Goal: Task Accomplishment & Management: Manage account settings

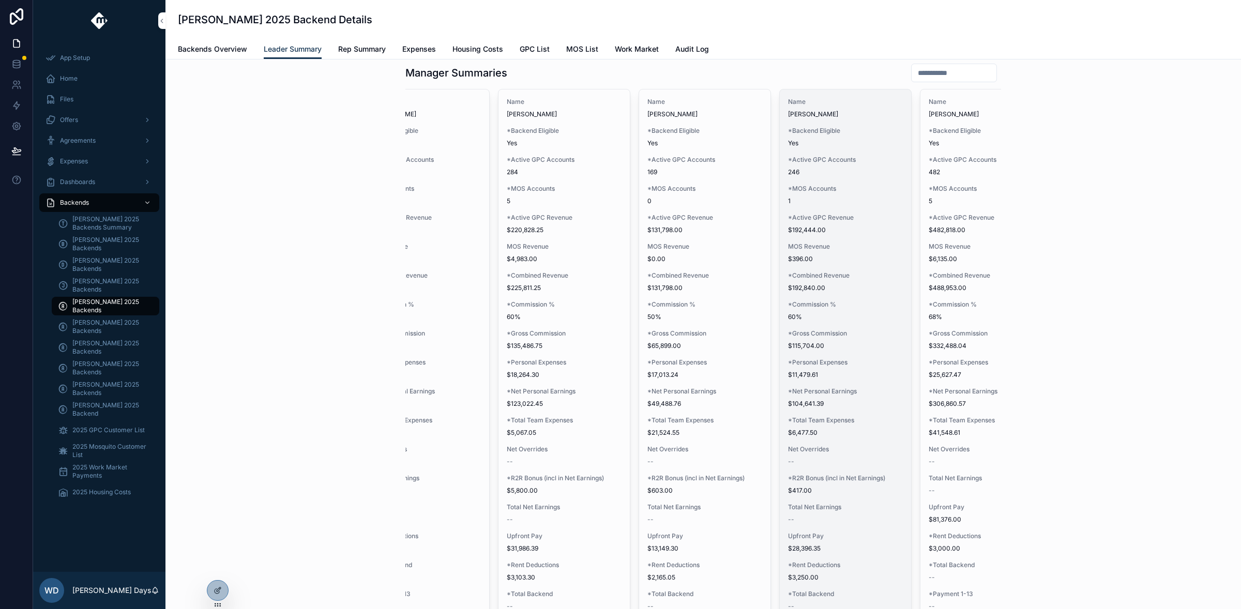
scroll to position [0, 204]
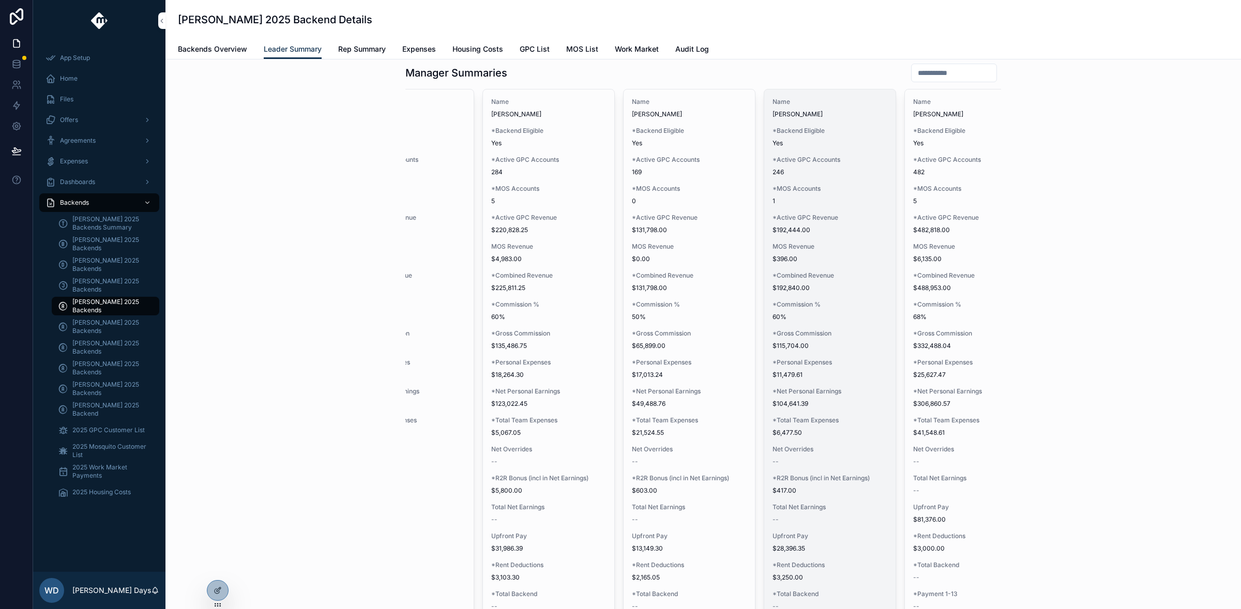
click at [814, 164] on span "*Active GPC Accounts" at bounding box center [829, 160] width 115 height 8
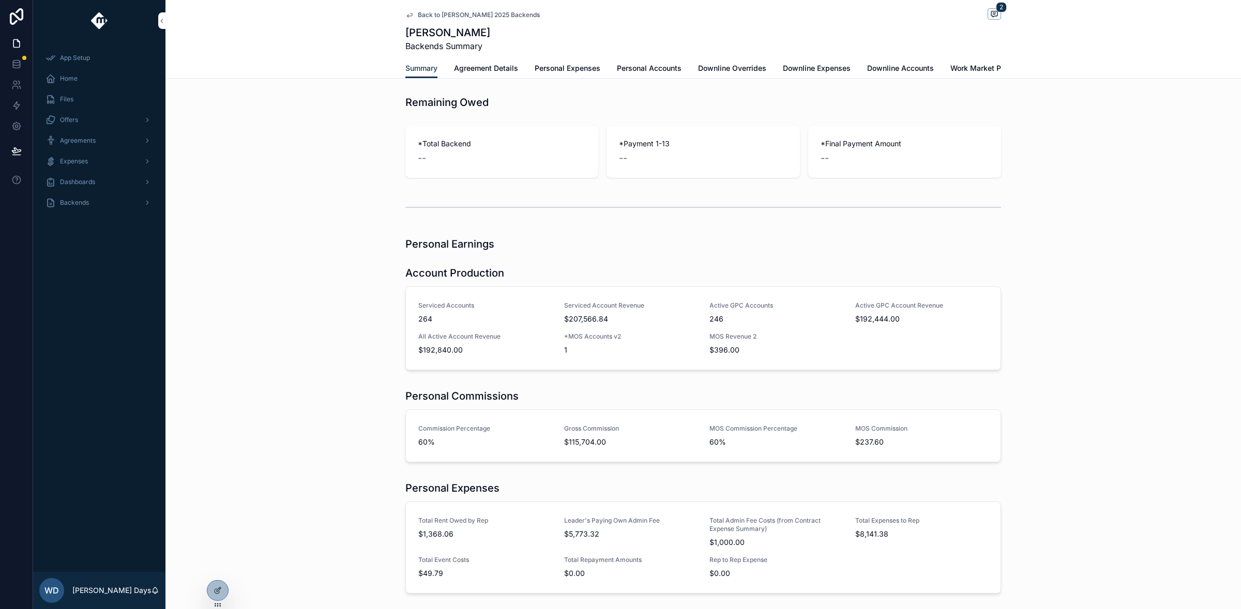
click at [726, 70] on span "Downline Overrides" at bounding box center [732, 68] width 68 height 10
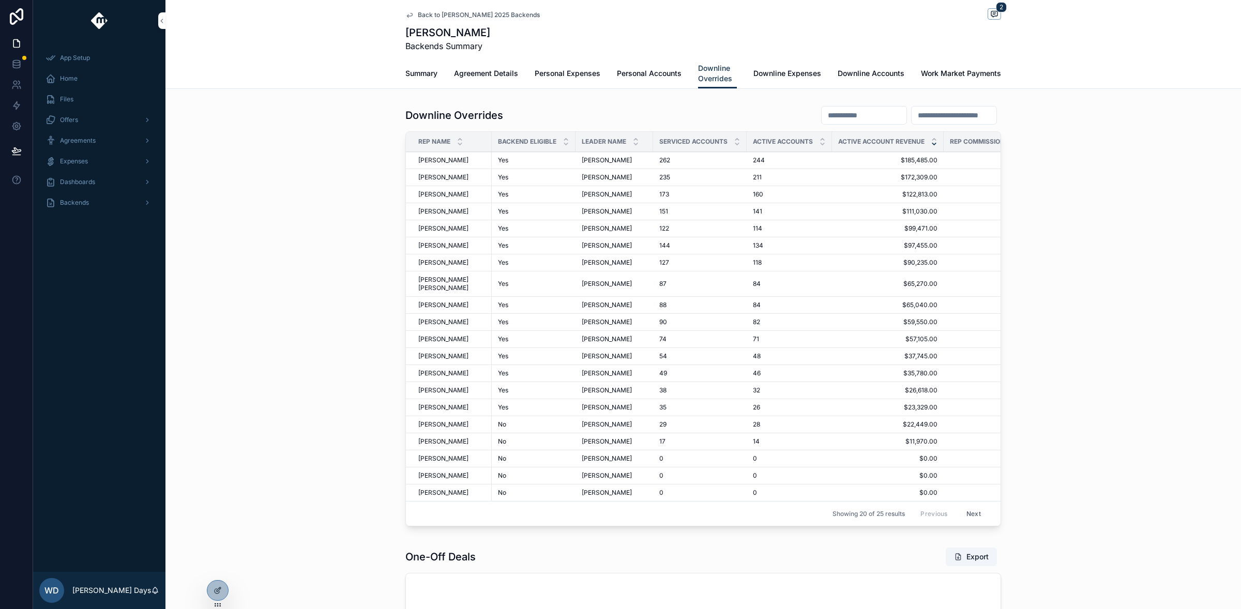
click at [434, 23] on div "Back to Andrew Moffat 2025 Backends 2 Parker Vanlandingham Backends Summary" at bounding box center [703, 29] width 596 height 58
click at [444, 10] on div "Back to Andrew Moffat 2025 Backends 2" at bounding box center [703, 14] width 596 height 13
click at [442, 13] on span "Back to Andrew Moffat 2025 Backends" at bounding box center [479, 15] width 122 height 8
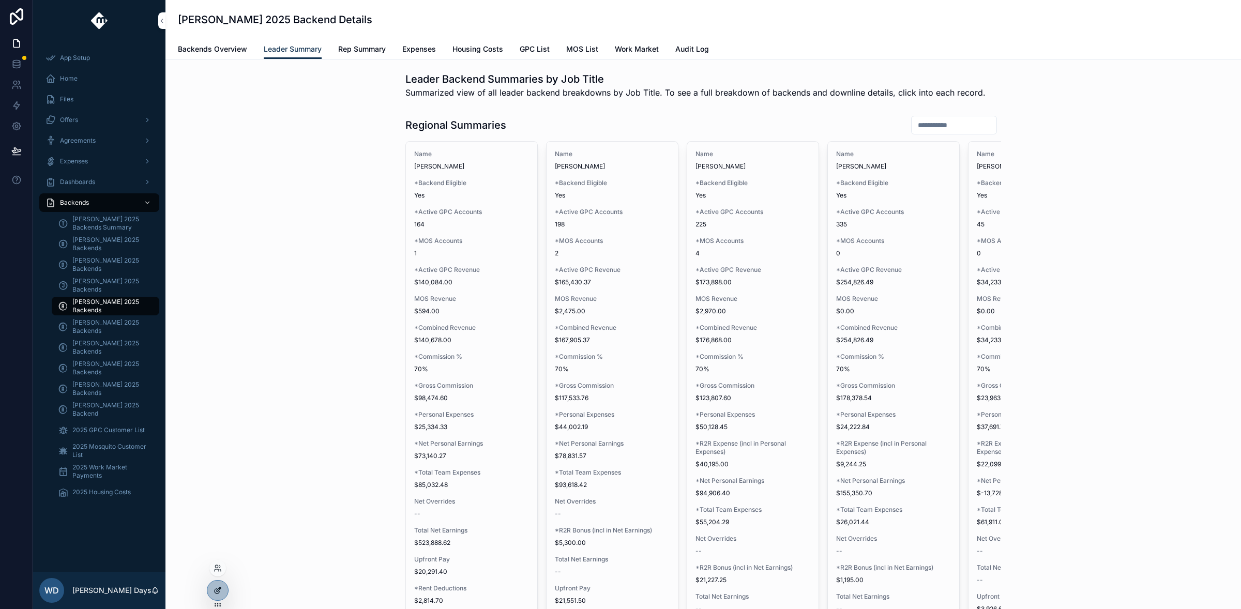
click at [222, 592] on div at bounding box center [217, 591] width 21 height 20
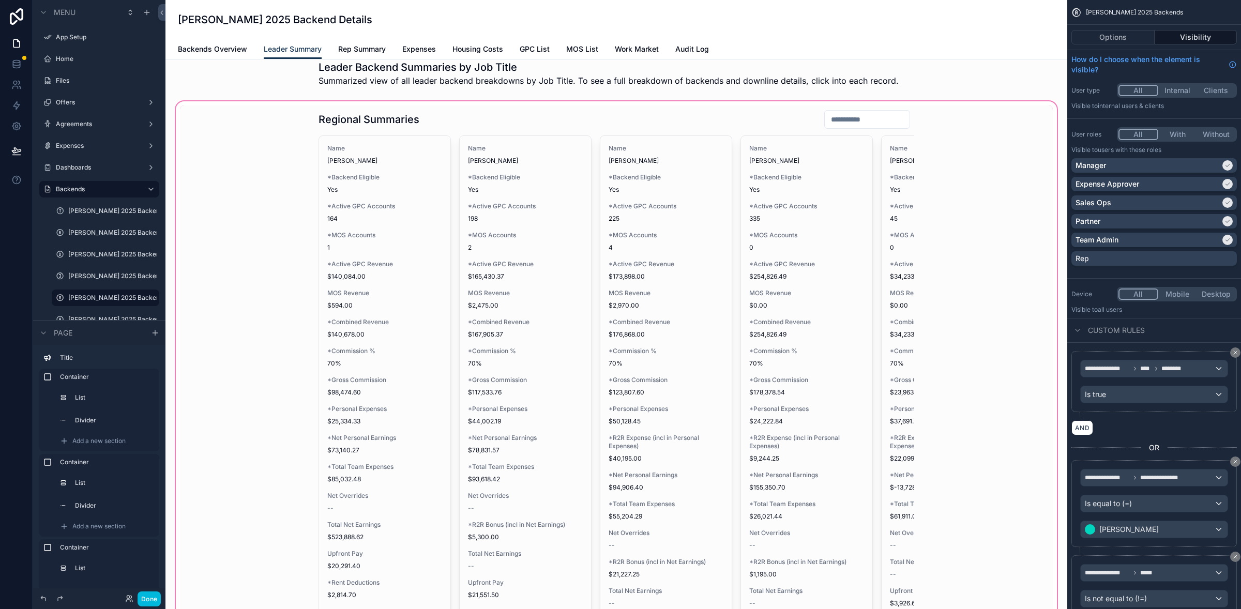
scroll to position [11, 0]
click at [332, 193] on div "scrollable content" at bounding box center [616, 474] width 885 height 748
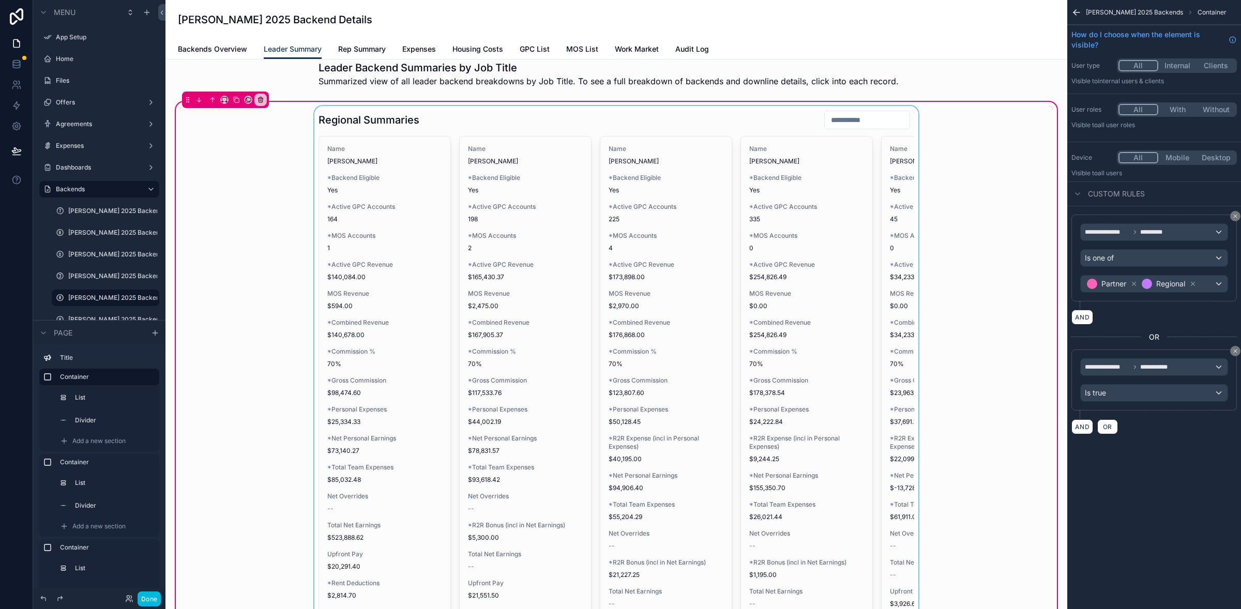
click at [479, 149] on div "scrollable content" at bounding box center [616, 453] width 873 height 695
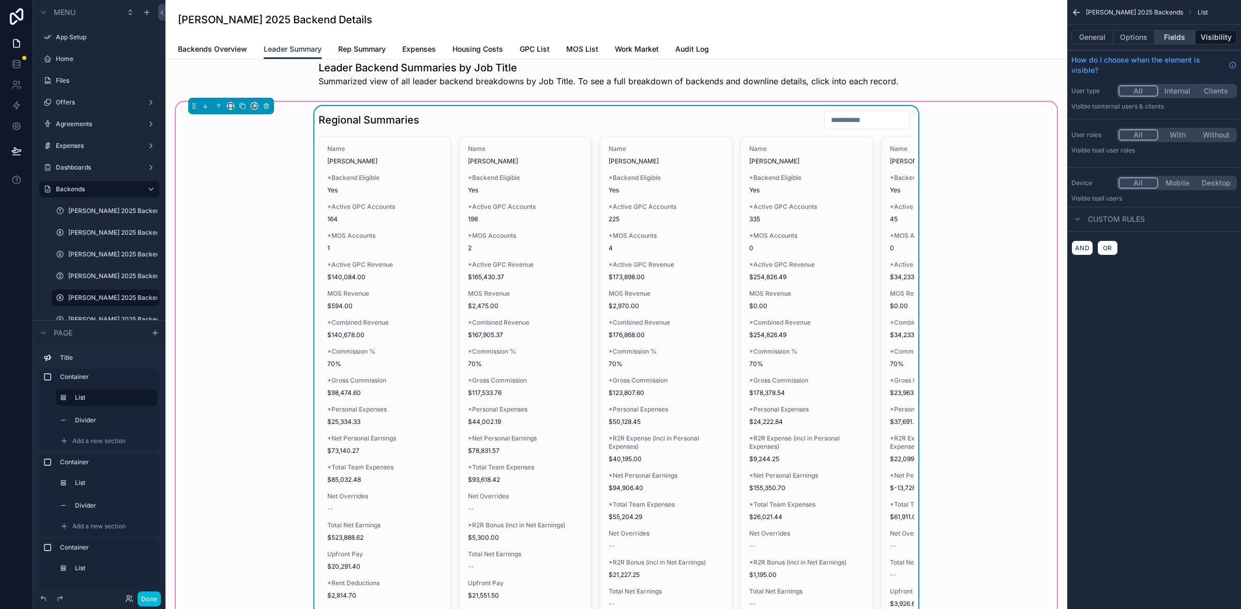
click at [1176, 32] on button "Fields" at bounding box center [1174, 37] width 41 height 14
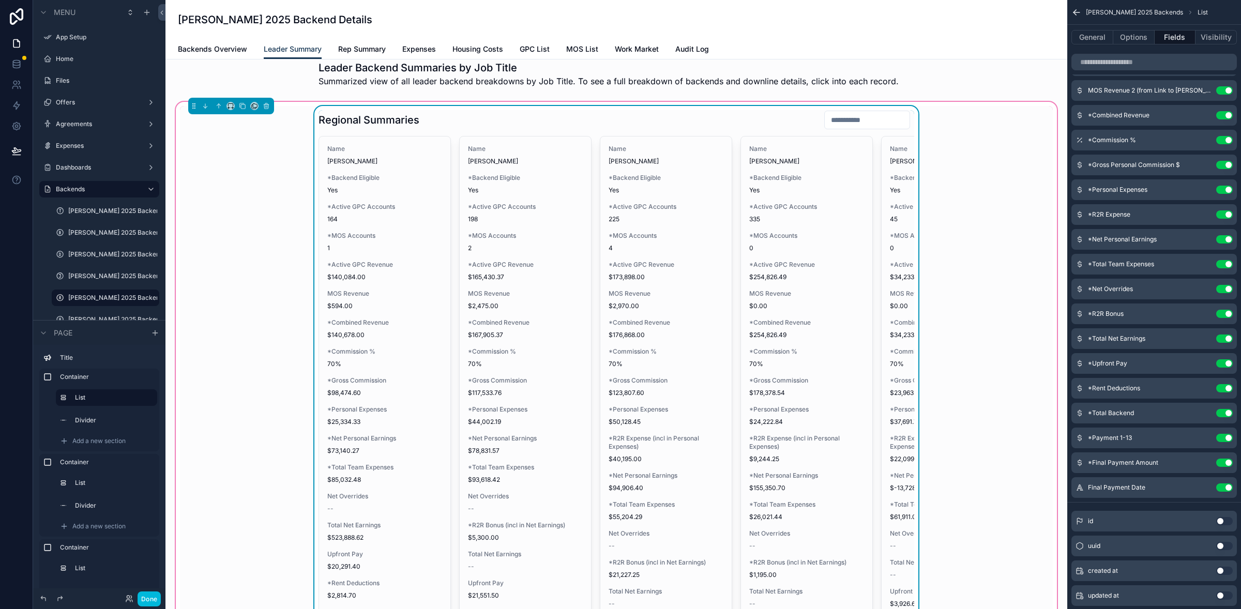
scroll to position [0, 0]
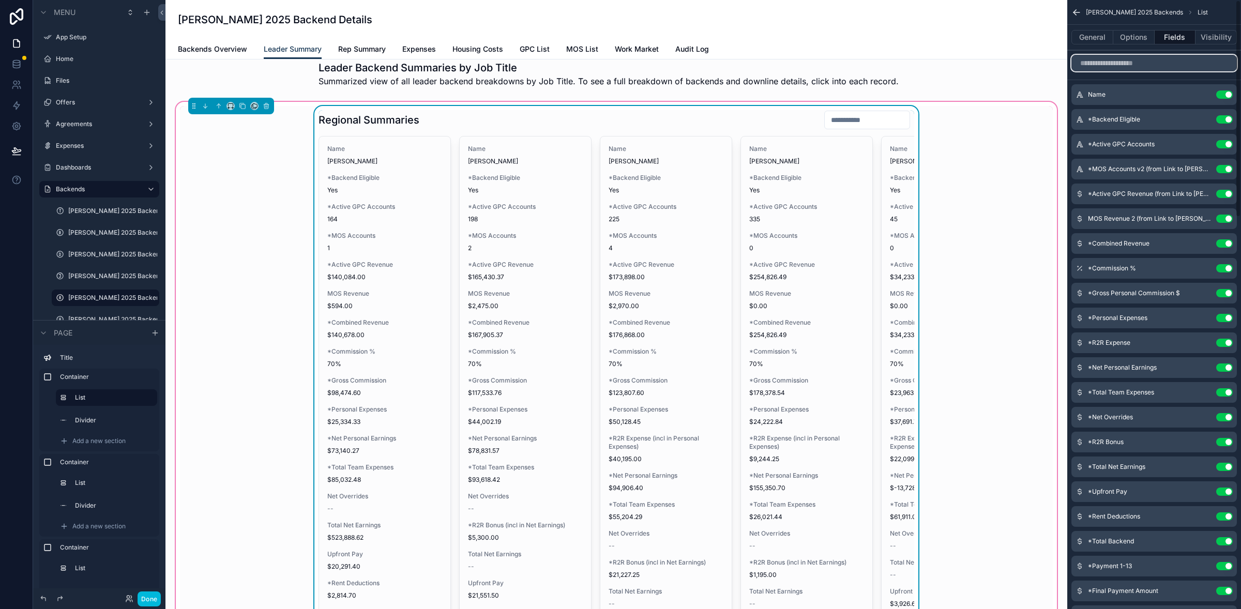
click at [1135, 65] on input "scrollable content" at bounding box center [1153, 63] width 165 height 17
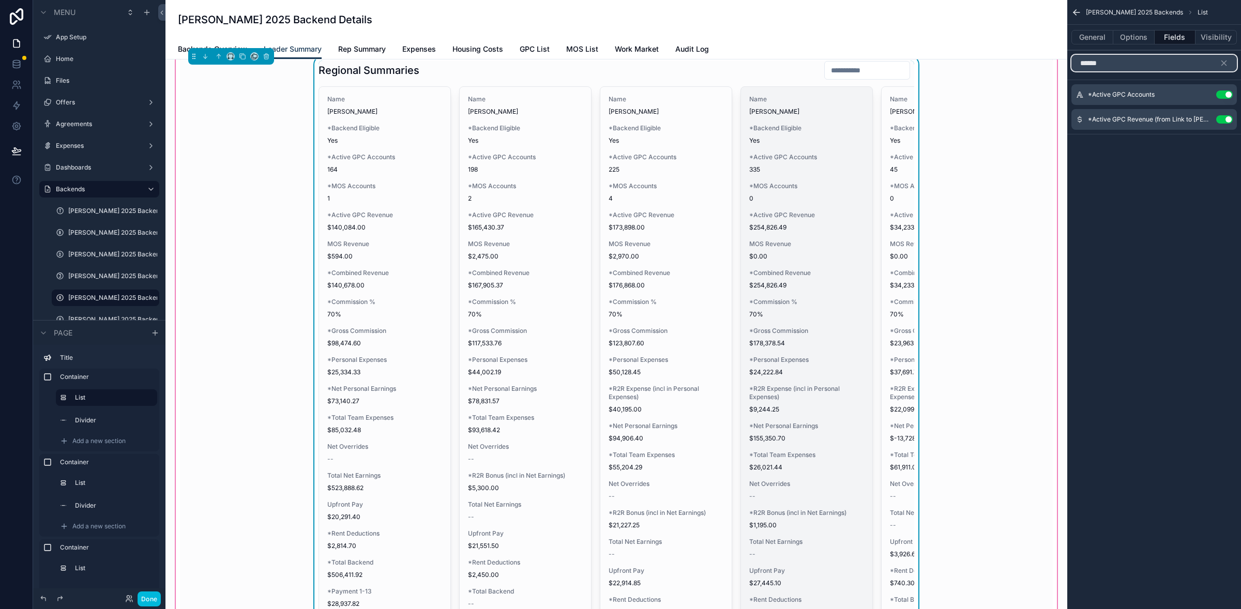
scroll to position [138, 0]
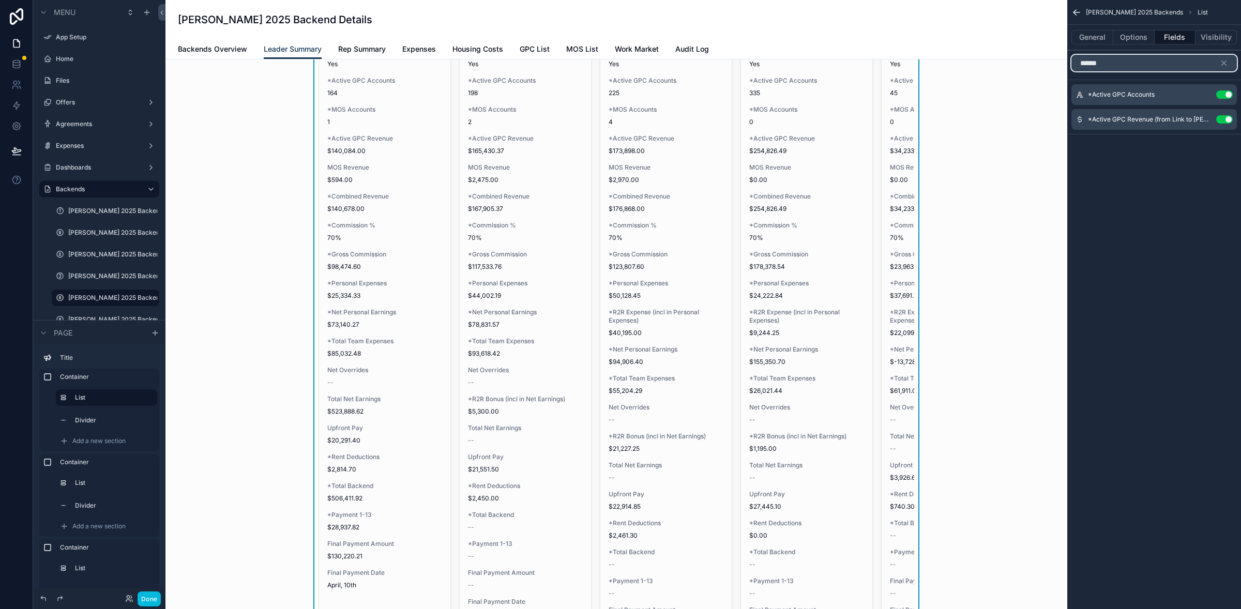
click at [1116, 63] on input "******" at bounding box center [1153, 63] width 165 height 17
click at [1114, 63] on input "******" at bounding box center [1153, 63] width 165 height 17
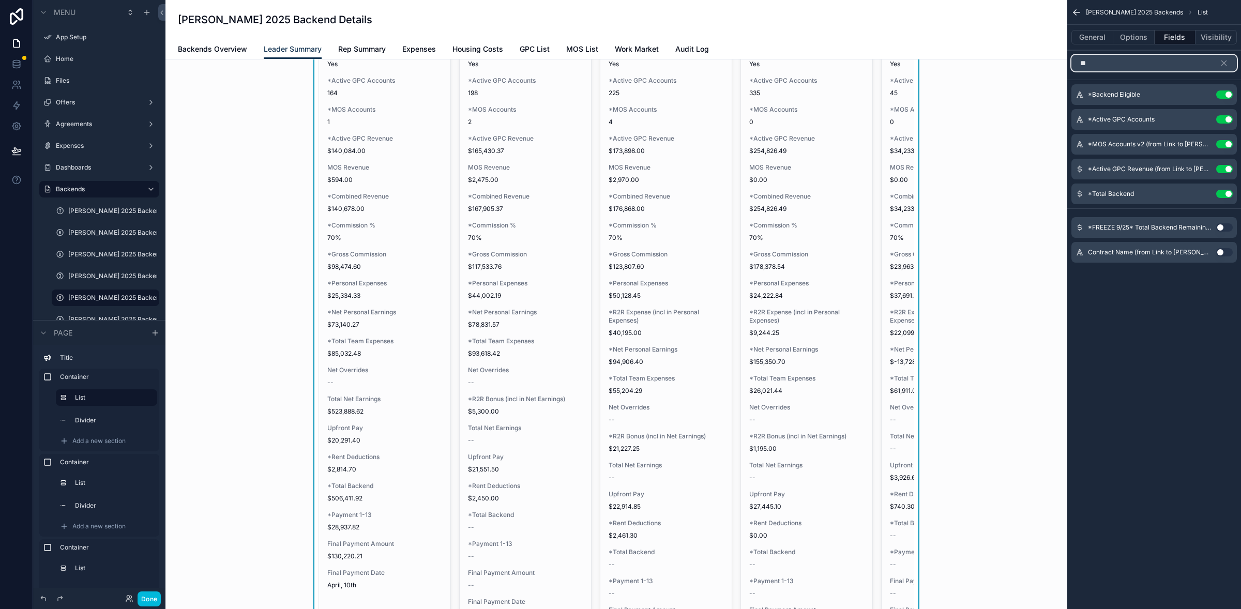
type input "*"
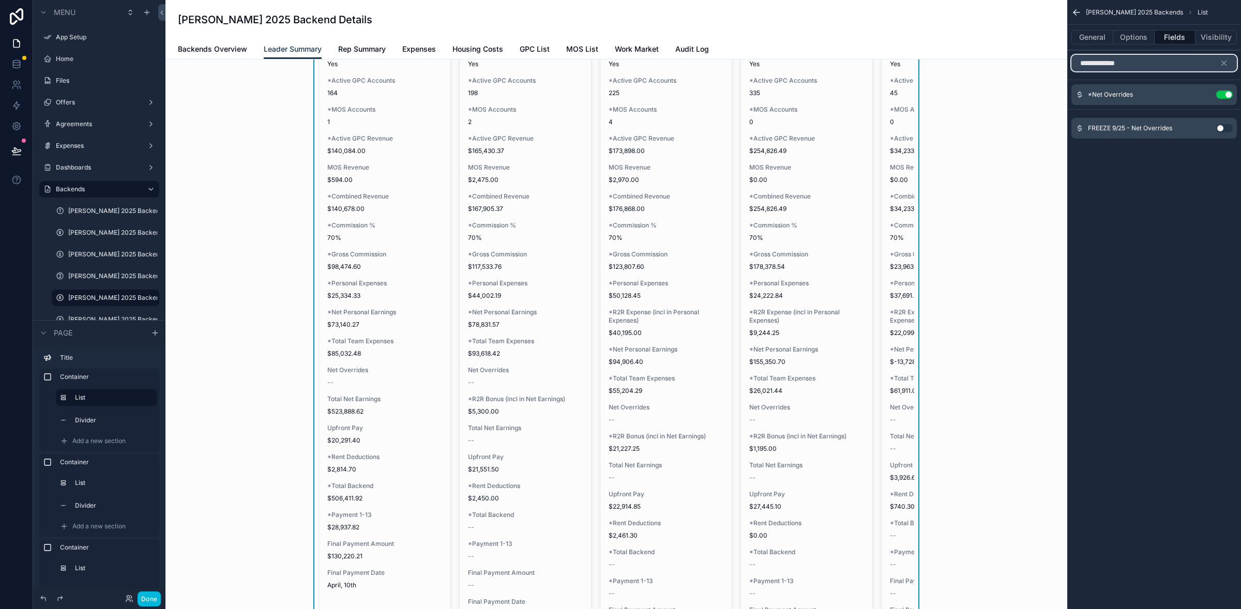
type input "**********"
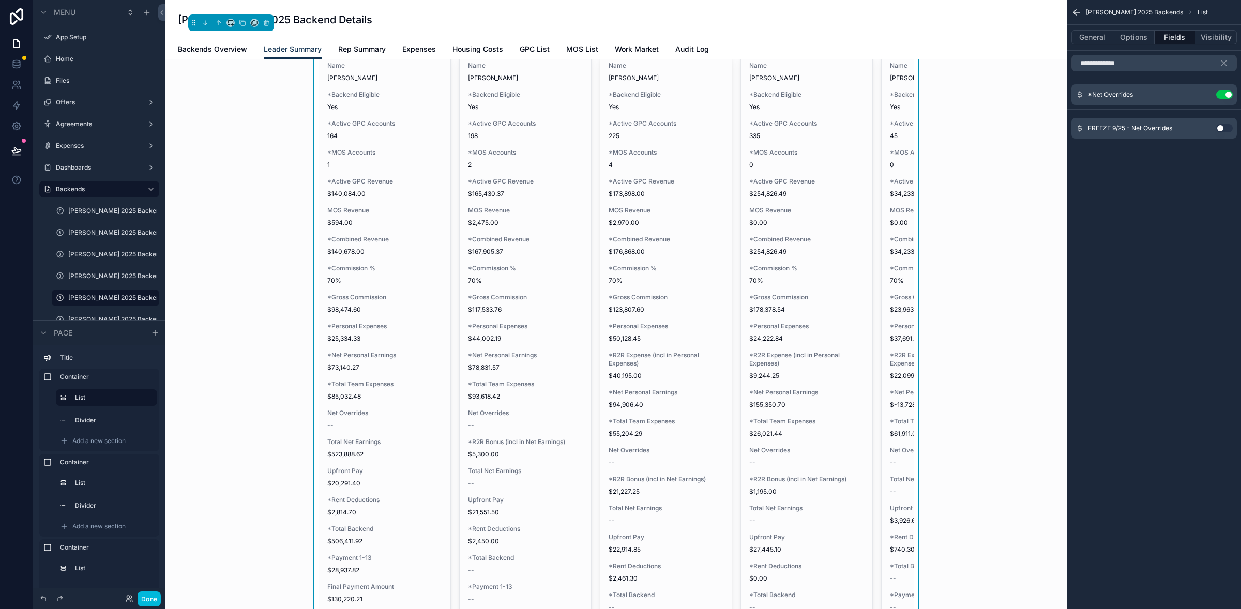
scroll to position [100, 0]
click at [1222, 62] on icon "scrollable content" at bounding box center [1224, 63] width 5 height 5
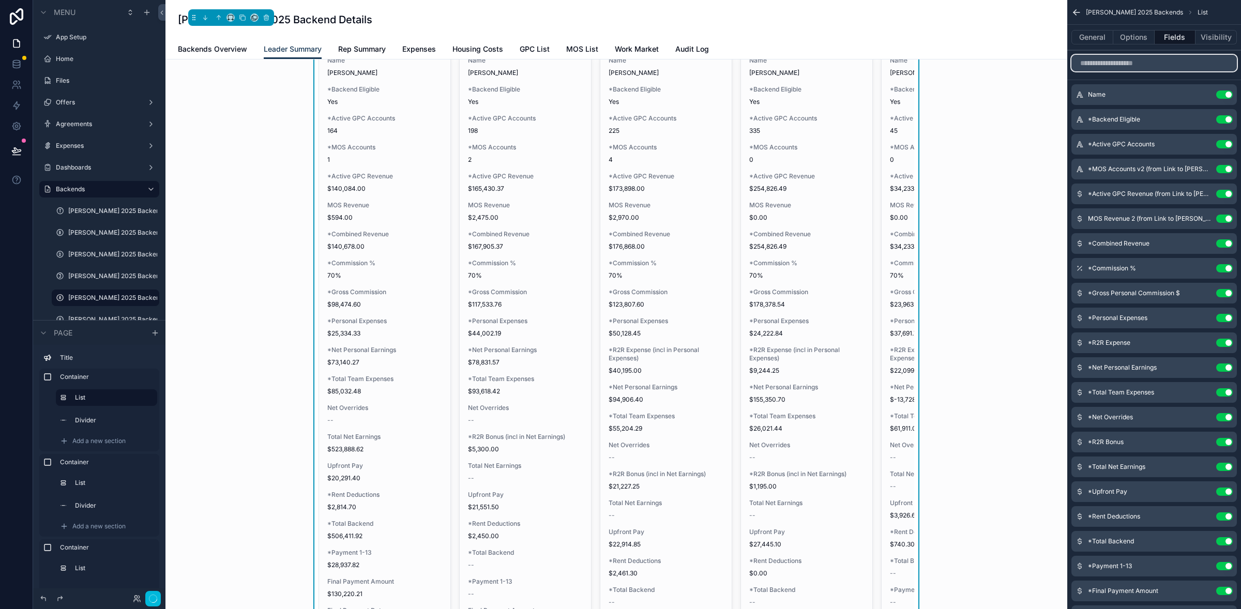
click at [1132, 67] on input "scrollable content" at bounding box center [1153, 63] width 165 height 17
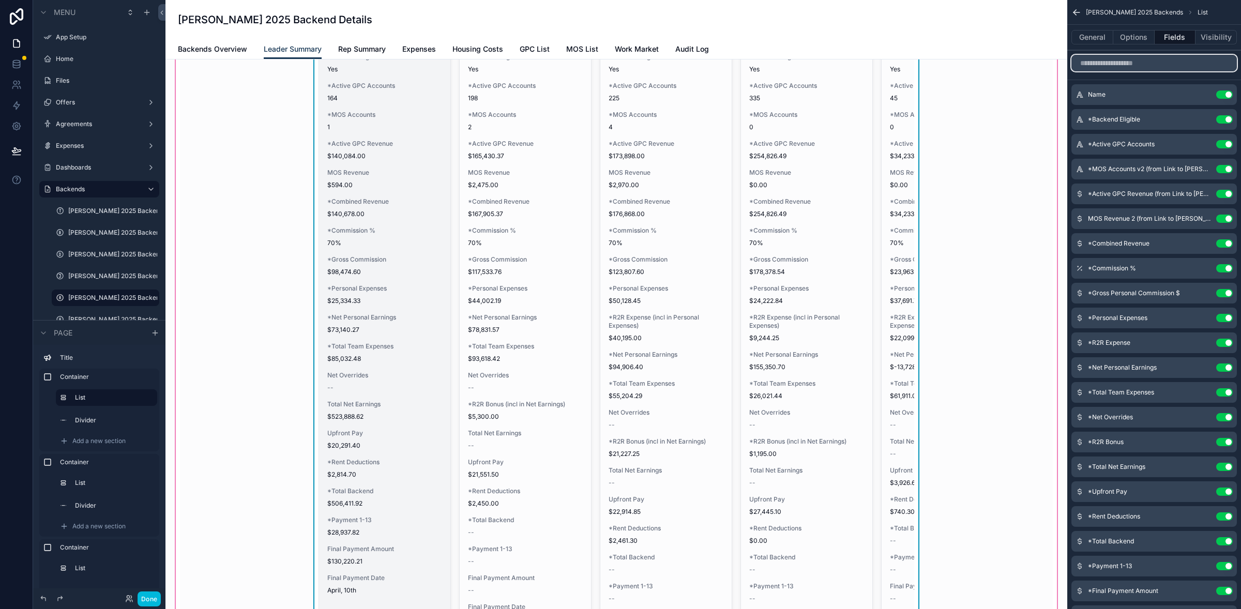
scroll to position [172, 0]
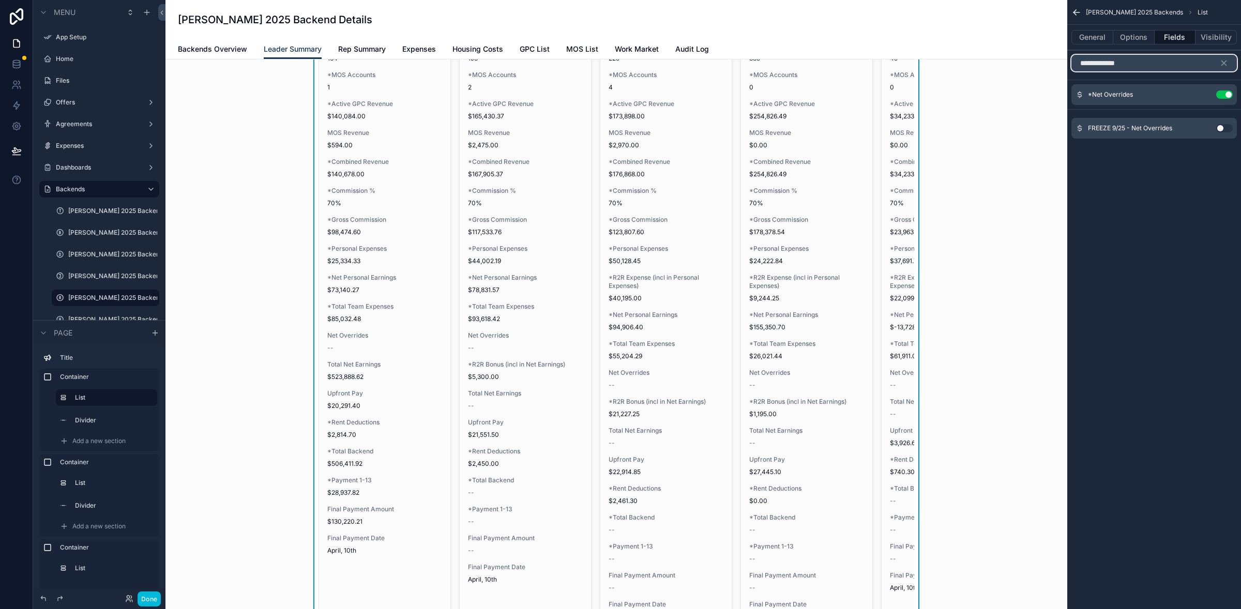
type input "**********"
click at [1103, 42] on button "General" at bounding box center [1092, 37] width 42 height 14
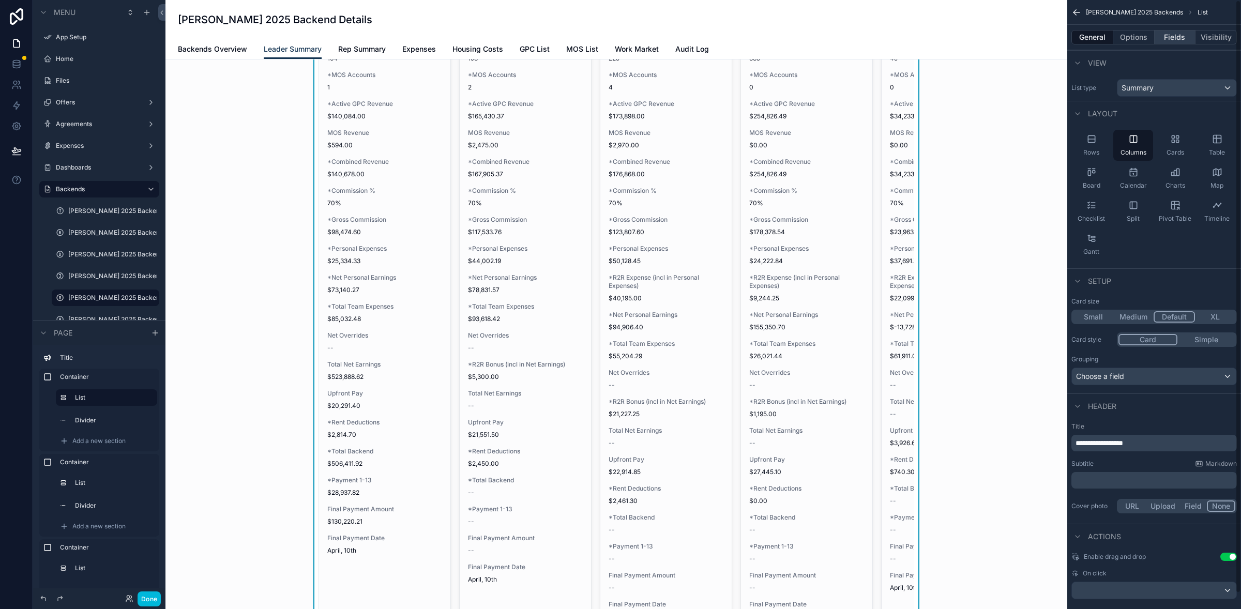
click at [1173, 41] on button "Fields" at bounding box center [1174, 37] width 41 height 14
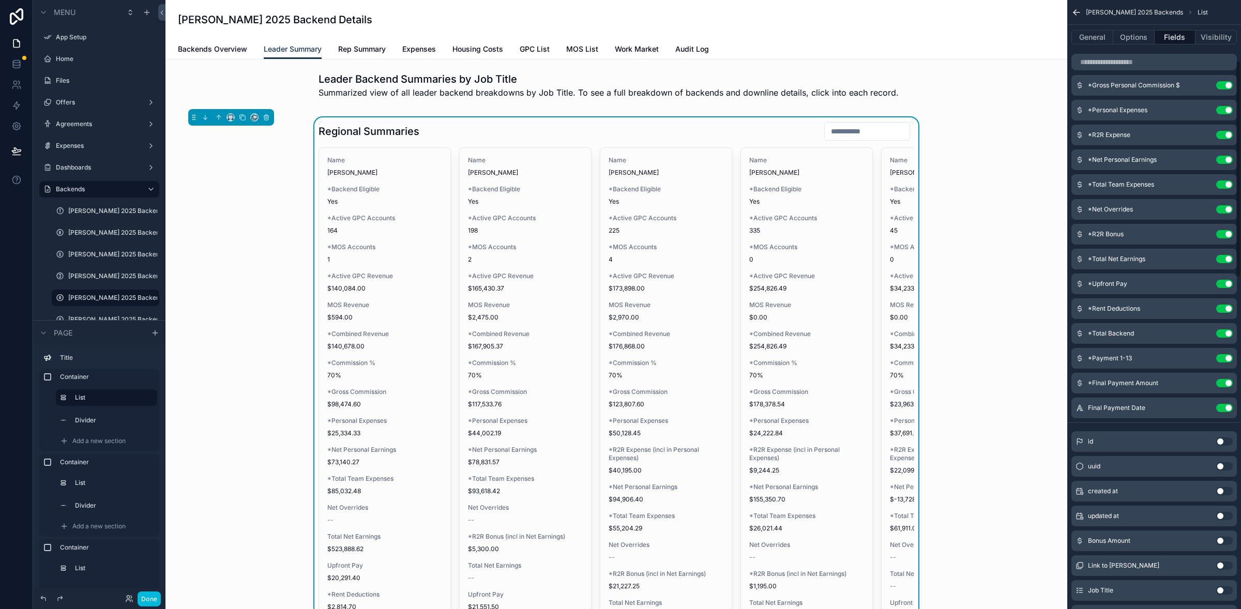
scroll to position [226, 0]
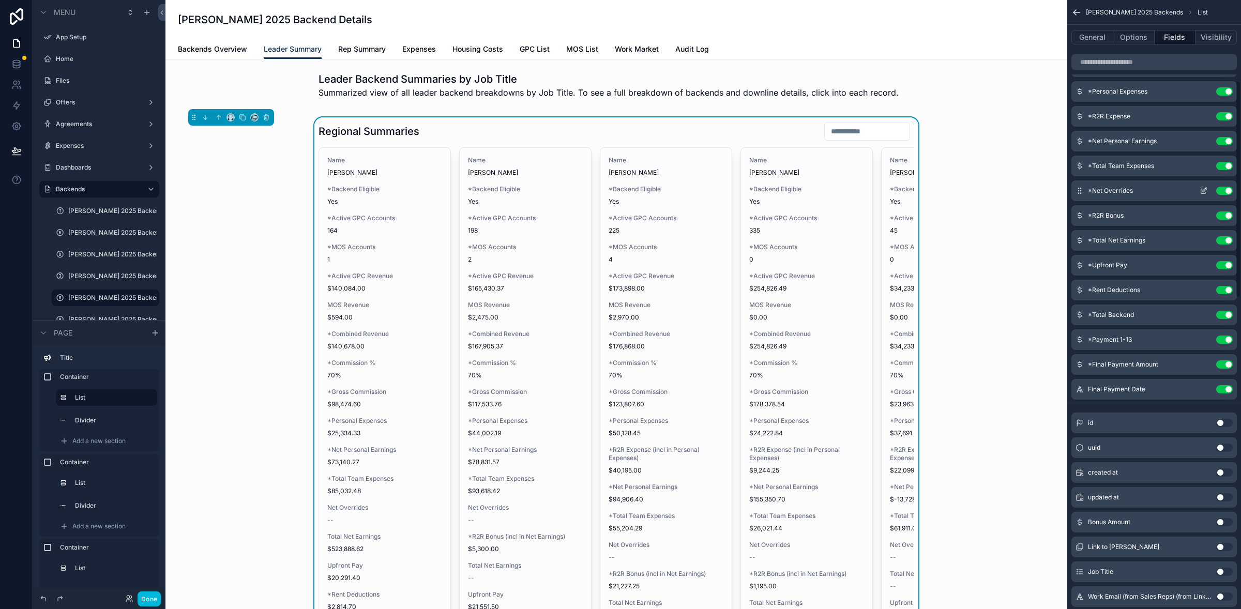
click at [1223, 190] on button "Use setting" at bounding box center [1224, 191] width 17 height 8
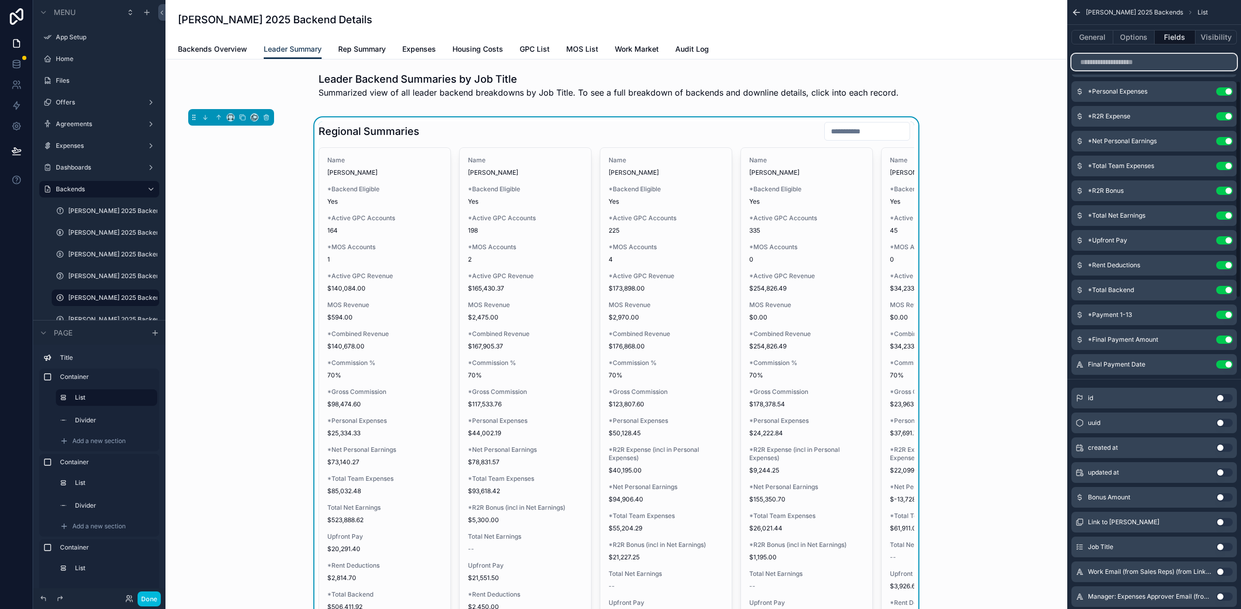
click at [1115, 62] on input "scrollable content" at bounding box center [1153, 62] width 165 height 17
type input "*"
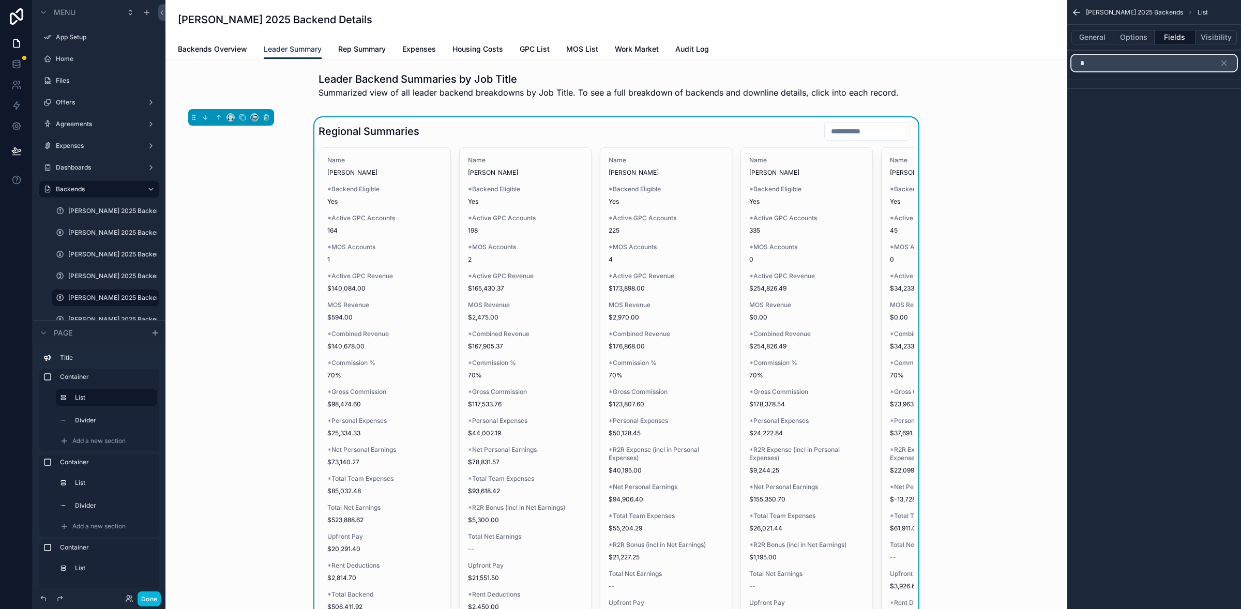
scroll to position [0, 0]
type input "****"
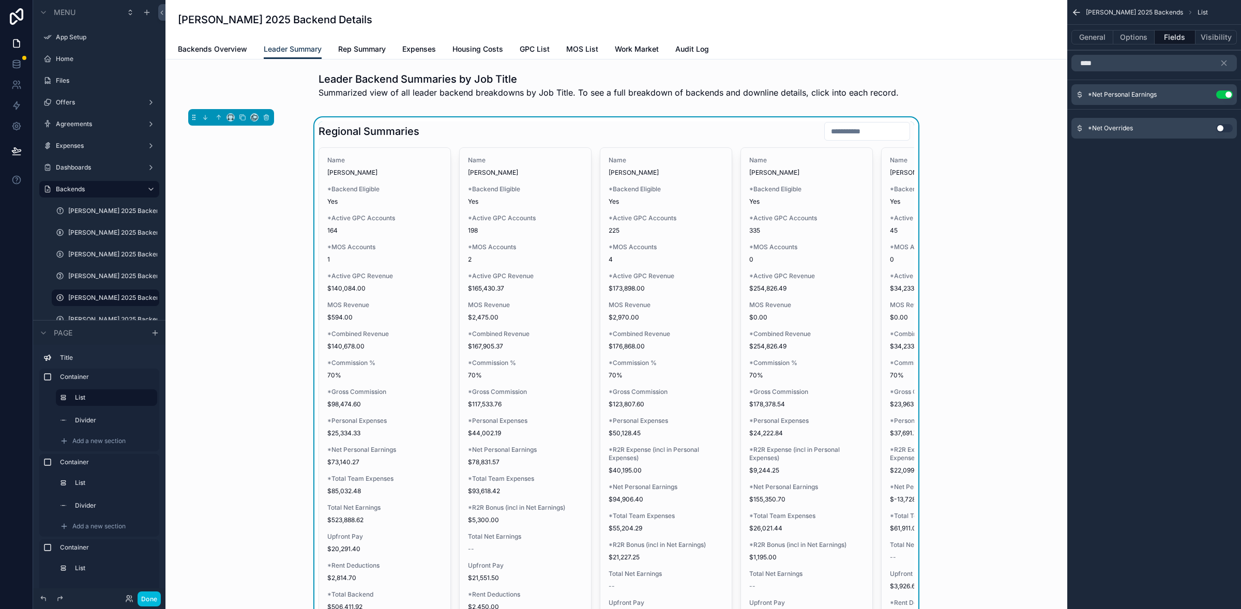
click at [1225, 130] on button "Use setting" at bounding box center [1224, 128] width 17 height 8
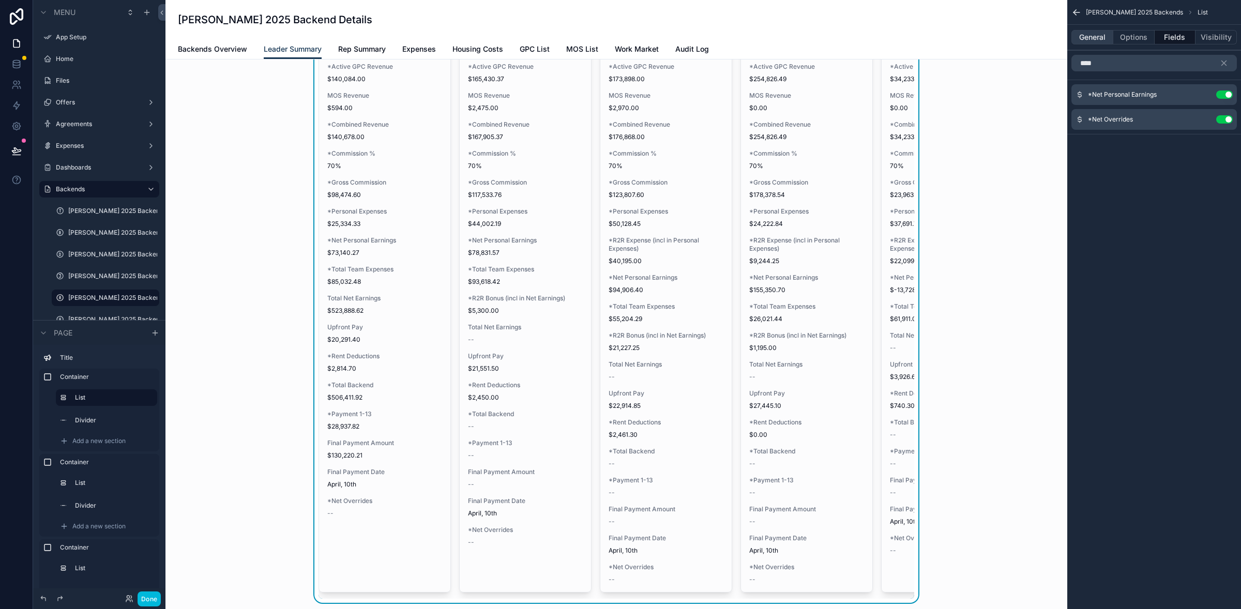
click at [1101, 40] on button "General" at bounding box center [1092, 37] width 42 height 14
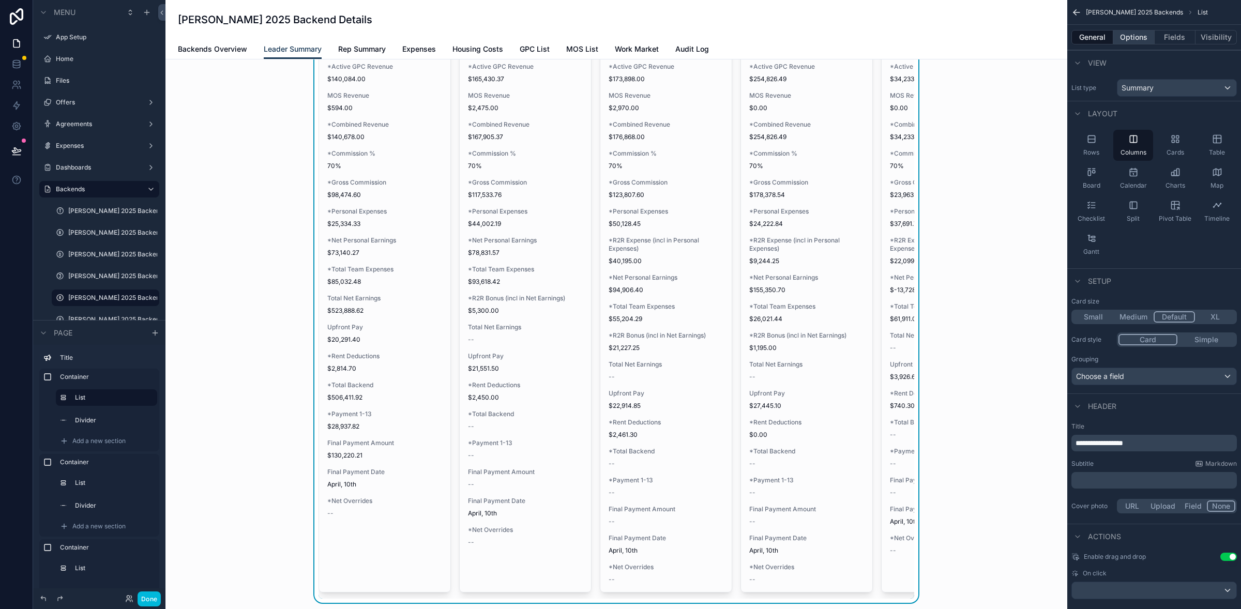
click at [1130, 39] on button "Options" at bounding box center [1133, 37] width 41 height 14
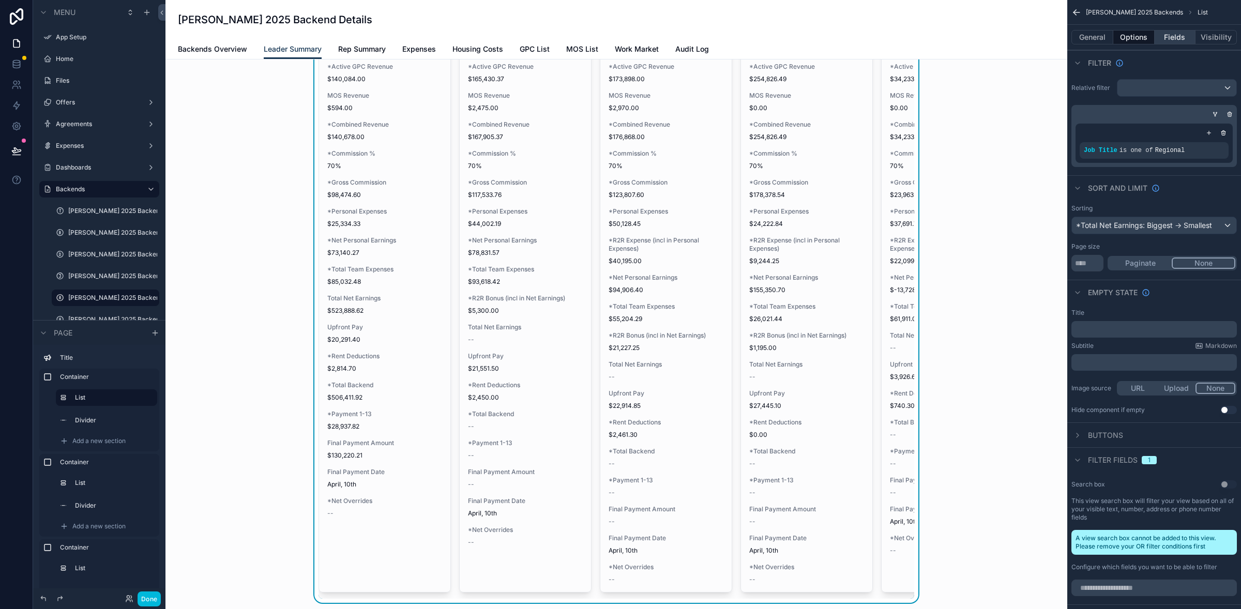
click at [1173, 36] on button "Fields" at bounding box center [1174, 37] width 41 height 14
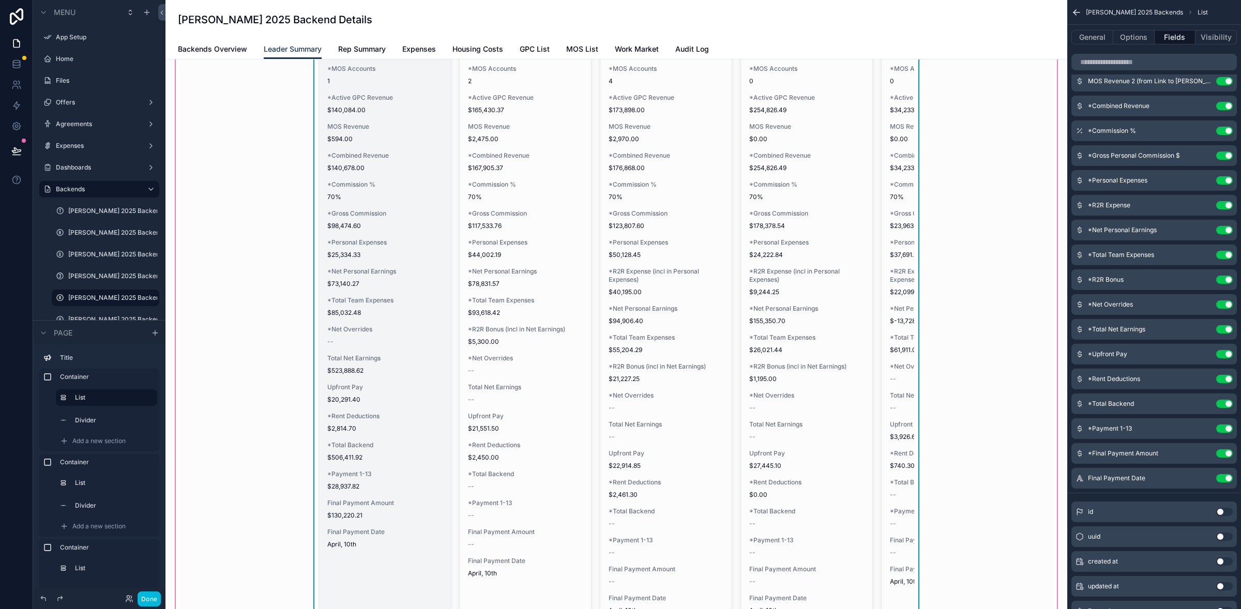
scroll to position [179, 0]
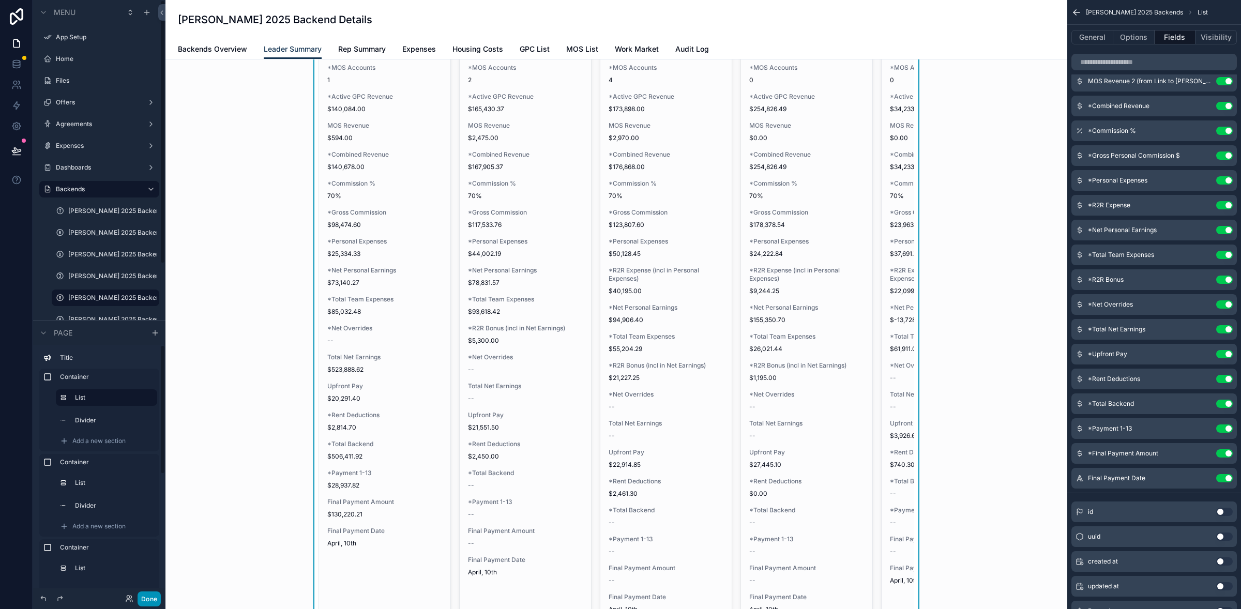
click at [147, 596] on button "Done" at bounding box center [149, 598] width 23 height 15
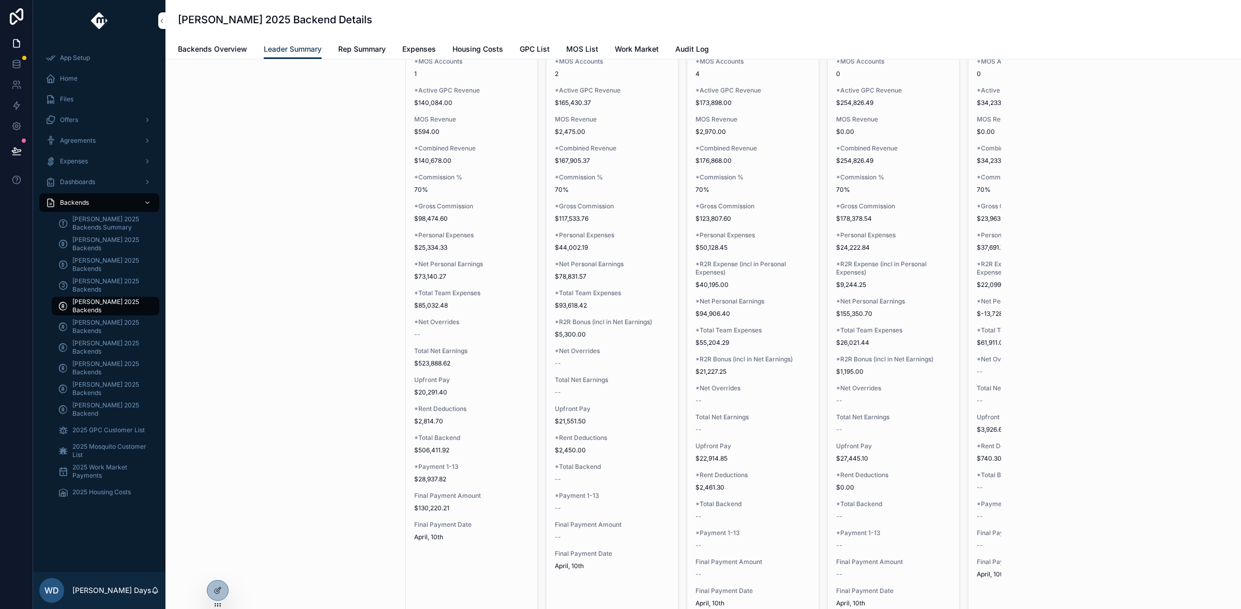
click at [326, 329] on div "Regional Summaries Name Zach Barnes *Backend Eligible Yes *Active GPC Accounts …" at bounding box center [703, 279] width 1059 height 695
click at [18, 147] on icon at bounding box center [16, 151] width 10 height 10
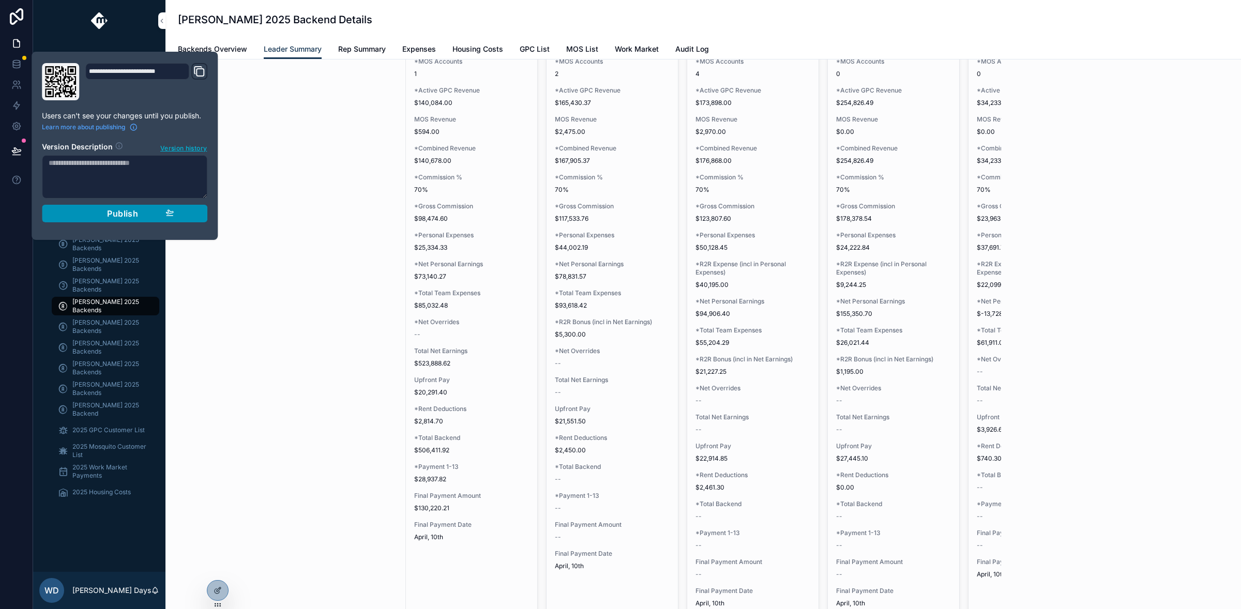
click at [102, 219] on div "Publish" at bounding box center [124, 213] width 98 height 10
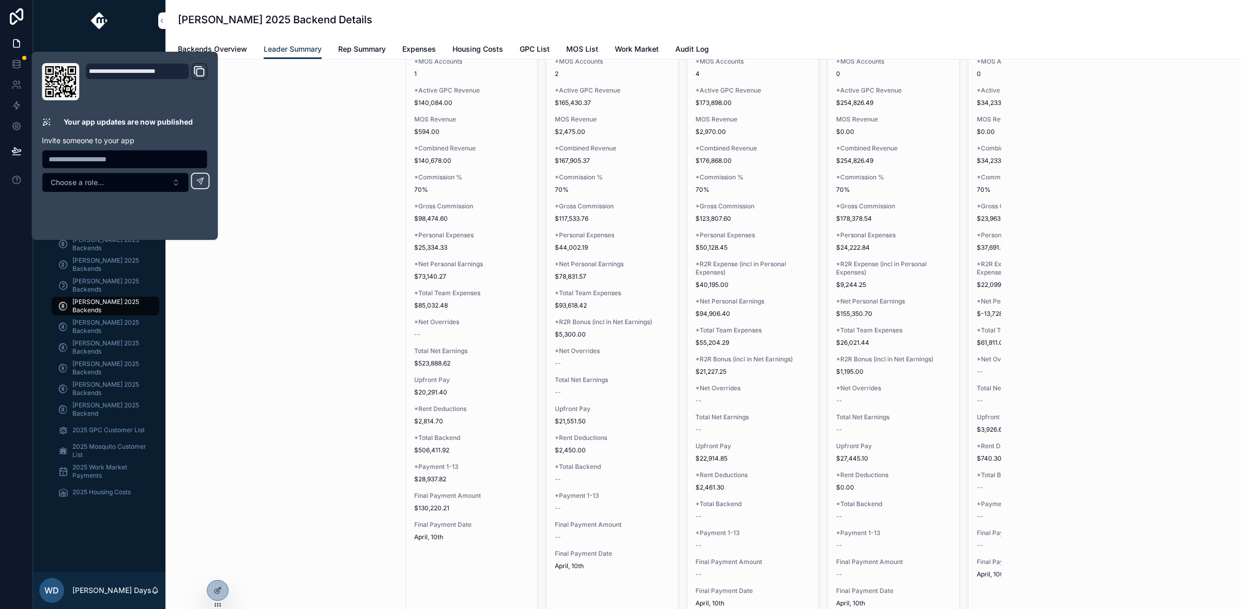
click at [310, 215] on div "Regional Summaries Name Zach Barnes *Backend Eligible Yes *Active GPC Accounts …" at bounding box center [703, 279] width 1059 height 695
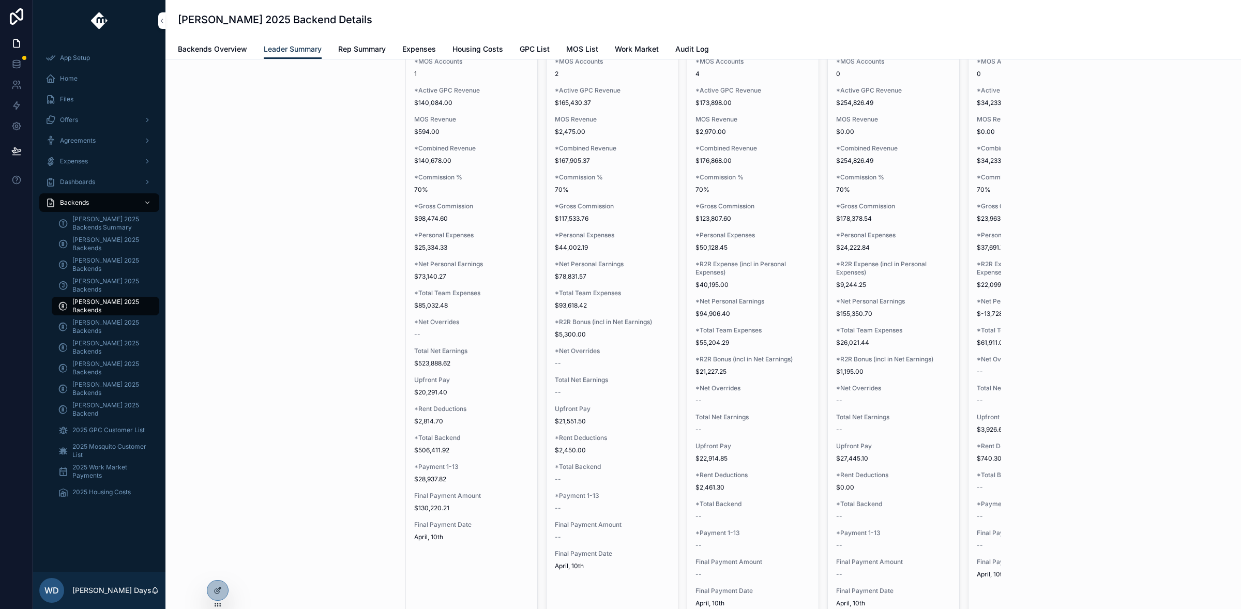
click at [332, 209] on div "Regional Summaries Name Zach Barnes *Backend Eligible Yes *Active GPC Accounts …" at bounding box center [703, 279] width 1059 height 695
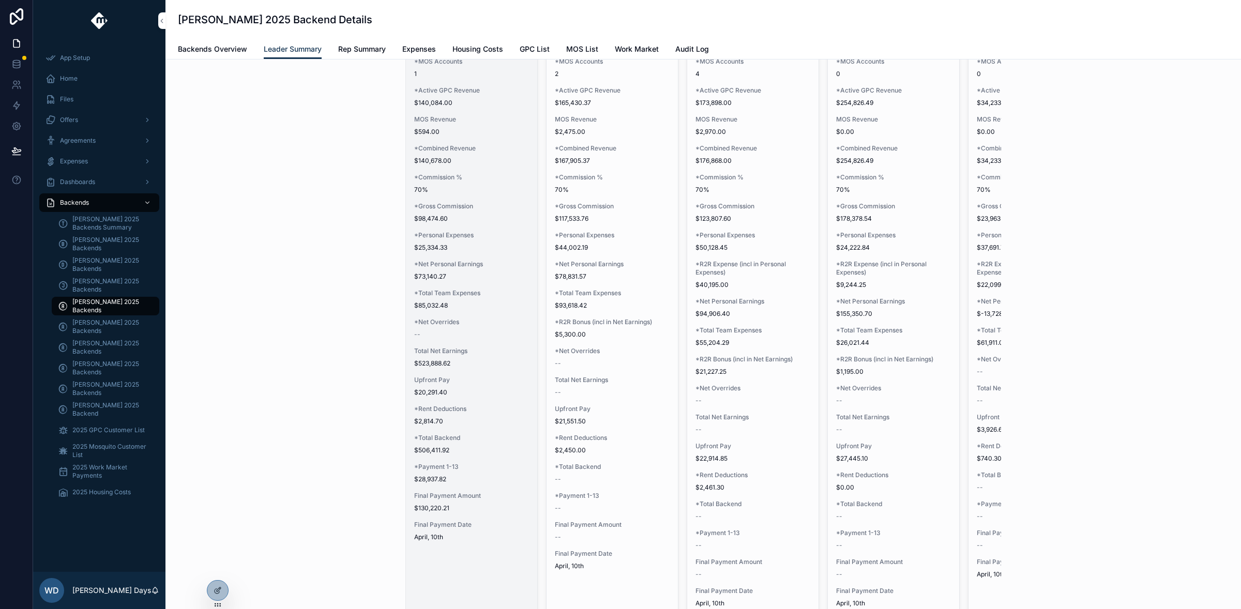
click at [462, 332] on div "--" at bounding box center [471, 334] width 115 height 8
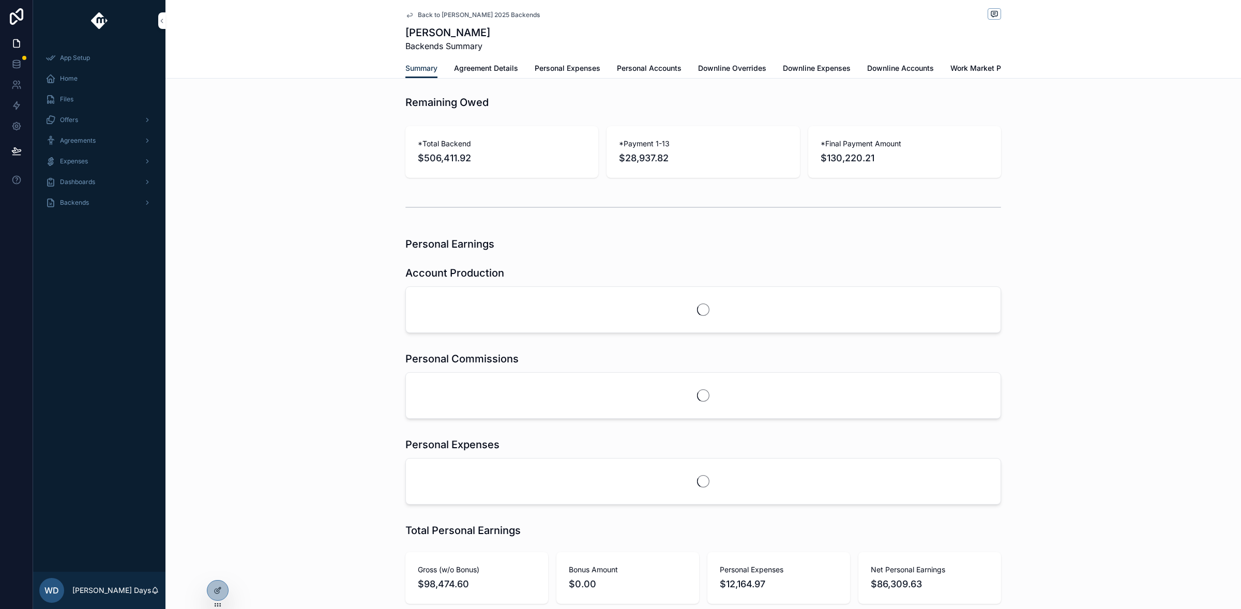
click at [435, 16] on span "Back to Andrew Moffat 2025 Backends" at bounding box center [479, 15] width 122 height 8
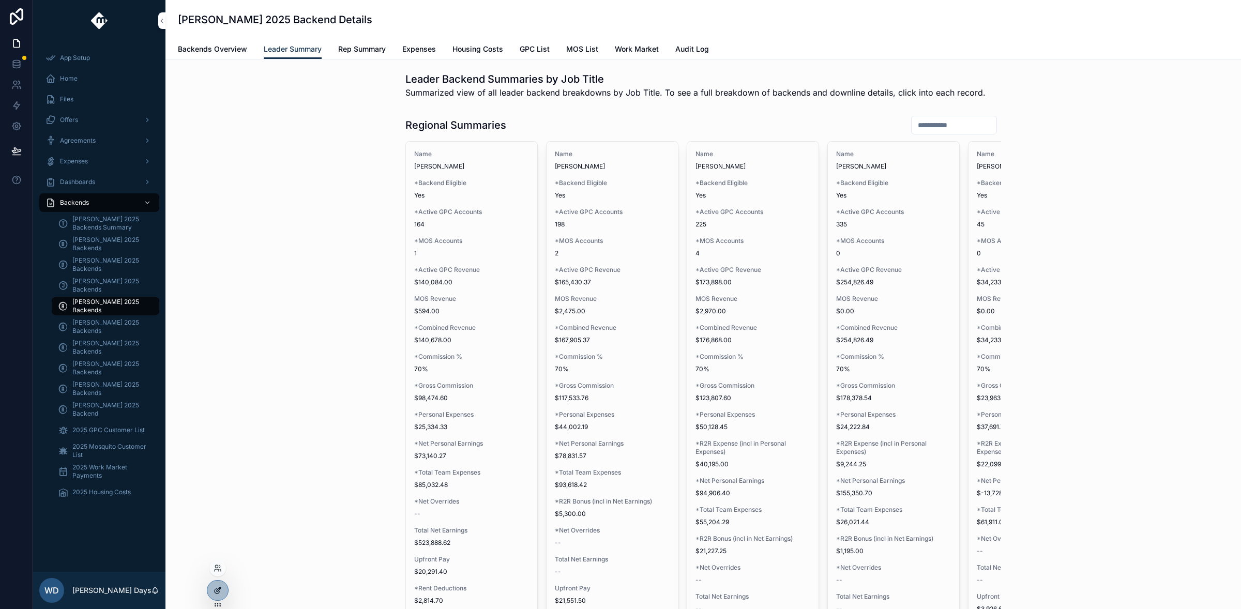
click at [219, 592] on icon at bounding box center [218, 590] width 8 height 8
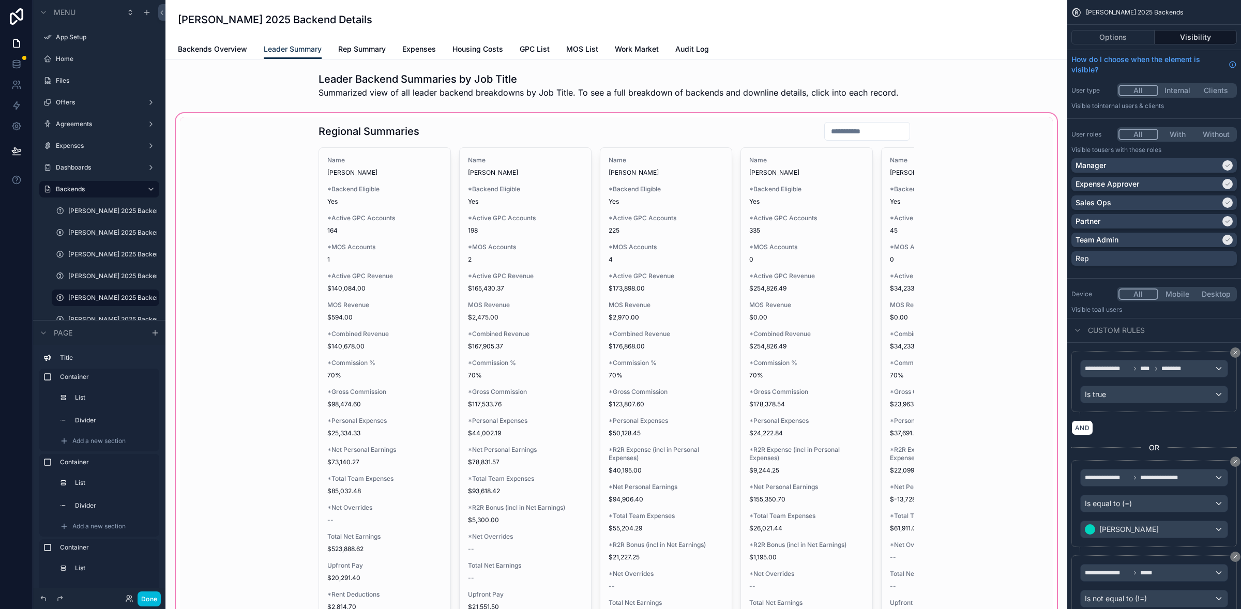
click at [449, 383] on div "scrollable content" at bounding box center [616, 485] width 885 height 748
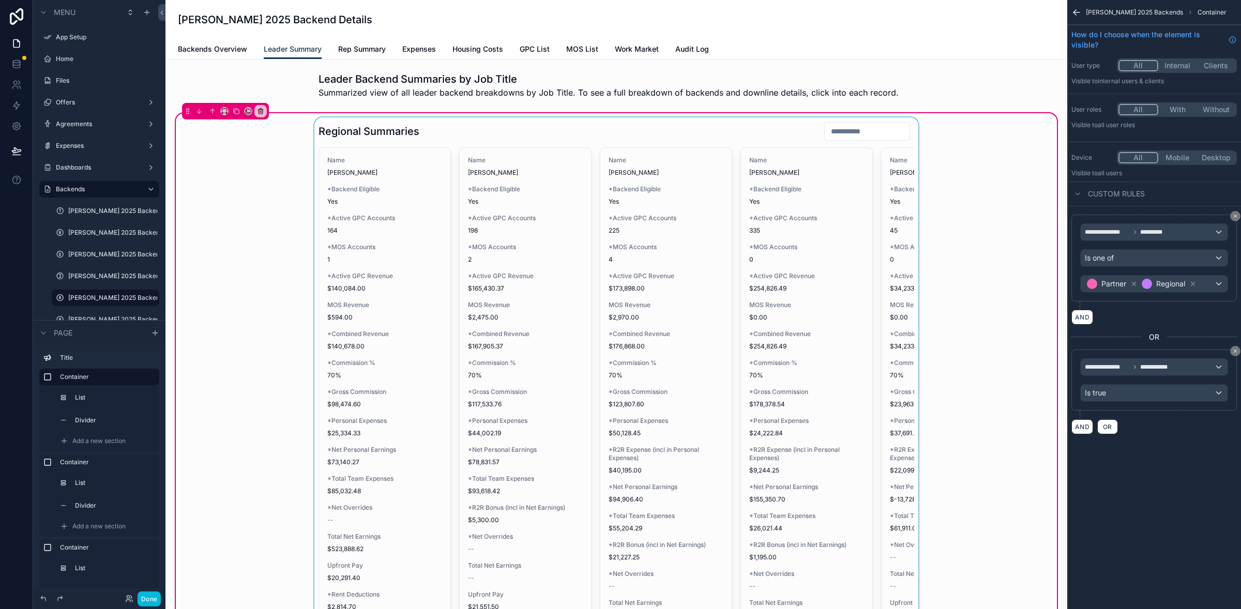
click at [420, 368] on div "scrollable content" at bounding box center [616, 464] width 873 height 695
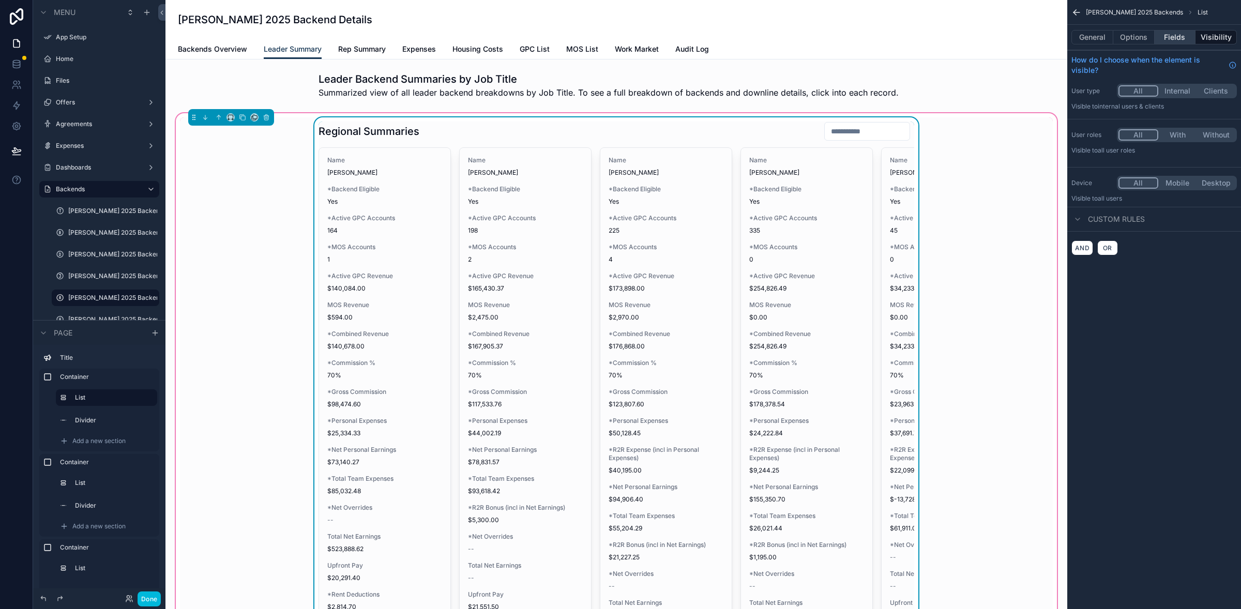
click at [1181, 40] on button "Fields" at bounding box center [1174, 37] width 41 height 14
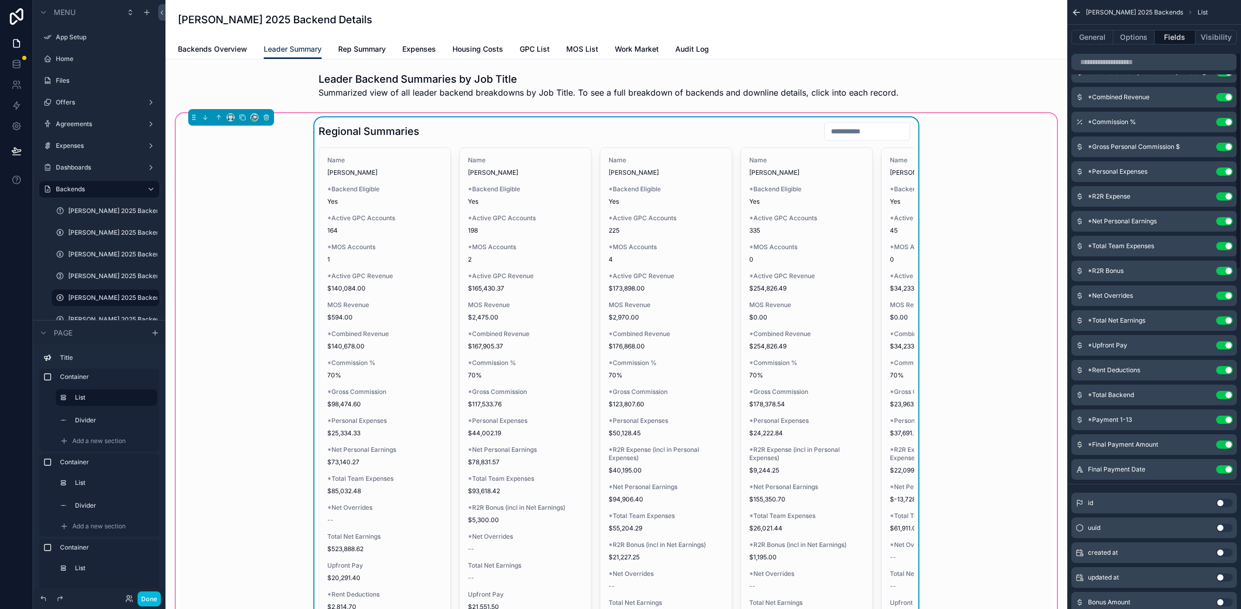
scroll to position [67, 0]
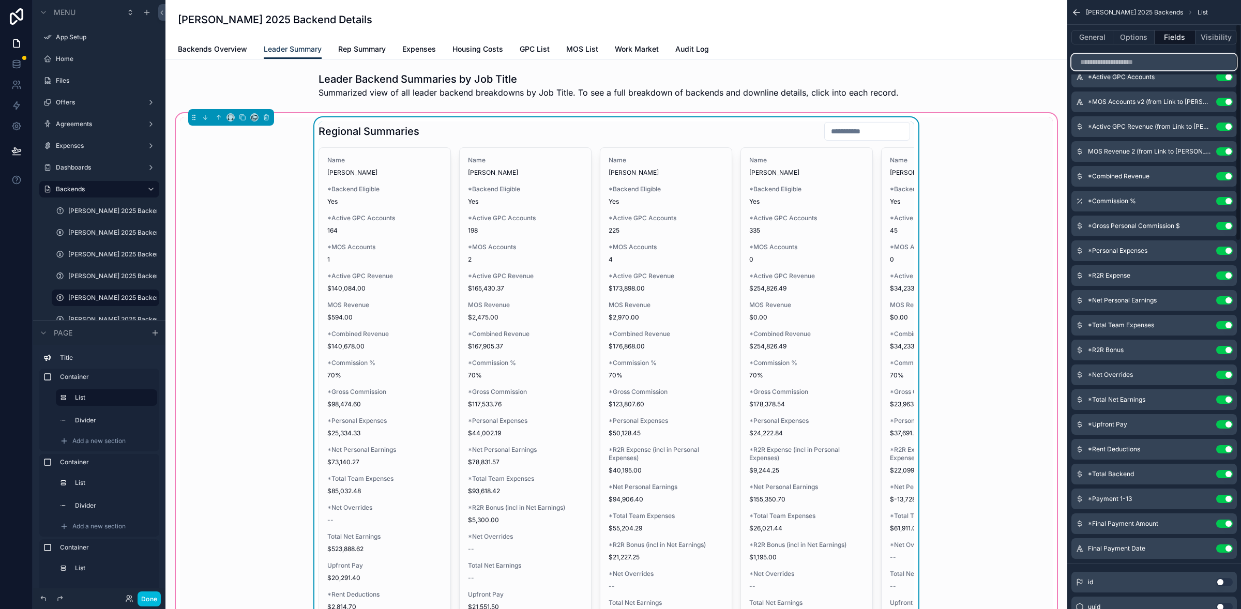
click at [1153, 60] on input "scrollable content" at bounding box center [1153, 62] width 165 height 17
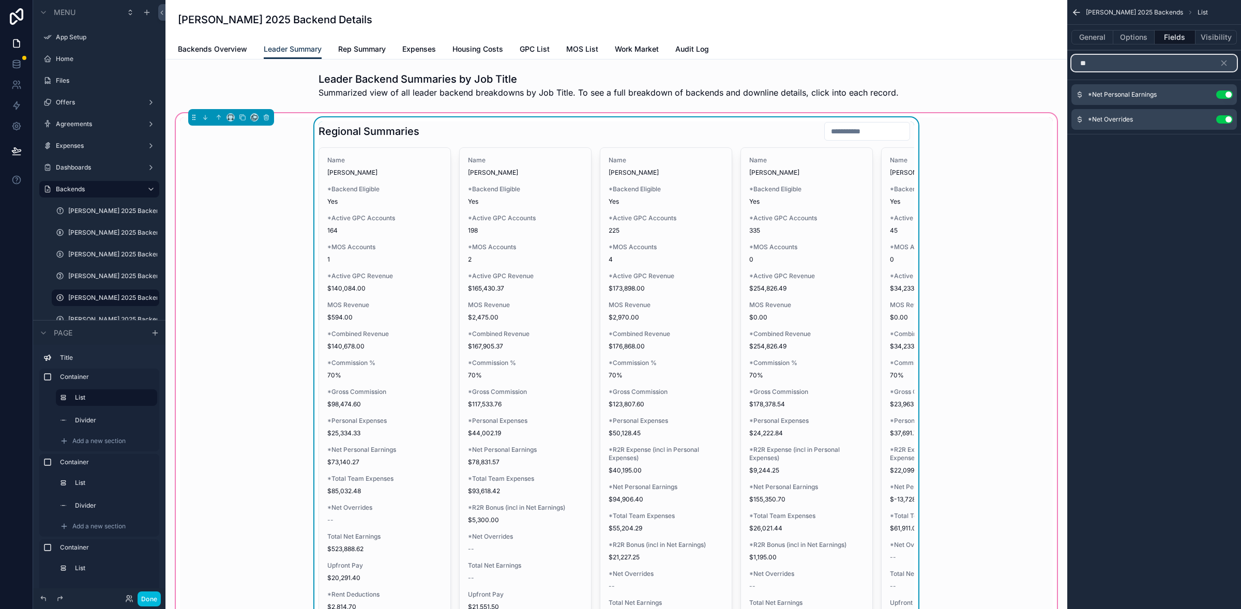
scroll to position [0, 0]
type input "****"
click at [1168, 180] on div "Andrew Moffat 2025 Backends List General Options Fields Visibility **** *Net Pe…" at bounding box center [1154, 304] width 174 height 609
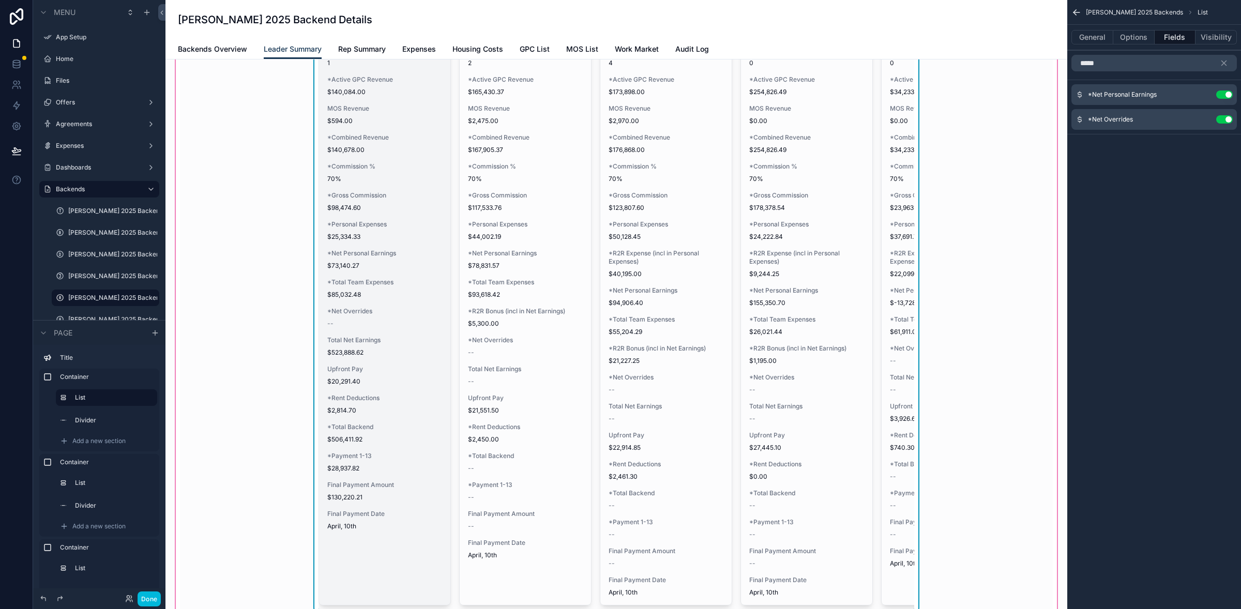
scroll to position [101, 0]
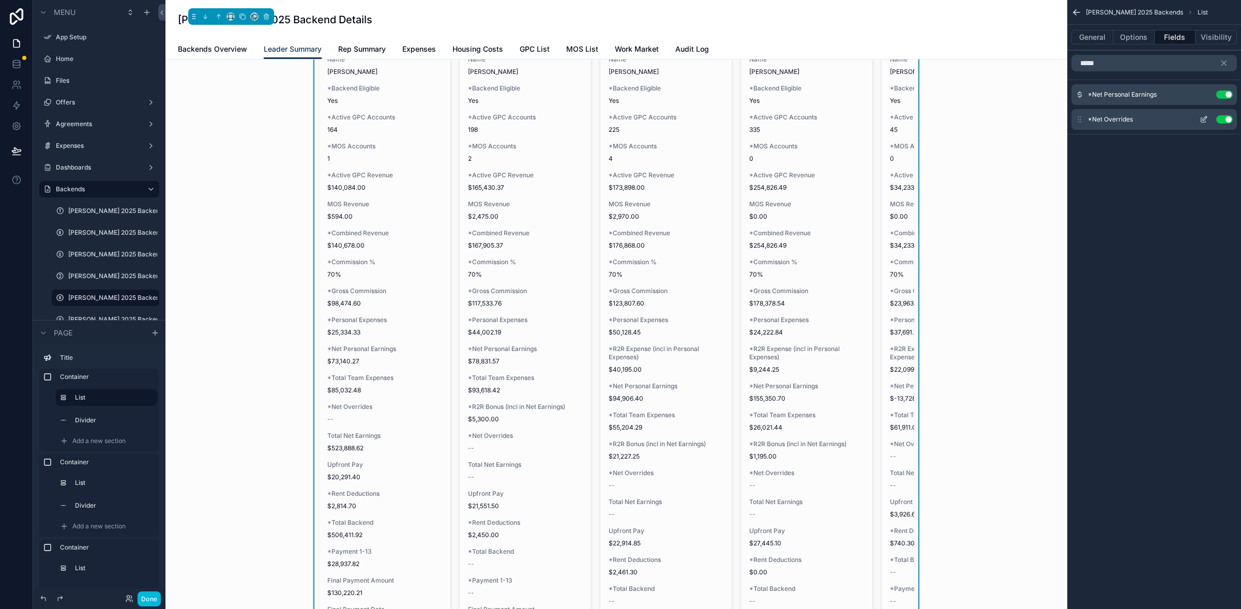
click at [1207, 118] on icon "scrollable content" at bounding box center [1205, 118] width 4 height 4
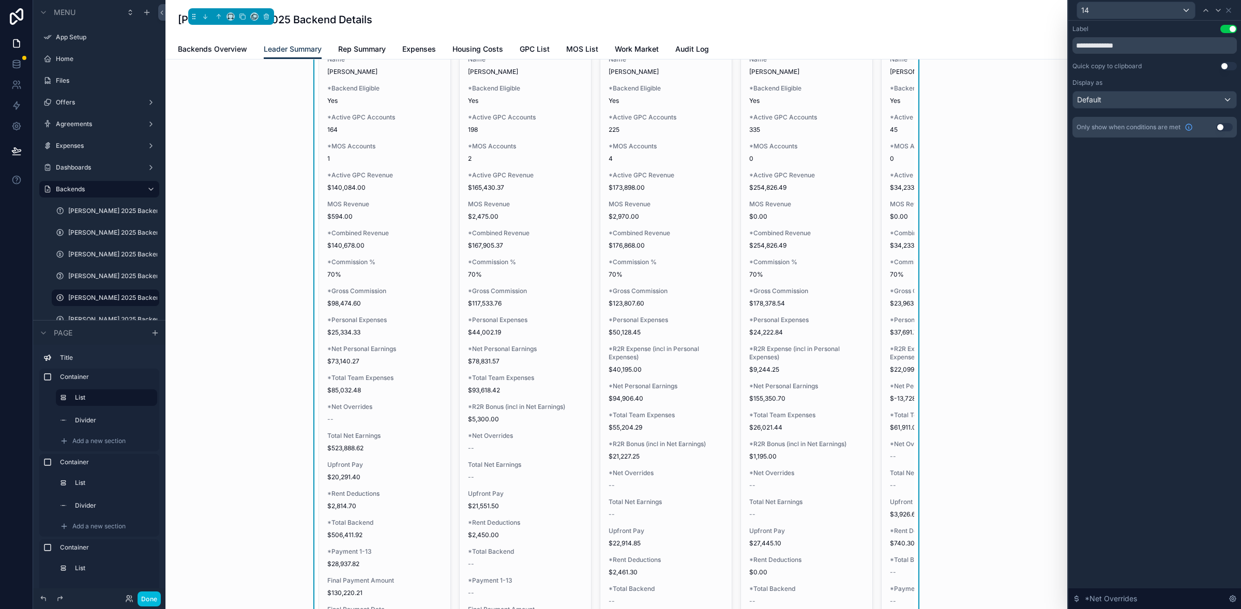
click at [1197, 179] on div "**********" at bounding box center [1154, 315] width 173 height 588
click at [1230, 11] on icon at bounding box center [1228, 10] width 8 height 8
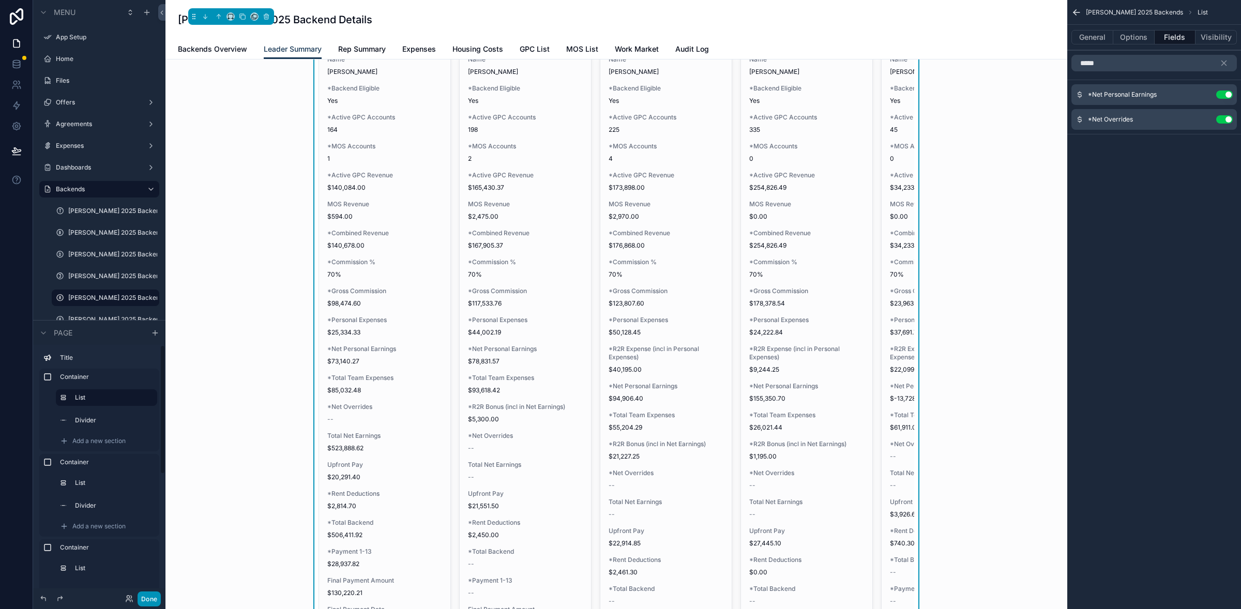
click at [144, 594] on button "Done" at bounding box center [149, 598] width 23 height 15
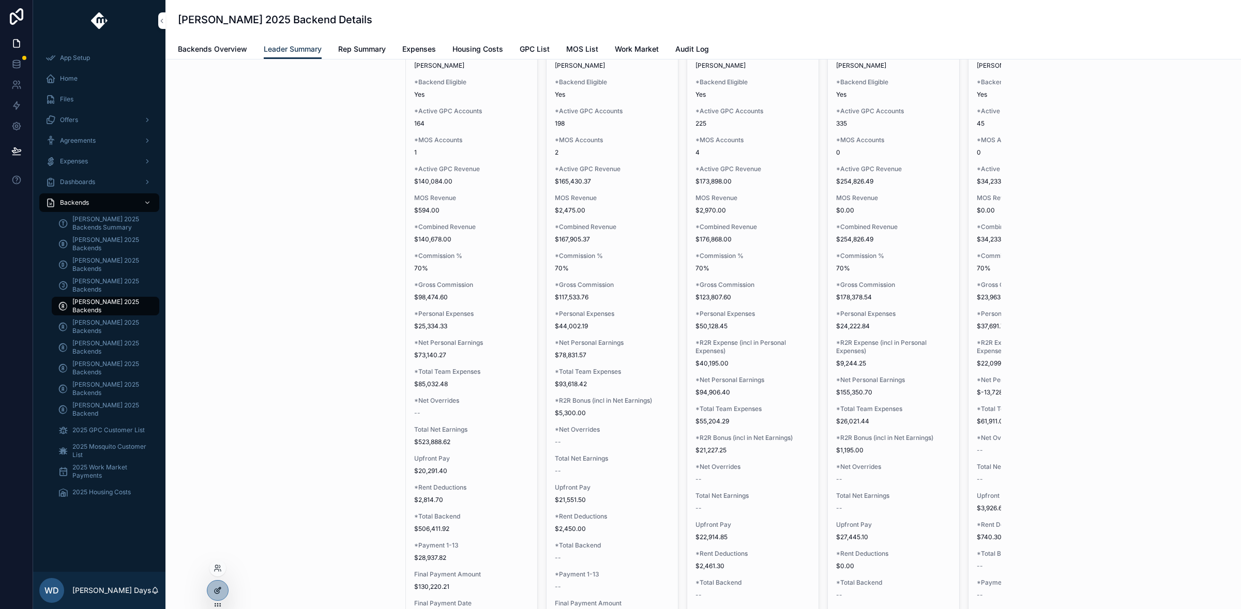
click at [217, 595] on div at bounding box center [217, 591] width 21 height 20
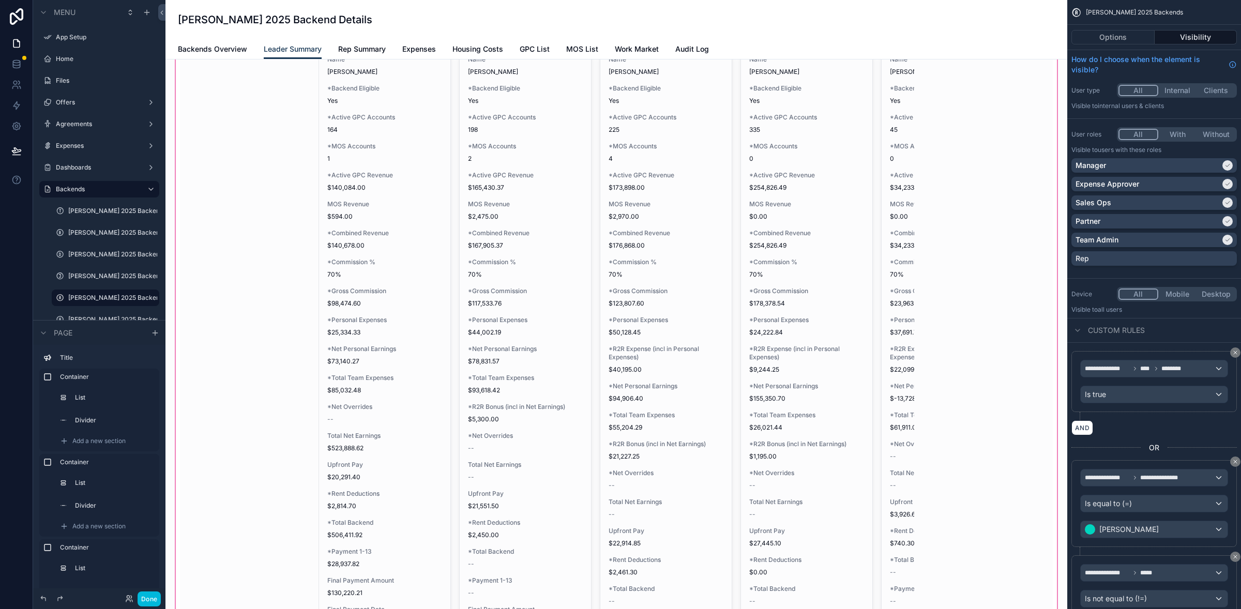
click at [343, 286] on div "scrollable content" at bounding box center [616, 384] width 885 height 748
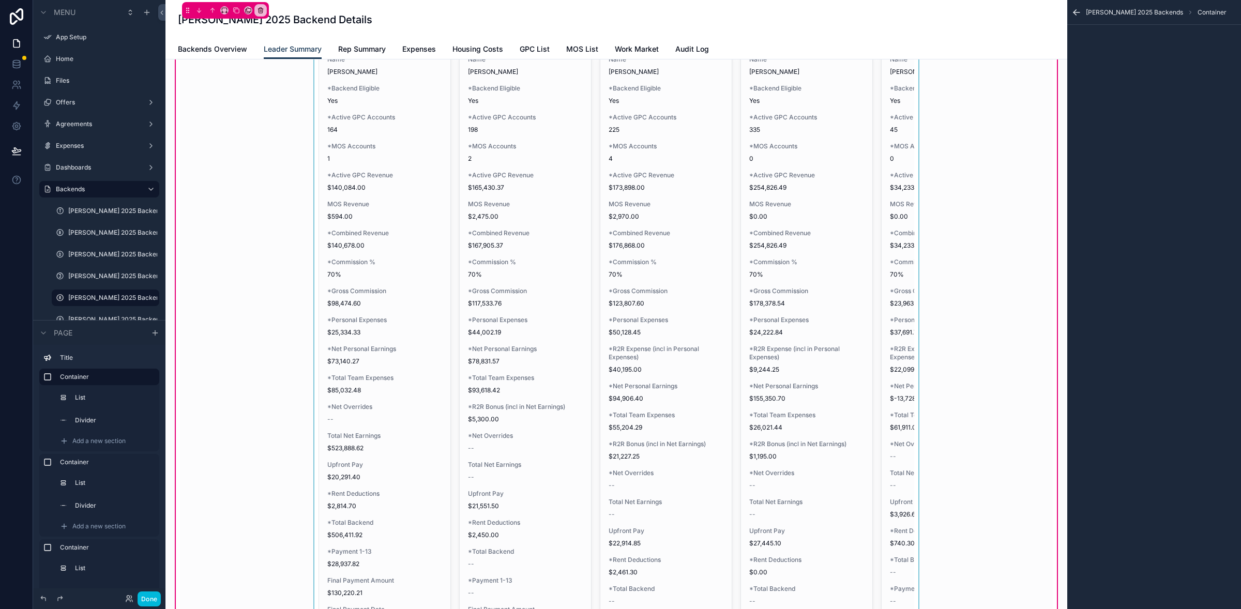
click at [354, 297] on div "scrollable content" at bounding box center [616, 364] width 873 height 695
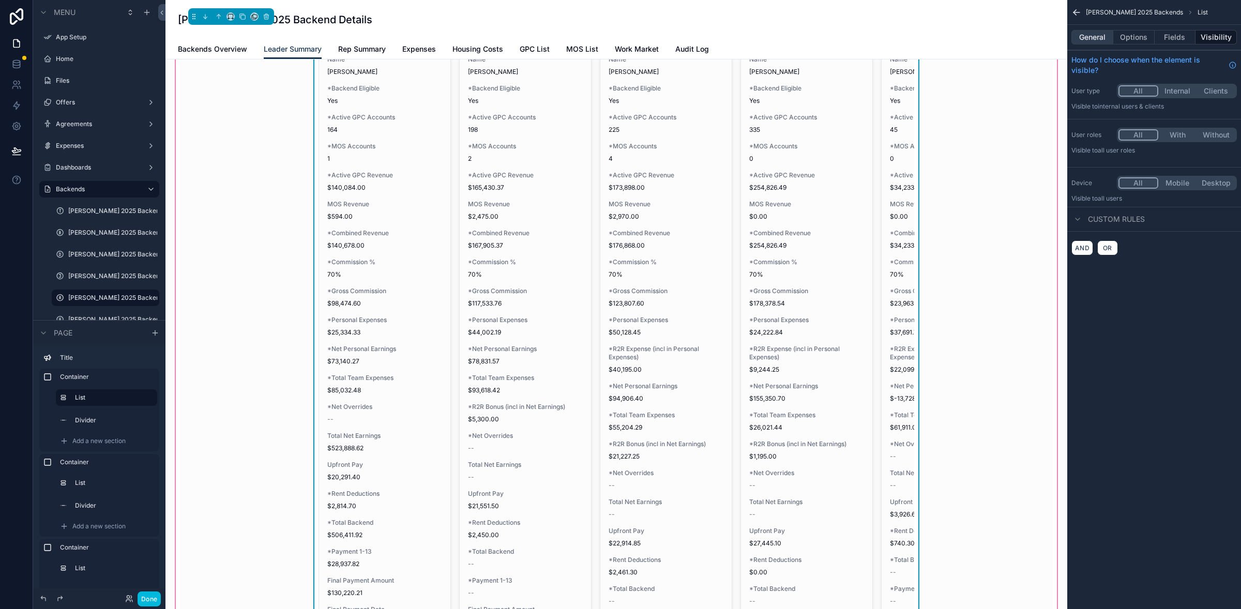
click at [1090, 41] on button "General" at bounding box center [1092, 37] width 42 height 14
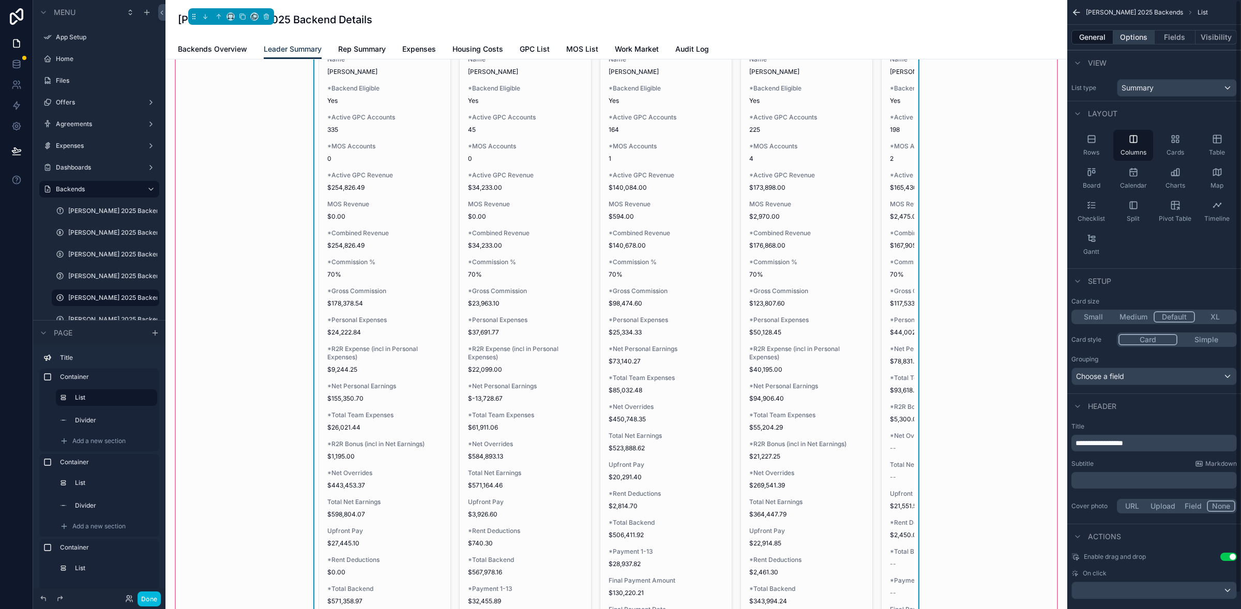
click at [1121, 37] on button "Options" at bounding box center [1133, 37] width 41 height 14
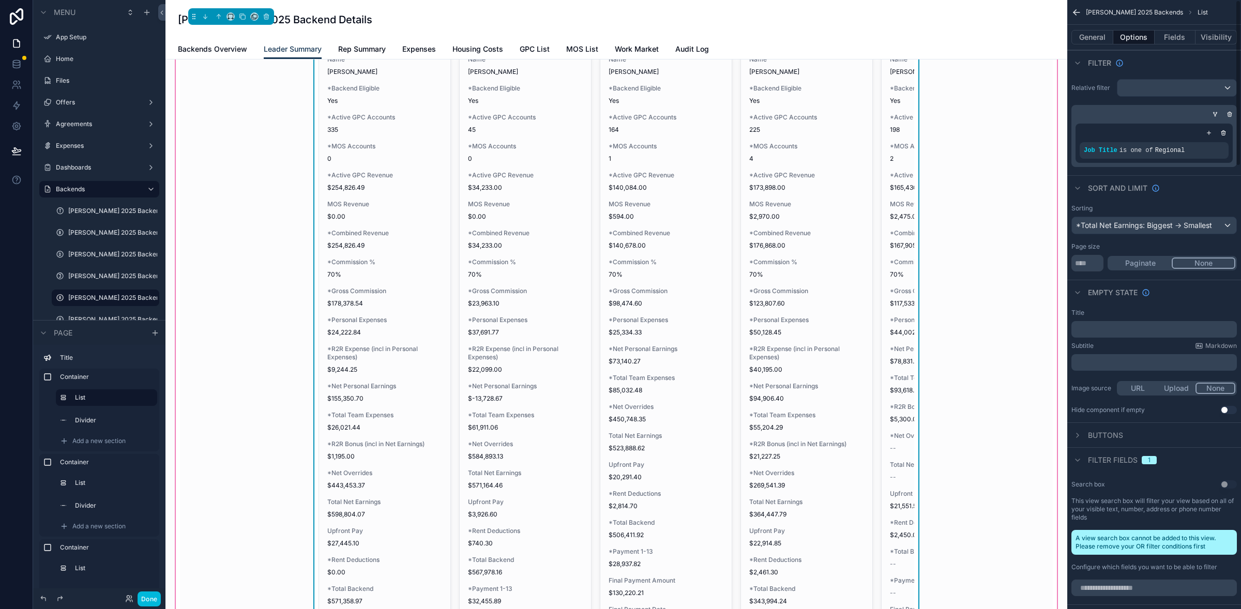
click at [1129, 38] on button "Options" at bounding box center [1133, 37] width 41 height 14
click at [1167, 39] on button "Fields" at bounding box center [1174, 37] width 41 height 14
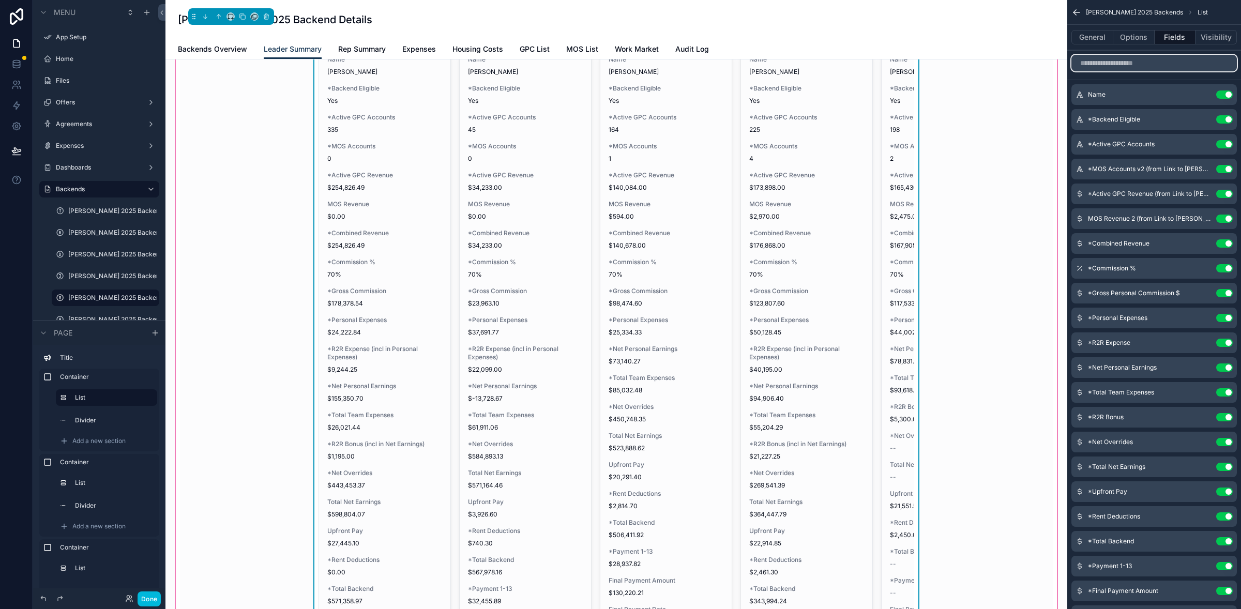
click at [1124, 65] on input "scrollable content" at bounding box center [1153, 63] width 165 height 17
type input "*"
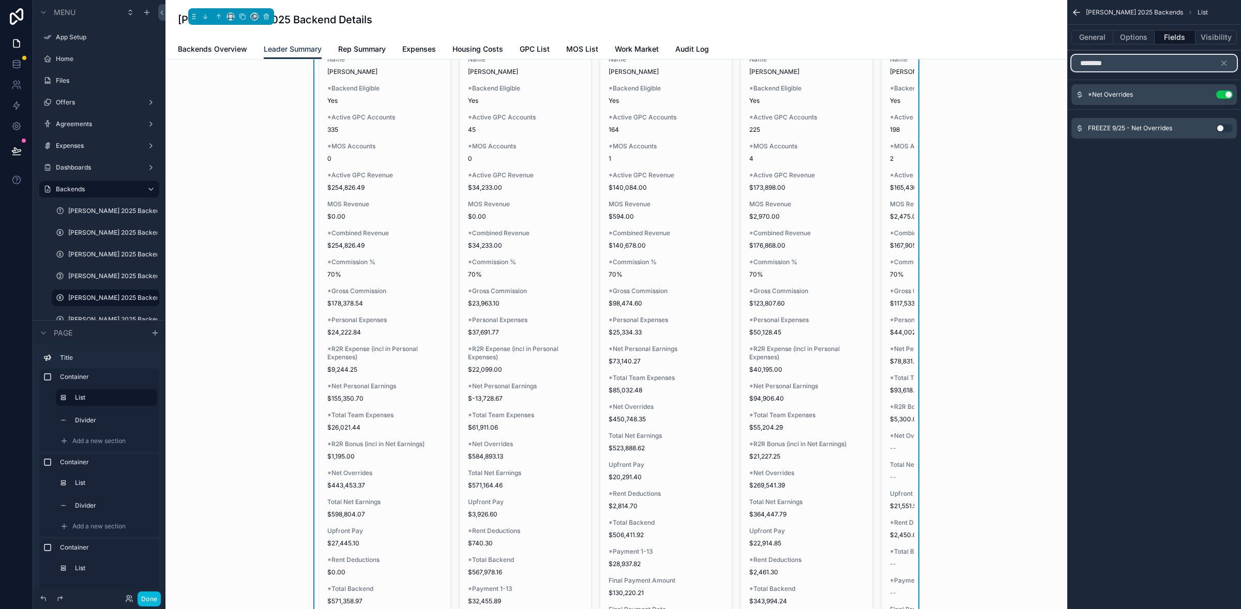
type input "*********"
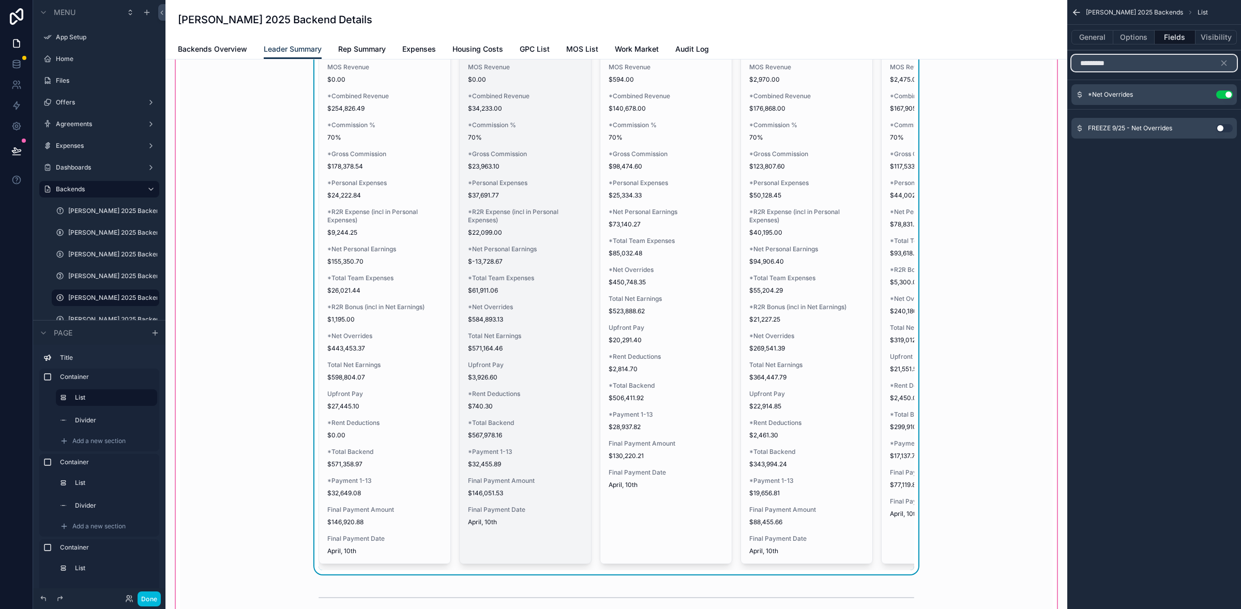
scroll to position [128, 0]
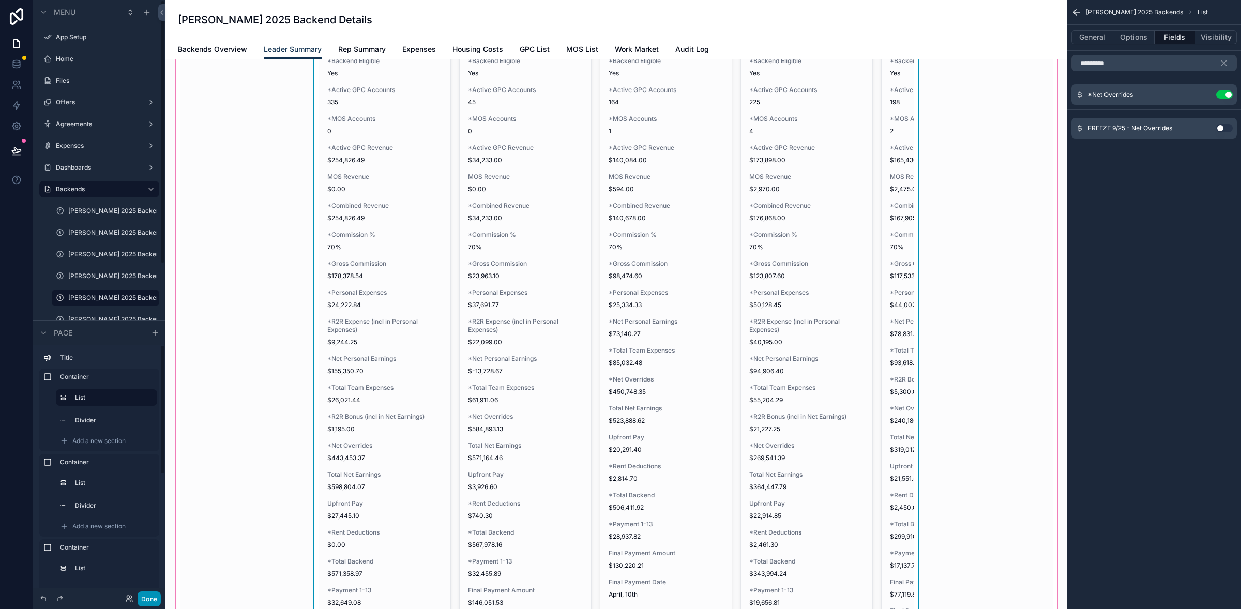
click at [156, 594] on button "Done" at bounding box center [149, 598] width 23 height 15
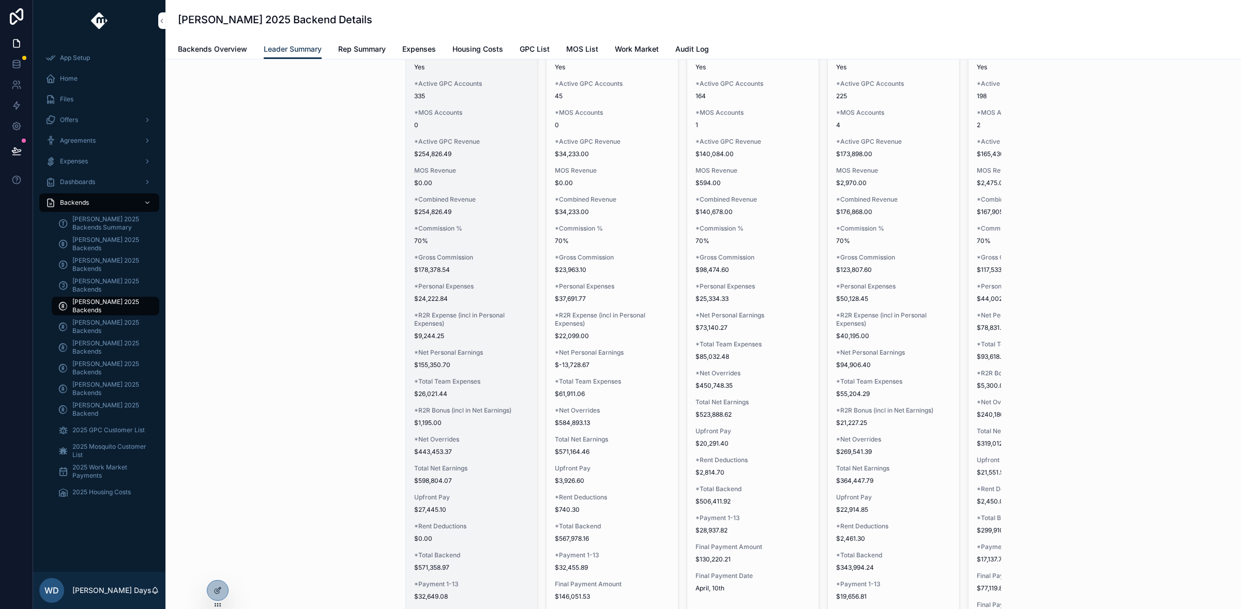
drag, startPoint x: 450, startPoint y: 281, endPoint x: 467, endPoint y: 276, distance: 17.8
click at [467, 276] on div "Name Mateo Estes *Backend Eligible Yes *Active GPC Accounts 335 *MOS Accounts 0…" at bounding box center [471, 340] width 131 height 654
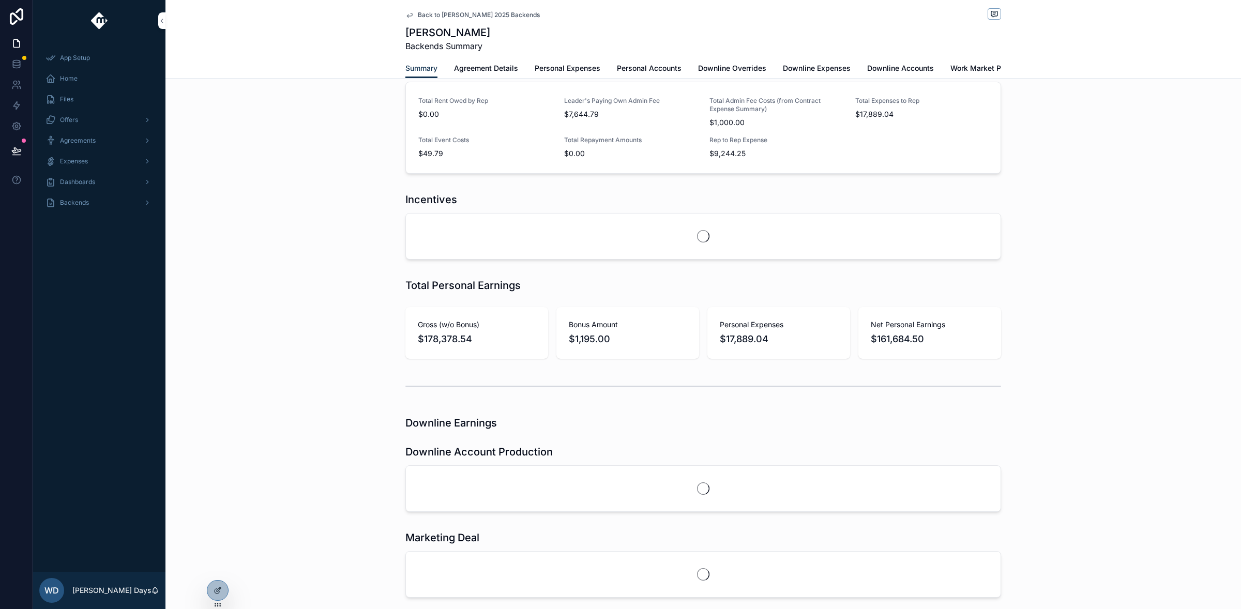
scroll to position [502, 0]
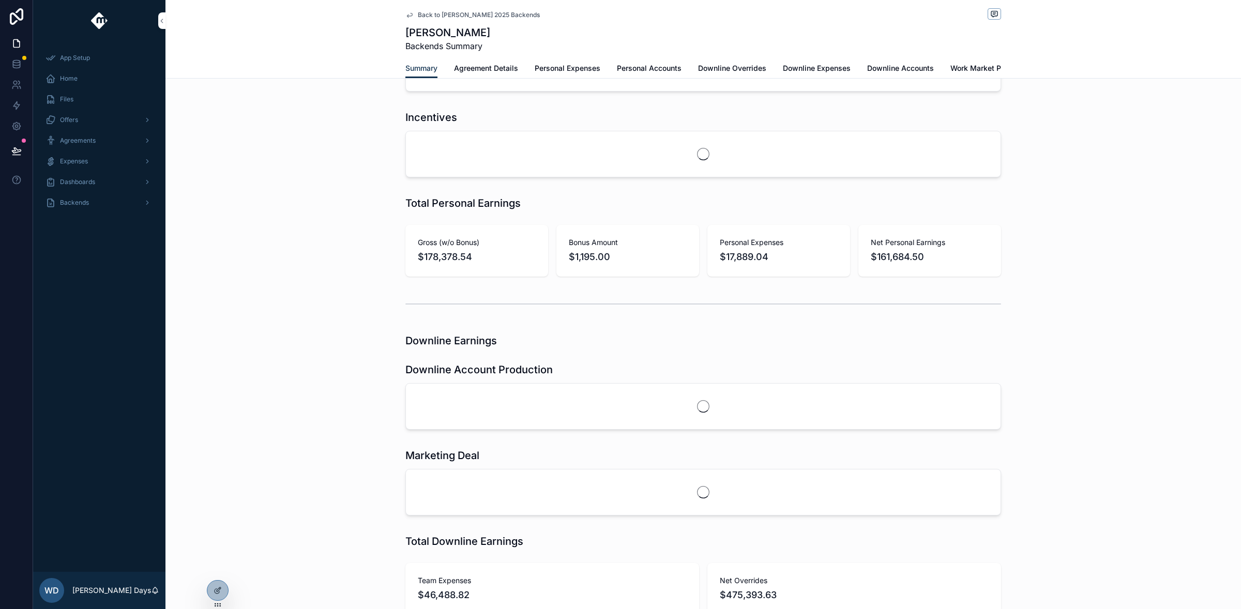
click at [521, 264] on span "$178,378.54" at bounding box center [477, 257] width 118 height 14
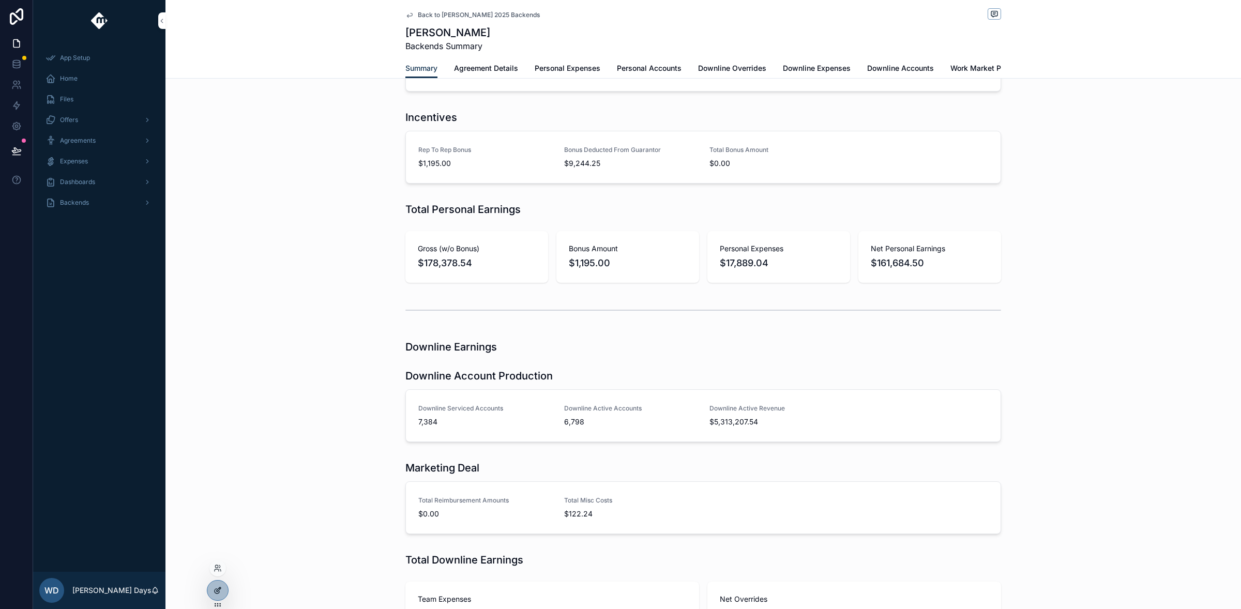
click at [221, 591] on icon at bounding box center [218, 590] width 8 height 8
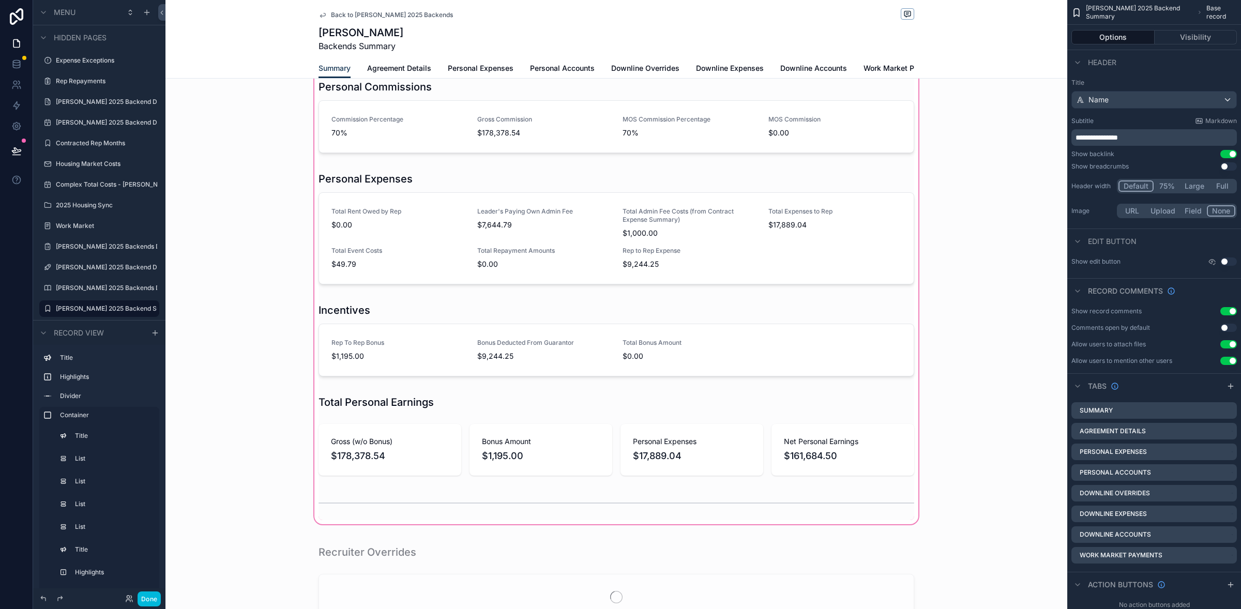
scroll to position [402, 0]
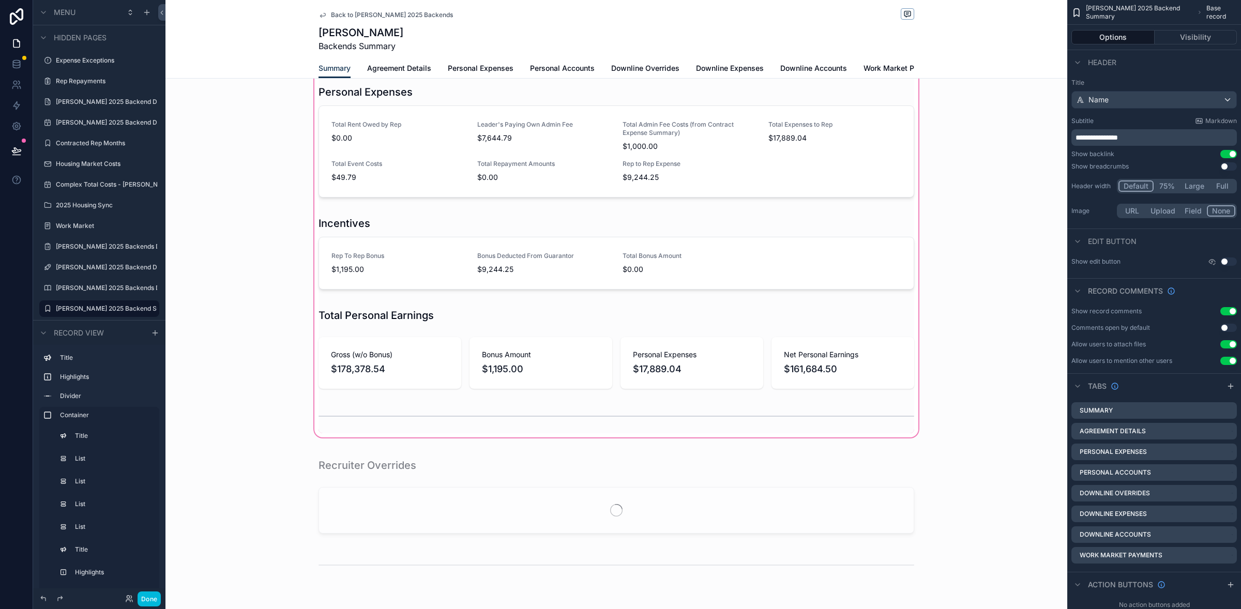
click at [424, 377] on div "scrollable content" at bounding box center [616, 134] width 902 height 609
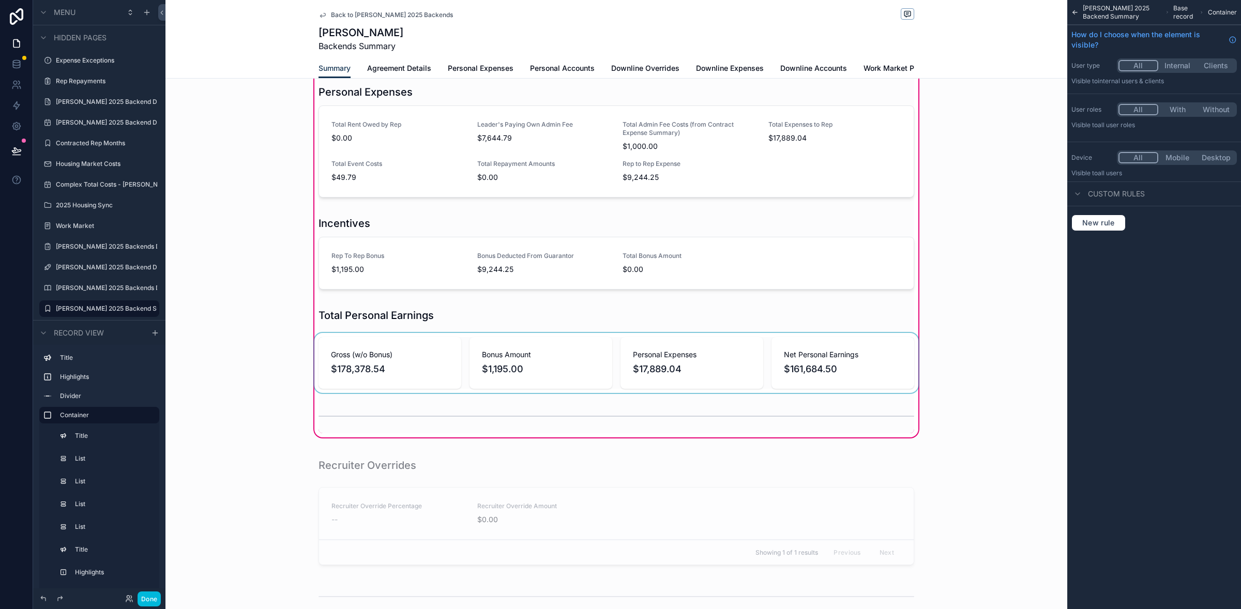
click at [494, 372] on div "scrollable content" at bounding box center [616, 363] width 608 height 60
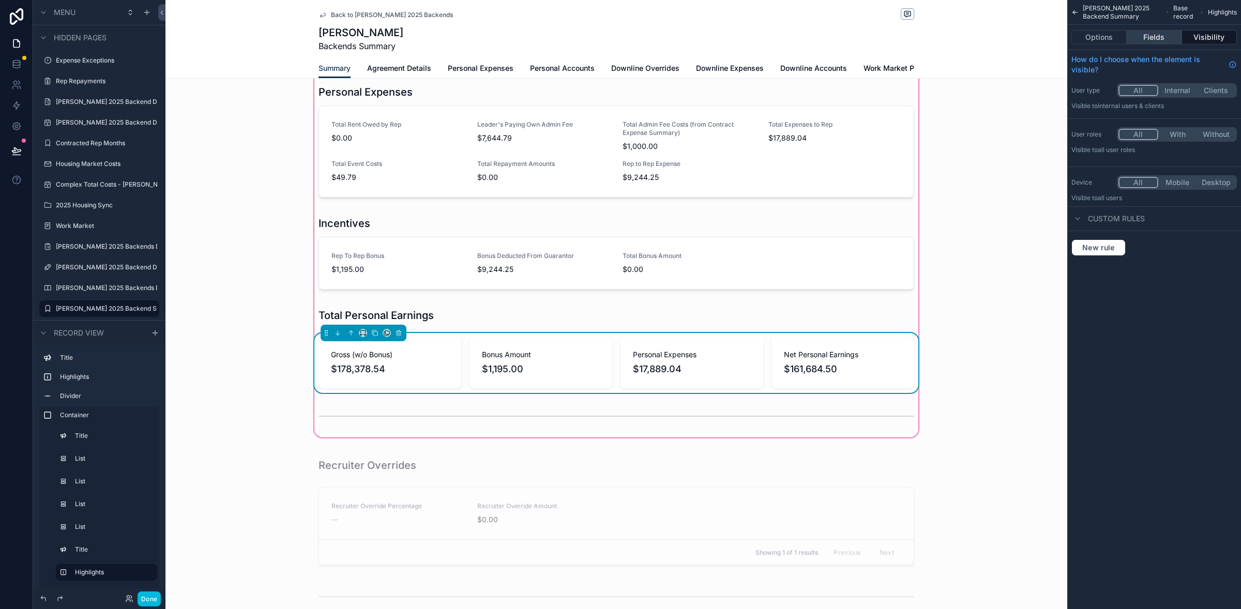
click at [1171, 39] on button "Fields" at bounding box center [1154, 37] width 55 height 14
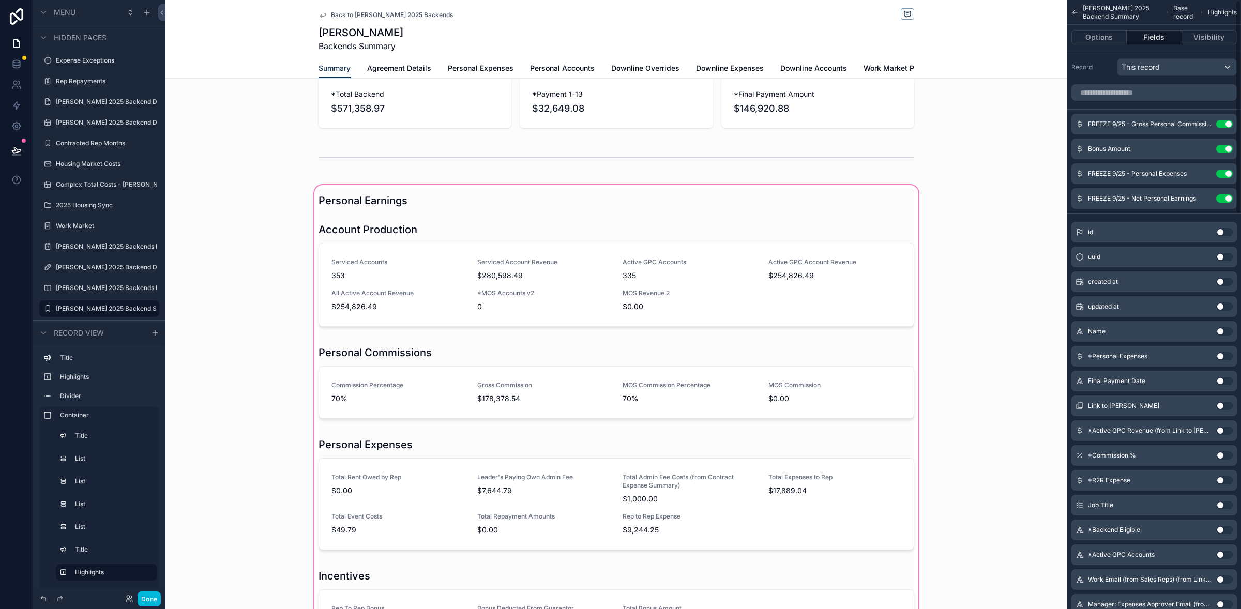
scroll to position [116, 0]
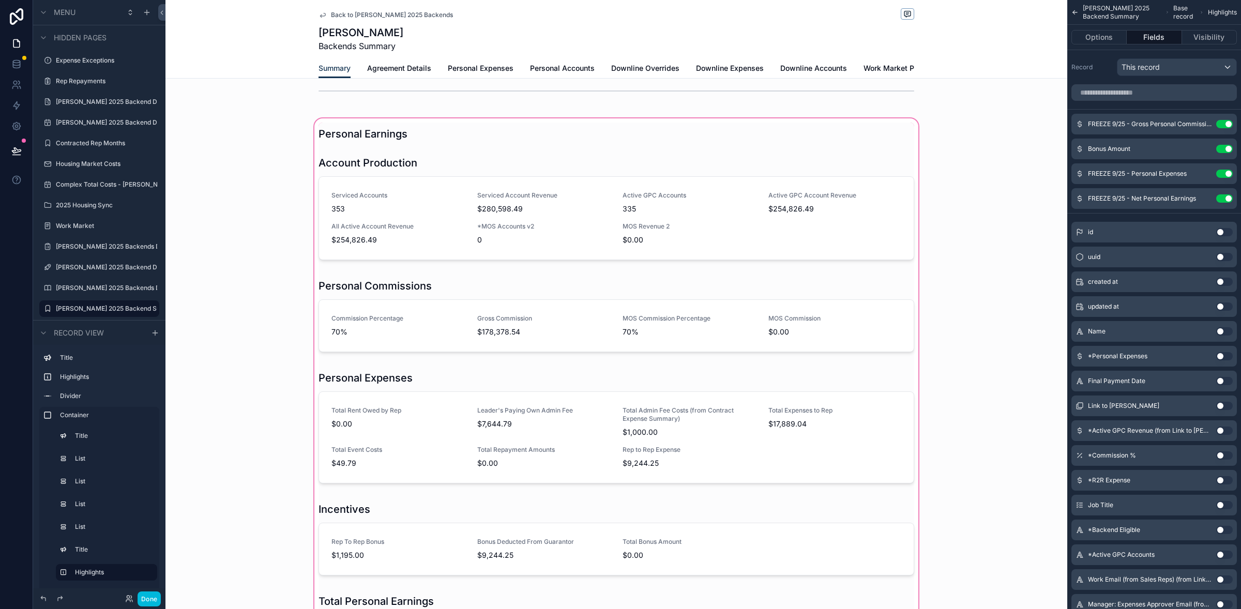
click at [962, 283] on div "Personal Earnings Account Production Serviced Accounts 353 Serviced Account Rev…" at bounding box center [616, 420] width 902 height 609
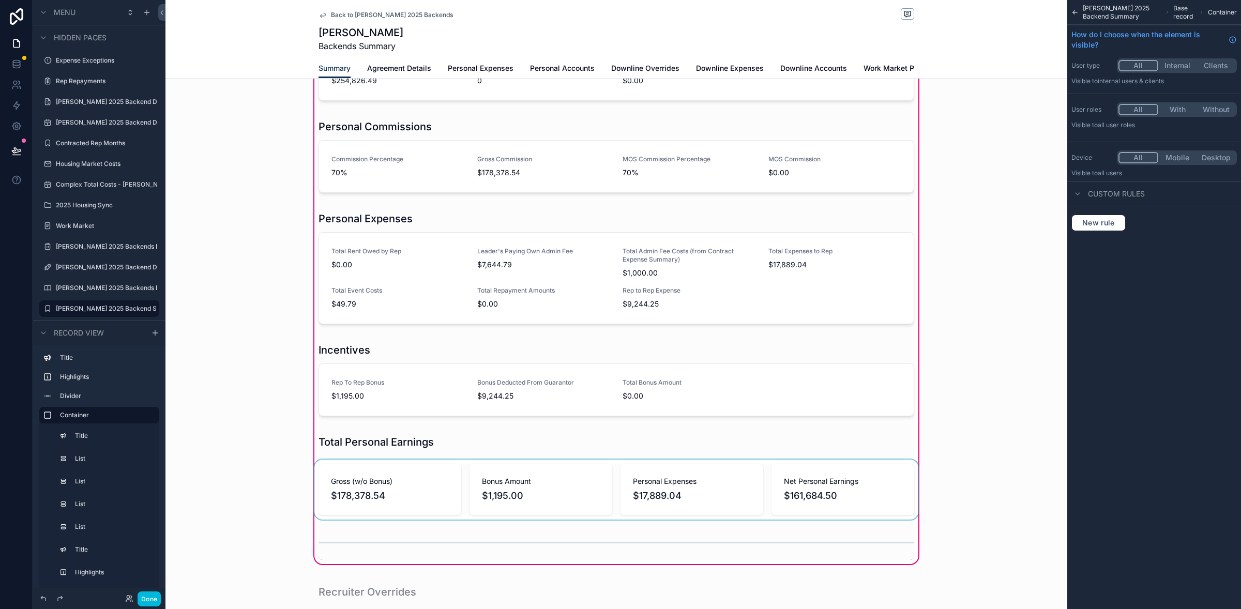
scroll to position [375, 0]
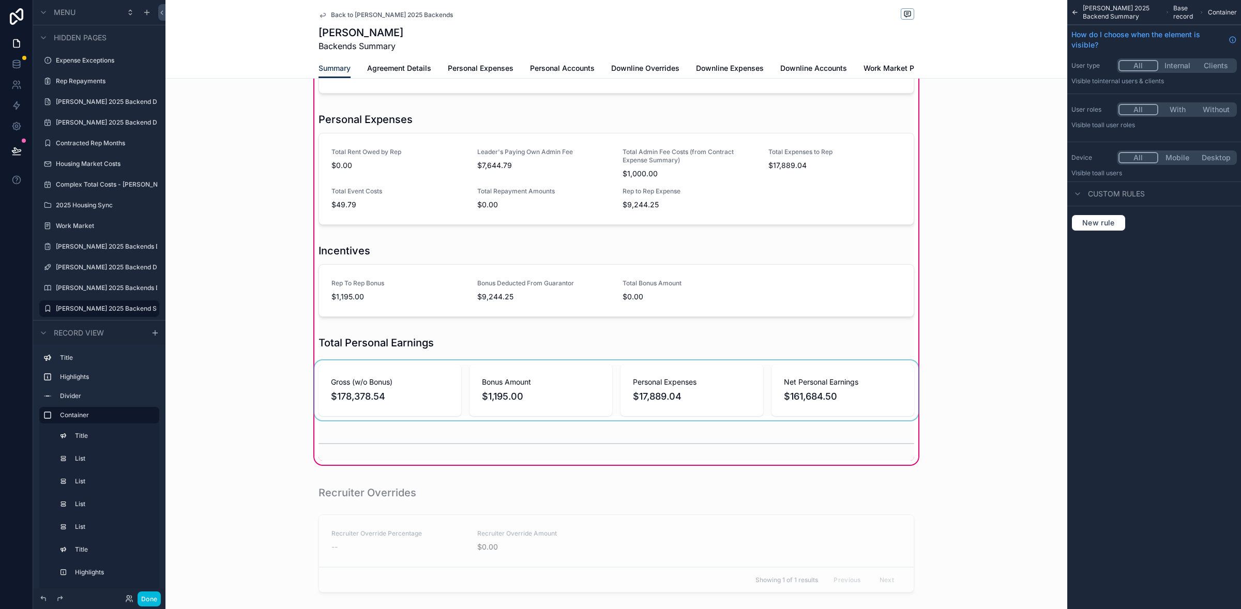
click at [721, 406] on div "scrollable content" at bounding box center [616, 390] width 608 height 60
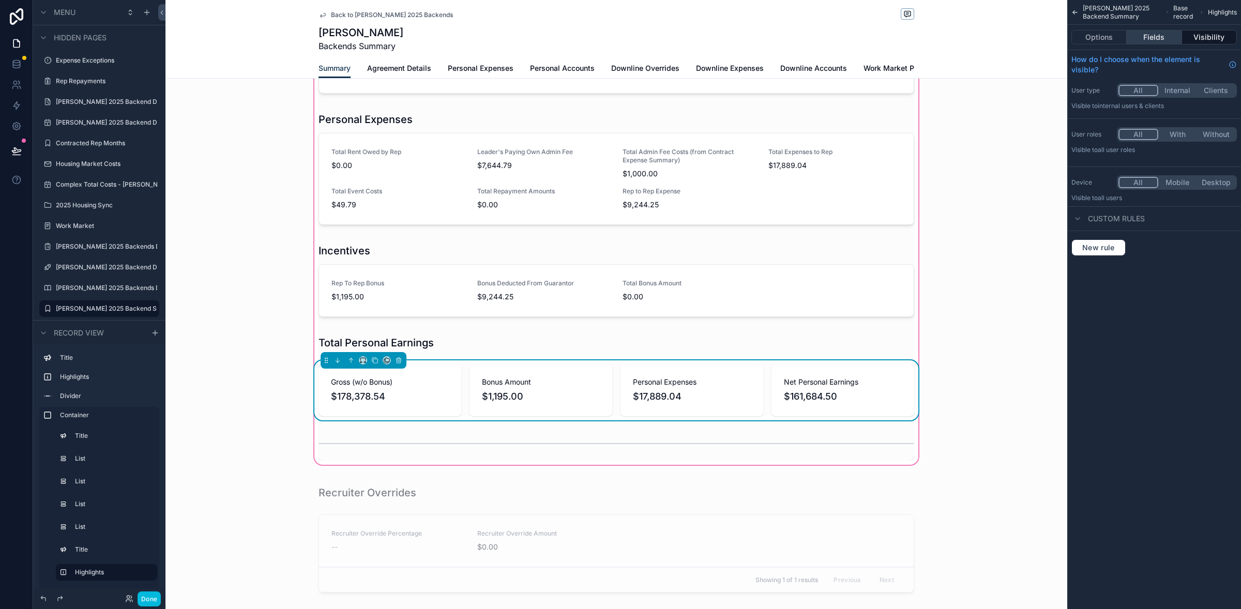
click at [1159, 37] on button "Fields" at bounding box center [1154, 37] width 55 height 14
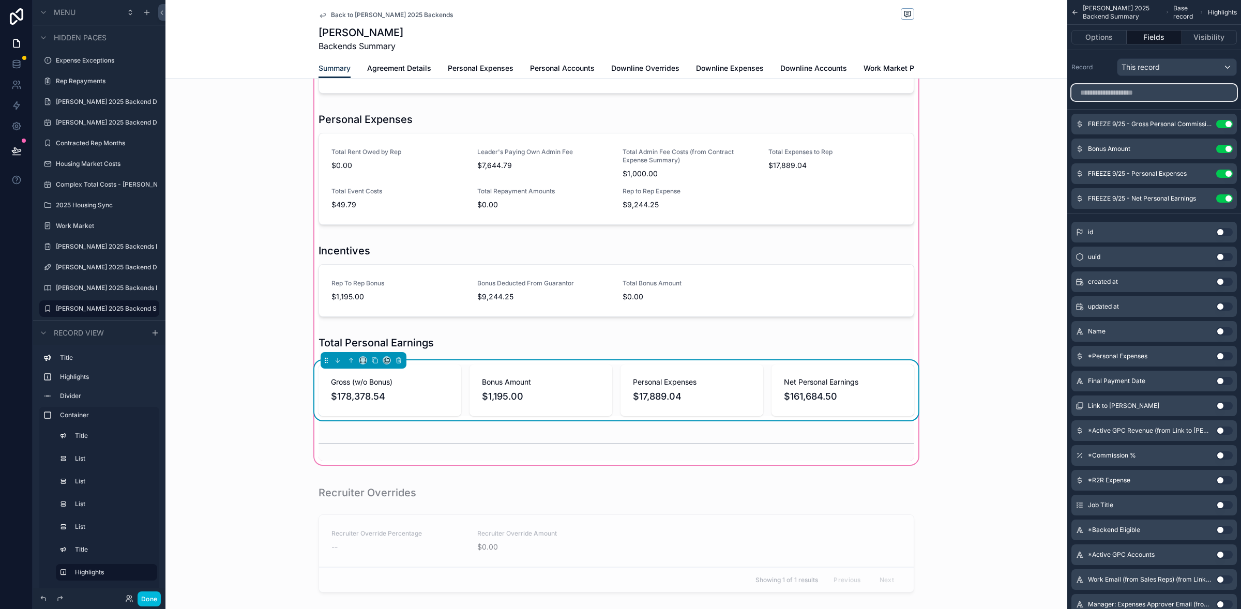
click at [1178, 95] on input "scrollable content" at bounding box center [1153, 92] width 165 height 17
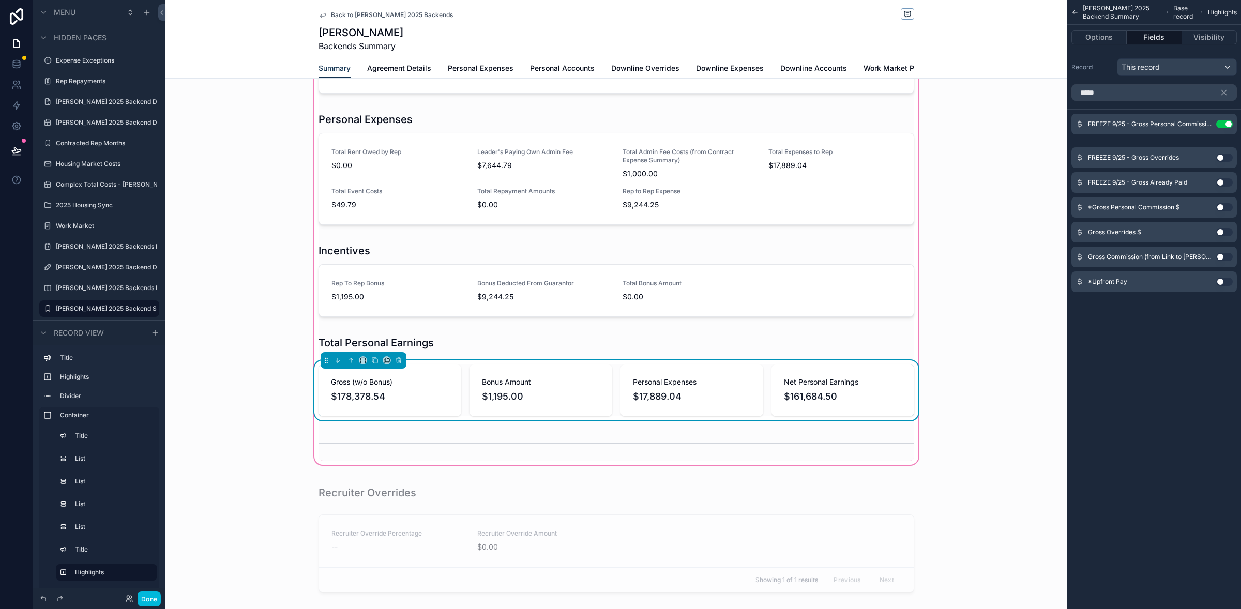
click at [1225, 210] on button "Use setting" at bounding box center [1224, 207] width 17 height 8
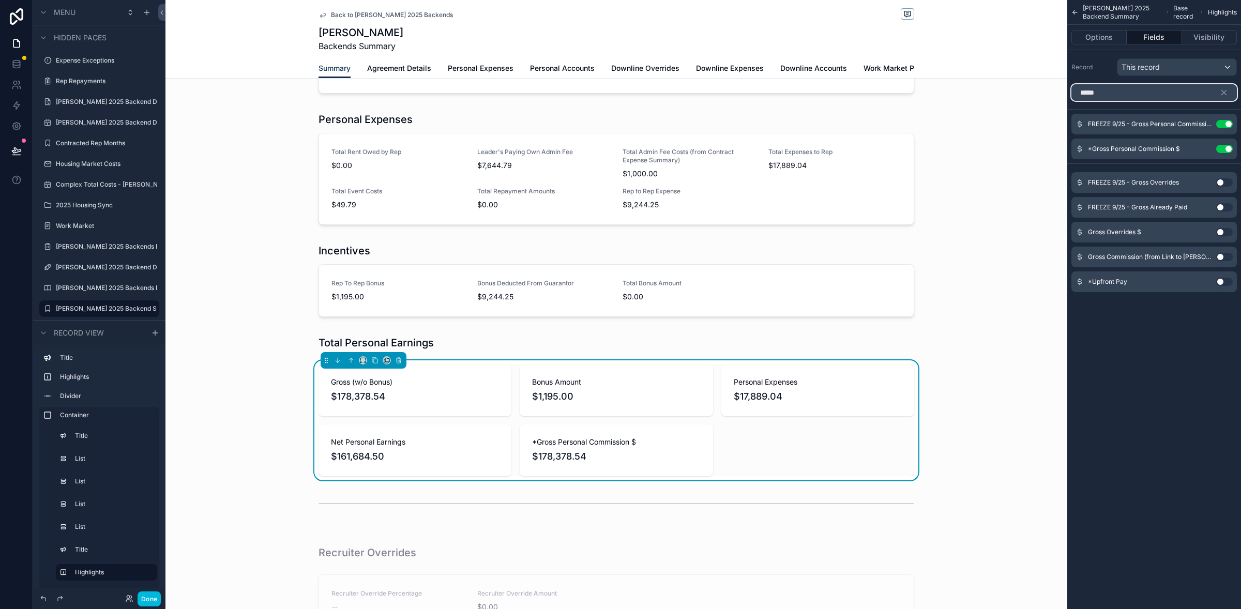
click at [1119, 94] on input "*****" at bounding box center [1153, 92] width 165 height 17
click at [1119, 93] on input "*****" at bounding box center [1153, 92] width 165 height 17
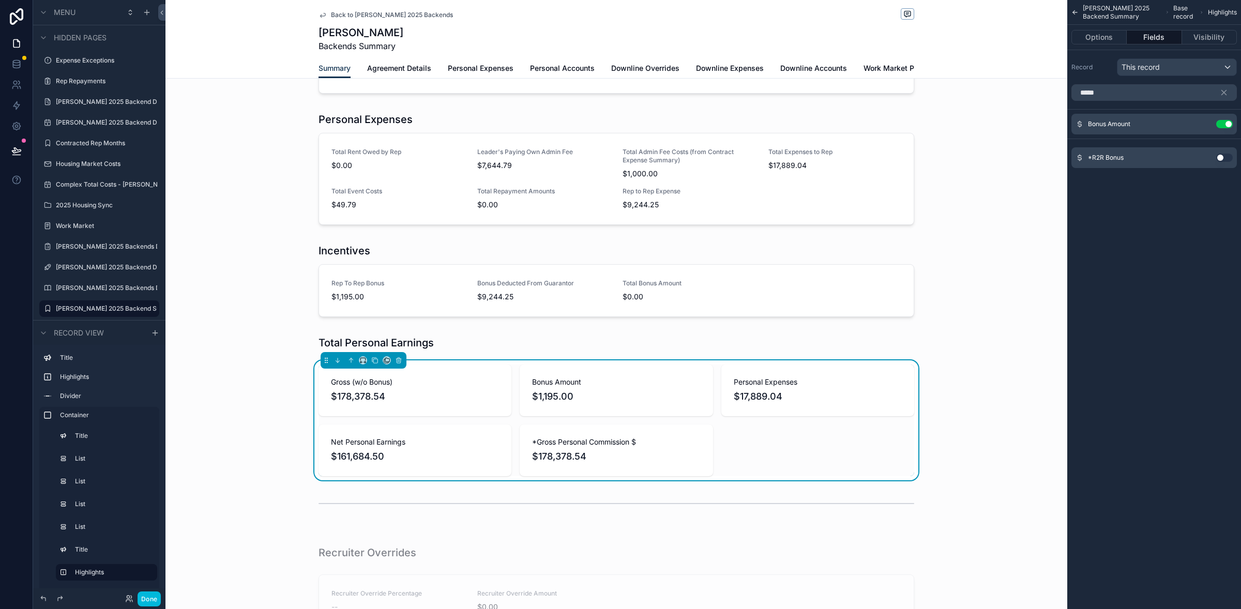
click at [1226, 159] on button "Use setting" at bounding box center [1224, 158] width 17 height 8
click at [1117, 95] on input "*****" at bounding box center [1153, 92] width 165 height 17
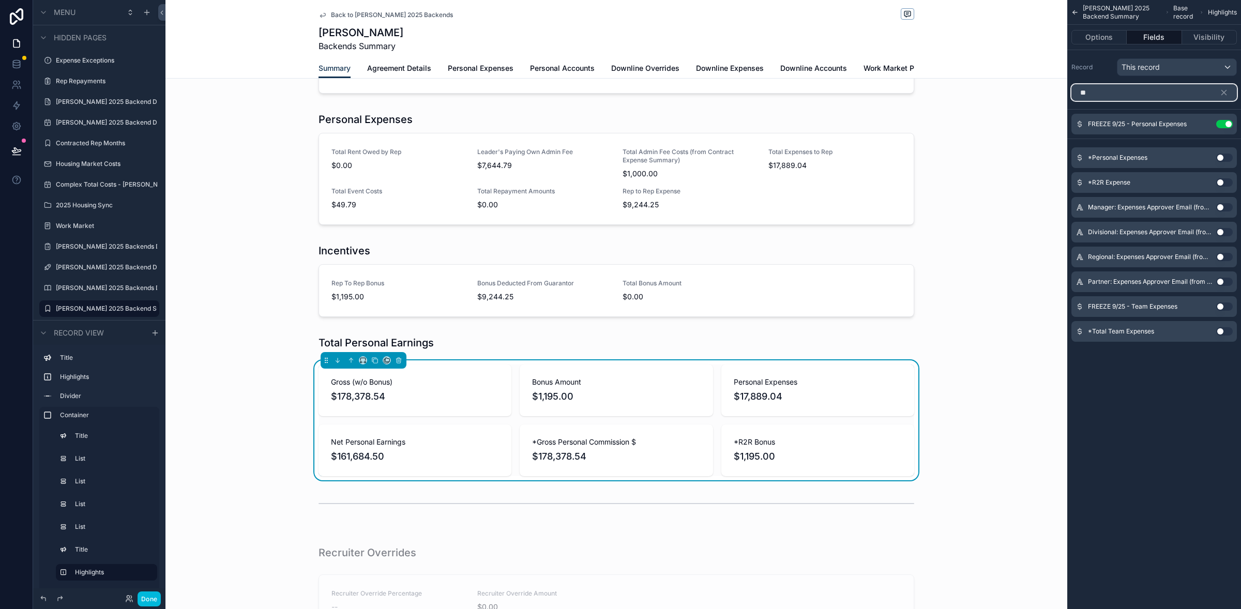
type input "*"
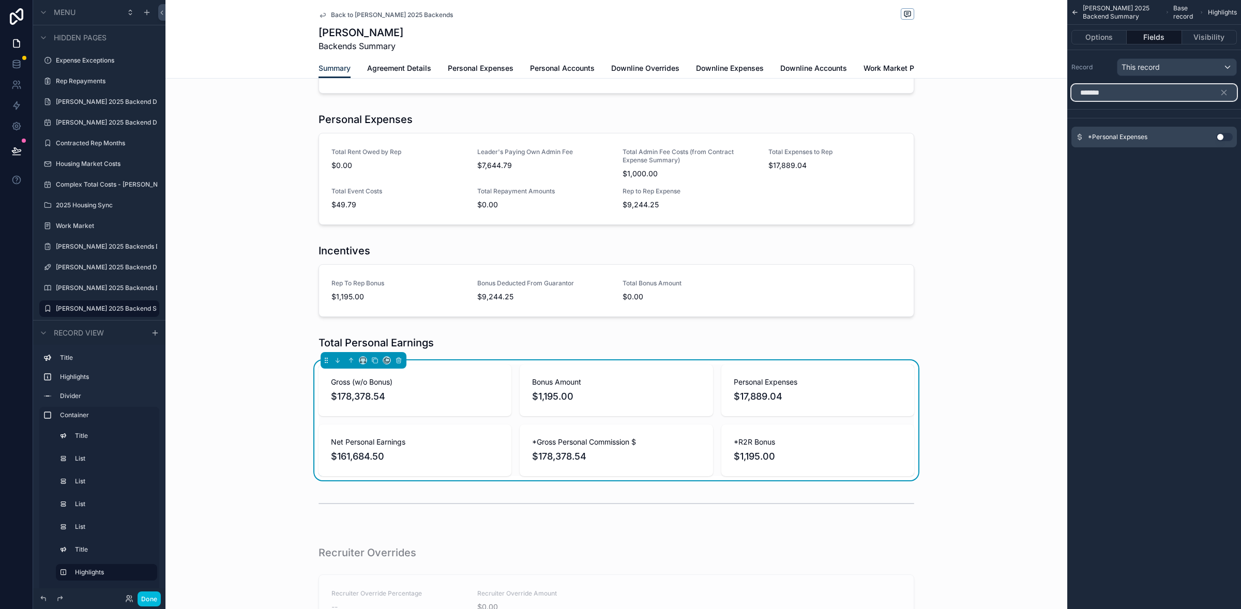
type input "*******"
click at [1224, 139] on button "Use setting" at bounding box center [1224, 137] width 17 height 8
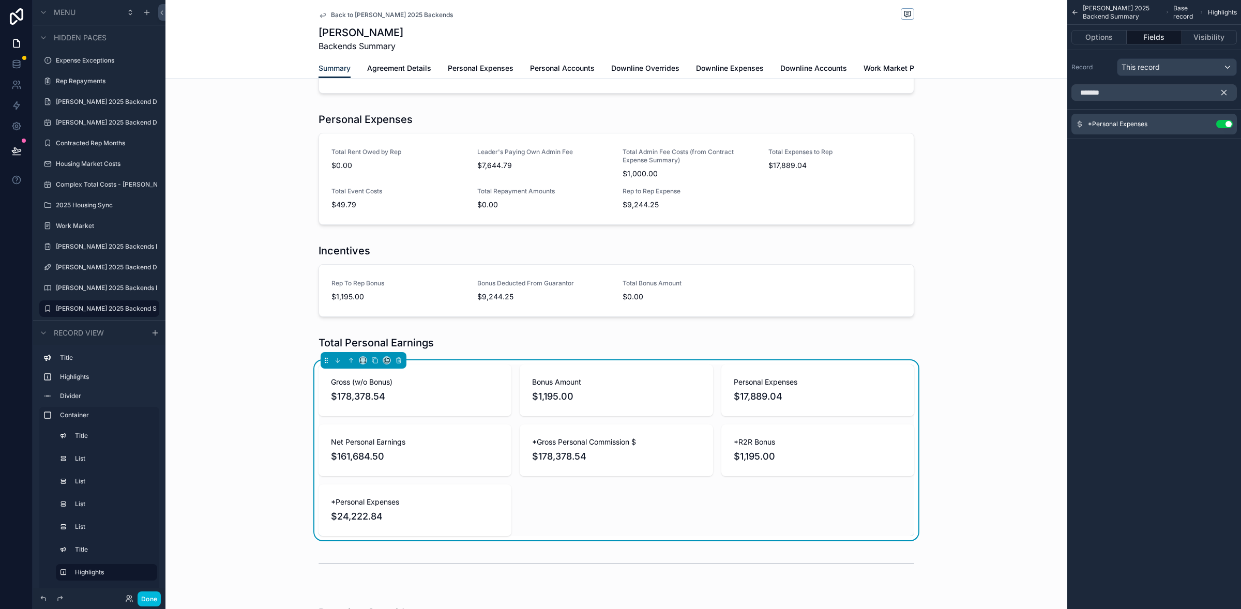
click at [1226, 95] on icon "scrollable content" at bounding box center [1223, 92] width 9 height 9
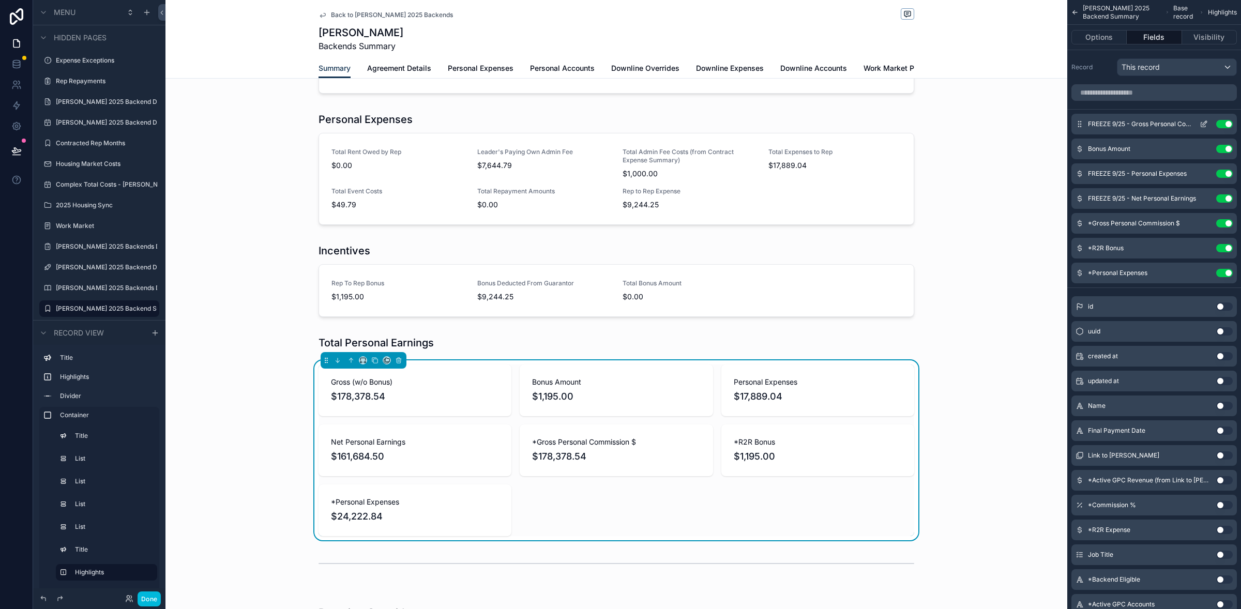
click at [1224, 125] on button "Use setting" at bounding box center [1224, 124] width 17 height 8
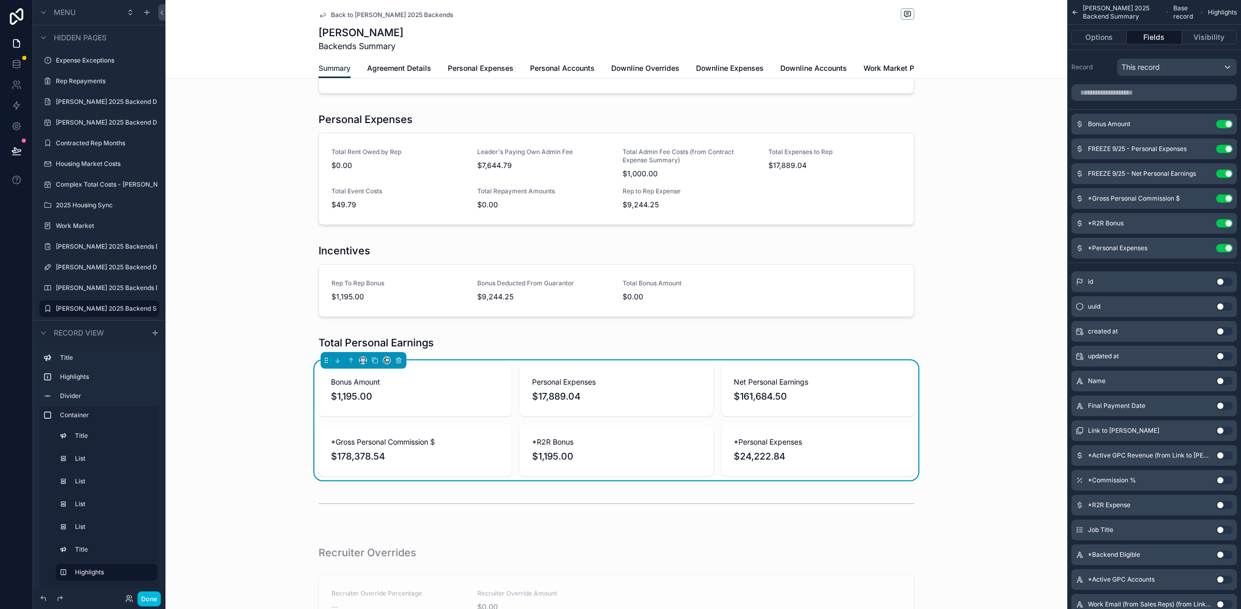
click at [1224, 125] on button "Use setting" at bounding box center [1224, 124] width 17 height 8
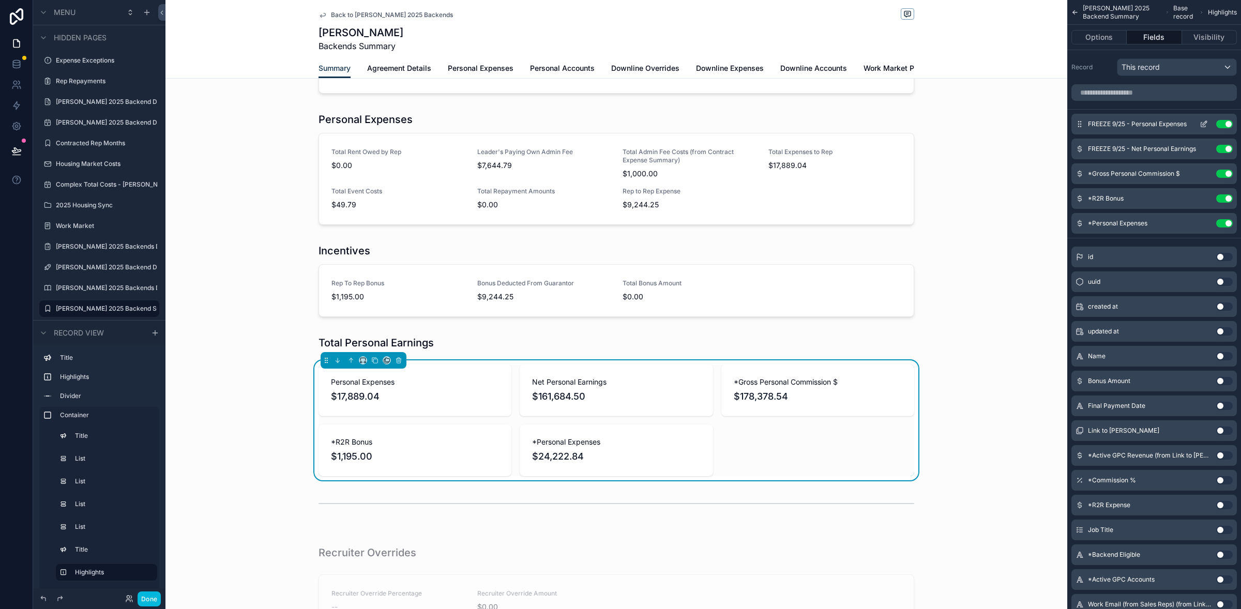
click at [1226, 124] on button "Use setting" at bounding box center [1224, 124] width 17 height 8
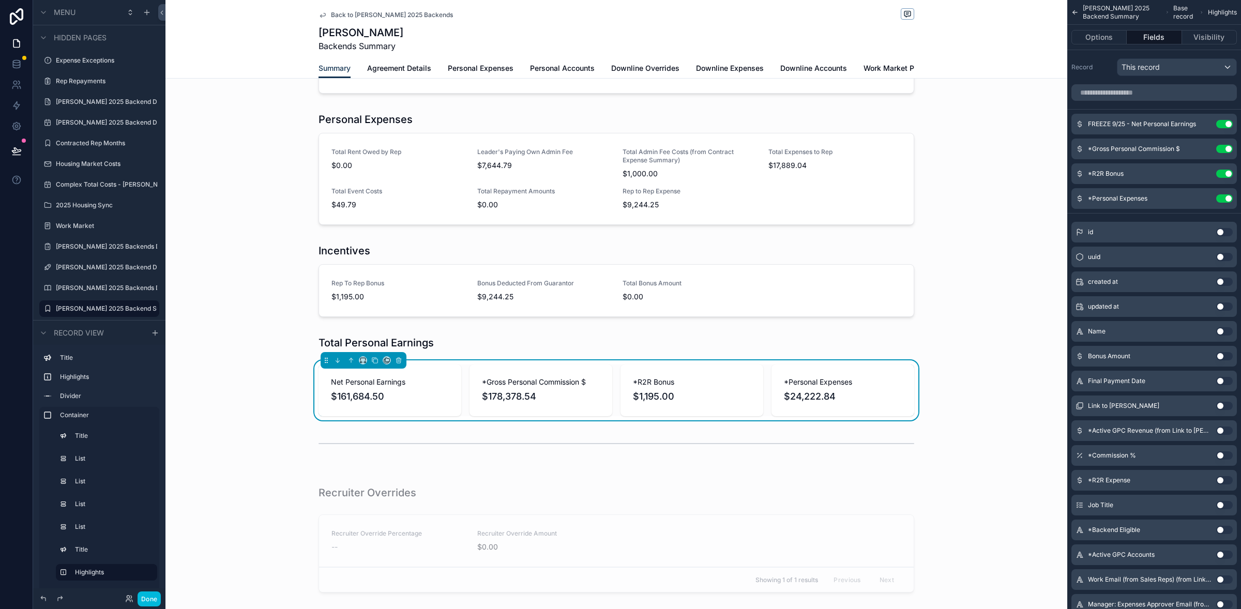
click at [1226, 124] on button "Use setting" at bounding box center [1224, 124] width 17 height 8
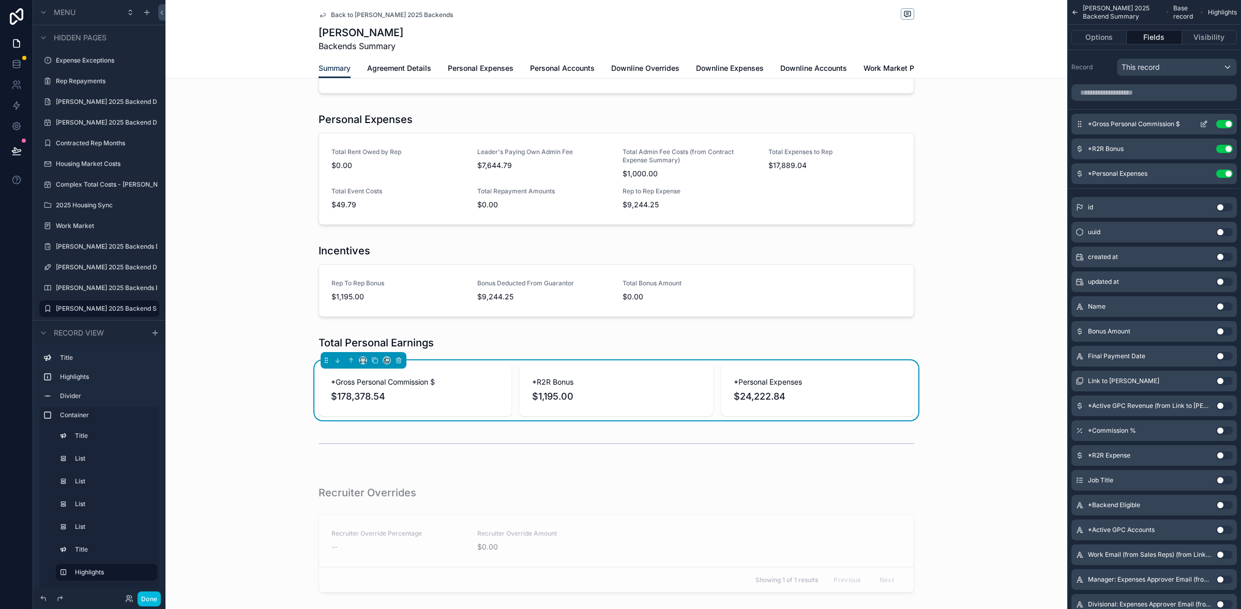
click at [1205, 124] on icon "scrollable content" at bounding box center [1205, 123] width 4 height 4
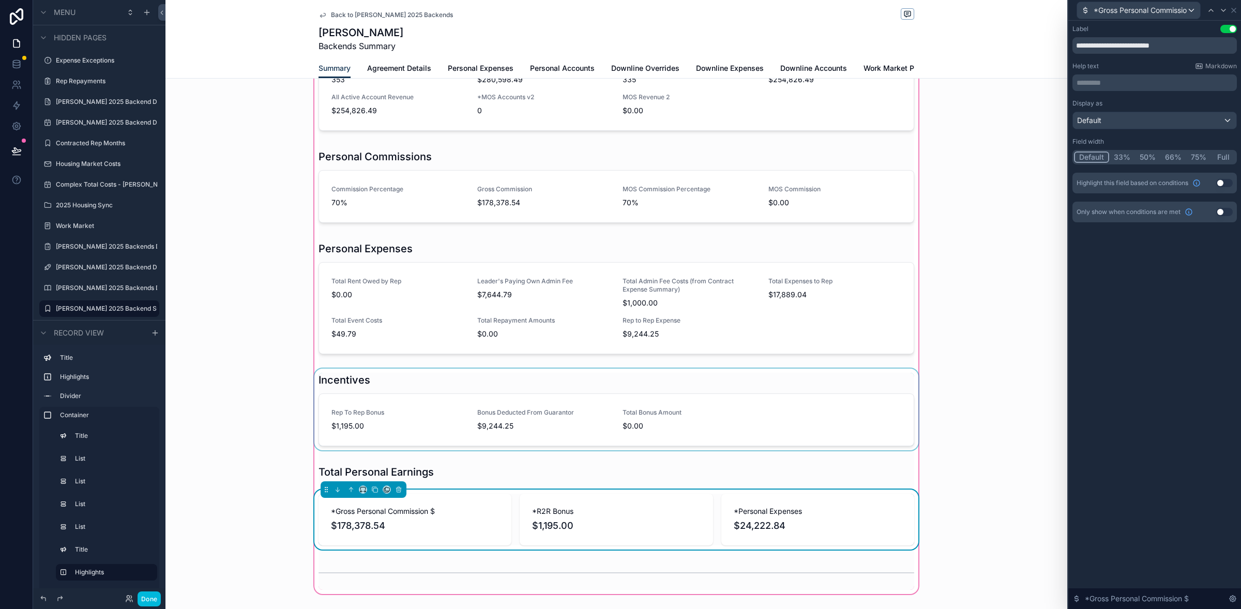
scroll to position [212, 0]
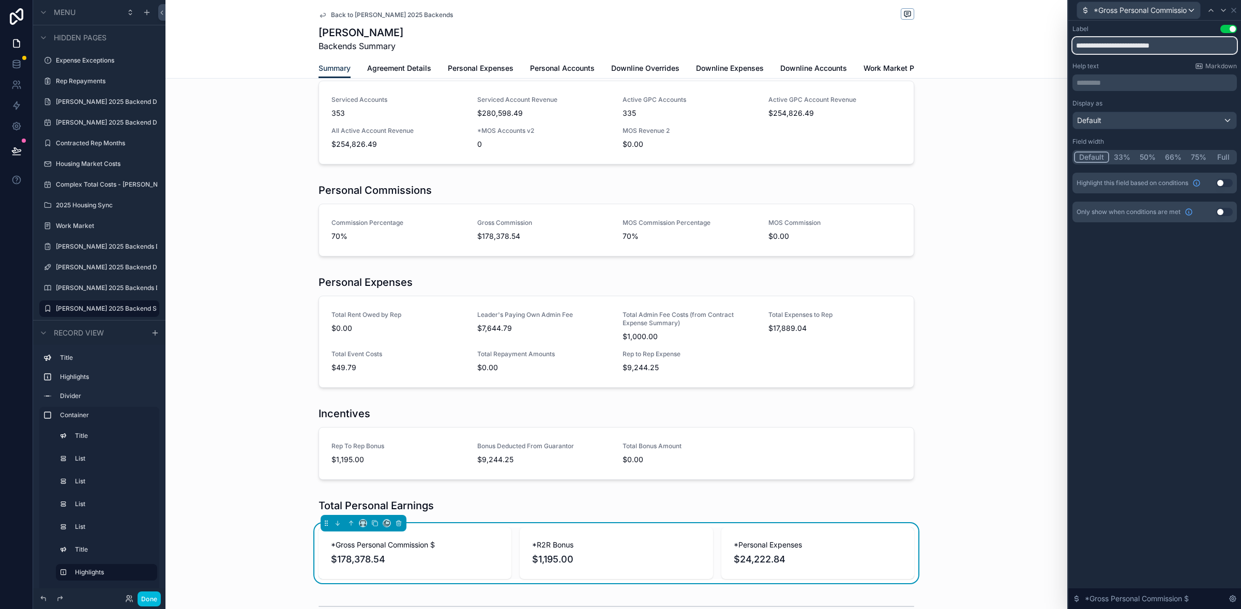
click at [1081, 44] on input "**********" at bounding box center [1154, 45] width 164 height 17
click at [1180, 46] on input "**********" at bounding box center [1154, 45] width 164 height 17
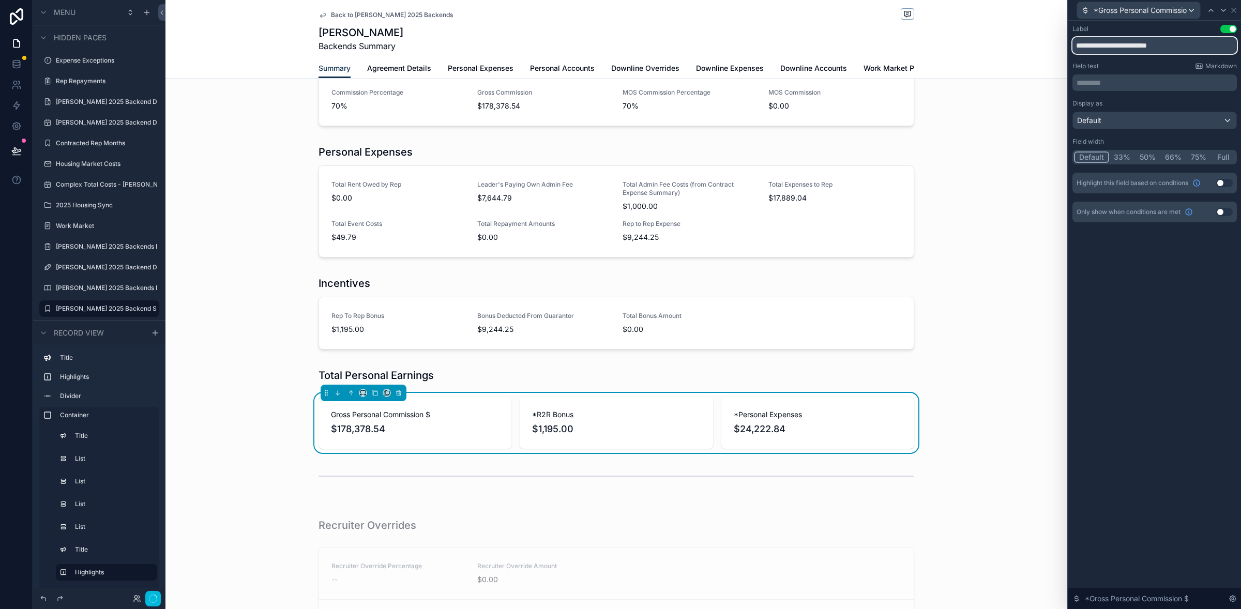
scroll to position [404, 0]
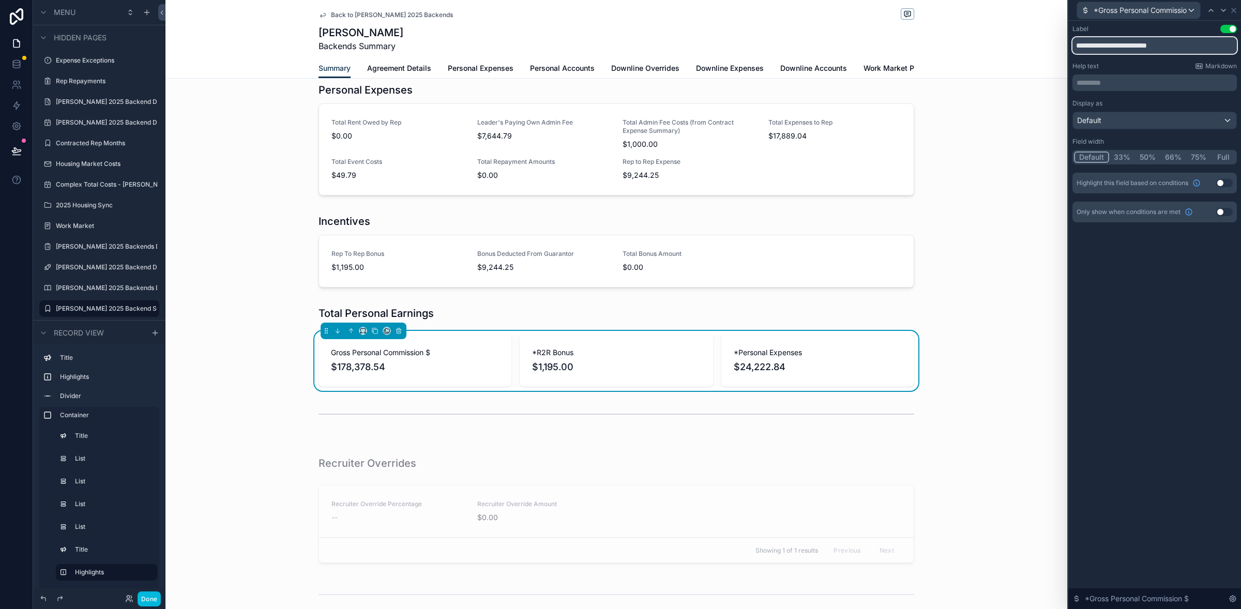
type input "**********"
click at [993, 377] on div "Personal Earnings Account Production Serviced Accounts 353 Serviced Account Rev…" at bounding box center [616, 132] width 902 height 609
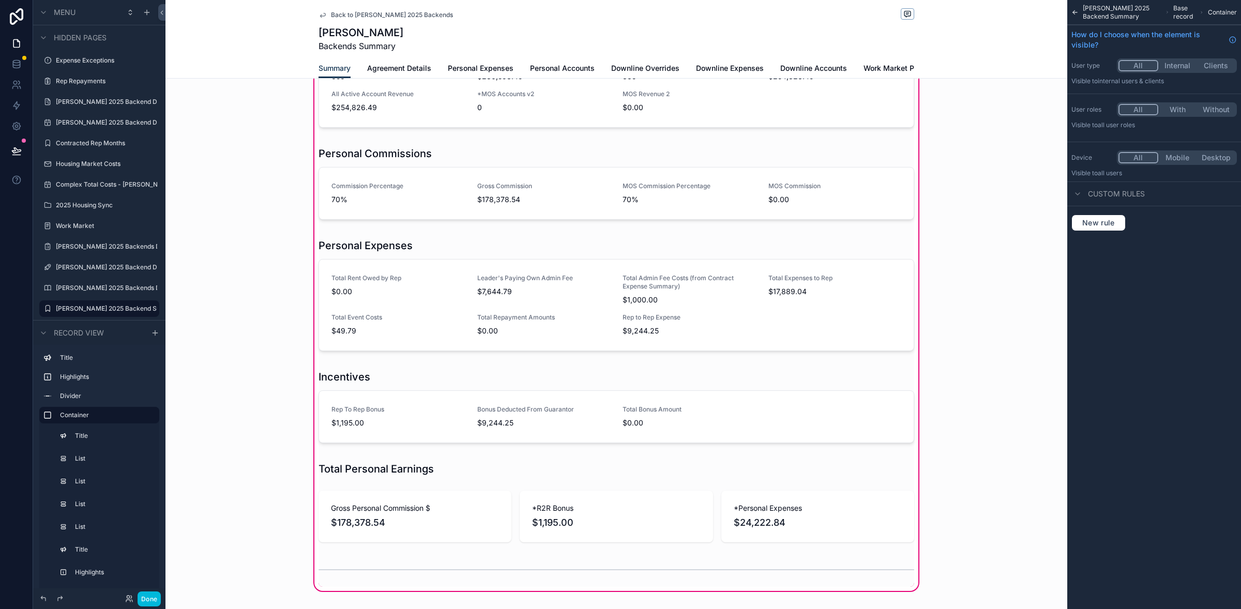
scroll to position [247, 0]
click at [249, 513] on div "Personal Earnings Account Production Serviced Accounts 353 Serviced Account Rev…" at bounding box center [616, 290] width 902 height 609
click at [994, 179] on div "Personal Earnings Account Production Serviced Accounts 353 Serviced Account Rev…" at bounding box center [616, 290] width 902 height 609
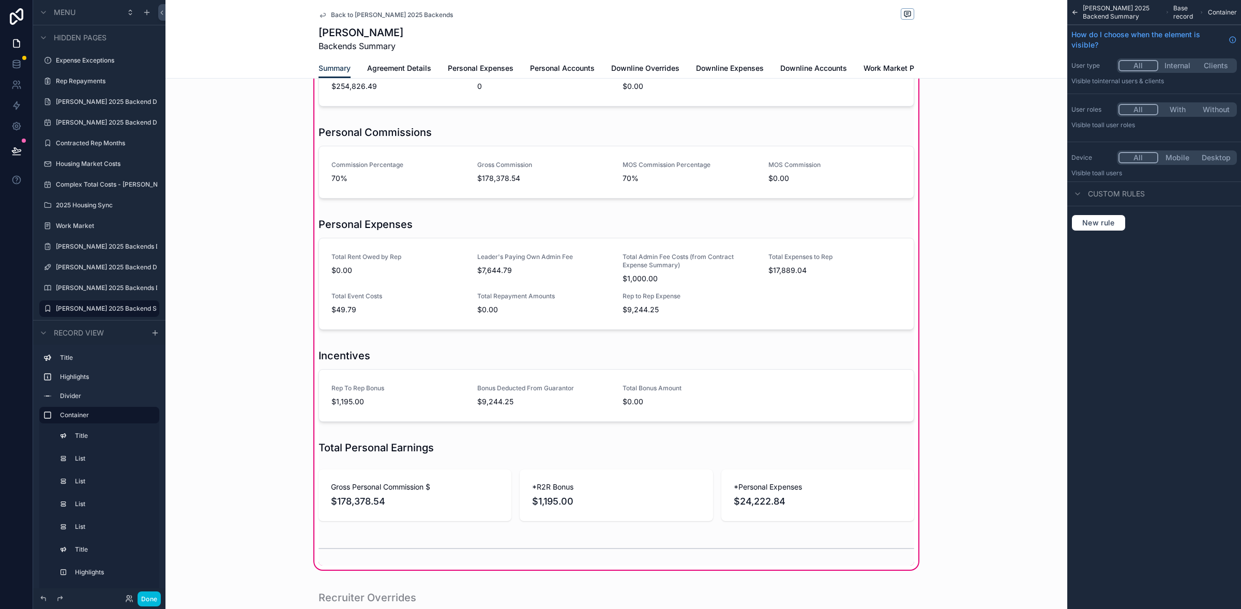
scroll to position [268, 0]
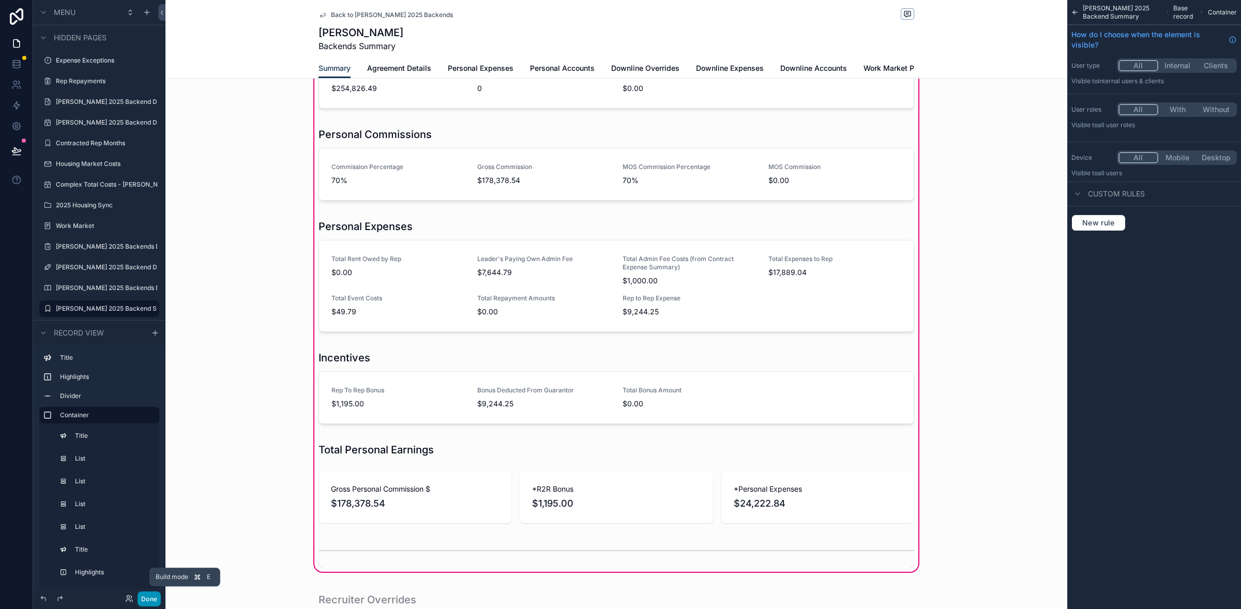
click at [150, 599] on button "Done" at bounding box center [149, 598] width 23 height 15
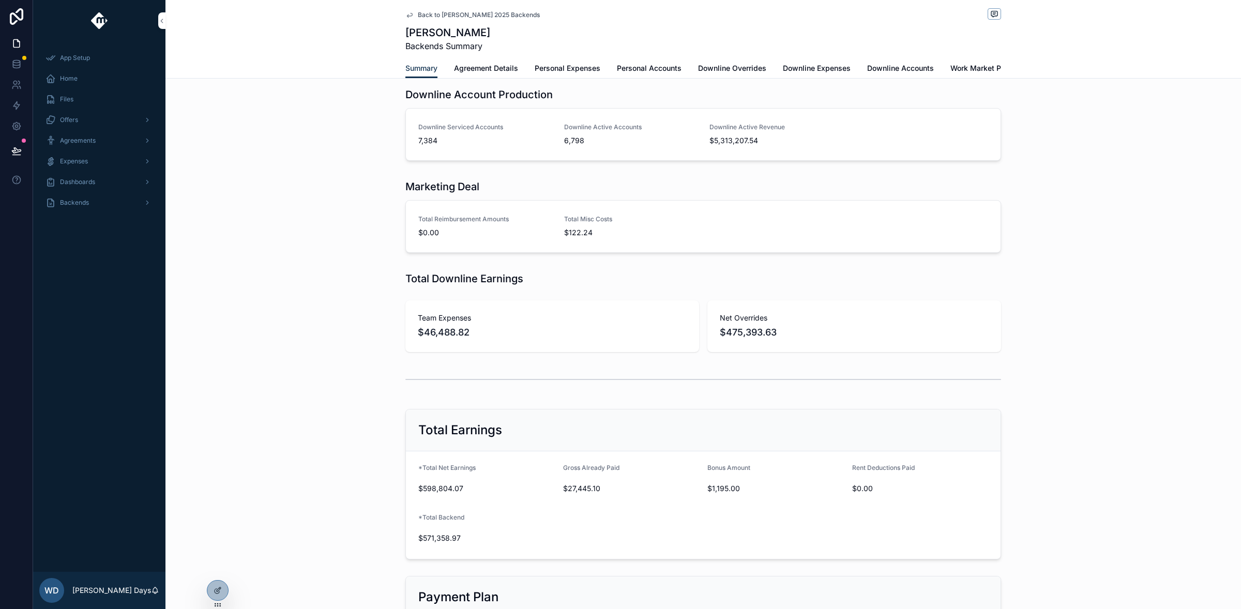
scroll to position [785, 0]
click at [545, 322] on div "Team Expenses $46,488.82" at bounding box center [552, 325] width 294 height 52
click at [216, 591] on icon at bounding box center [218, 590] width 8 height 8
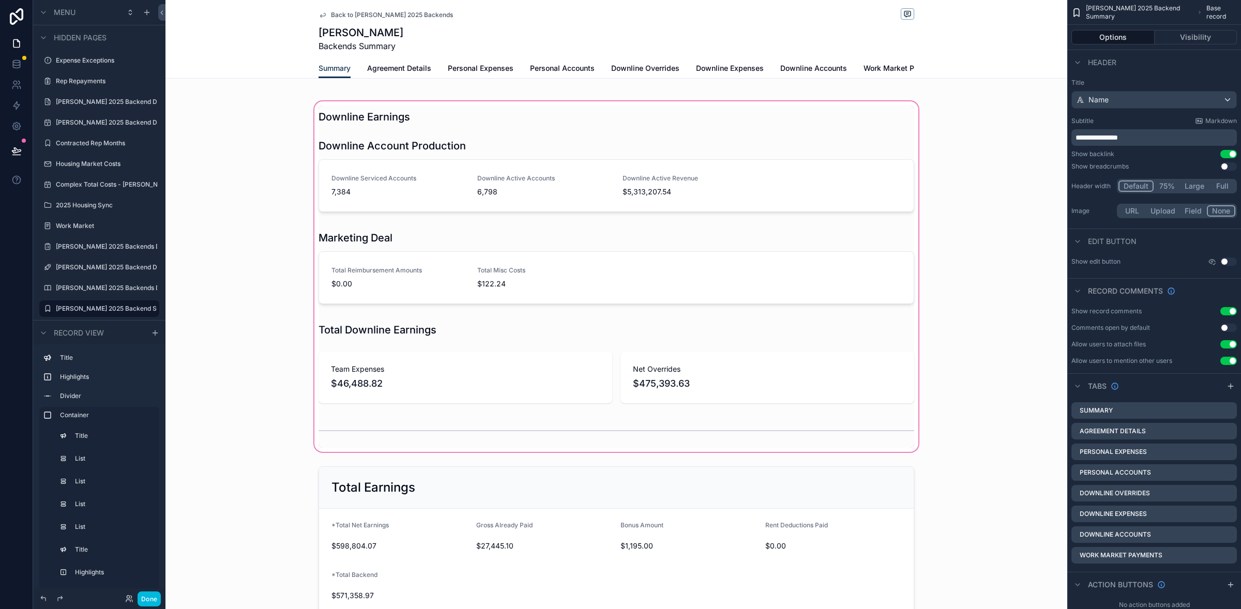
scroll to position [941, 0]
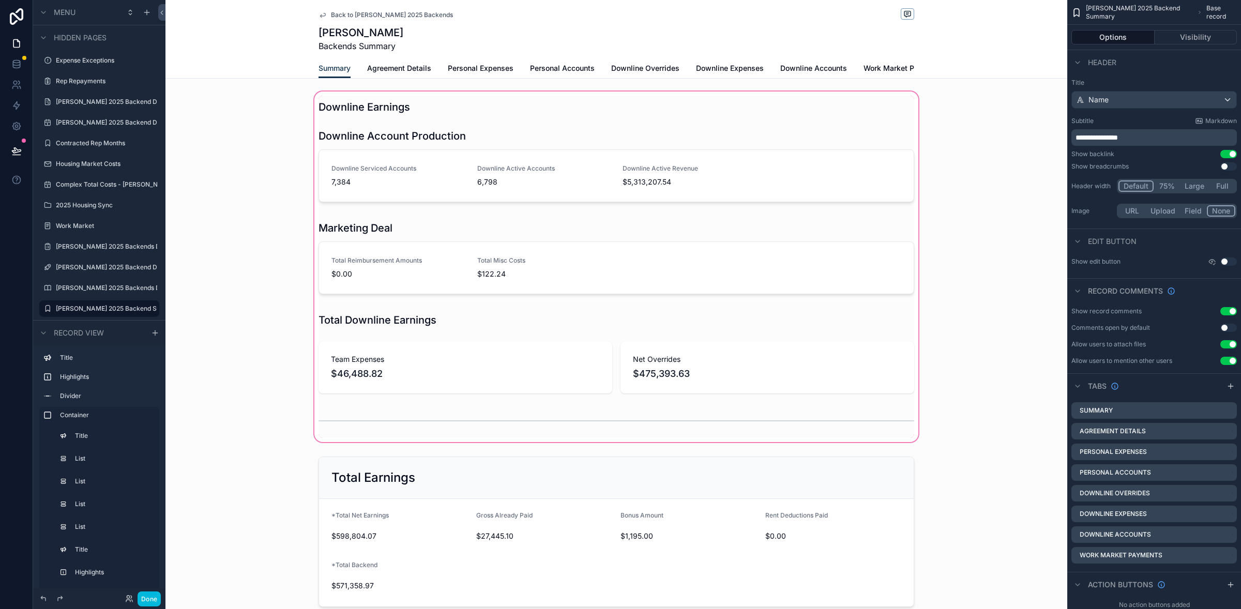
click at [495, 370] on div "scrollable content" at bounding box center [616, 266] width 902 height 355
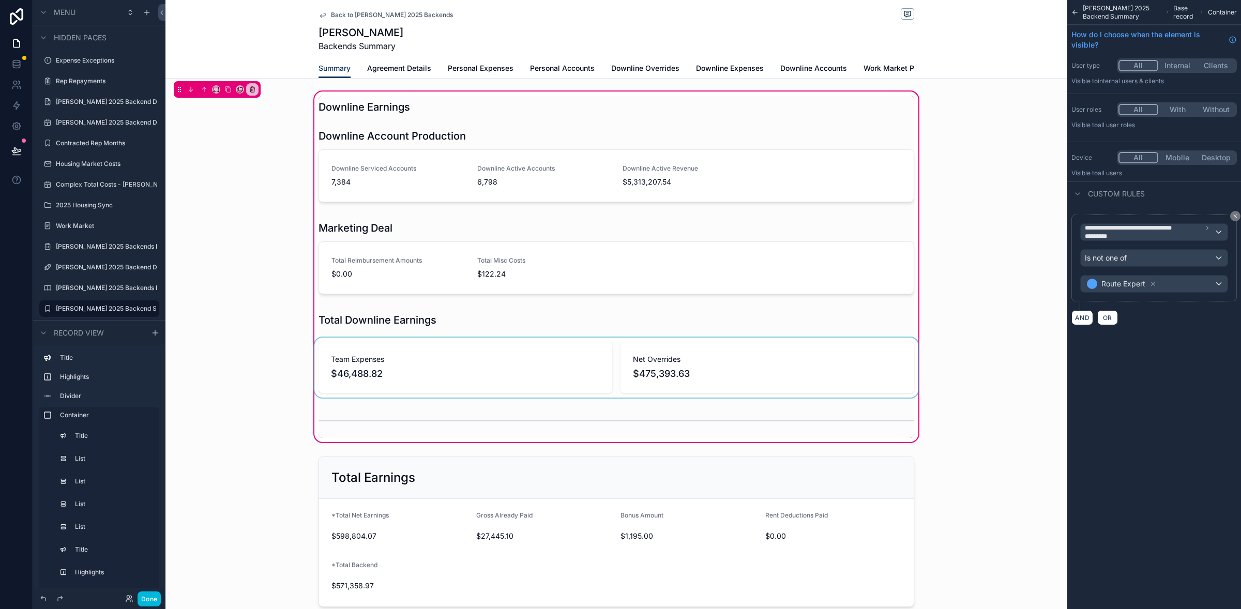
click at [711, 385] on div "scrollable content" at bounding box center [616, 368] width 608 height 60
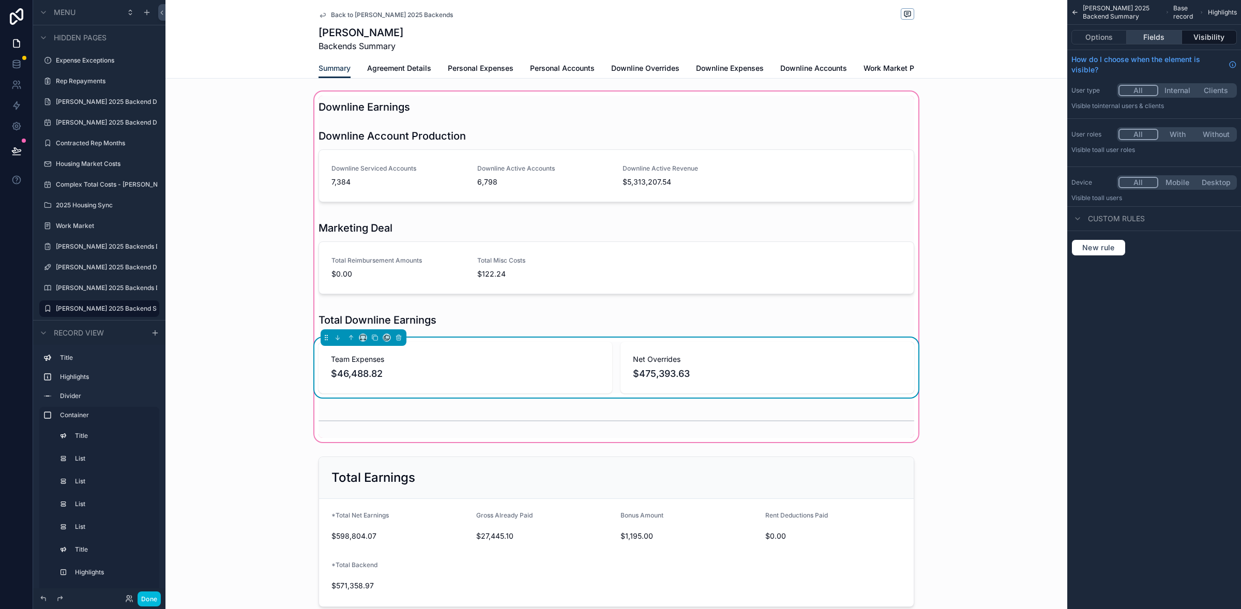
click at [1164, 37] on button "Fields" at bounding box center [1154, 37] width 55 height 14
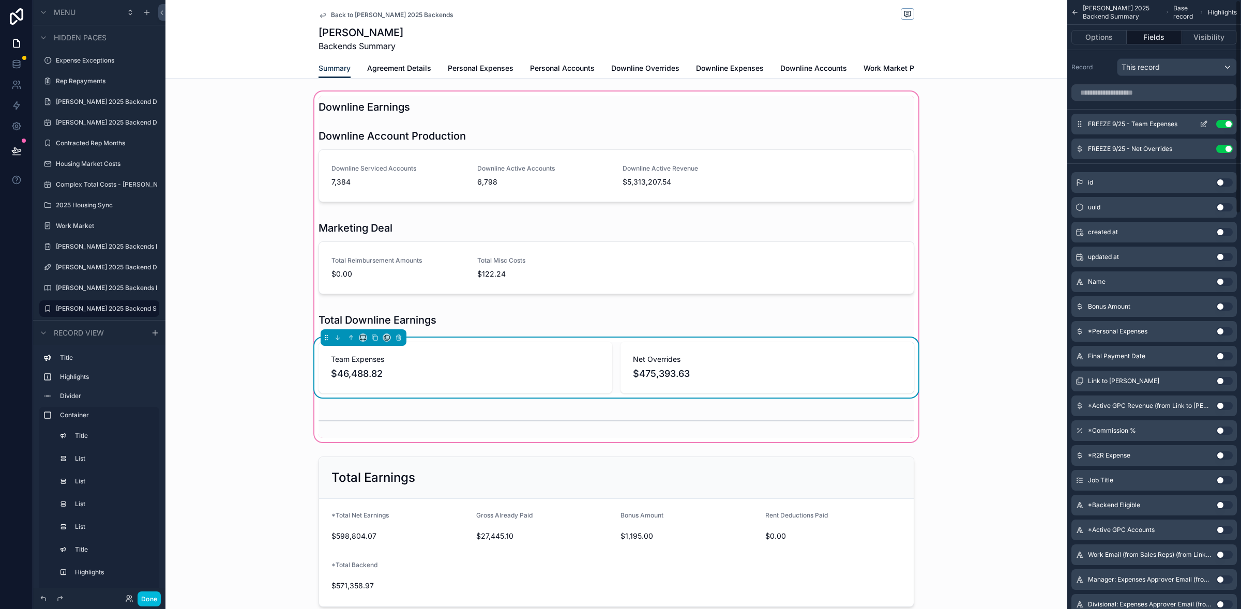
click at [1222, 126] on button "Use setting" at bounding box center [1224, 124] width 17 height 8
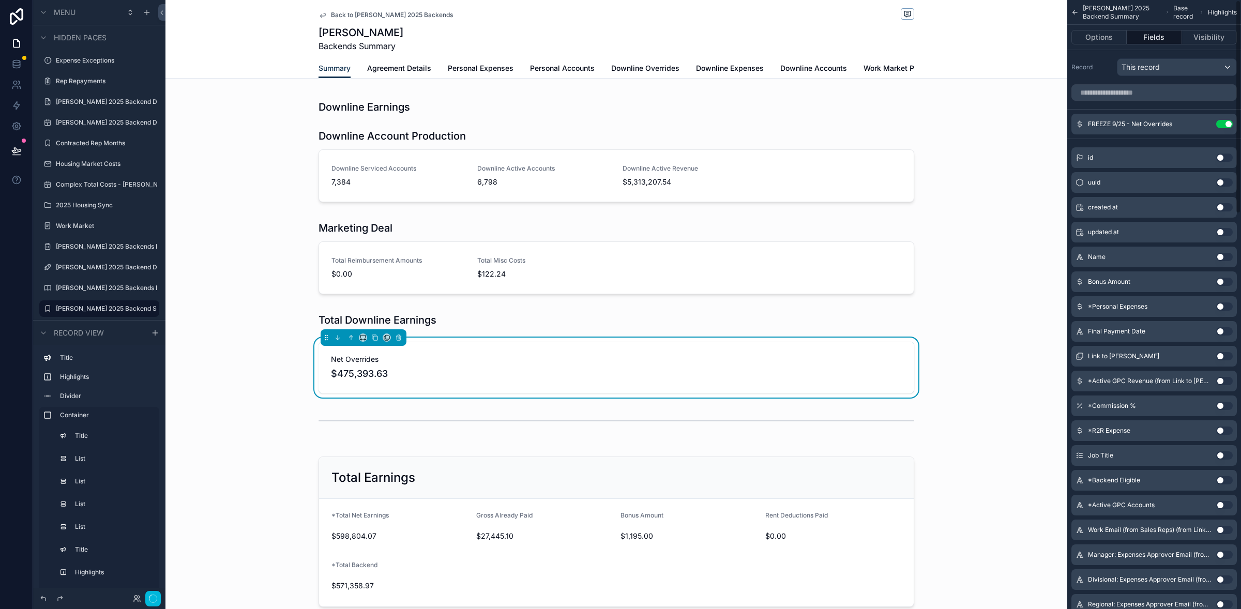
click at [1224, 148] on div "id Use setting" at bounding box center [1153, 157] width 165 height 21
click at [1223, 125] on button "Use setting" at bounding box center [1224, 124] width 17 height 8
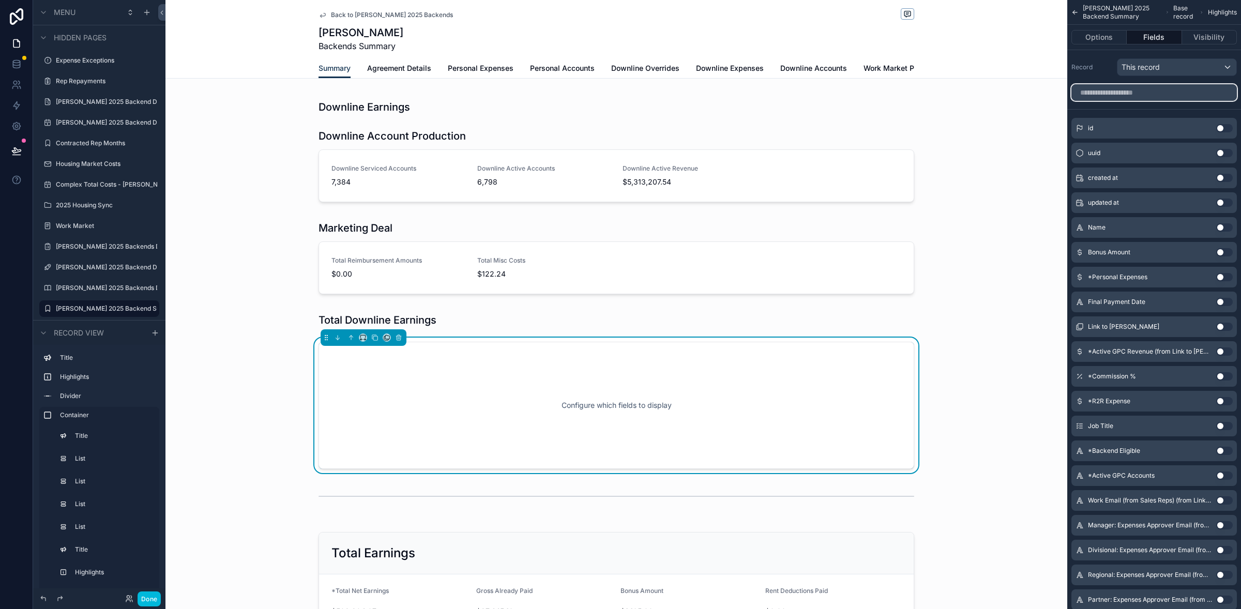
click at [1158, 95] on input "scrollable content" at bounding box center [1153, 92] width 165 height 17
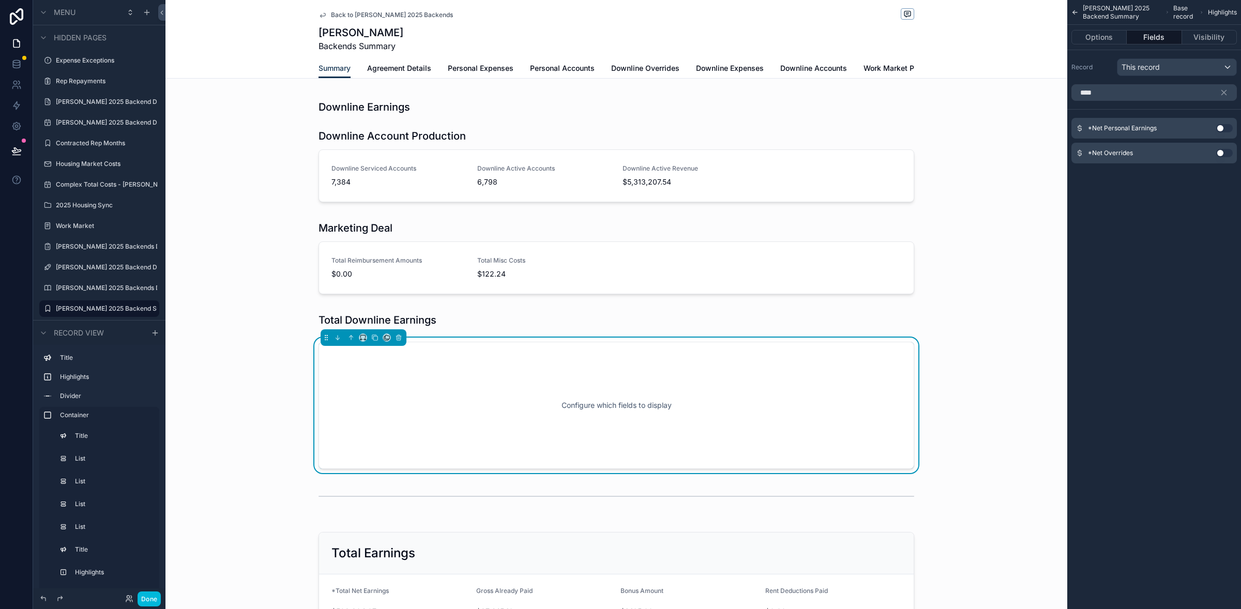
click at [1225, 153] on button "Use setting" at bounding box center [1224, 153] width 17 height 8
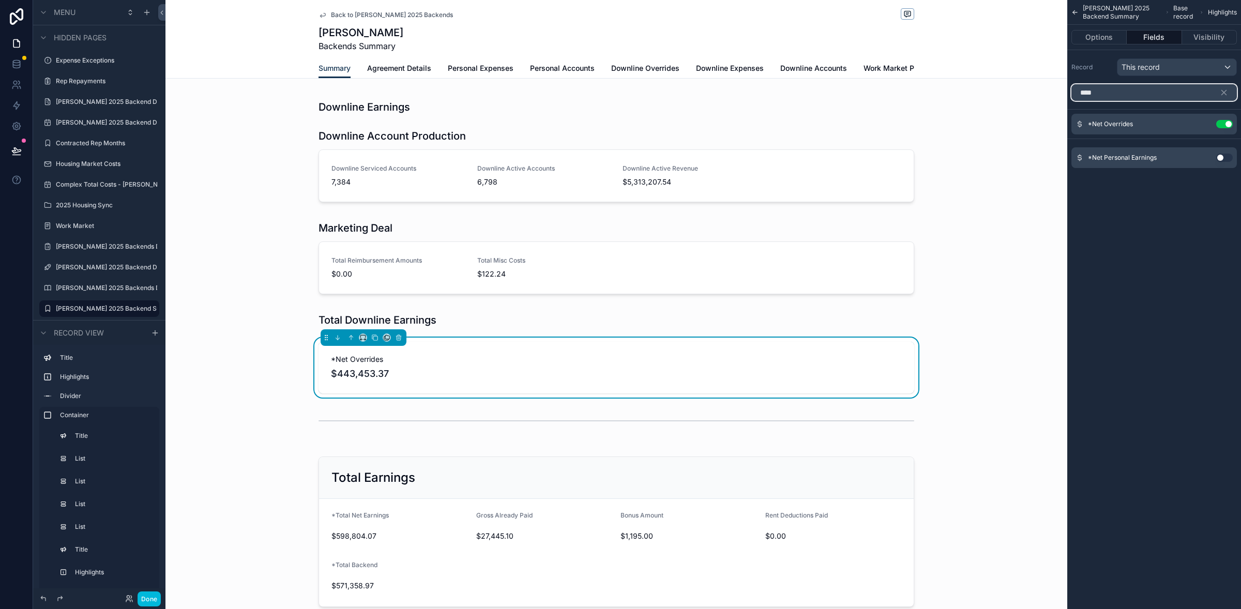
click at [1121, 95] on input "****" at bounding box center [1153, 92] width 165 height 17
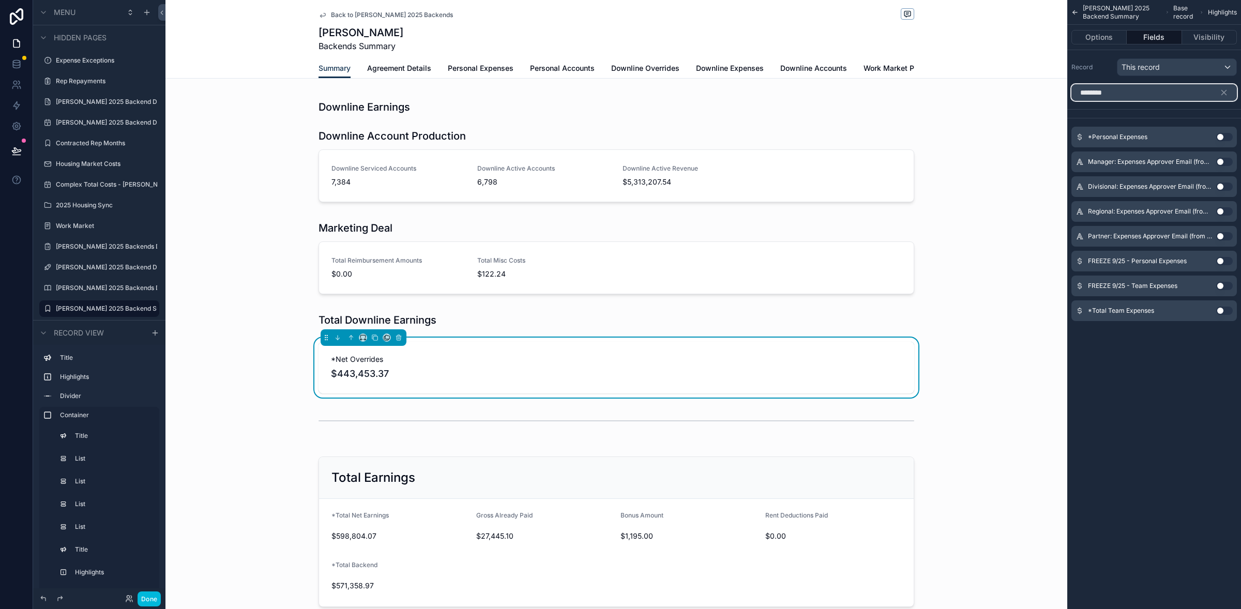
type input "********"
click at [1227, 313] on button "Use setting" at bounding box center [1224, 311] width 17 height 8
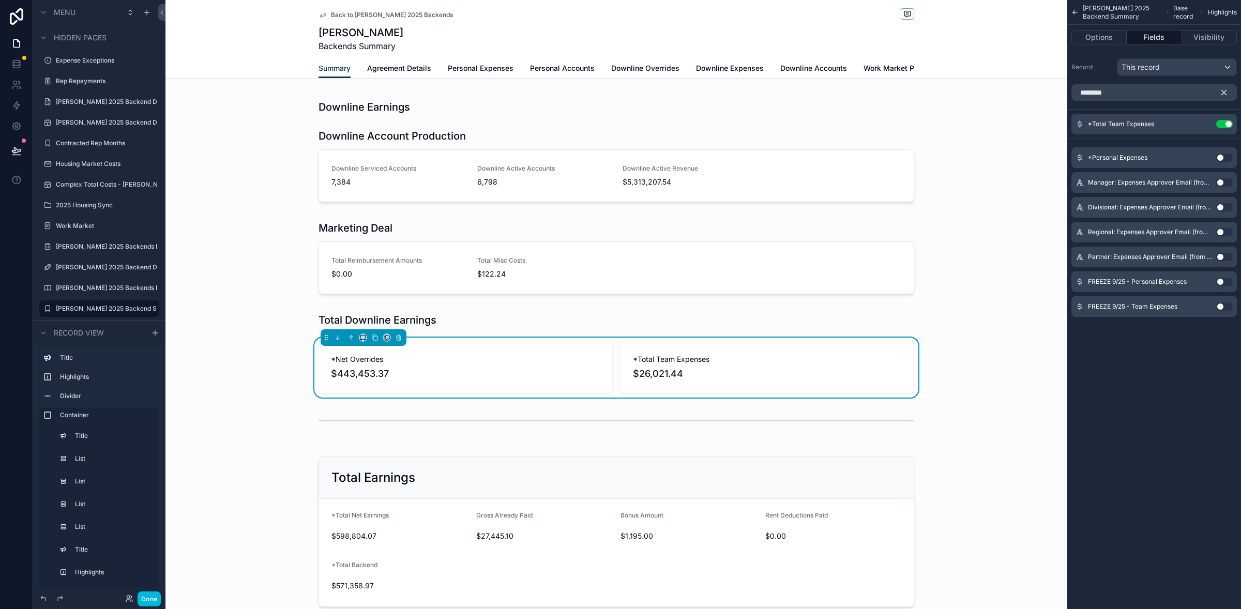
click at [1228, 93] on button "scrollable content" at bounding box center [1228, 92] width 18 height 17
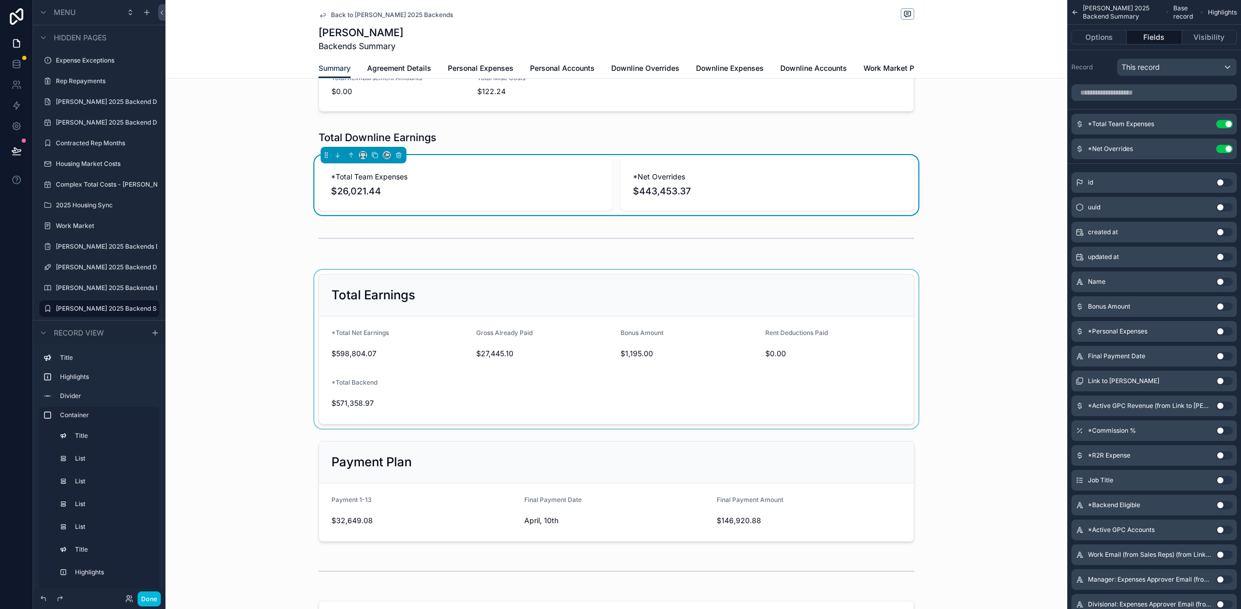
scroll to position [1169, 0]
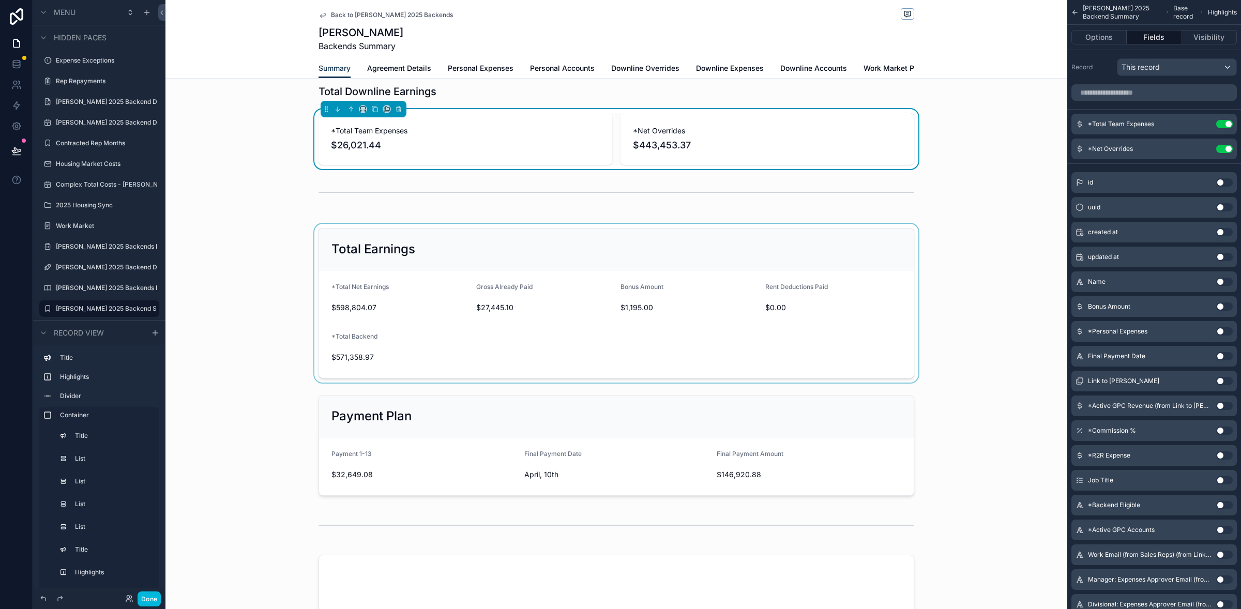
click at [674, 307] on div "scrollable content" at bounding box center [616, 303] width 902 height 159
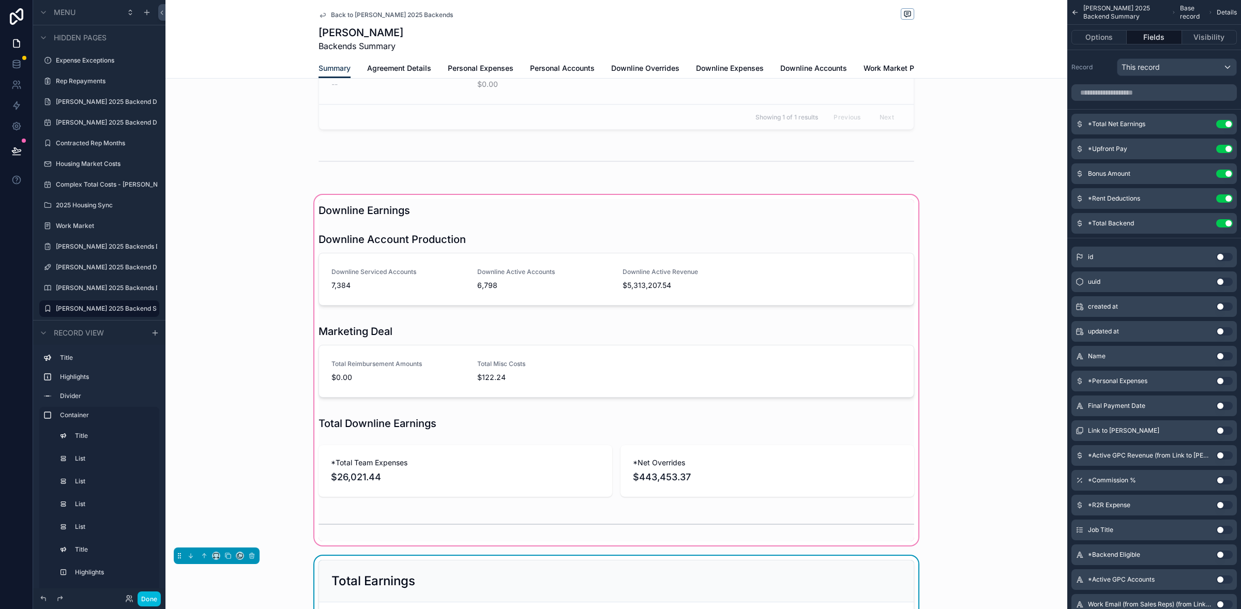
scroll to position [813, 0]
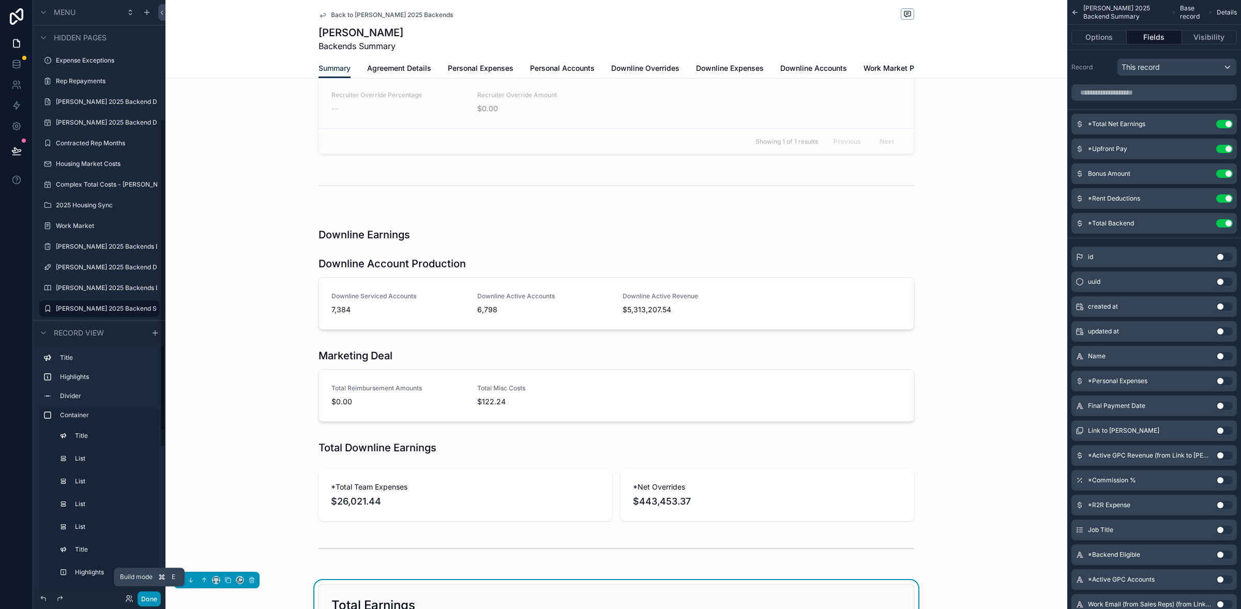
click at [151, 600] on button "Done" at bounding box center [149, 598] width 23 height 15
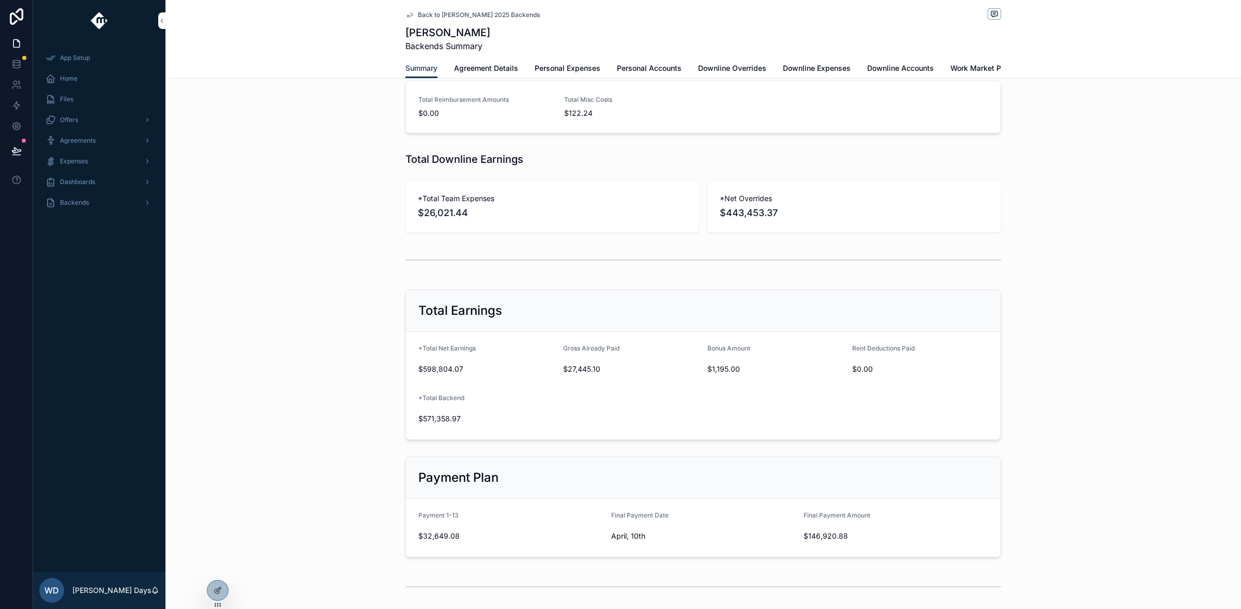
scroll to position [998, 0]
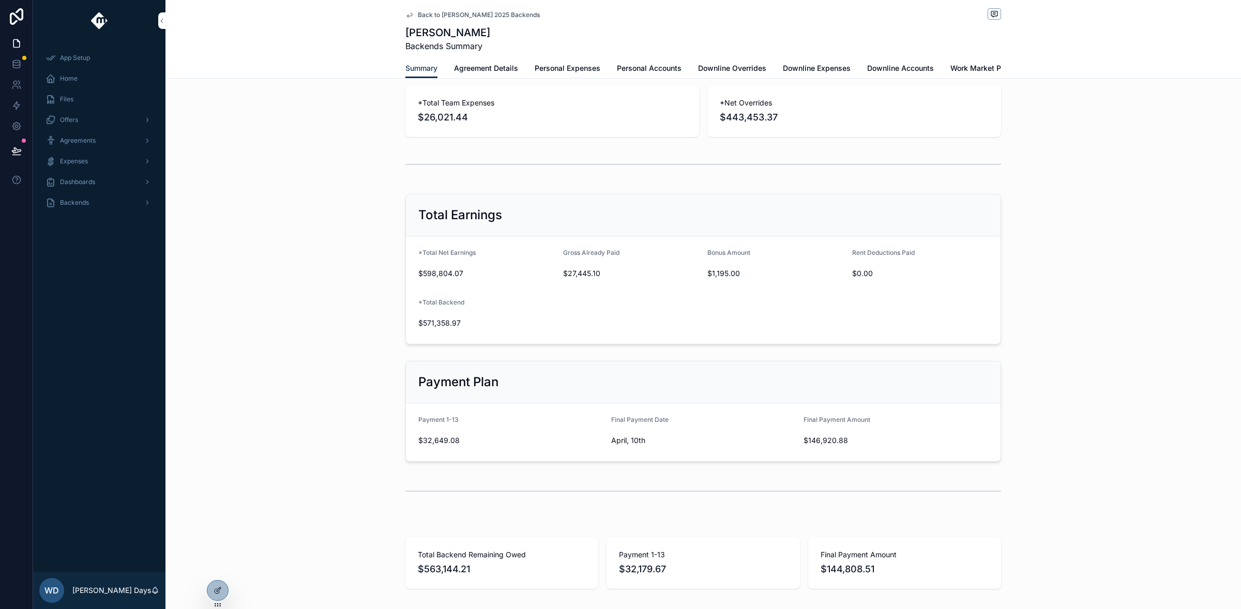
click at [605, 256] on span "Gross Already Paid" at bounding box center [591, 253] width 56 height 8
click at [214, 594] on div at bounding box center [217, 591] width 21 height 20
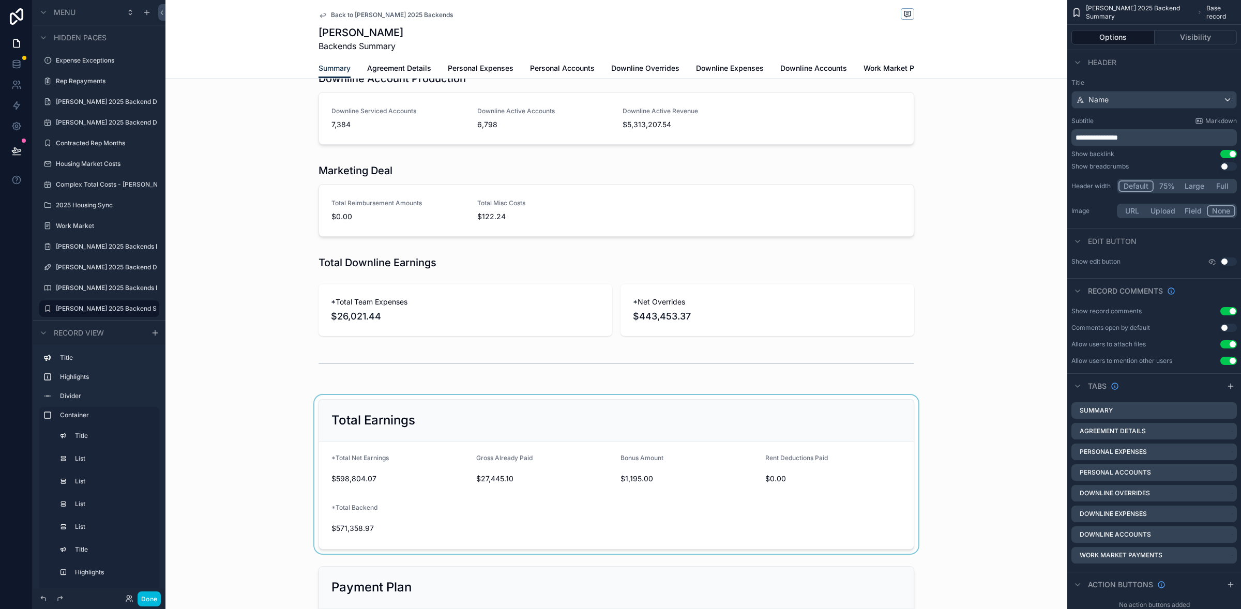
scroll to position [1193, 0]
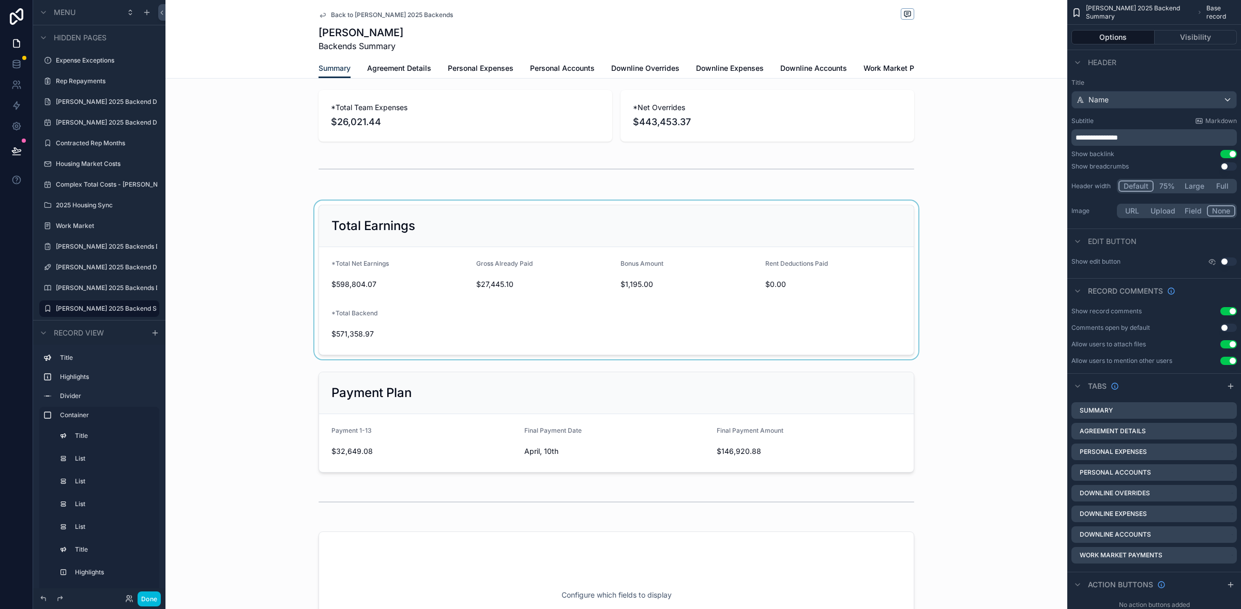
click at [561, 267] on div "scrollable content" at bounding box center [616, 280] width 902 height 159
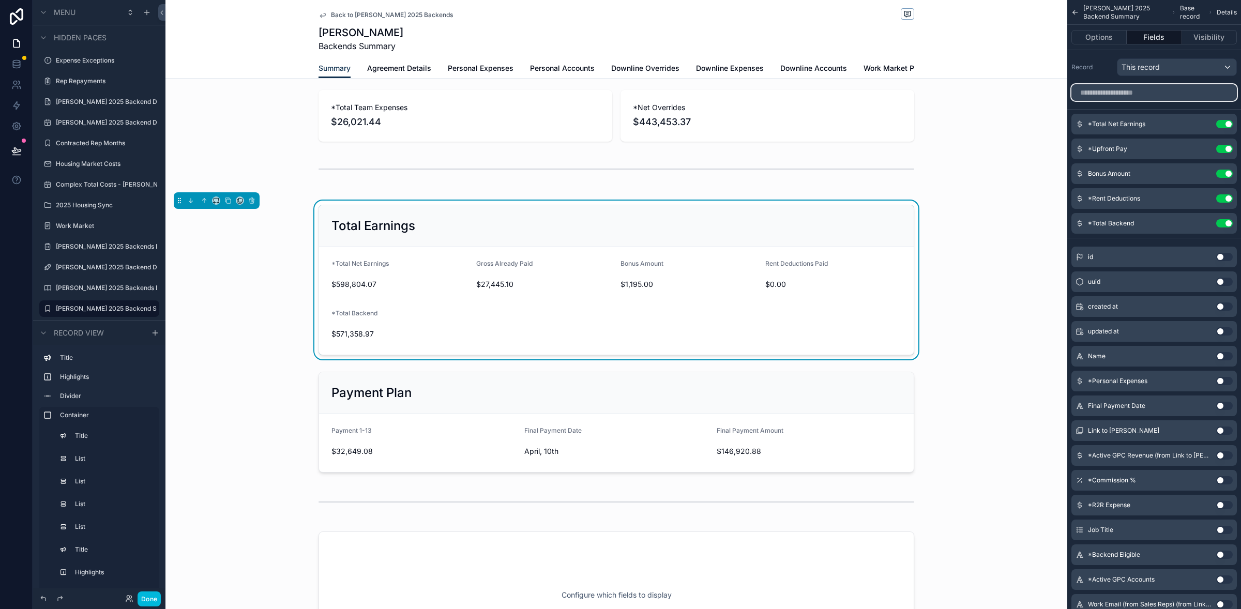
click at [1137, 93] on input "scrollable content" at bounding box center [1153, 92] width 165 height 17
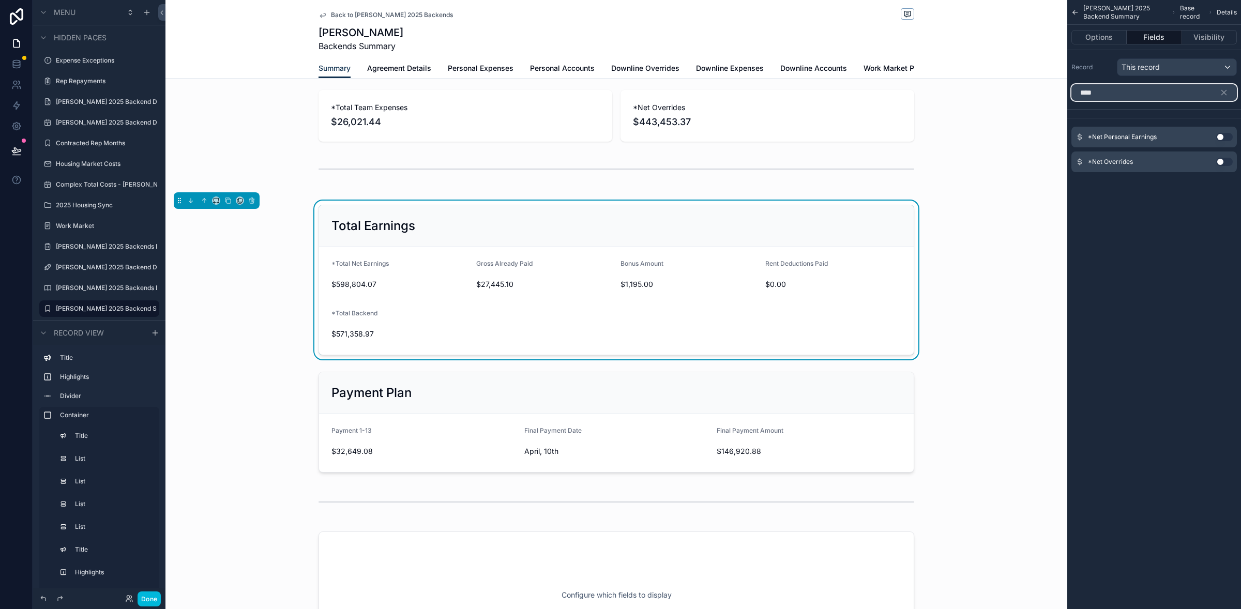
type input "****"
click at [1225, 138] on button "Use setting" at bounding box center [1224, 137] width 17 height 8
click at [1225, 162] on div "*Net Overrides Use setting" at bounding box center [1153, 157] width 165 height 21
click at [1221, 161] on button "Use setting" at bounding box center [1224, 158] width 17 height 8
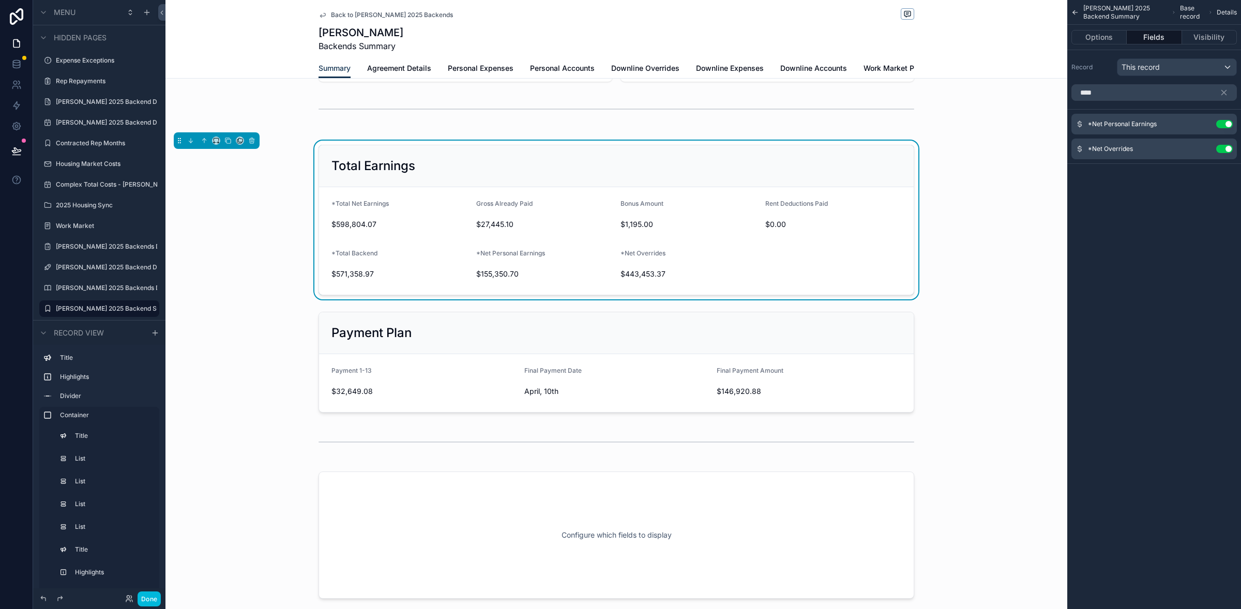
scroll to position [1252, 0]
click at [812, 175] on div "Total Earnings" at bounding box center [616, 166] width 570 height 17
click at [1220, 94] on icon "scrollable content" at bounding box center [1223, 92] width 9 height 9
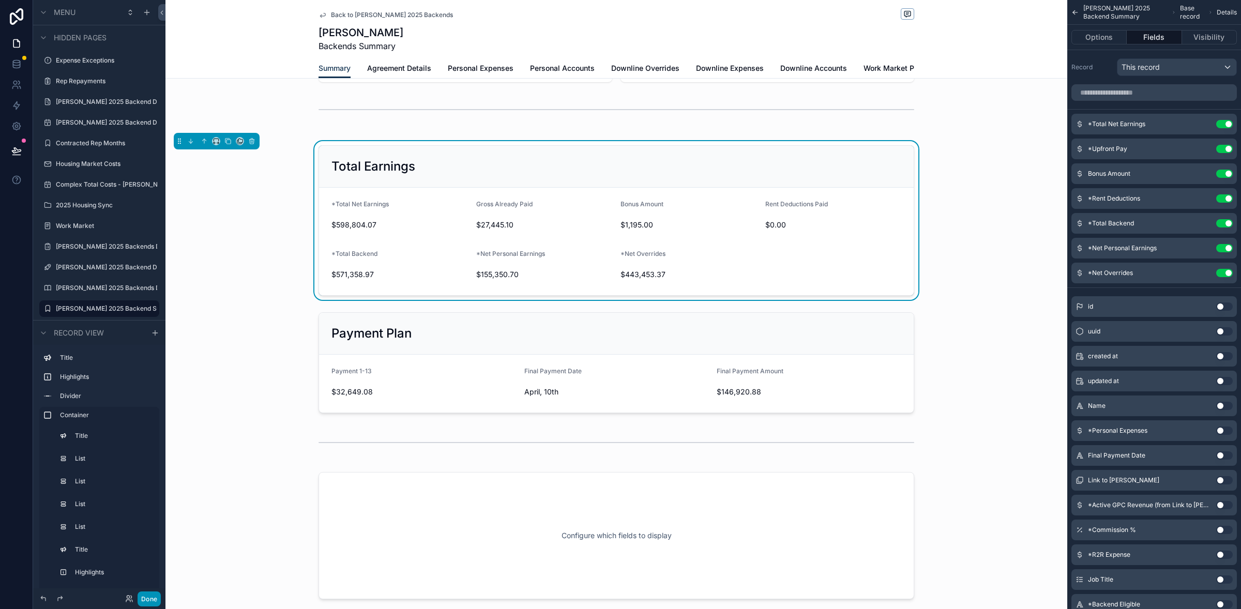
click at [150, 600] on button "Done" at bounding box center [149, 598] width 23 height 15
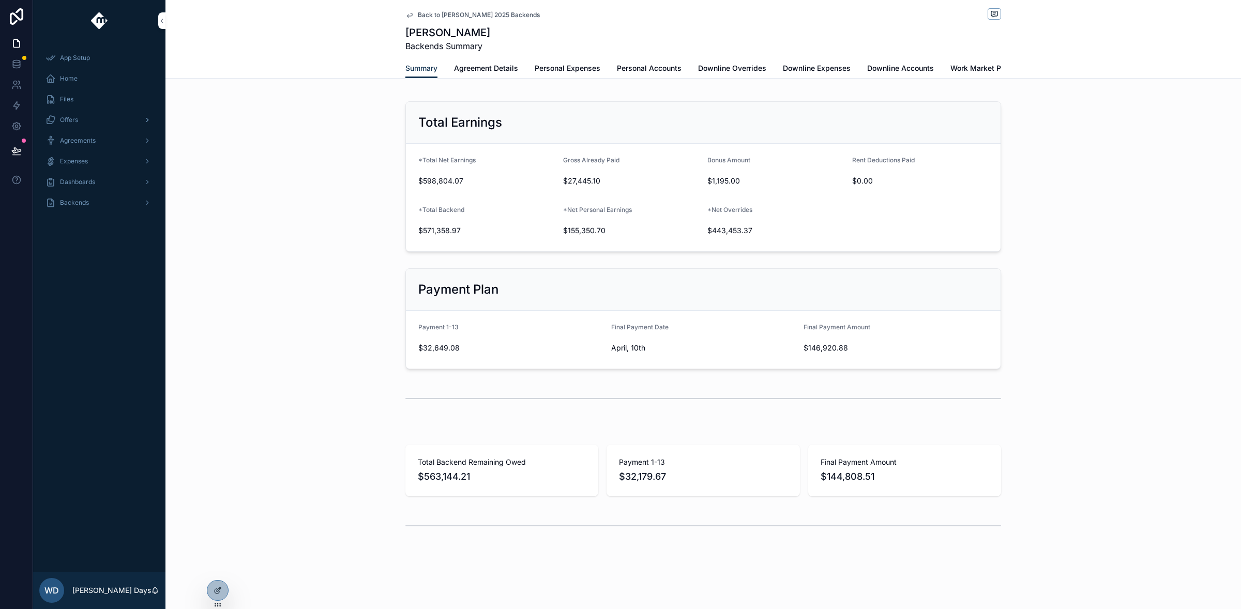
scroll to position [1102, 0]
click at [17, 155] on icon at bounding box center [16, 155] width 8 height 0
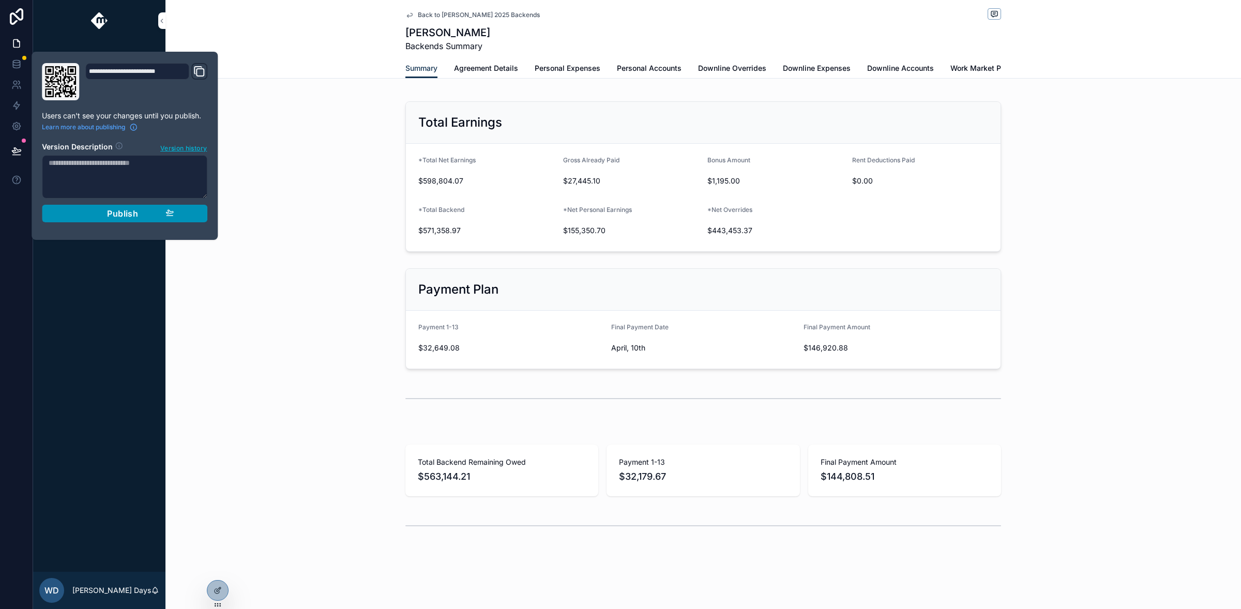
click at [129, 214] on span "Publish" at bounding box center [122, 213] width 31 height 10
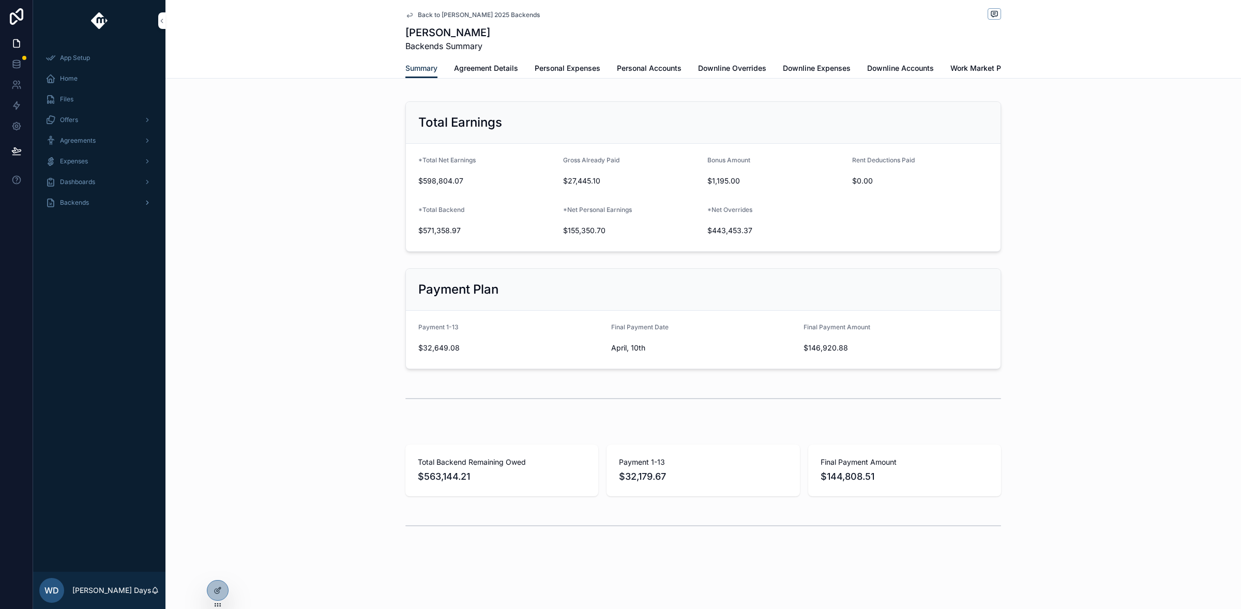
click at [93, 201] on div "Backends" at bounding box center [99, 202] width 108 height 17
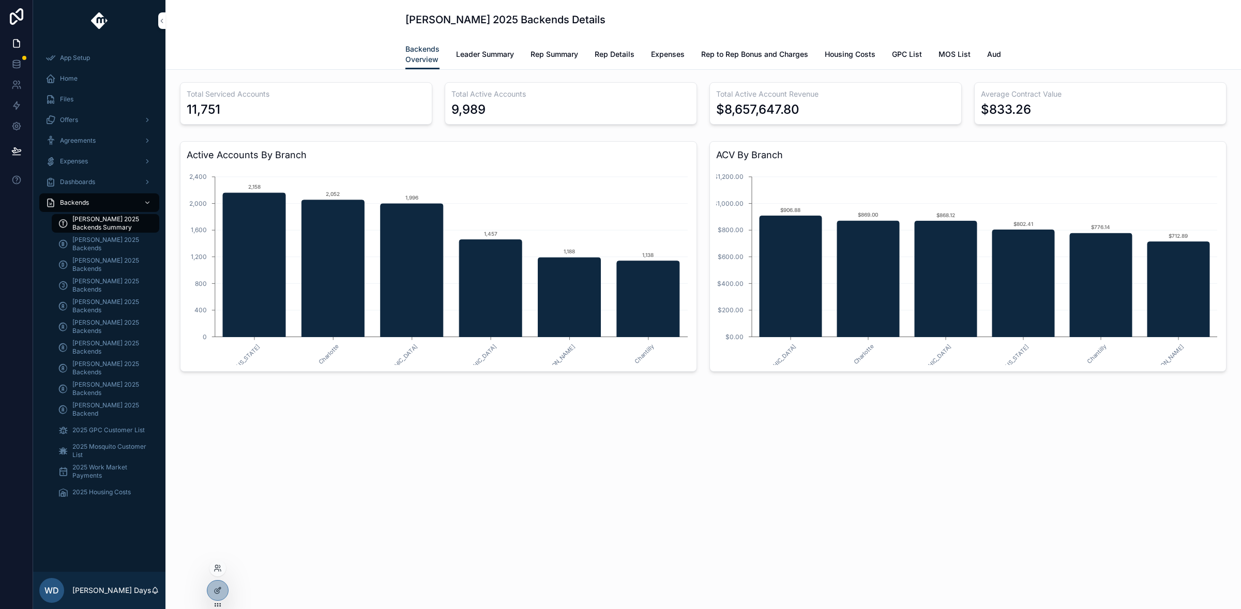
click at [221, 561] on div at bounding box center [217, 568] width 17 height 17
click at [219, 571] on icon at bounding box center [218, 568] width 8 height 8
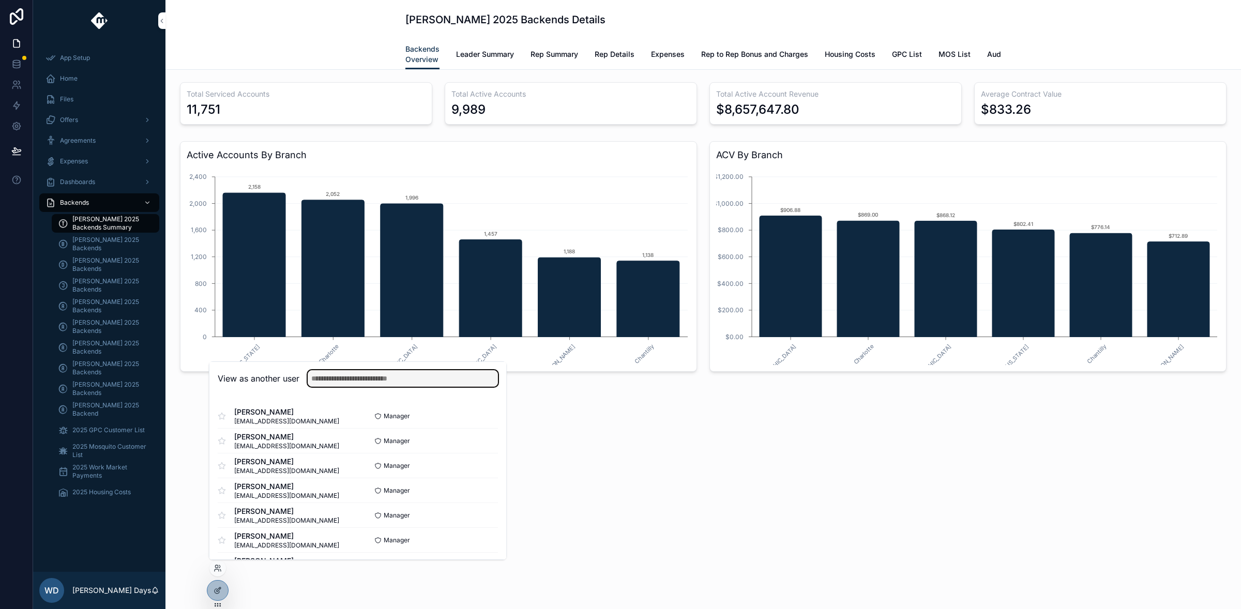
click at [388, 377] on input "text" at bounding box center [403, 378] width 190 height 17
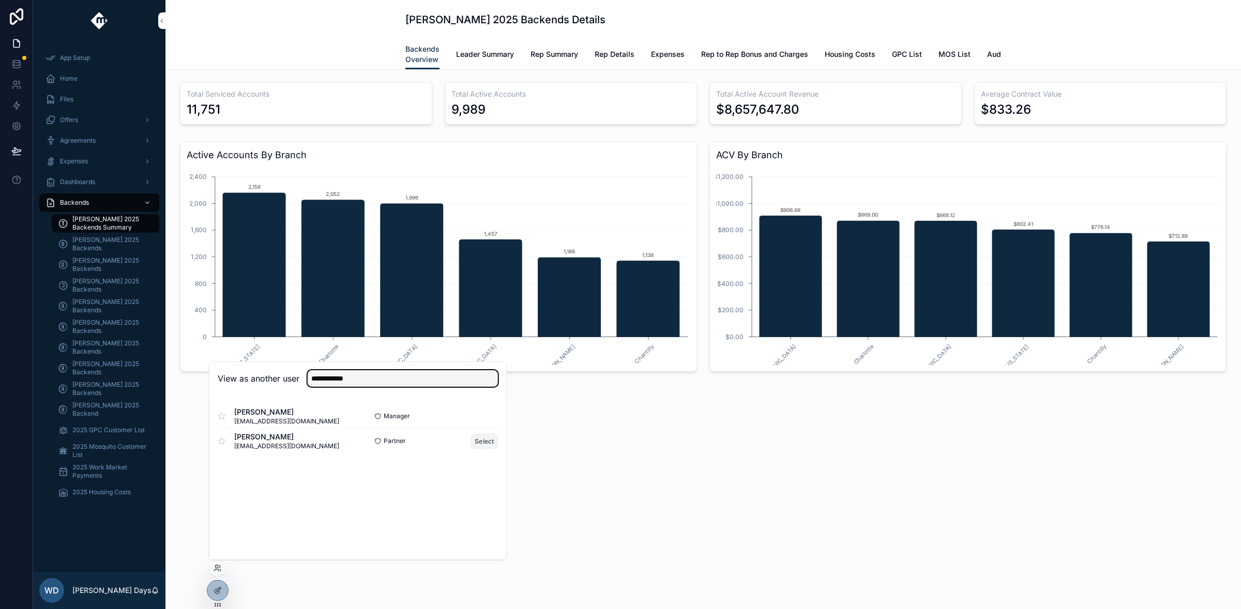
type input "**********"
click at [487, 442] on button "Select" at bounding box center [484, 441] width 27 height 15
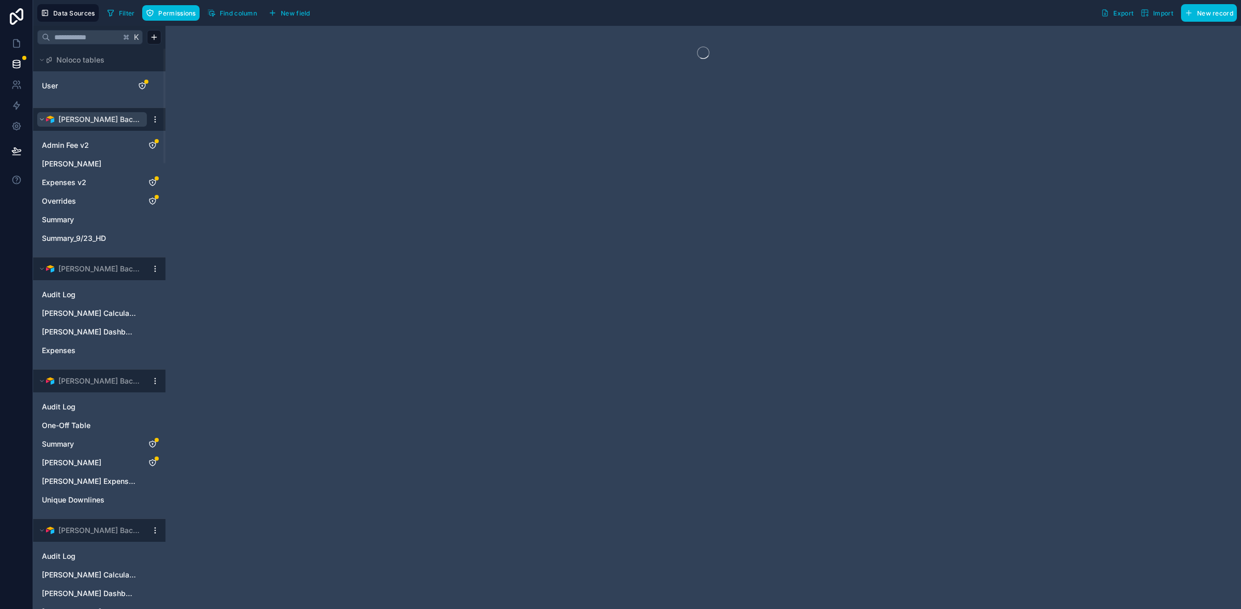
click at [41, 119] on icon at bounding box center [41, 120] width 3 height 2
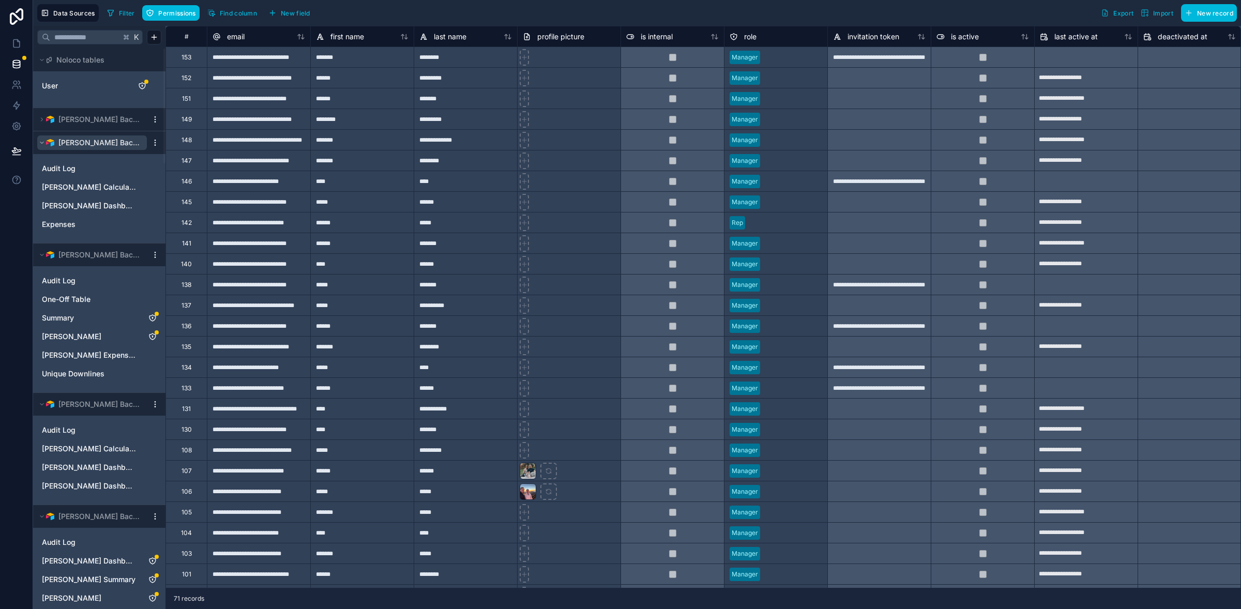
click at [44, 143] on icon at bounding box center [42, 143] width 6 height 6
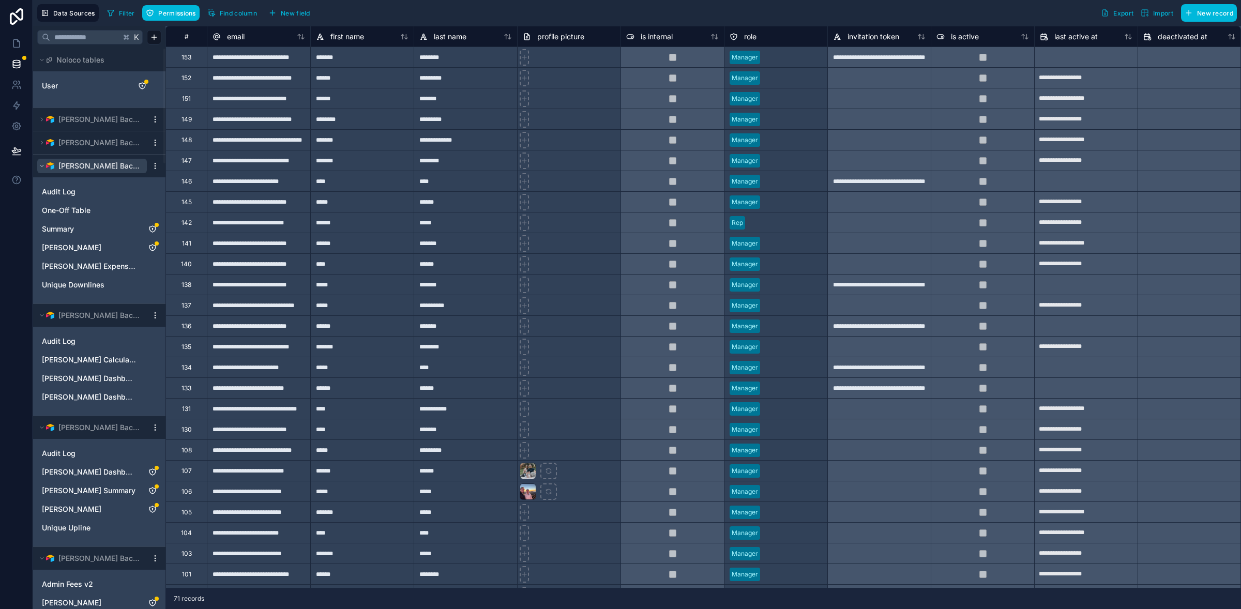
click at [39, 166] on icon at bounding box center [42, 166] width 6 height 6
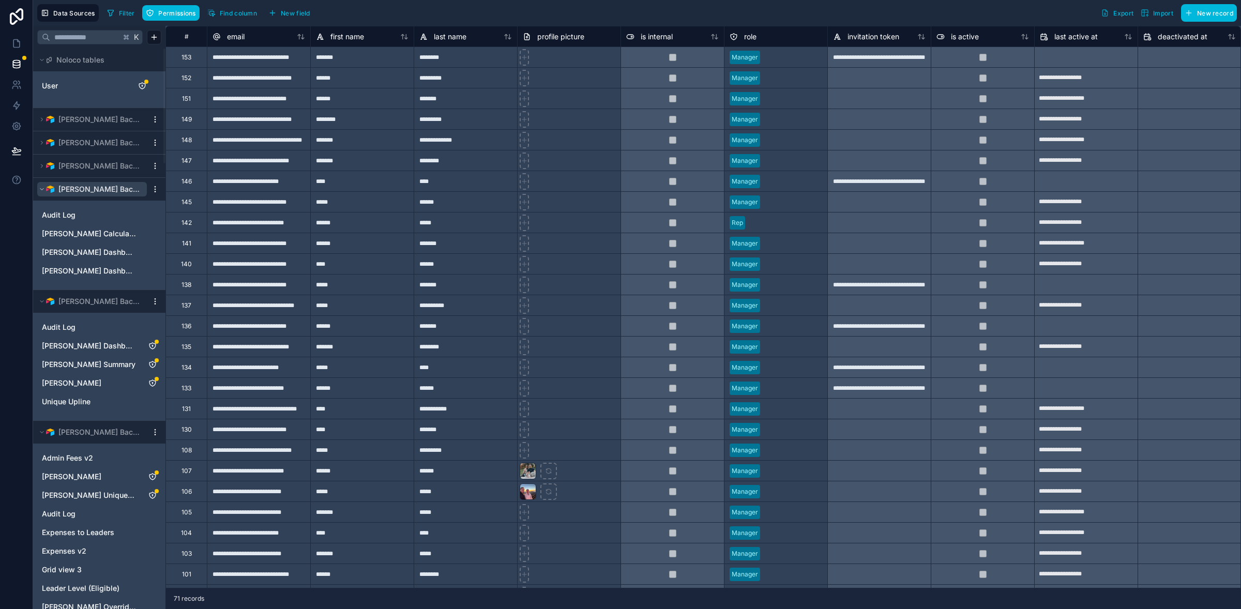
click at [38, 188] on button "Dayne Schouten Backends" at bounding box center [92, 189] width 110 height 14
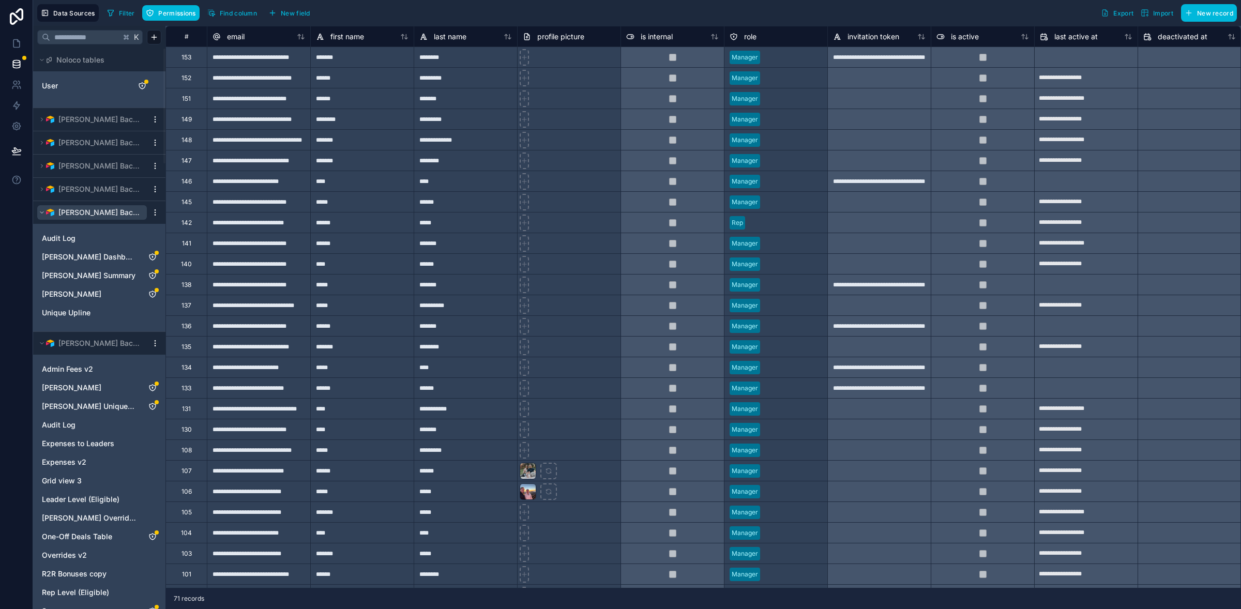
click at [43, 212] on icon at bounding box center [41, 213] width 3 height 2
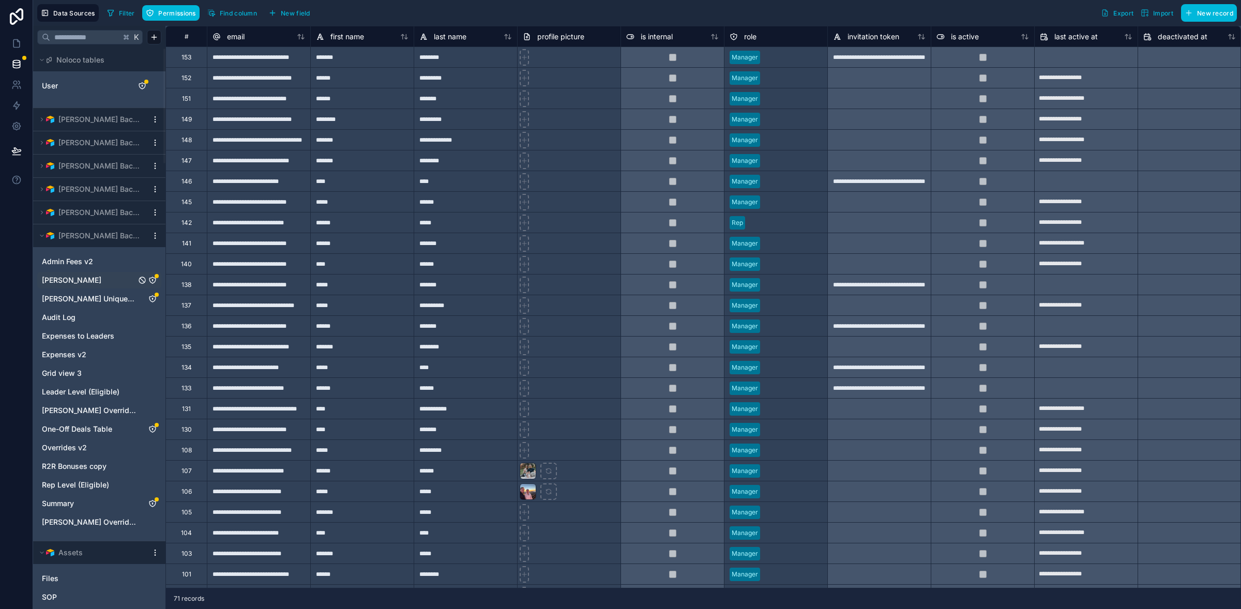
click at [155, 281] on icon "Andrew Moffat" at bounding box center [152, 280] width 8 height 8
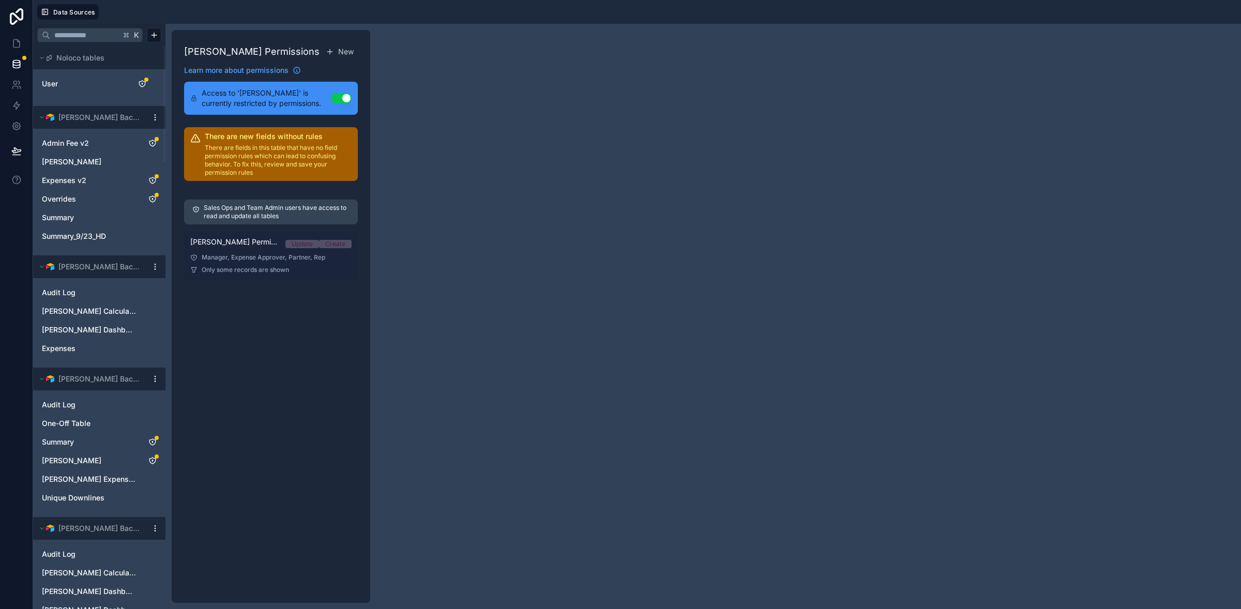
click at [236, 262] on div "Manager, Expense Approver, Partner, Rep" at bounding box center [270, 257] width 161 height 8
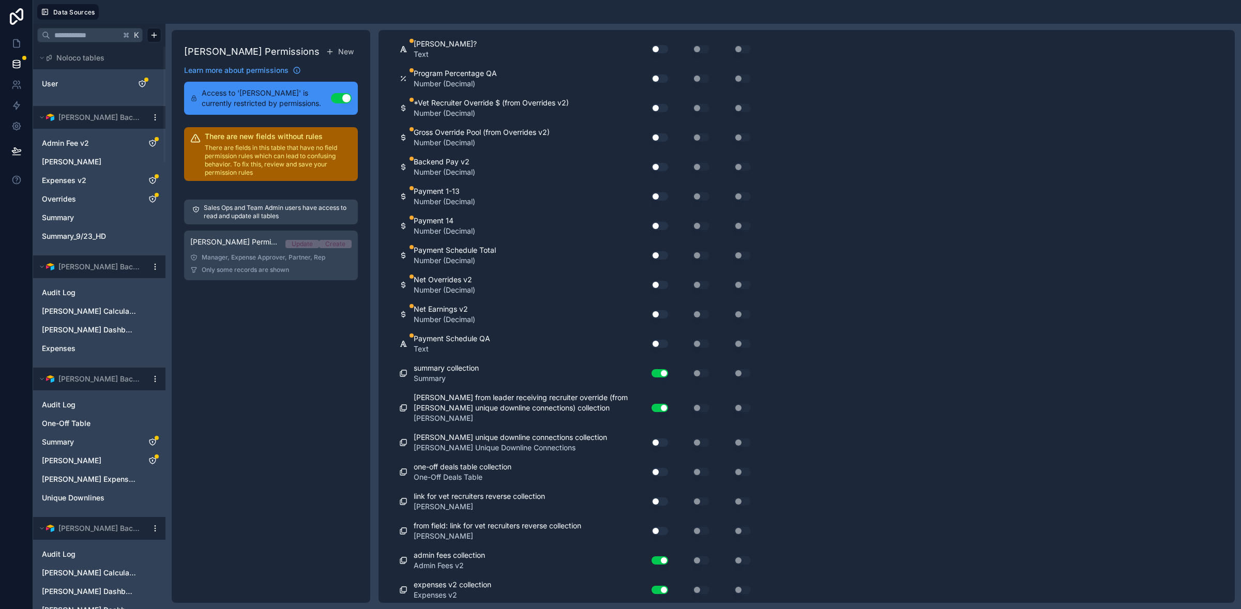
scroll to position [6591, 0]
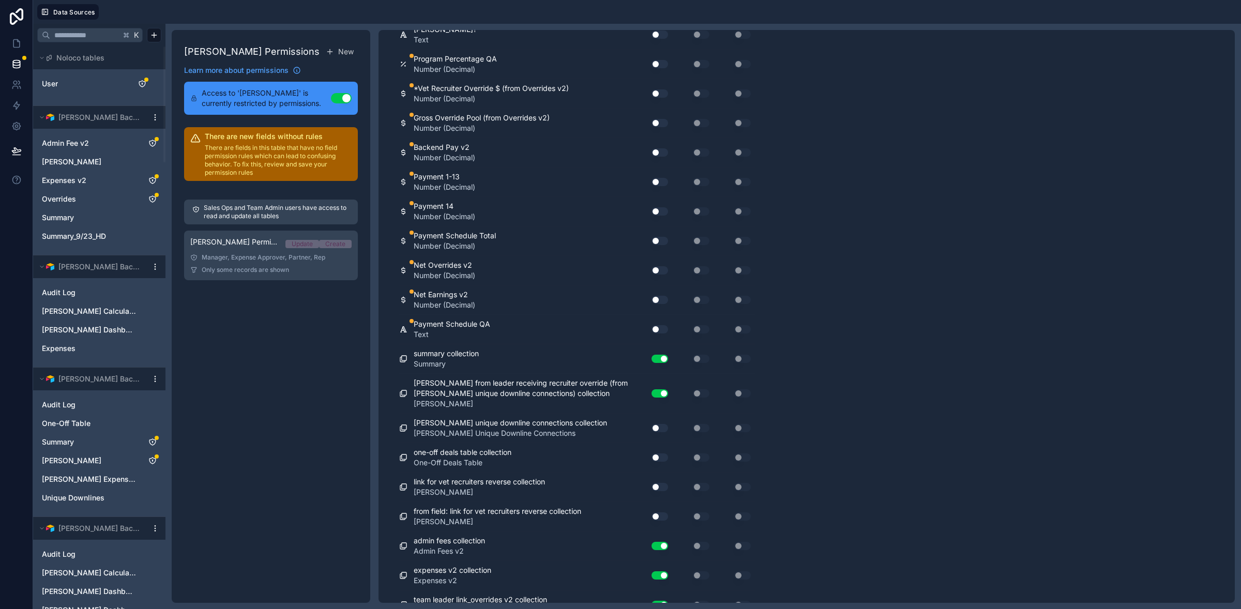
click at [659, 157] on button "Use setting" at bounding box center [659, 152] width 17 height 8
click at [659, 186] on button "Use setting" at bounding box center [659, 182] width 17 height 8
click at [658, 216] on button "Use setting" at bounding box center [659, 211] width 17 height 8
click at [661, 245] on button "Use setting" at bounding box center [659, 241] width 17 height 8
click at [661, 275] on button "Use setting" at bounding box center [659, 270] width 17 height 8
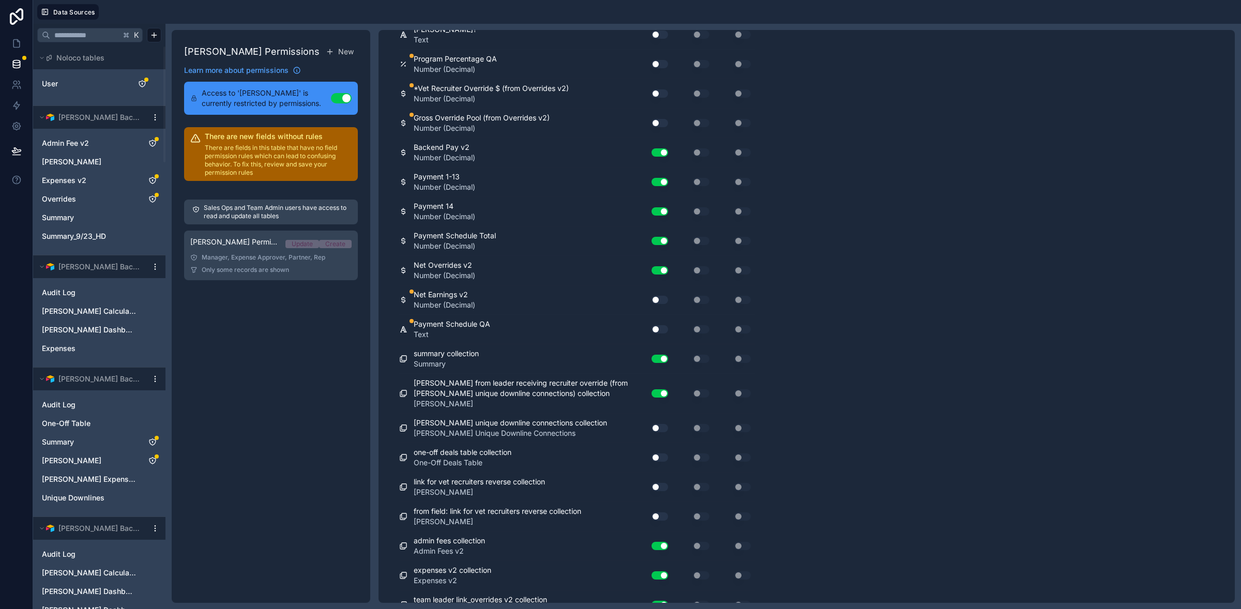
click at [657, 304] on button "Use setting" at bounding box center [659, 300] width 17 height 8
click at [664, 333] on button "Use setting" at bounding box center [659, 329] width 17 height 8
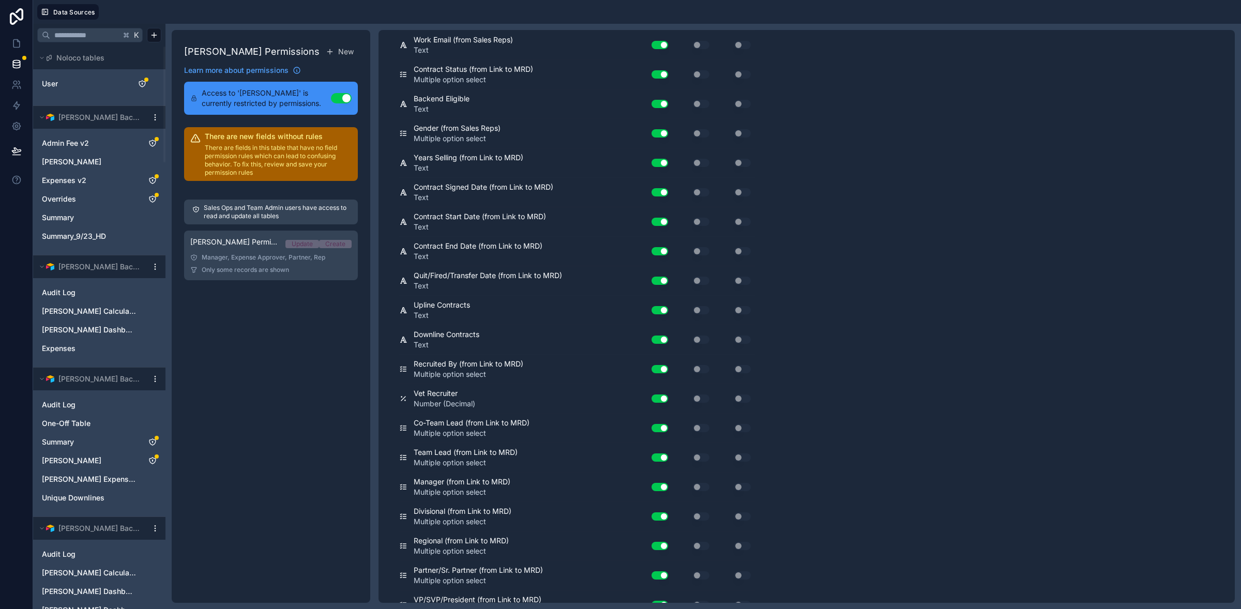
scroll to position [0, 0]
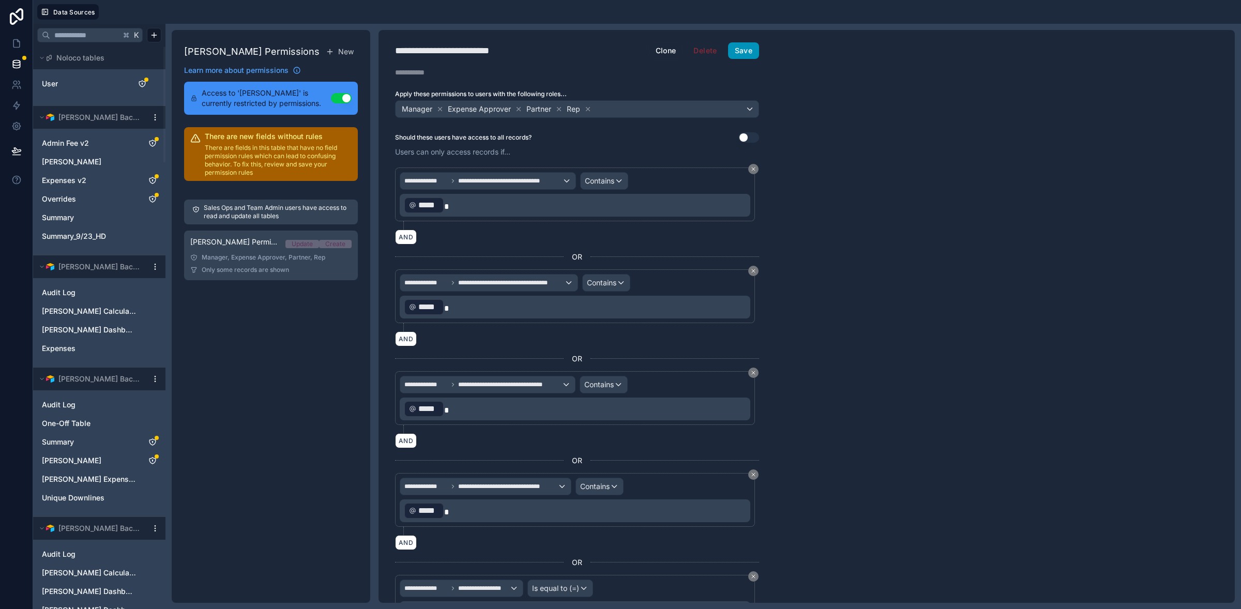
click at [747, 51] on button "Save" at bounding box center [743, 50] width 31 height 17
click at [854, 88] on div "**********" at bounding box center [806, 316] width 856 height 573
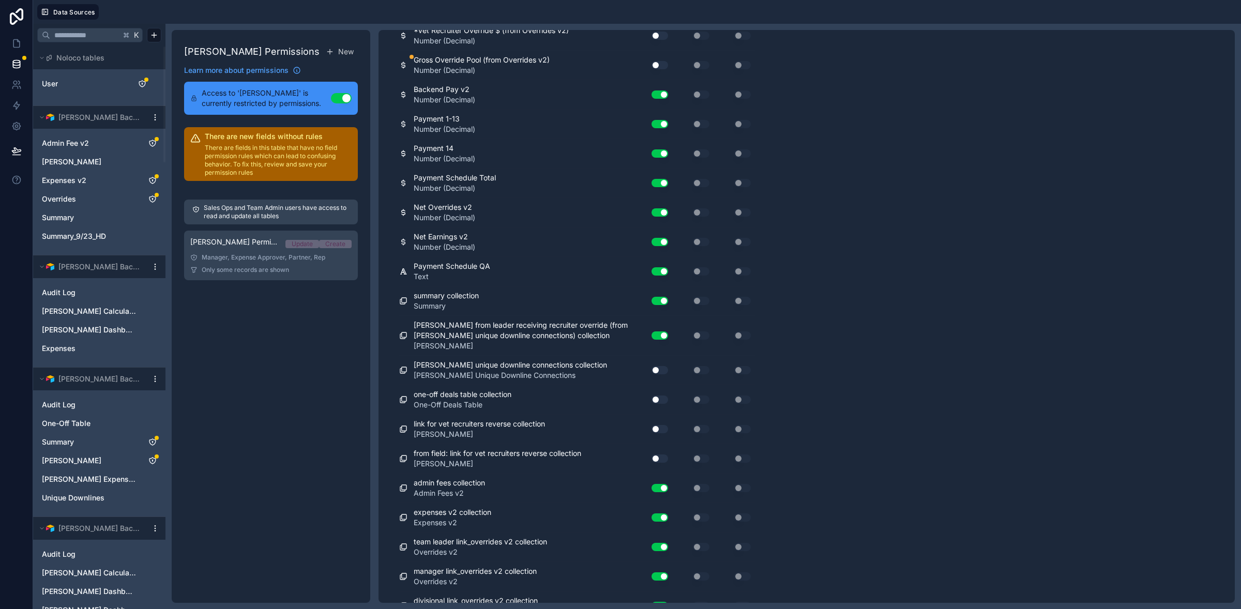
scroll to position [6421, 0]
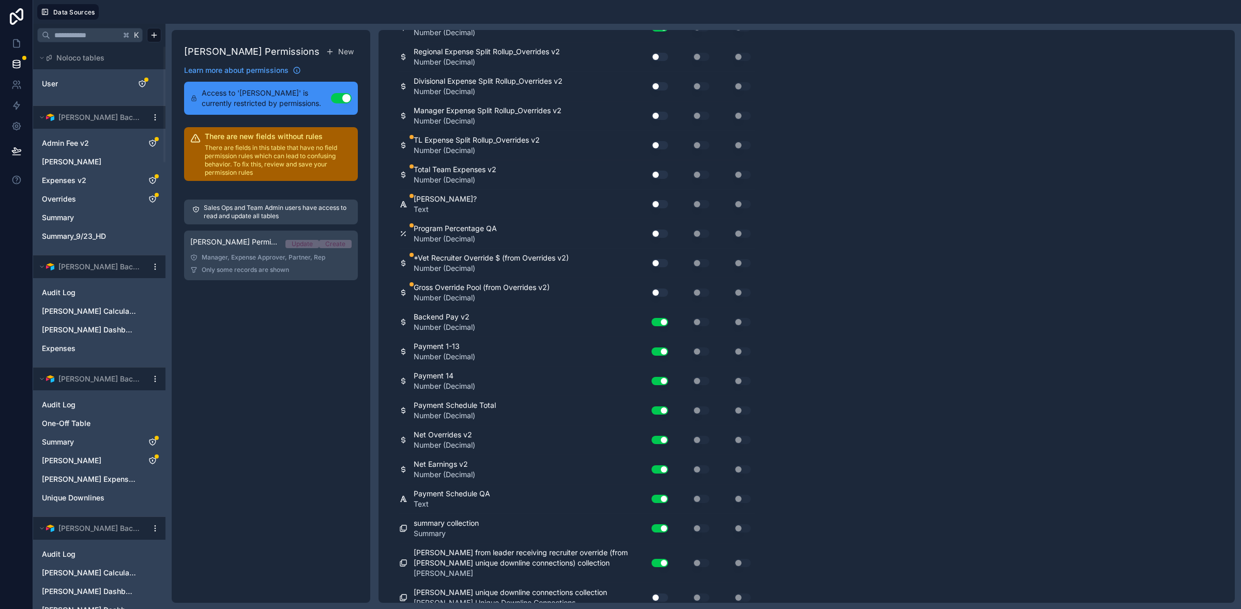
click at [659, 149] on button "Use setting" at bounding box center [659, 145] width 17 height 8
click at [662, 179] on button "Use setting" at bounding box center [659, 175] width 17 height 8
click at [662, 208] on button "Use setting" at bounding box center [659, 204] width 17 height 8
click at [656, 238] on button "Use setting" at bounding box center [659, 234] width 17 height 8
click at [656, 267] on button "Use setting" at bounding box center [659, 263] width 17 height 8
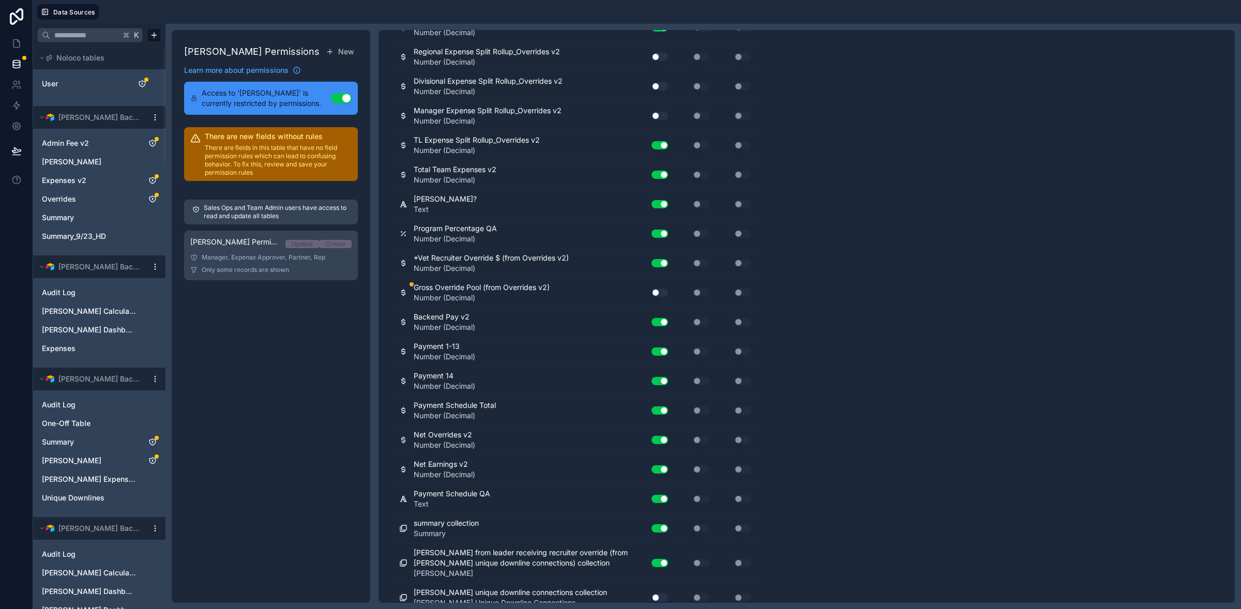
click at [659, 297] on button "Use setting" at bounding box center [659, 292] width 17 height 8
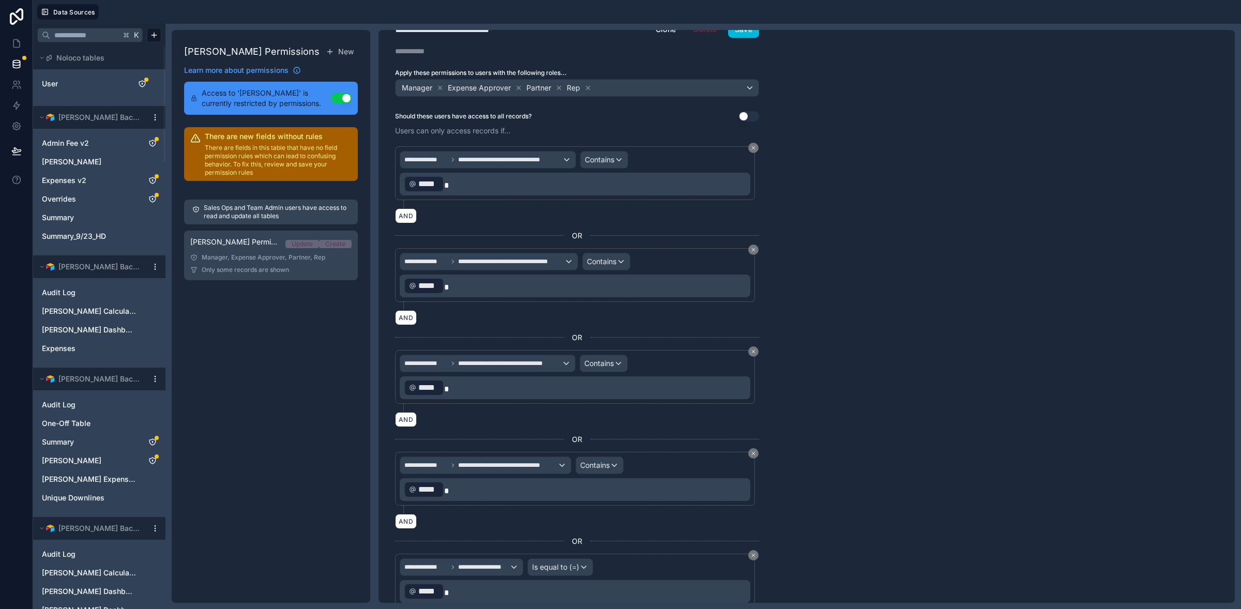
scroll to position [0, 0]
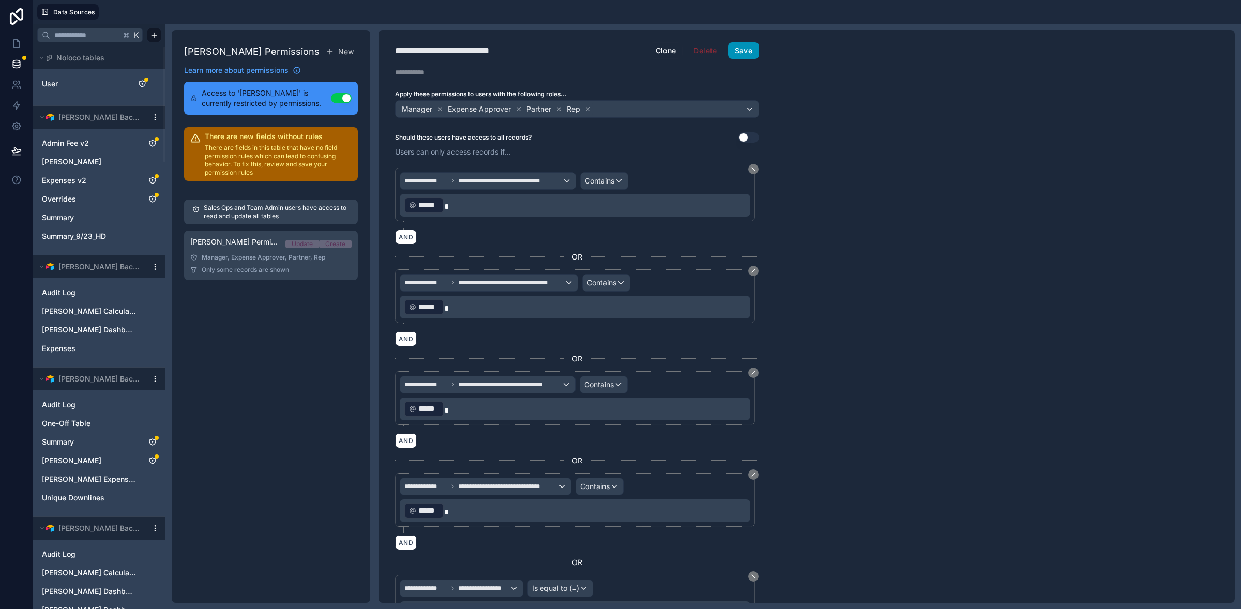
click at [750, 55] on button "Save" at bounding box center [743, 50] width 31 height 17
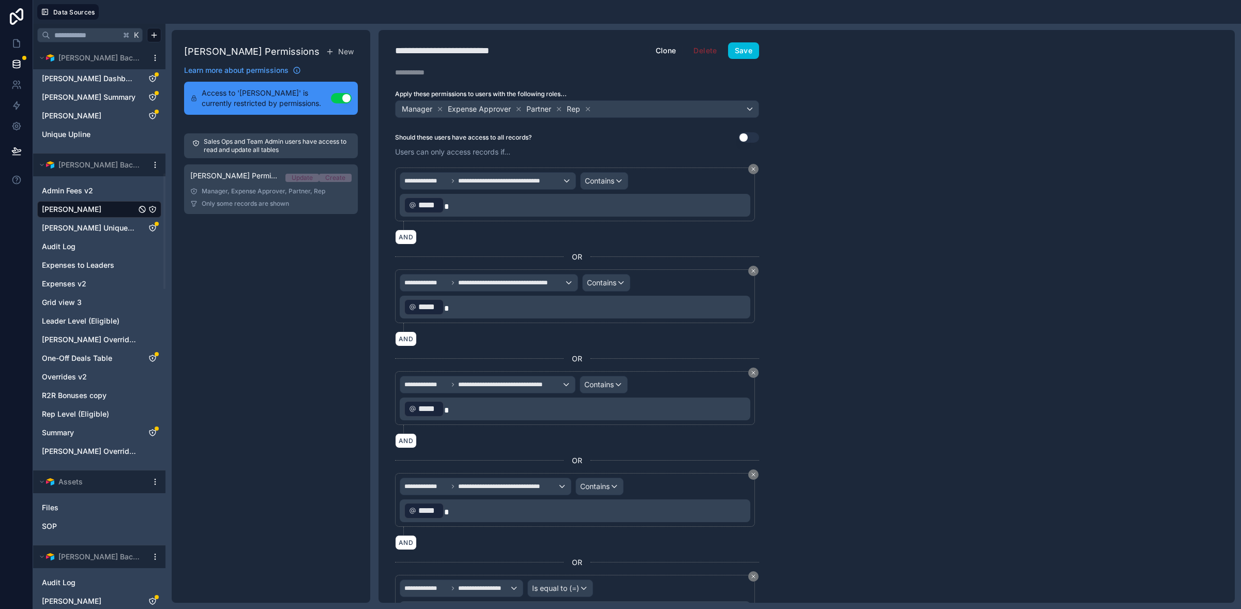
scroll to position [616, 0]
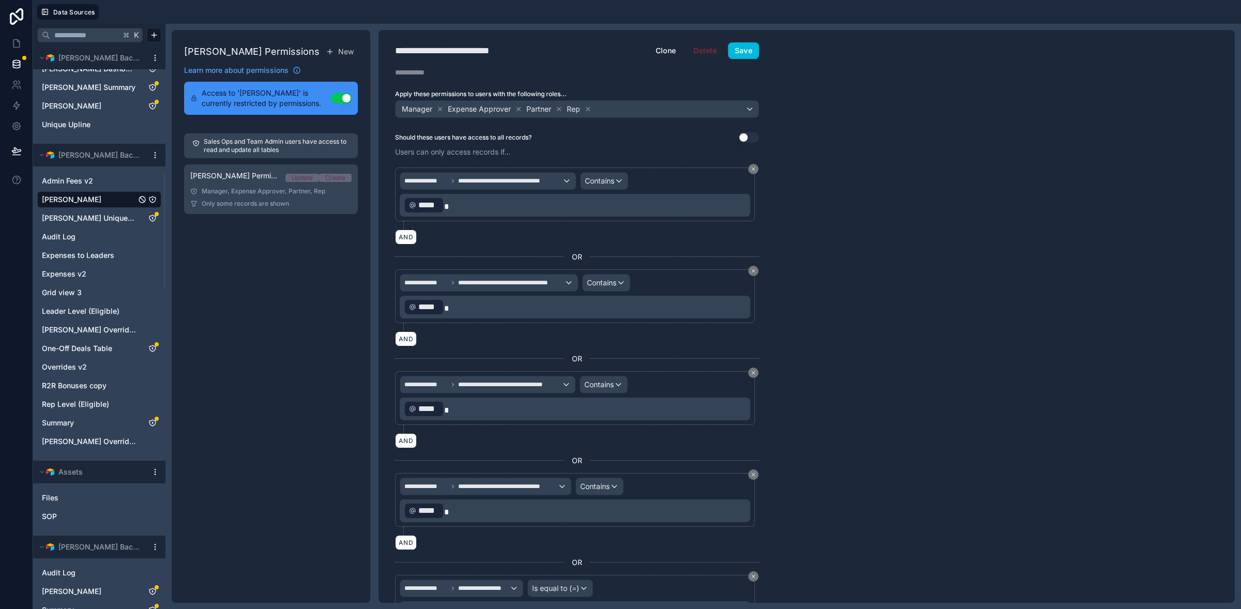
click at [75, 200] on span "[PERSON_NAME]" at bounding box center [71, 199] width 59 height 10
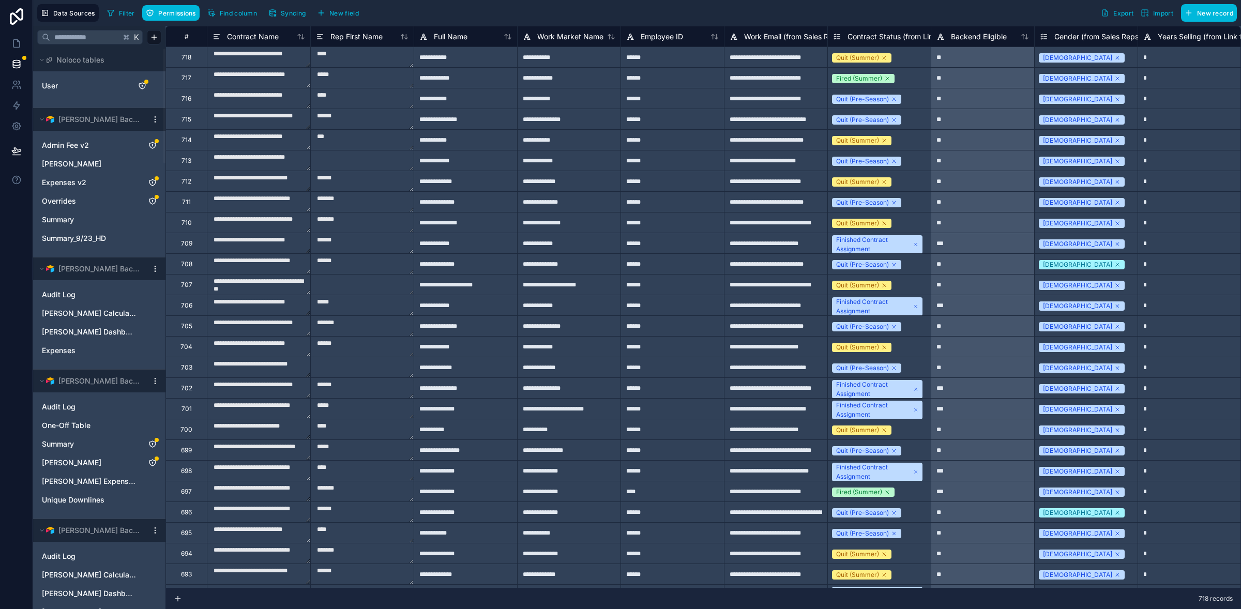
click at [295, 12] on span "Syncing" at bounding box center [293, 13] width 25 height 8
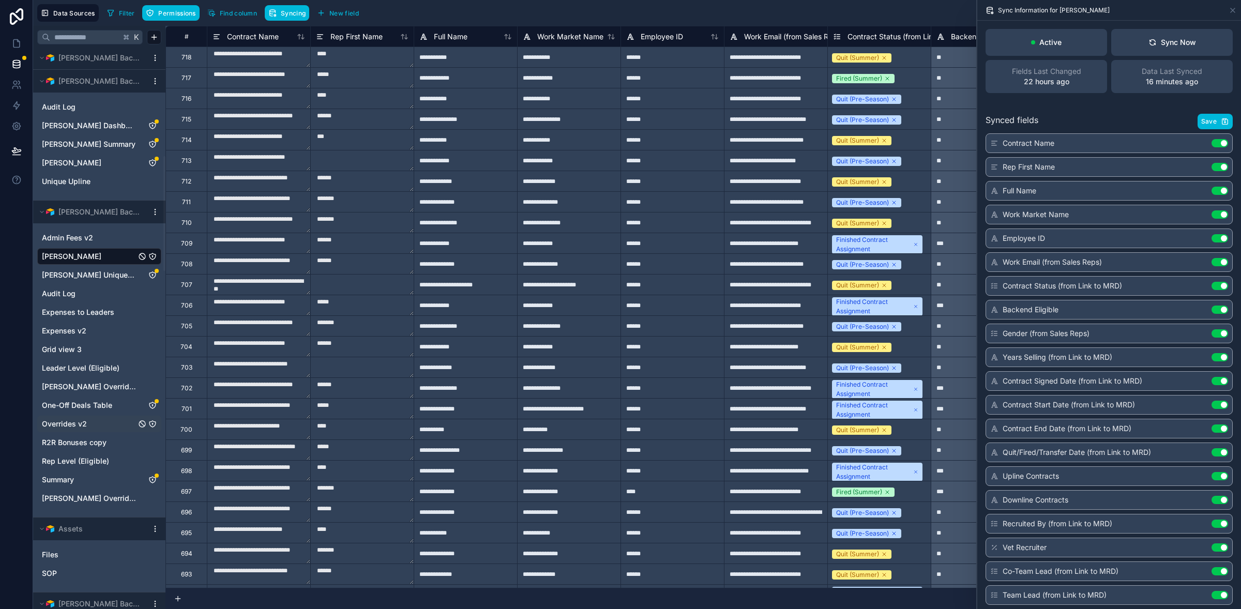
scroll to position [563, 0]
click at [151, 480] on icon "Summary" at bounding box center [152, 479] width 8 height 8
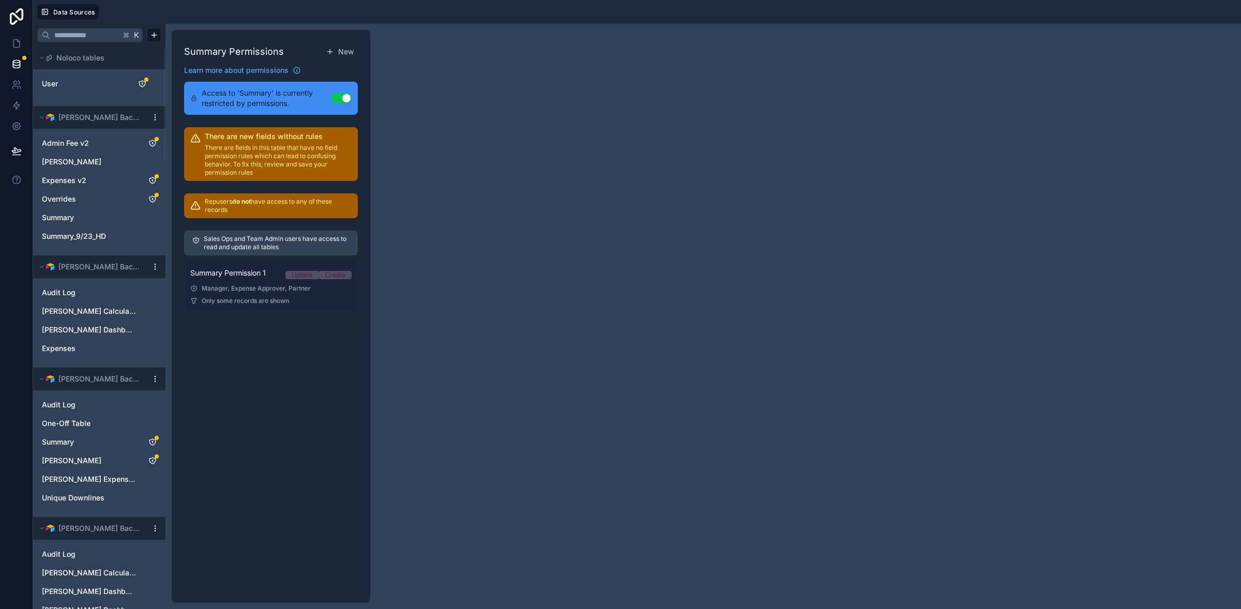
click at [241, 292] on div "Manager, Expense Approver, Partner" at bounding box center [270, 288] width 161 height 8
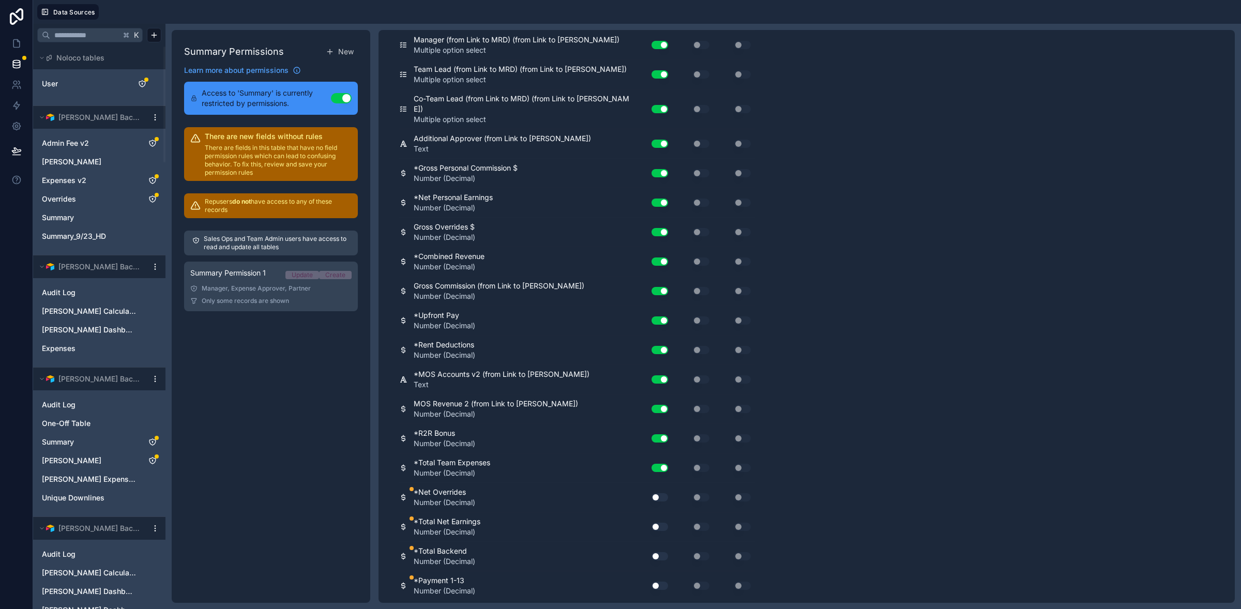
scroll to position [2030, 0]
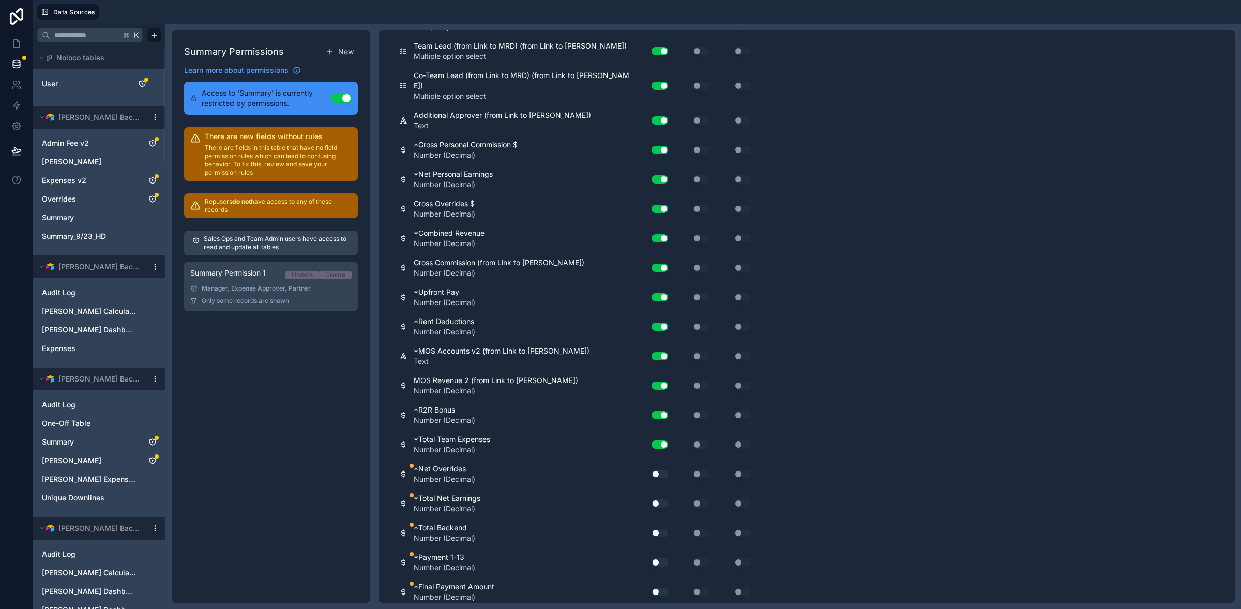
click at [662, 470] on button "Use setting" at bounding box center [659, 474] width 17 height 8
click at [661, 499] on button "Use setting" at bounding box center [659, 503] width 17 height 8
click at [659, 529] on button "Use setting" at bounding box center [659, 533] width 17 height 8
click at [664, 558] on button "Use setting" at bounding box center [659, 562] width 17 height 8
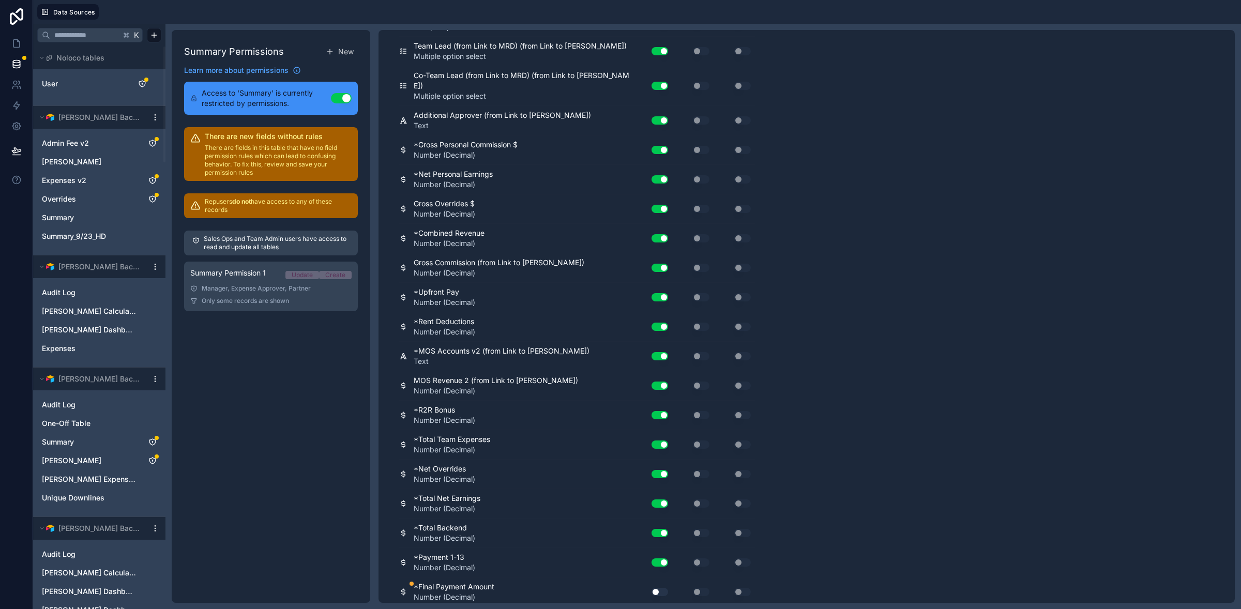
click at [663, 588] on button "Use setting" at bounding box center [659, 592] width 17 height 8
click at [661, 609] on button "Use setting" at bounding box center [659, 621] width 17 height 8
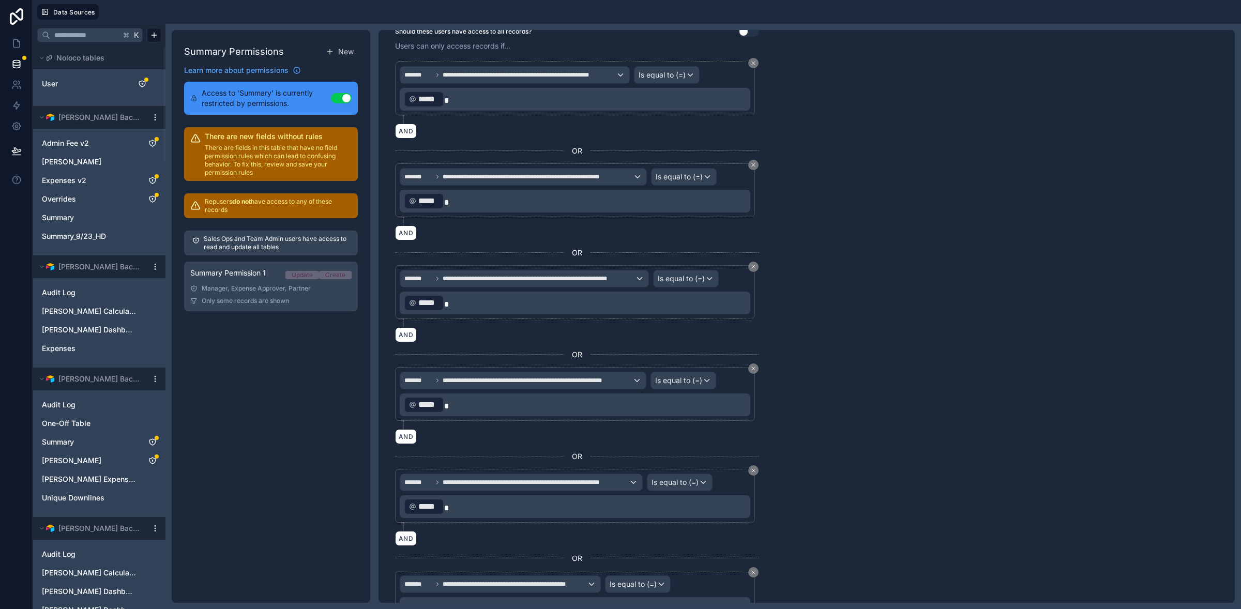
scroll to position [0, 0]
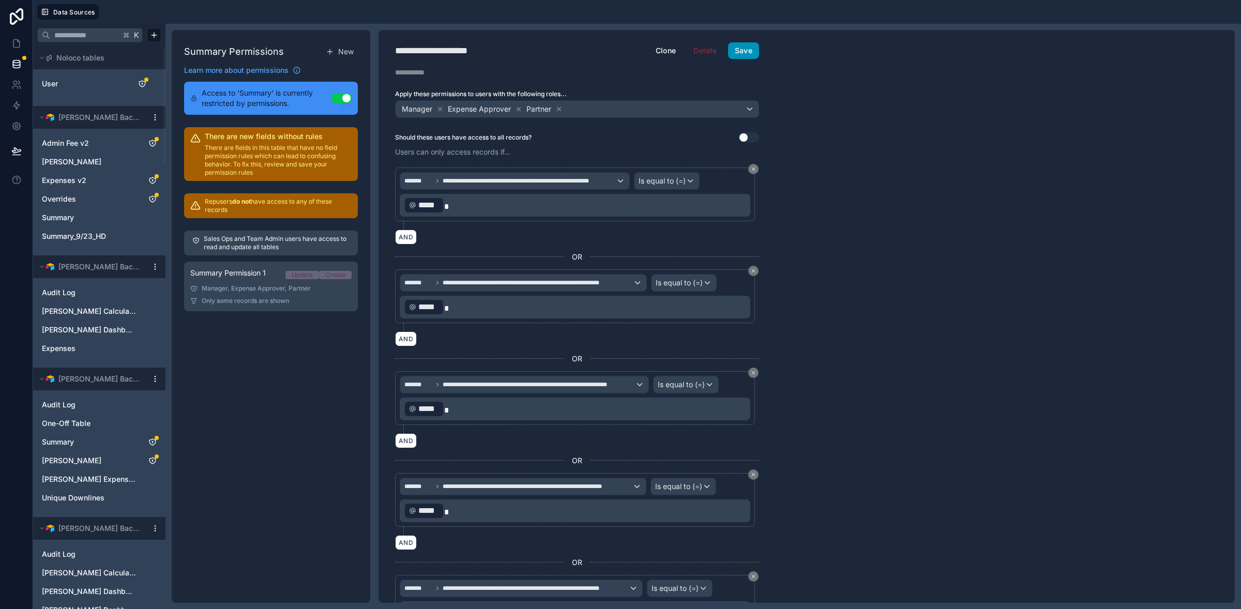
click at [734, 53] on button "Save" at bounding box center [743, 50] width 31 height 17
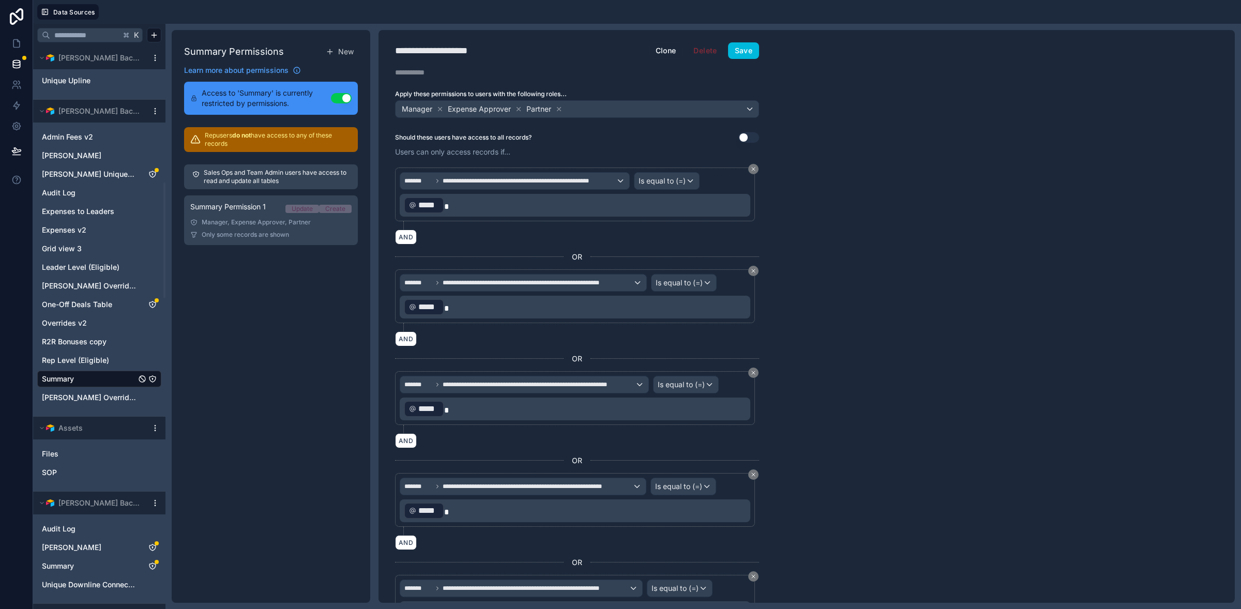
scroll to position [683, 0]
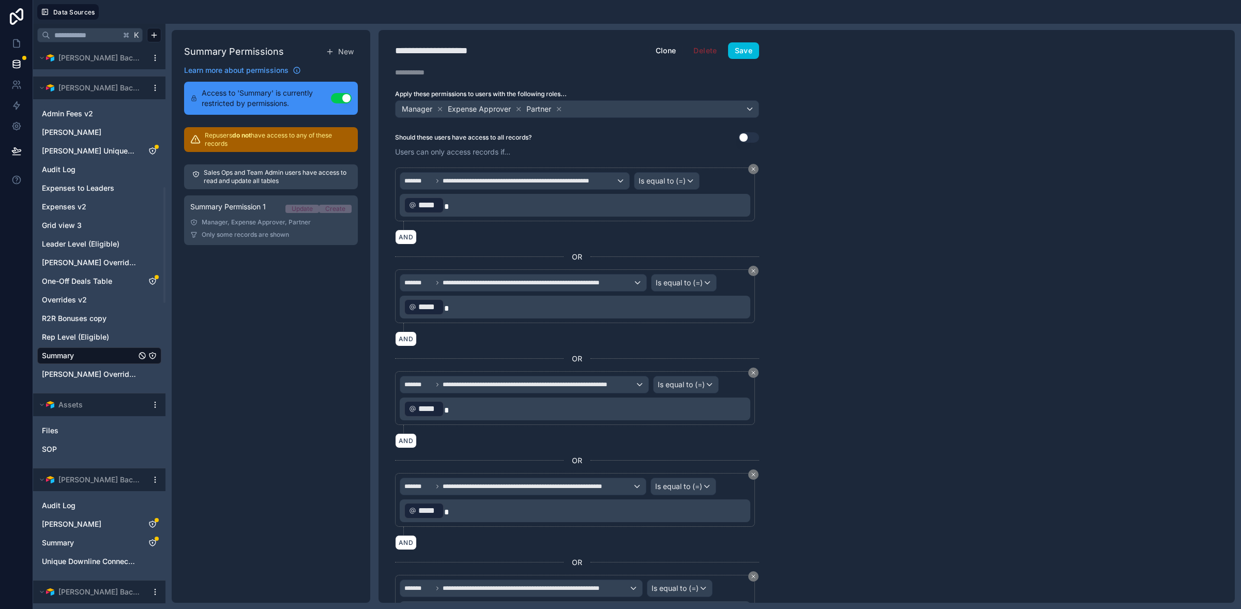
click at [87, 359] on link "Summary" at bounding box center [89, 356] width 94 height 10
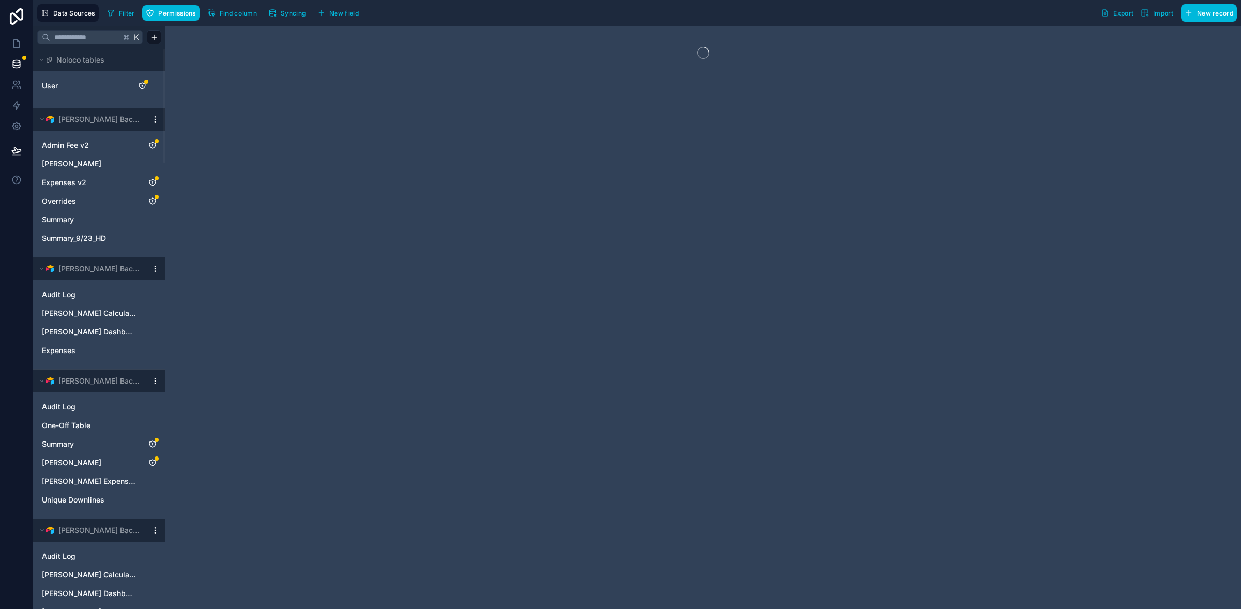
click at [290, 13] on span "Syncing" at bounding box center [293, 13] width 25 height 8
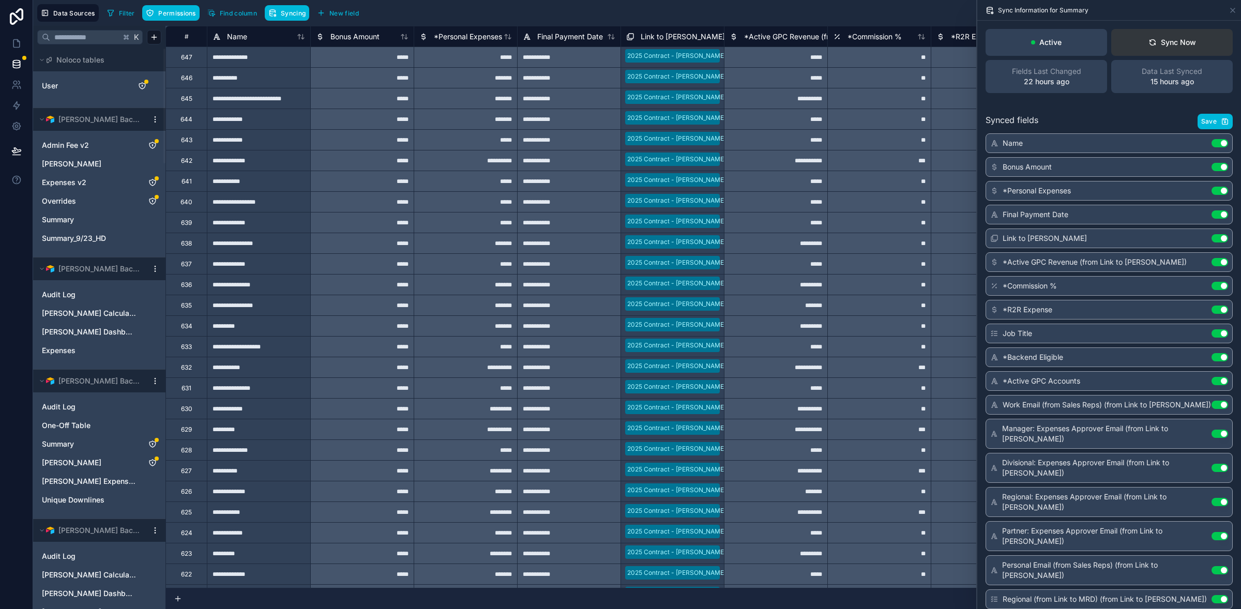
click at [1149, 42] on icon at bounding box center [1152, 41] width 6 height 3
click at [1172, 44] on div "Sync Now" at bounding box center [1172, 42] width 48 height 10
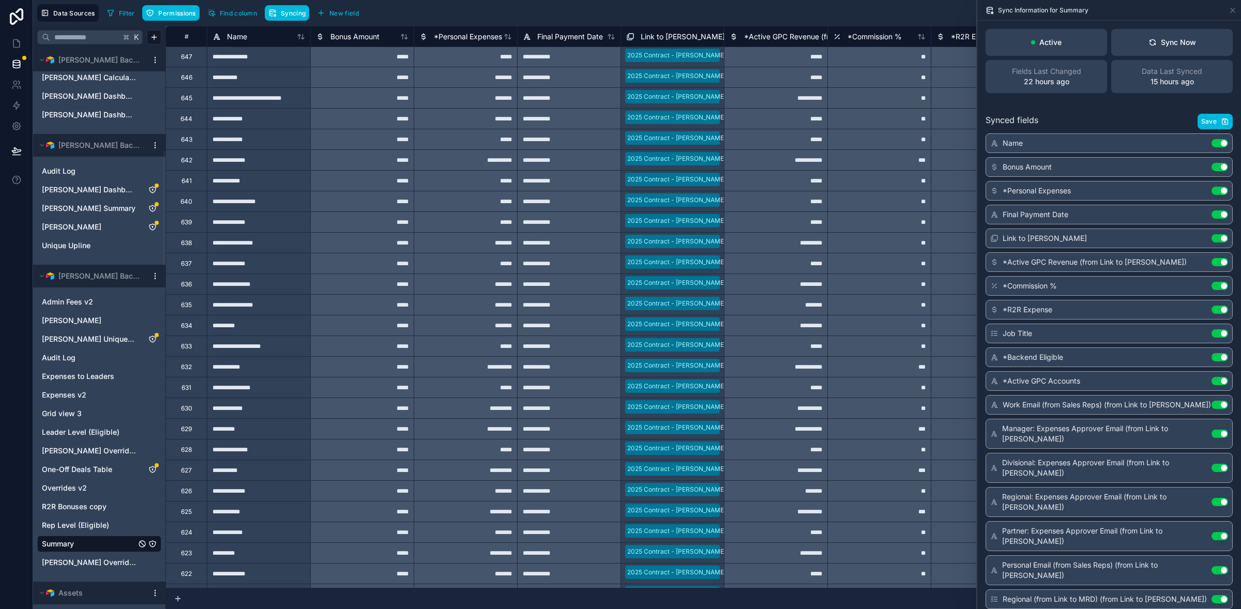
scroll to position [498, 0]
click at [151, 542] on icon "Summary" at bounding box center [152, 543] width 8 height 8
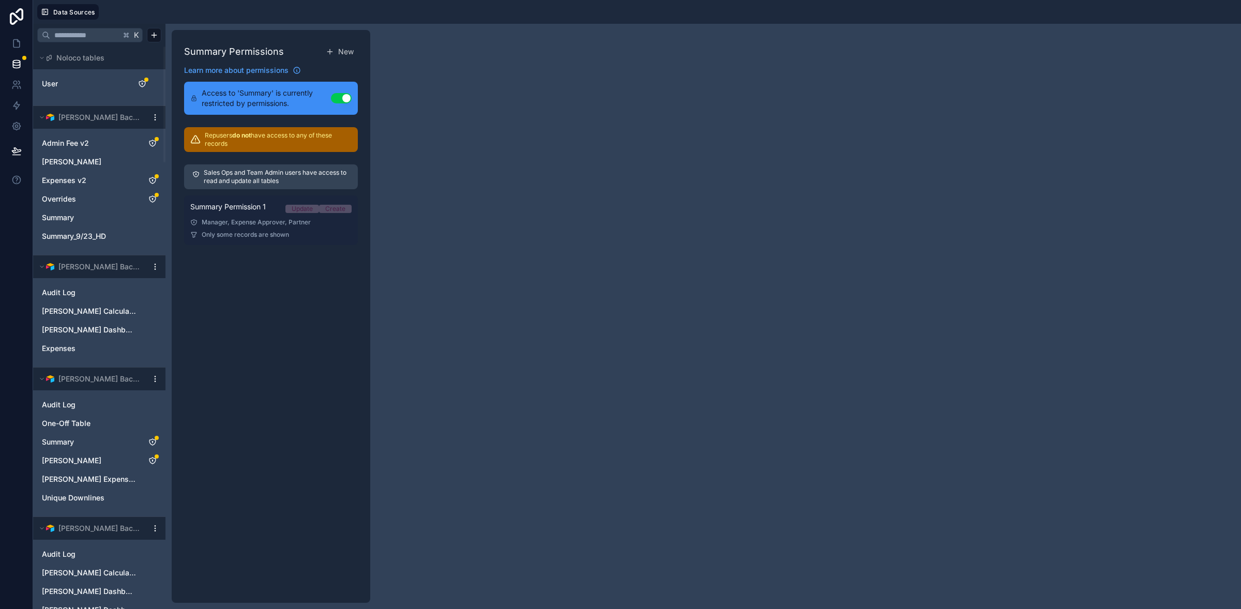
click at [245, 211] on span "Summary Permission 1" at bounding box center [227, 207] width 75 height 10
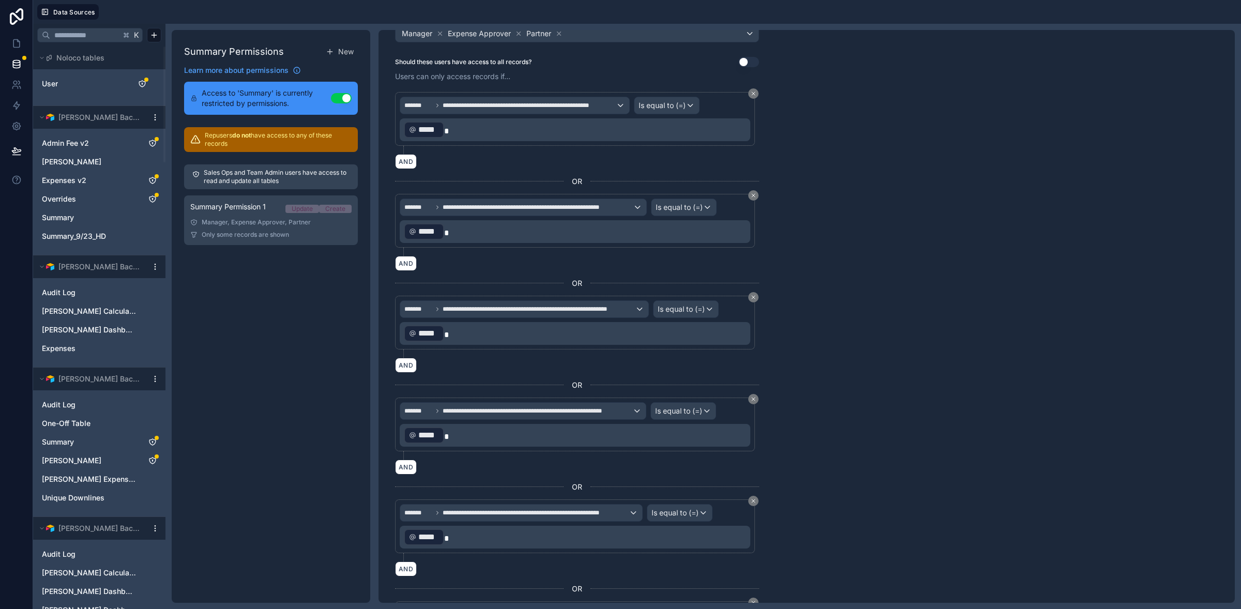
scroll to position [74, 0]
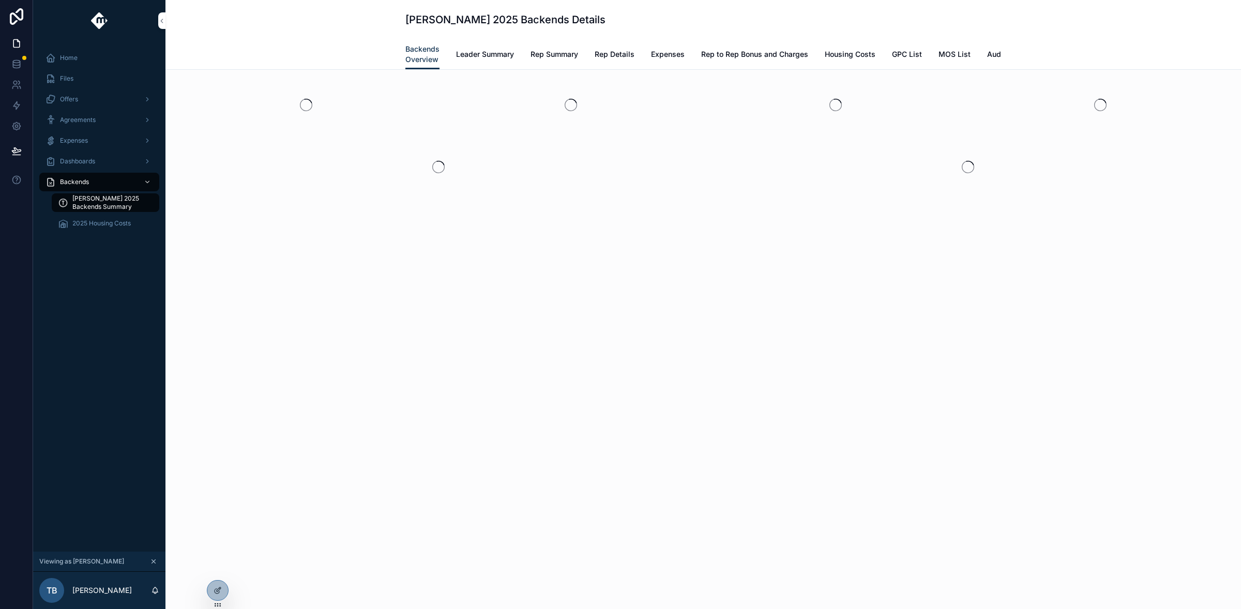
click at [628, 55] on span "Rep Details" at bounding box center [615, 54] width 40 height 10
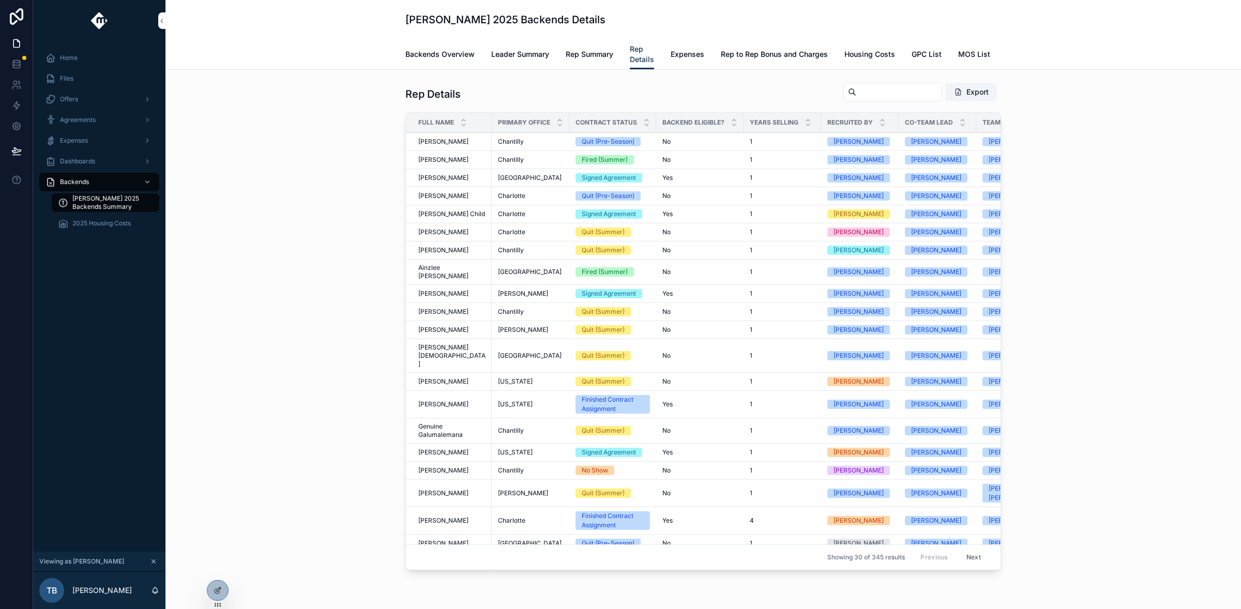
click at [586, 54] on span "Rep Summary" at bounding box center [590, 54] width 48 height 10
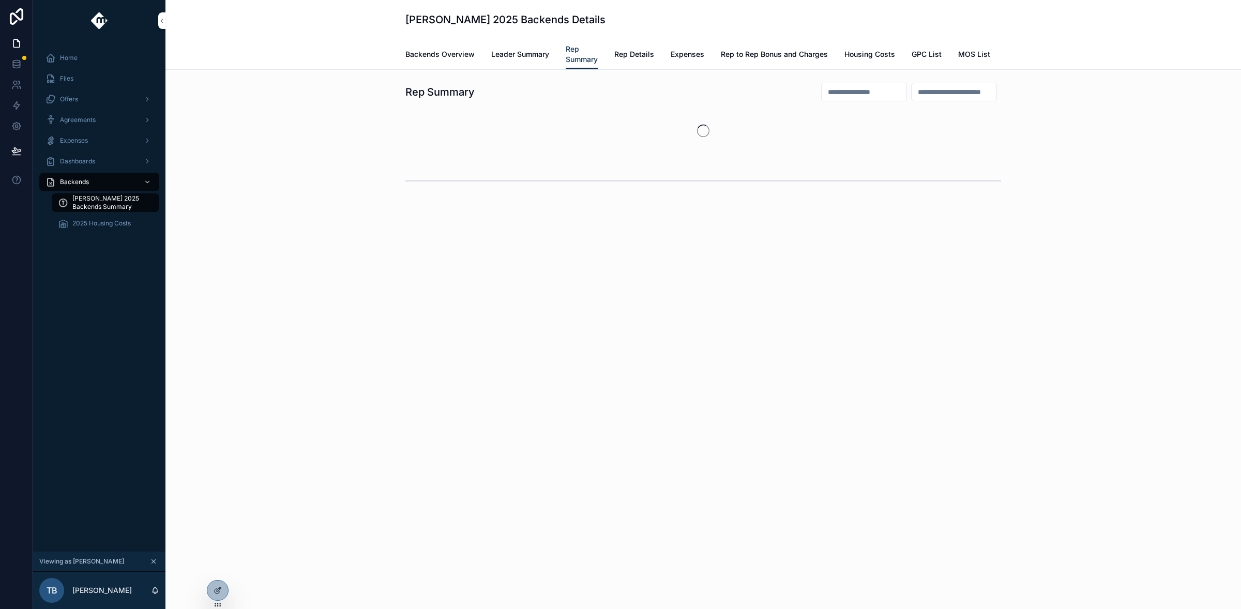
click at [844, 98] on input "scrollable content" at bounding box center [864, 92] width 85 height 14
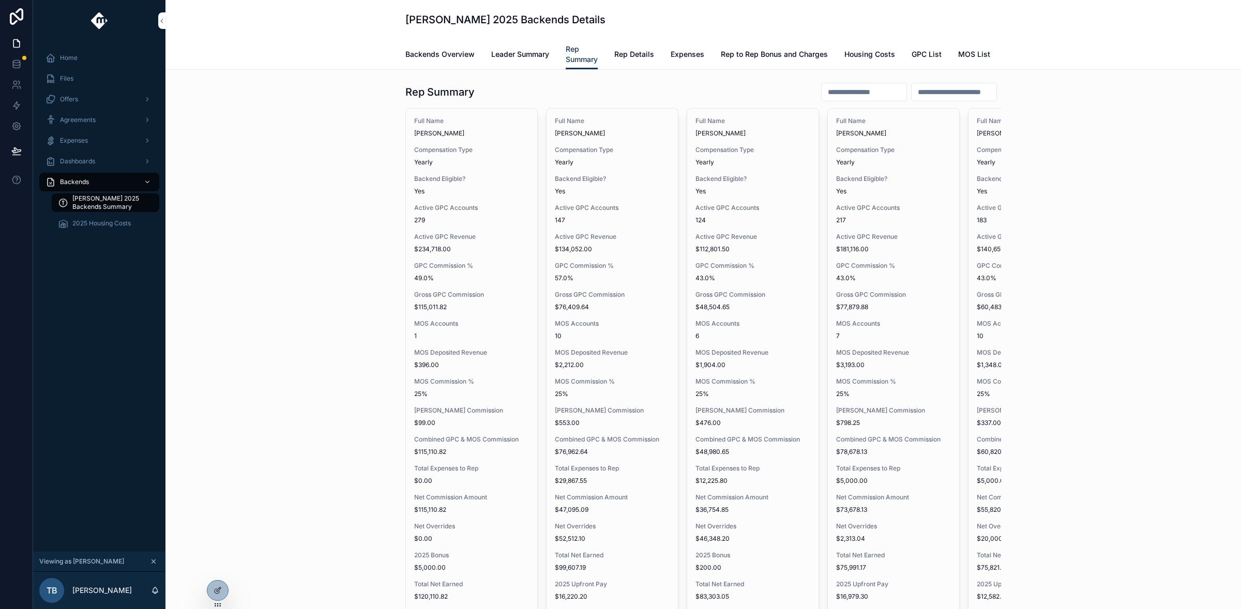
click at [822, 99] on input "scrollable content" at bounding box center [864, 92] width 85 height 14
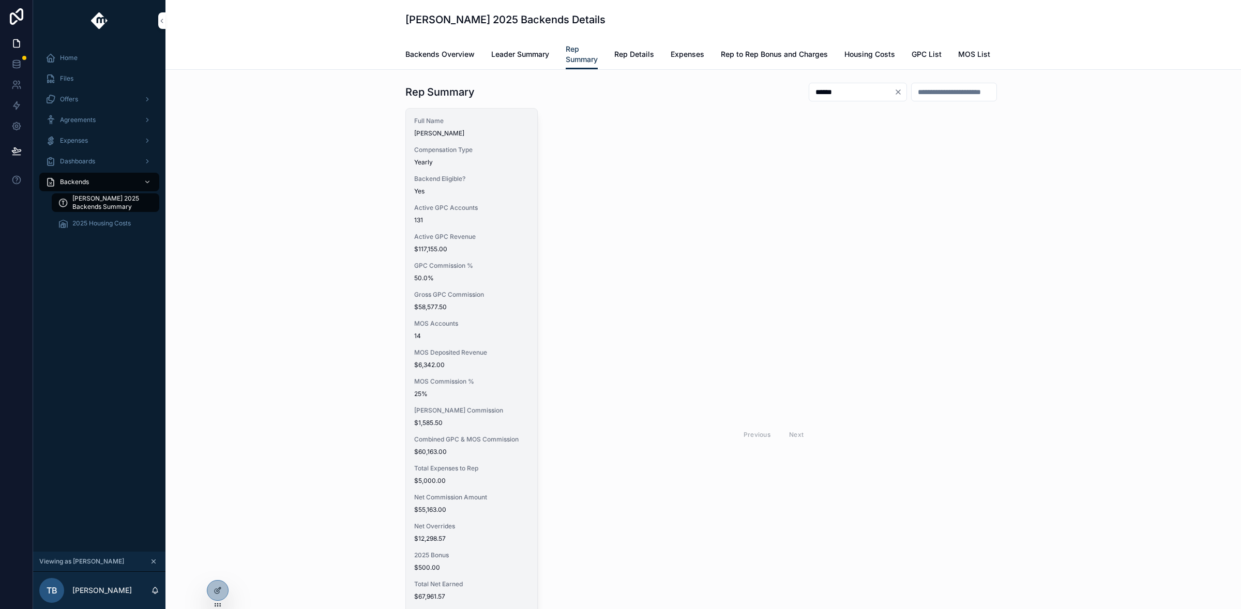
type input "******"
click at [468, 325] on div "Full Name Ezekiel Smouse Compensation Type Yearly Backend Eligible? Yes Active …" at bounding box center [471, 431] width 131 height 645
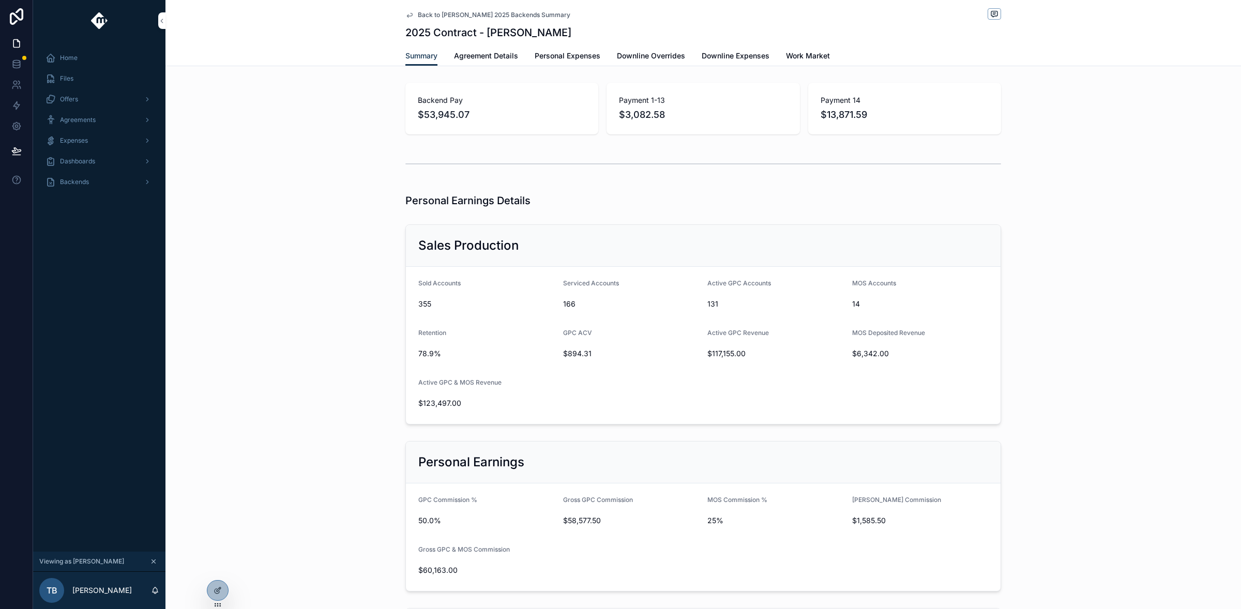
click at [657, 56] on span "Downline Overrides" at bounding box center [651, 56] width 68 height 10
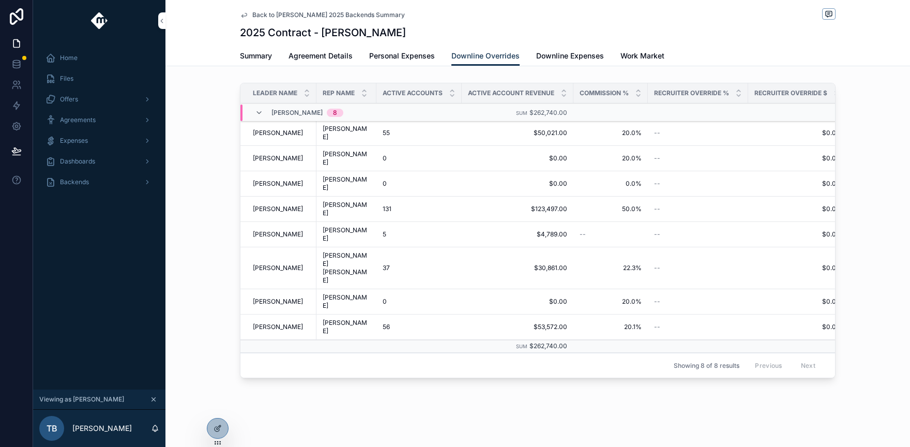
click at [242, 16] on icon "scrollable content" at bounding box center [243, 15] width 5 height 4
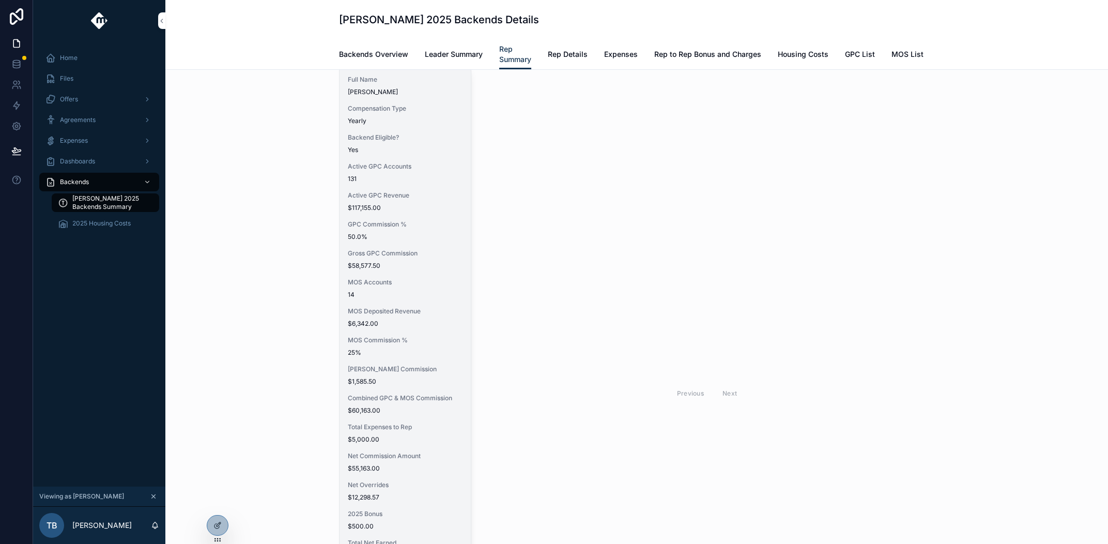
scroll to position [87, 0]
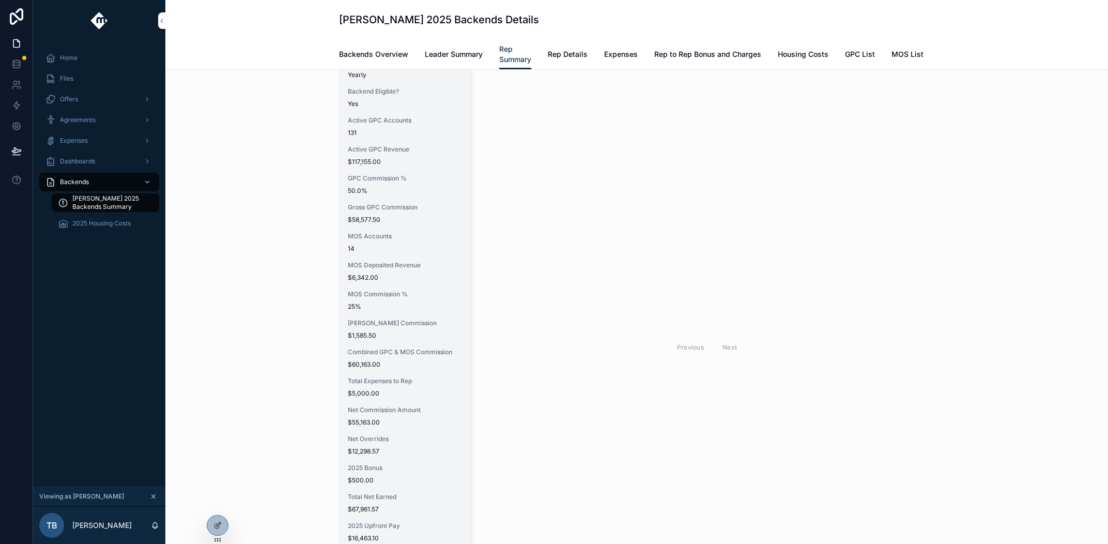
click at [390, 269] on span "MOS Deposited Revenue" at bounding box center [405, 265] width 115 height 8
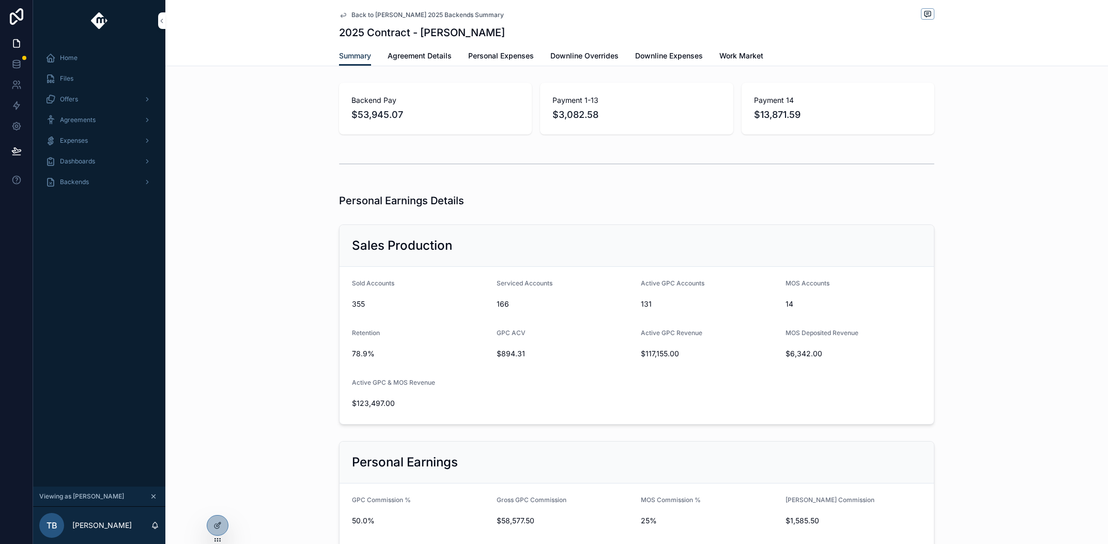
click at [573, 59] on span "Downline Overrides" at bounding box center [585, 56] width 68 height 10
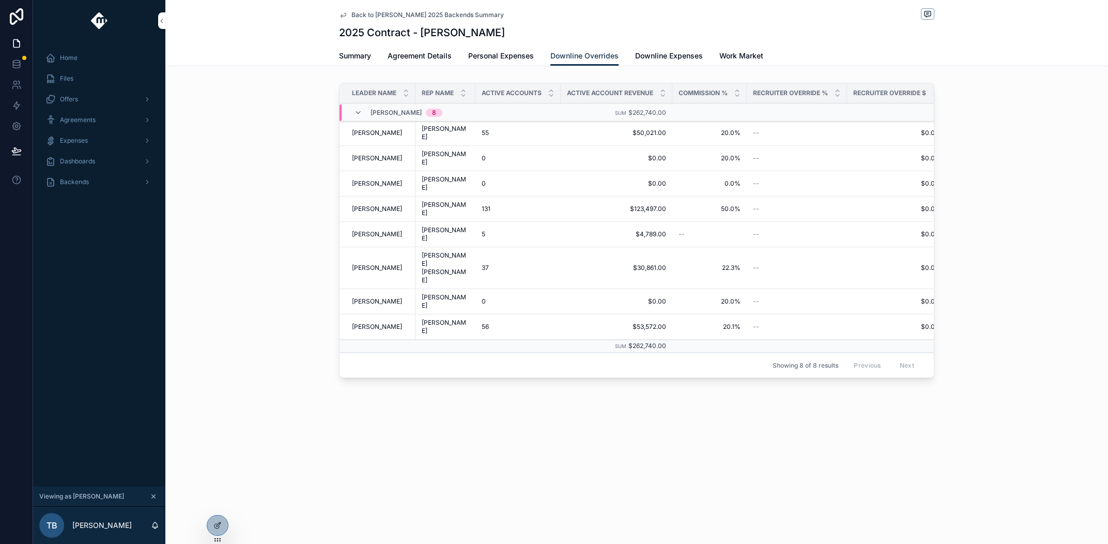
click at [259, 348] on div "Back to Tanner Boren 2025 Backends Summary 2025 Contract - Ezekiel Smouse Downl…" at bounding box center [636, 226] width 943 height 452
click at [71, 59] on span "Home" at bounding box center [69, 58] width 18 height 8
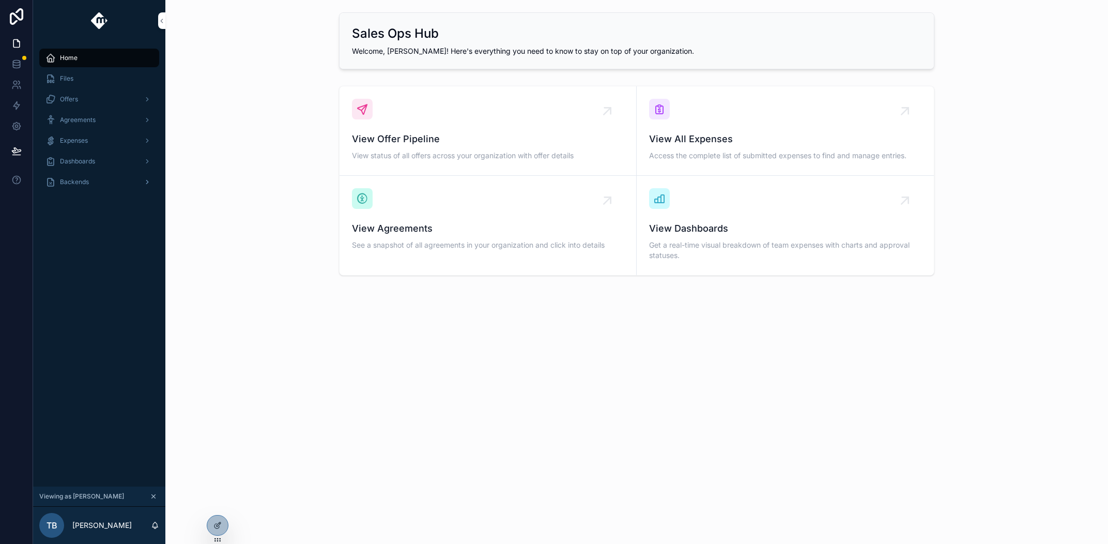
click at [78, 186] on span "Backends" at bounding box center [74, 182] width 29 height 8
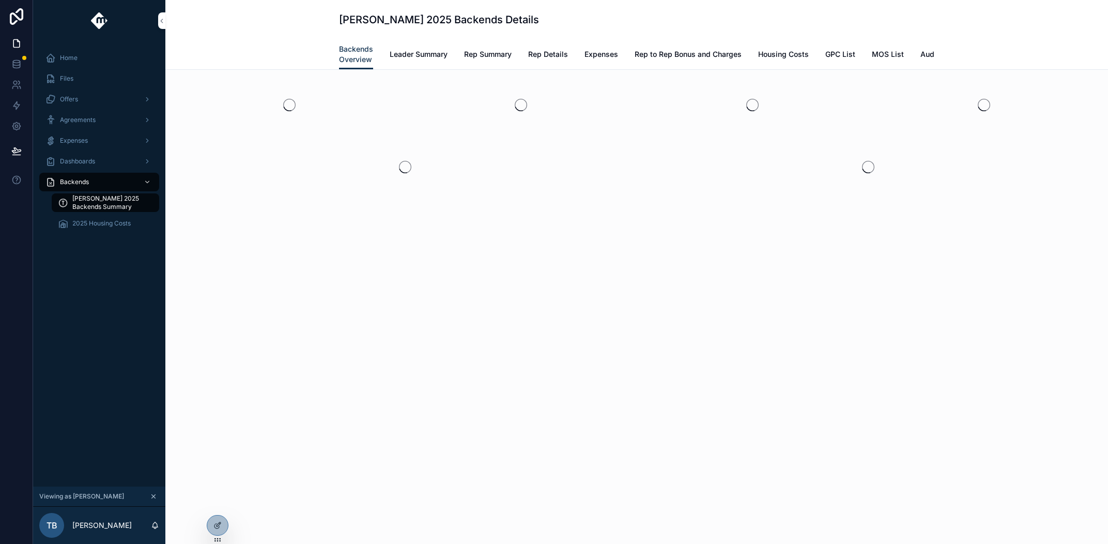
click at [155, 498] on icon "scrollable content" at bounding box center [153, 496] width 7 height 7
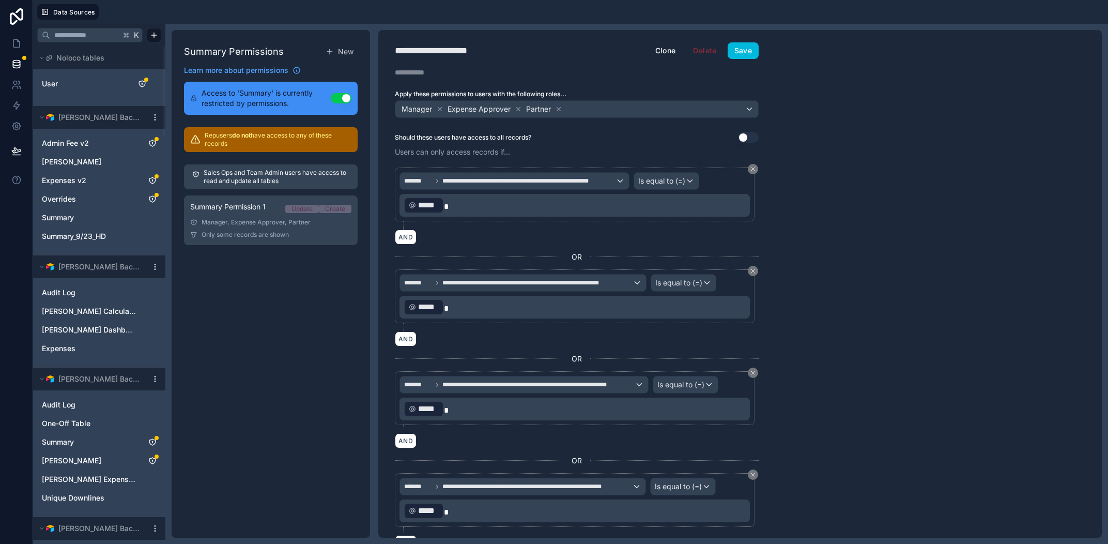
scroll to position [74, 0]
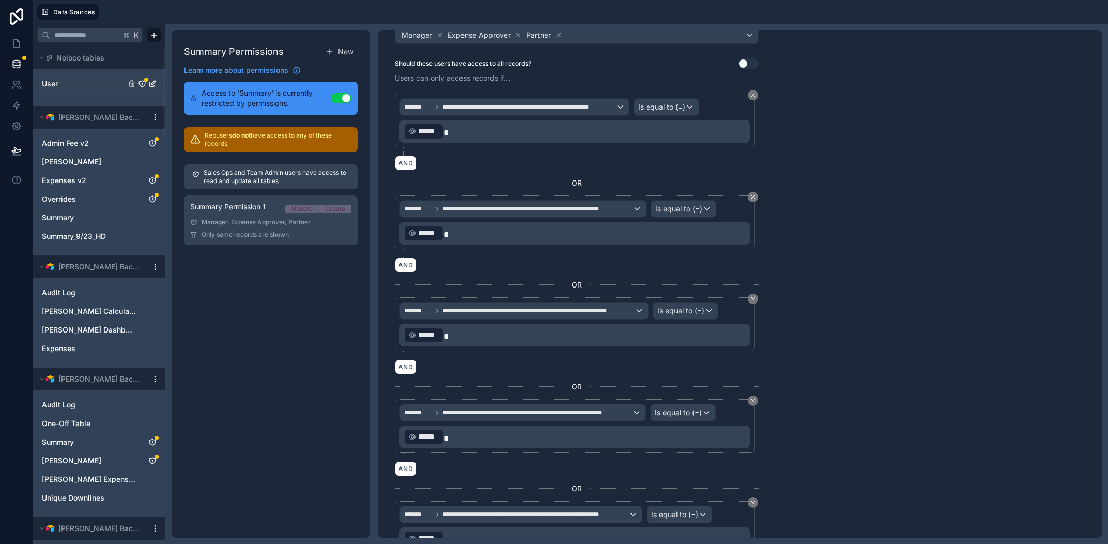
click at [83, 79] on link "User" at bounding box center [84, 84] width 84 height 10
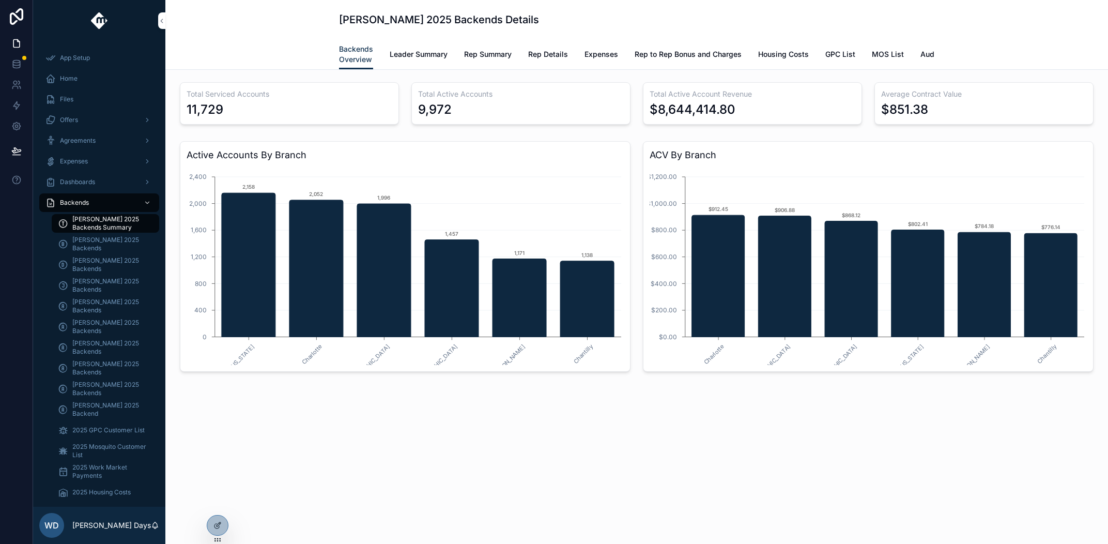
click at [276, 422] on div "Total Serviced Accounts 11,729 Total Active Accounts 9,972 Total Active Account…" at bounding box center [636, 256] width 943 height 372
click at [94, 301] on span "[PERSON_NAME] 2025 Backends" at bounding box center [110, 306] width 77 height 17
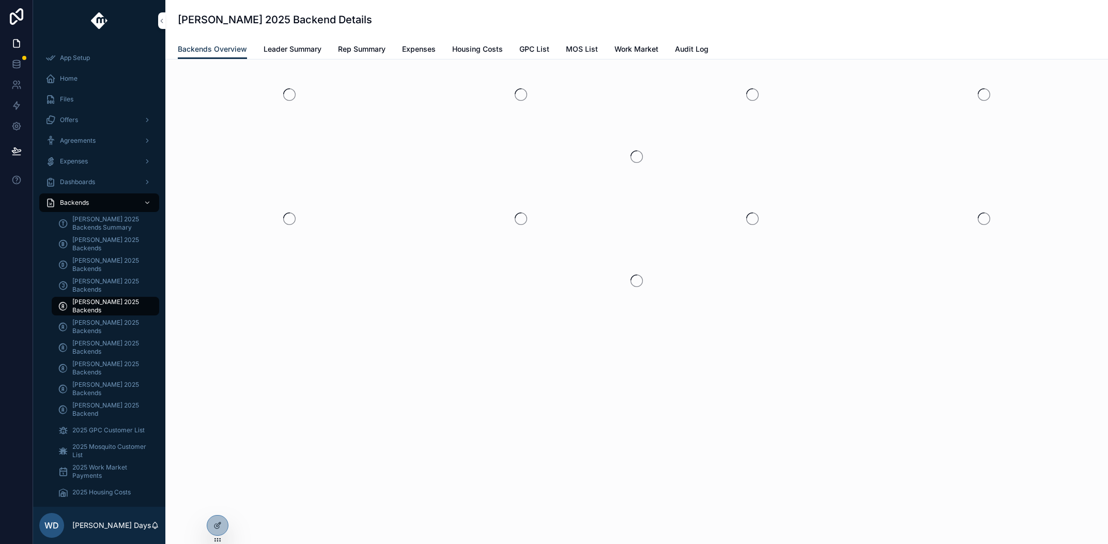
click at [291, 48] on span "Leader Summary" at bounding box center [293, 49] width 58 height 10
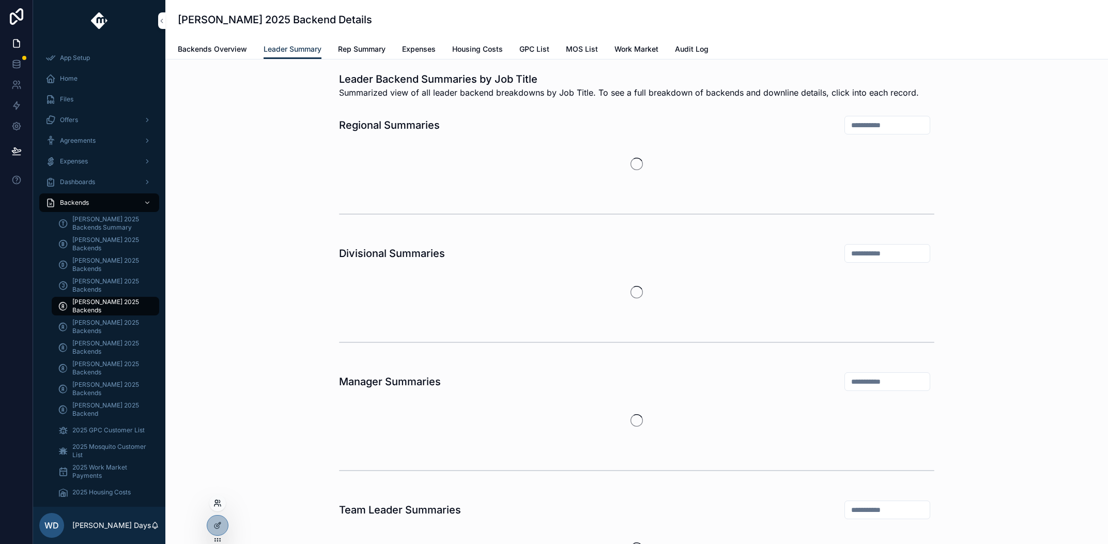
click at [220, 506] on icon at bounding box center [218, 503] width 8 height 8
click at [375, 312] on input "text" at bounding box center [402, 313] width 190 height 17
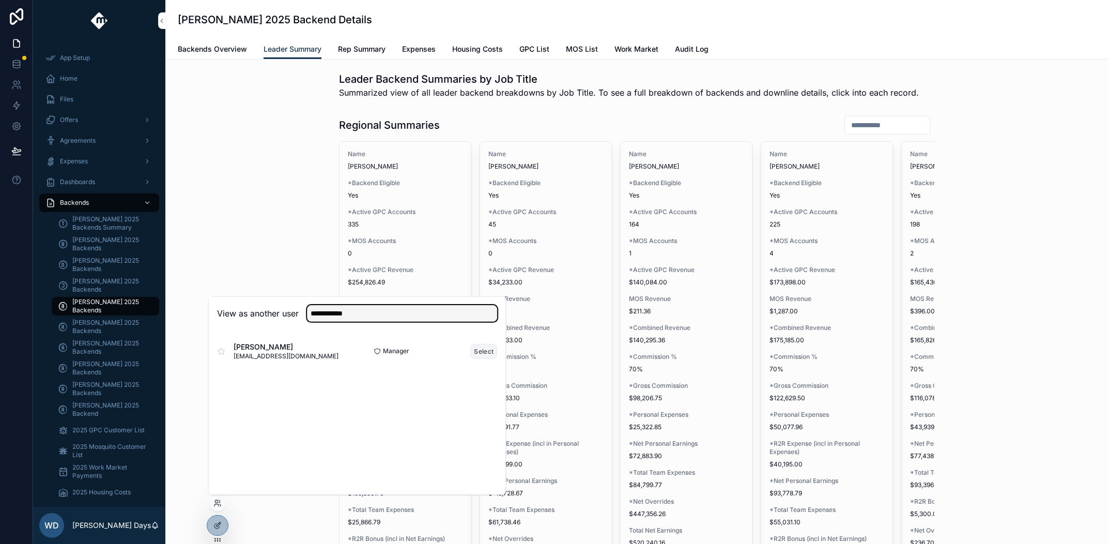
type input "**********"
click at [475, 353] on button "Select" at bounding box center [483, 351] width 27 height 15
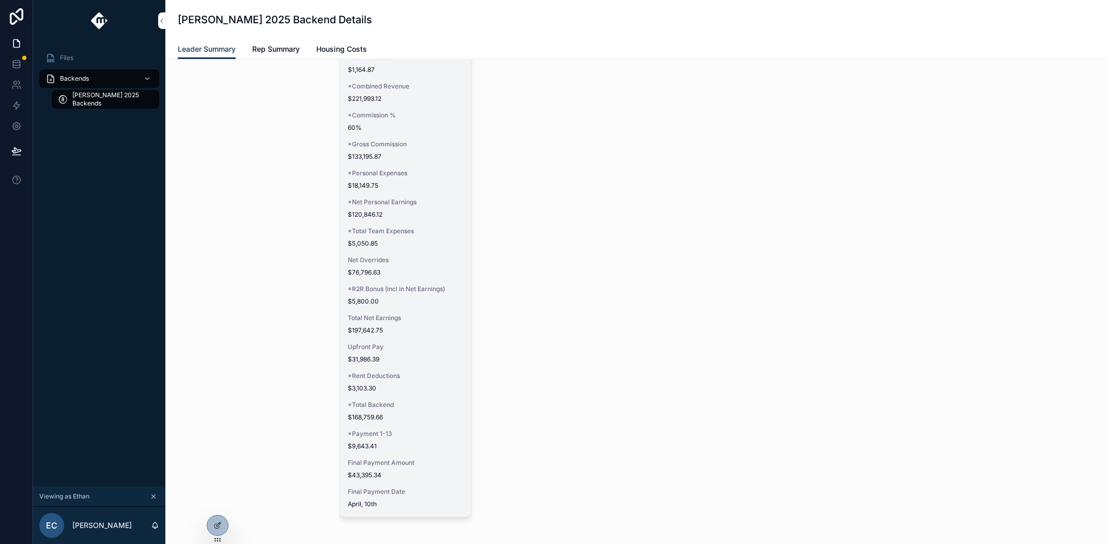
scroll to position [246, 0]
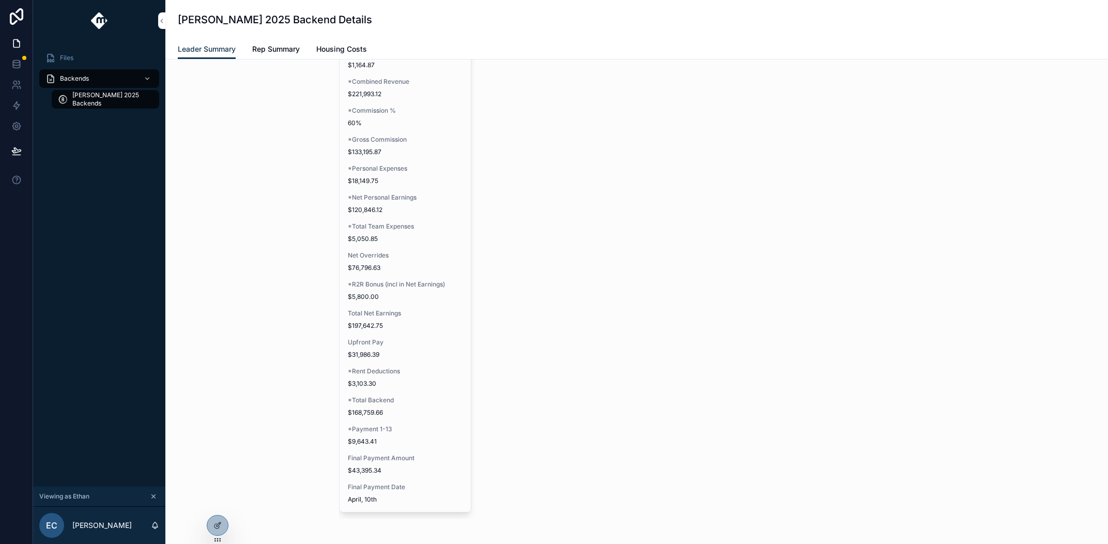
click at [737, 231] on div "Name Ethan Childs *Backend Eligible Yes *Active GPC Accounts 284 *MOS Accounts …" at bounding box center [637, 207] width 596 height 624
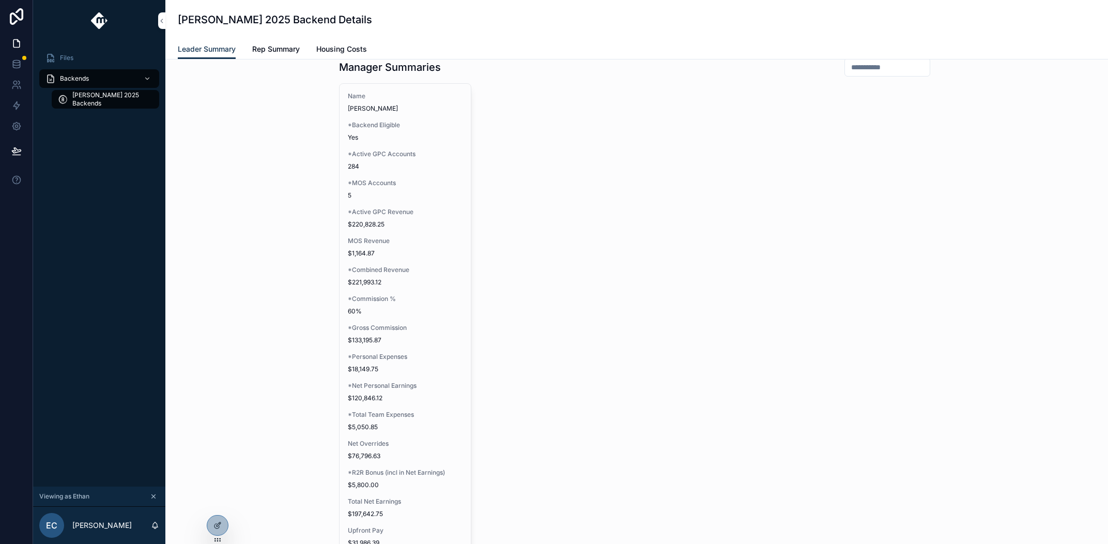
scroll to position [101, 0]
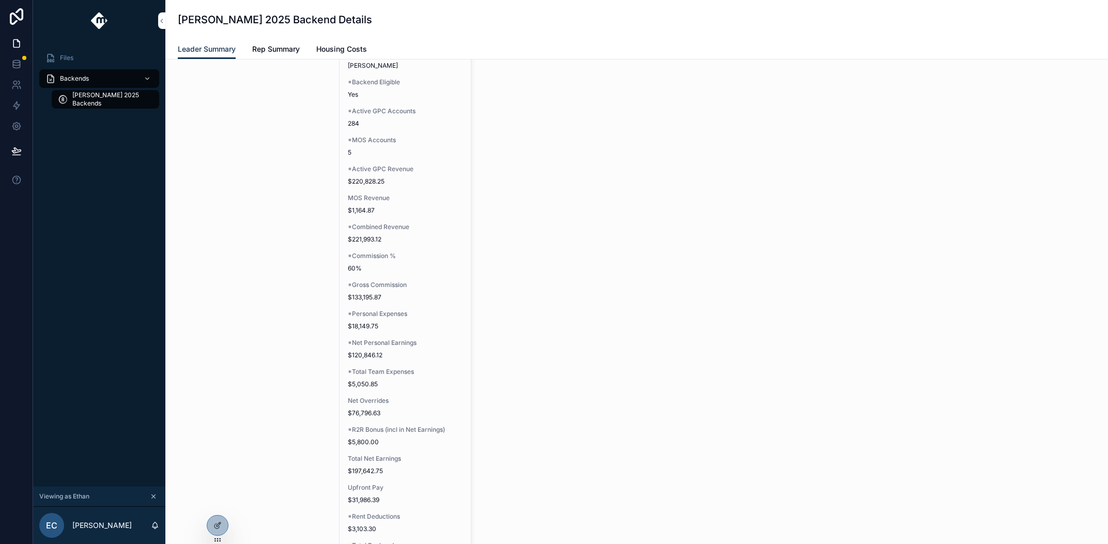
click at [157, 498] on icon "scrollable content" at bounding box center [153, 496] width 7 height 7
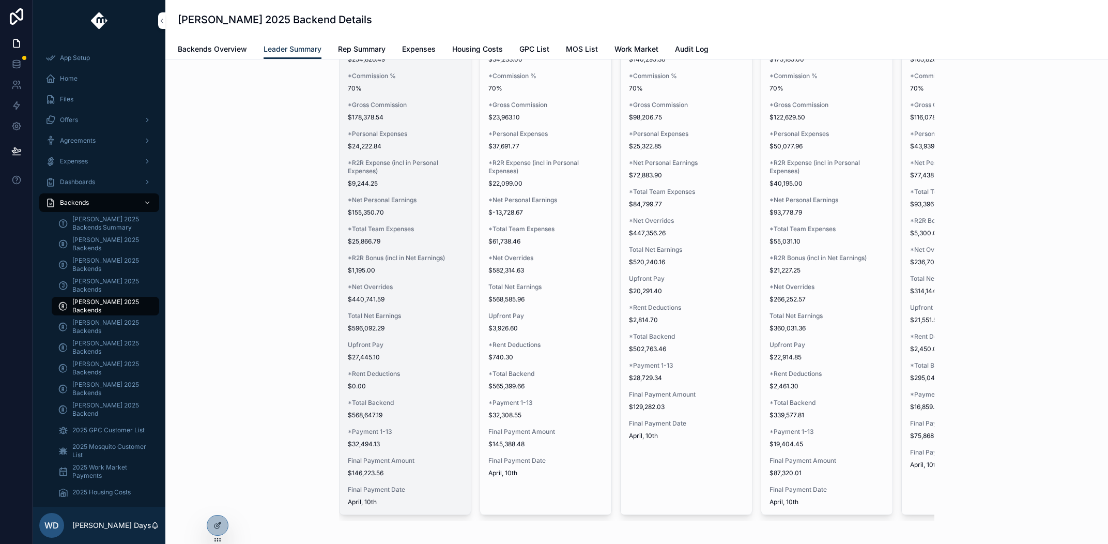
scroll to position [280, 0]
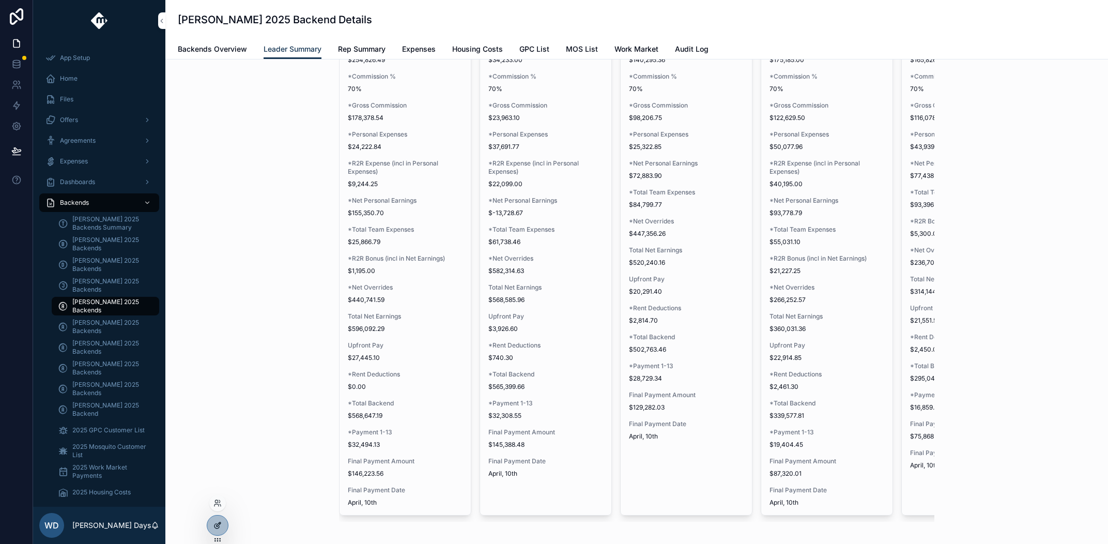
click at [219, 521] on icon at bounding box center [218, 525] width 8 height 8
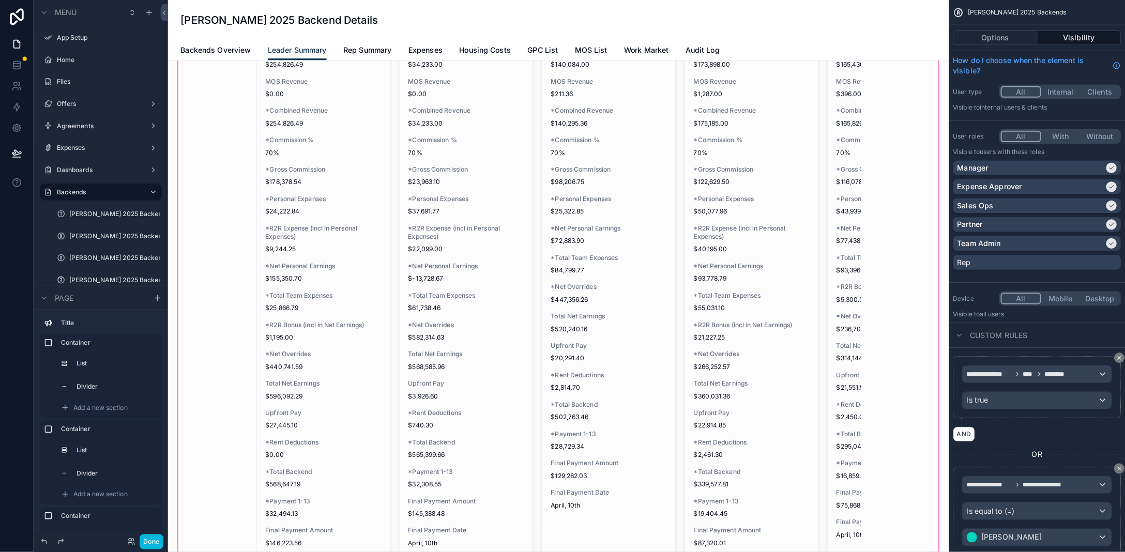
scroll to position [165, 0]
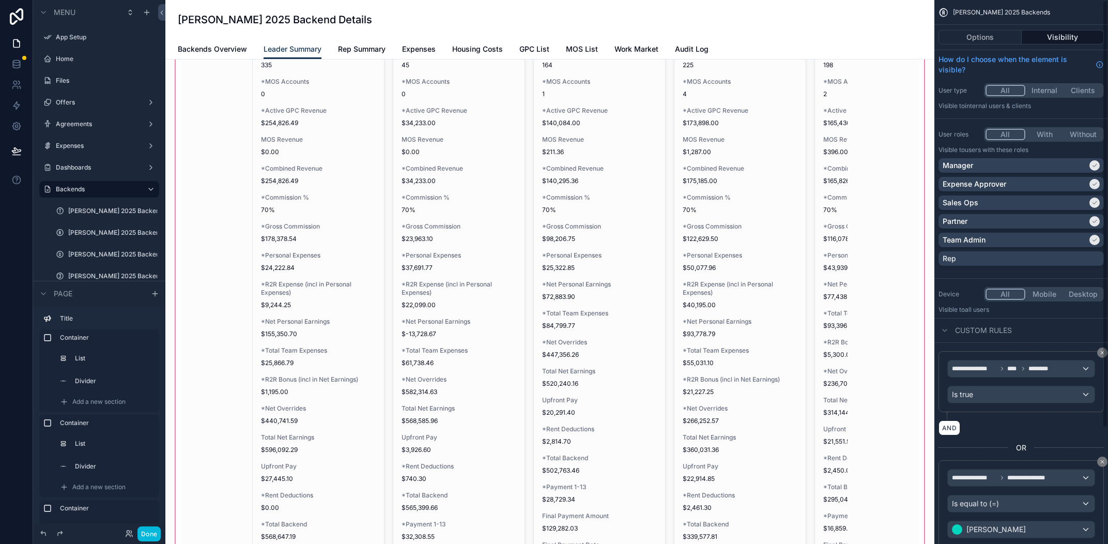
click at [314, 205] on div "scrollable content" at bounding box center [550, 320] width 753 height 748
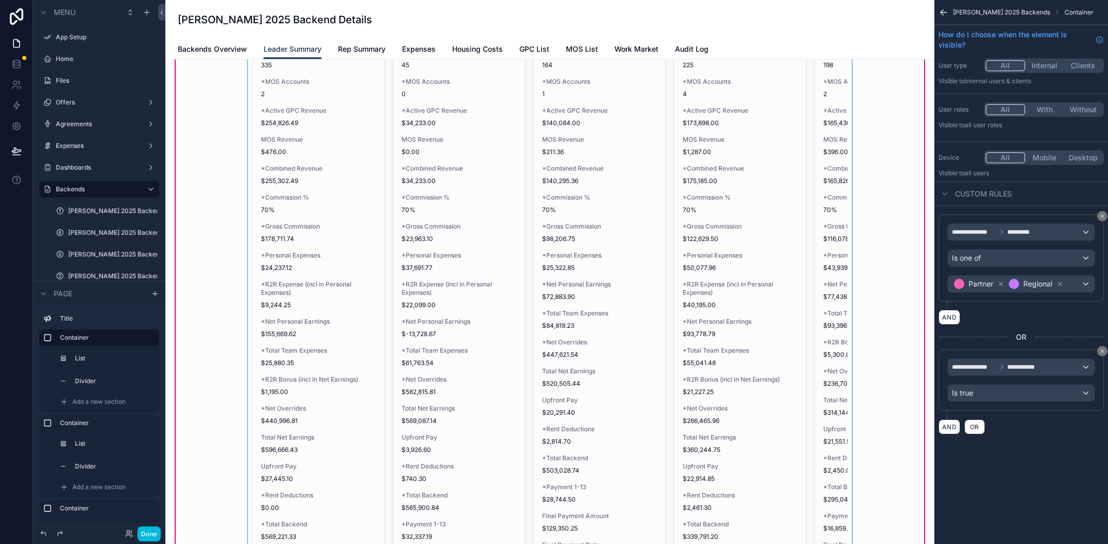
click at [292, 211] on div "scrollable content" at bounding box center [550, 299] width 740 height 695
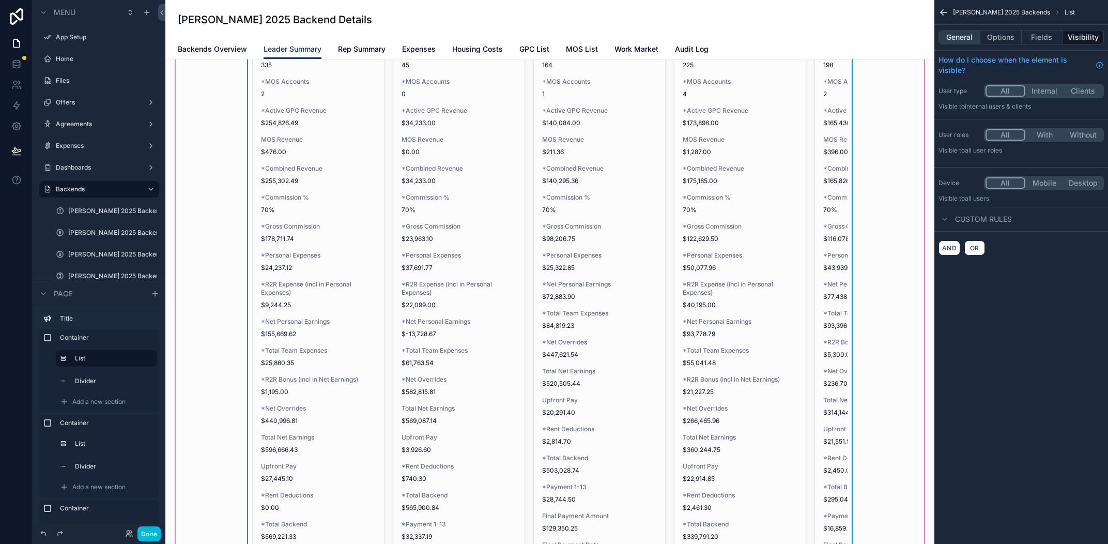
click at [964, 39] on button "General" at bounding box center [960, 37] width 42 height 14
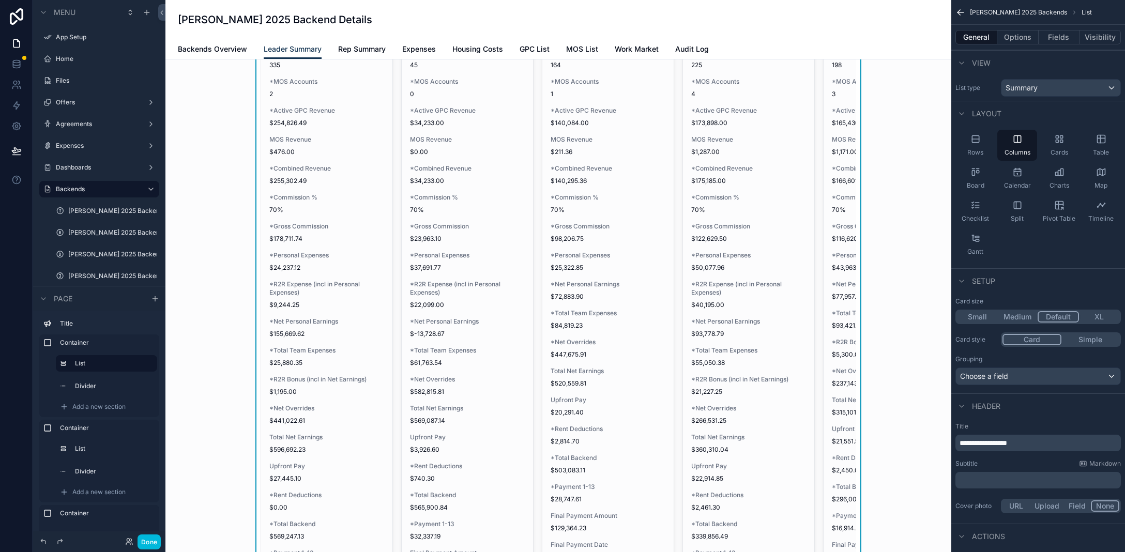
scroll to position [86, 0]
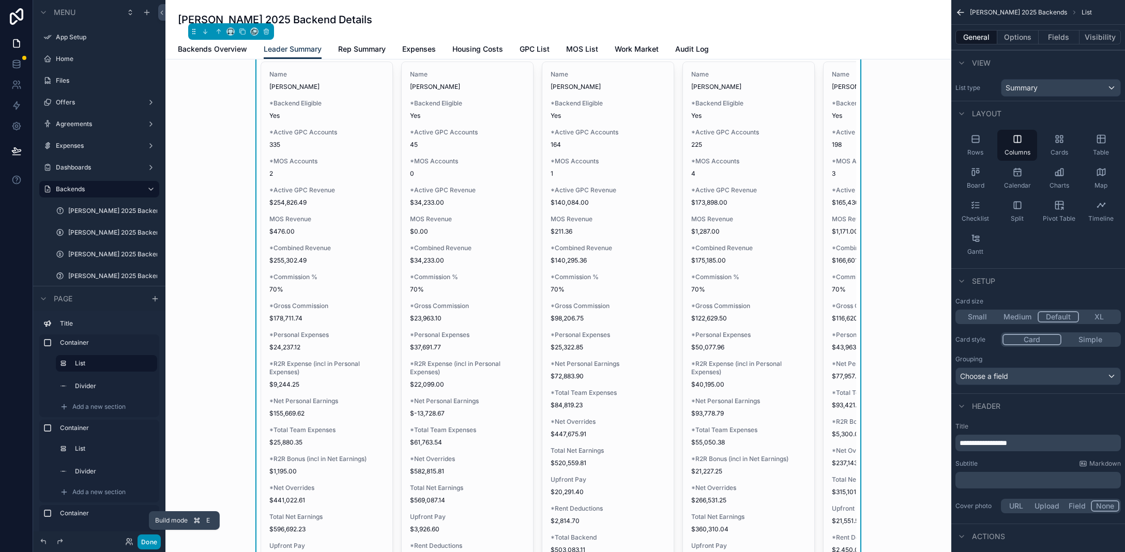
click at [154, 541] on button "Done" at bounding box center [149, 542] width 23 height 15
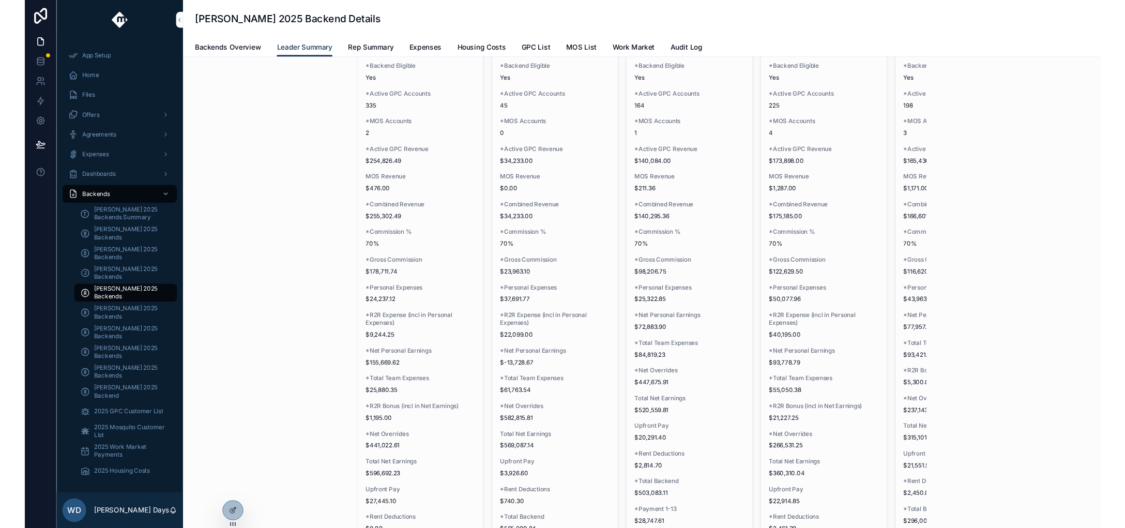
scroll to position [10, 0]
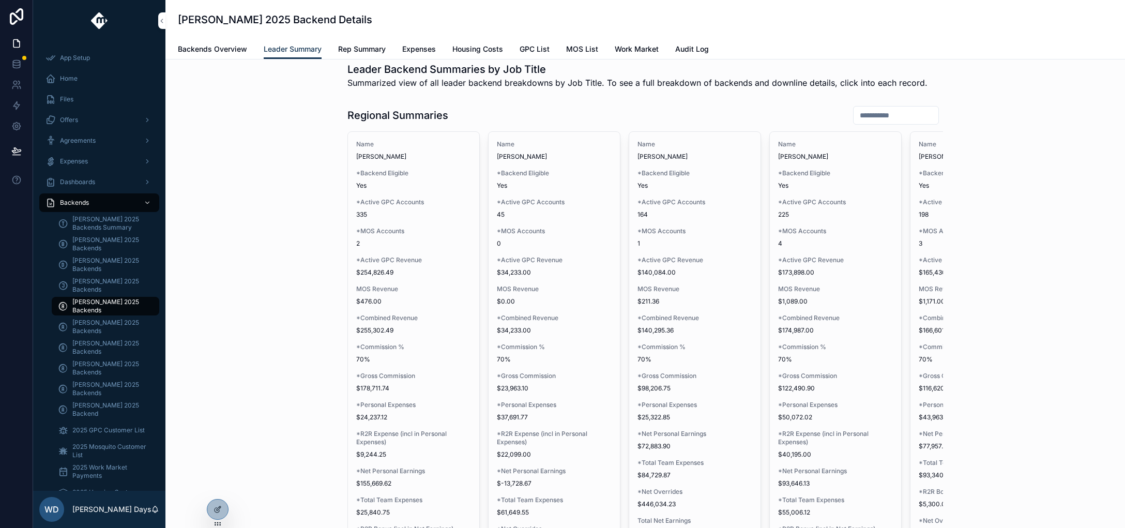
click at [95, 264] on span "[PERSON_NAME] 2025 Backends" at bounding box center [110, 264] width 77 height 17
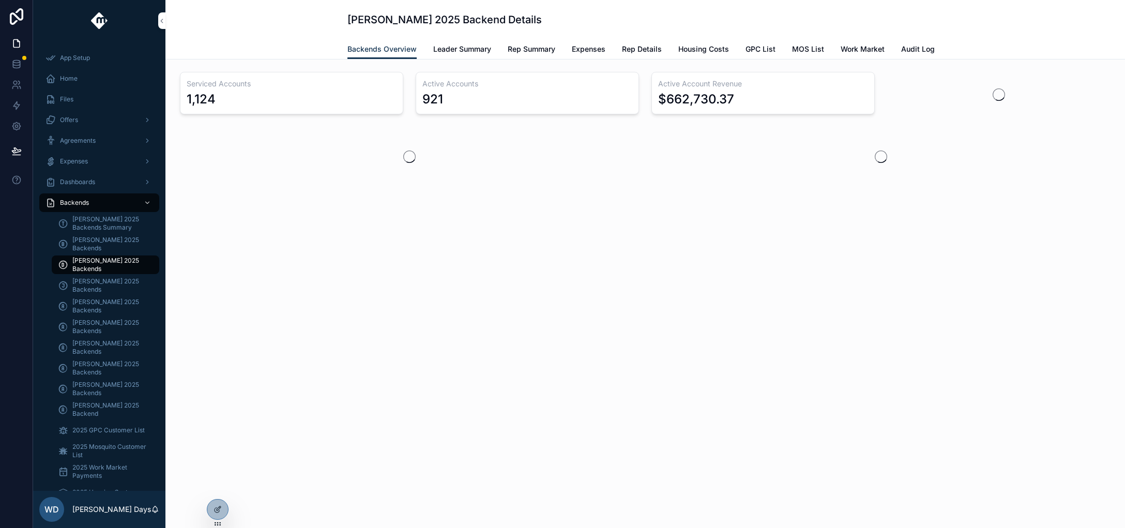
click at [462, 45] on span "Leader Summary" at bounding box center [462, 49] width 58 height 10
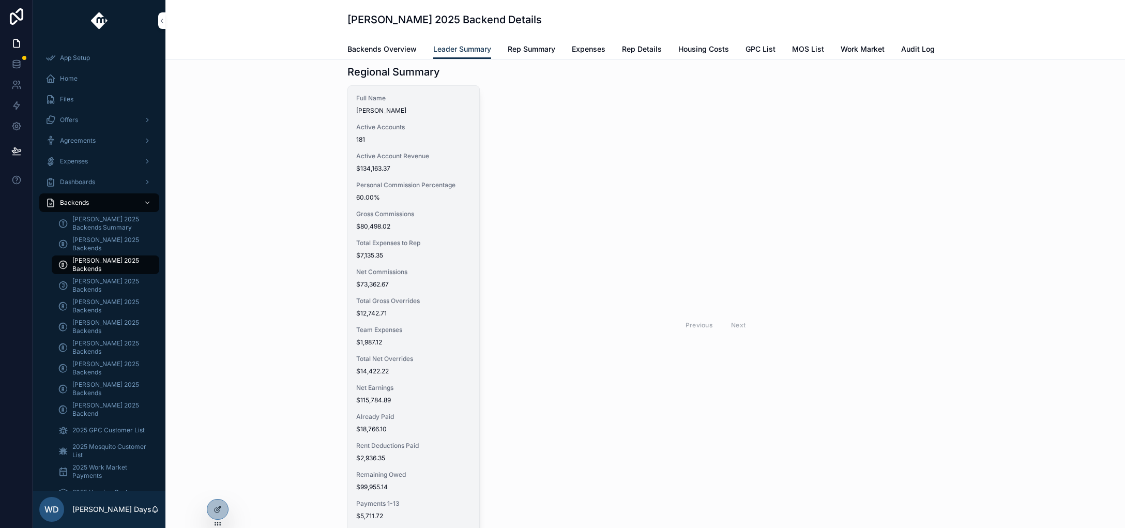
scroll to position [9, 0]
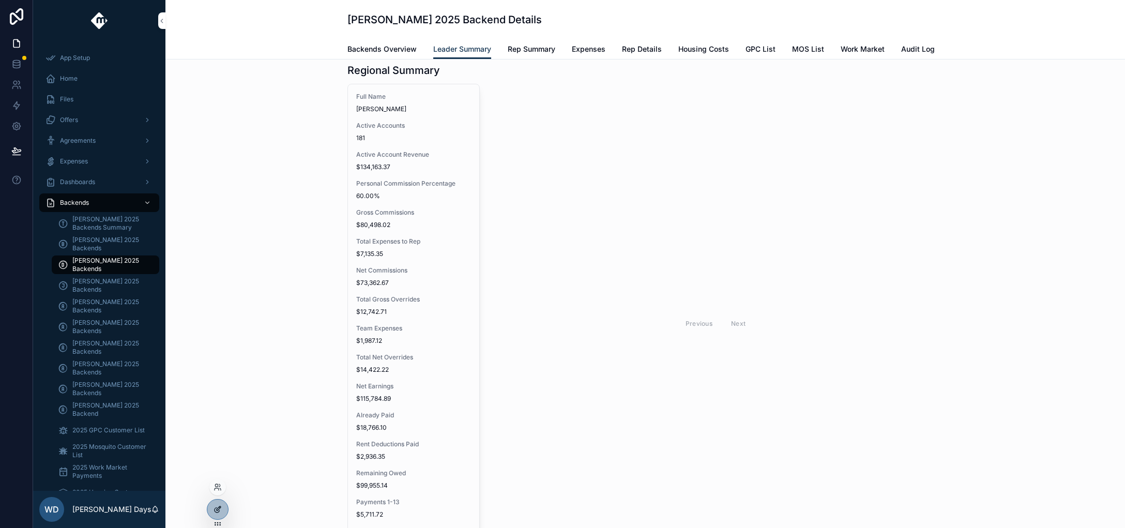
click at [218, 513] on icon at bounding box center [218, 509] width 8 height 8
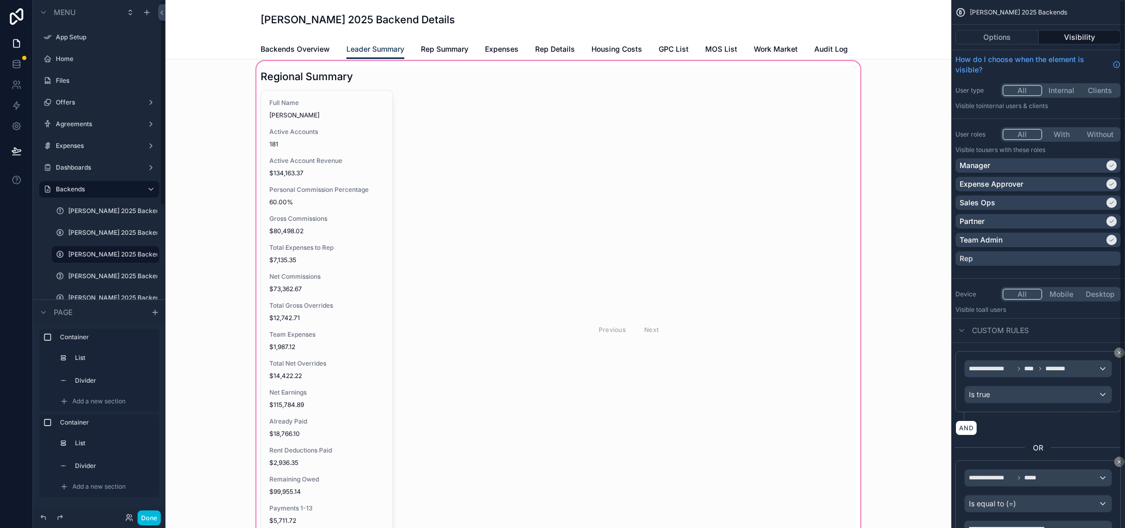
click at [338, 175] on div "scrollable content" at bounding box center [558, 339] width 769 height 560
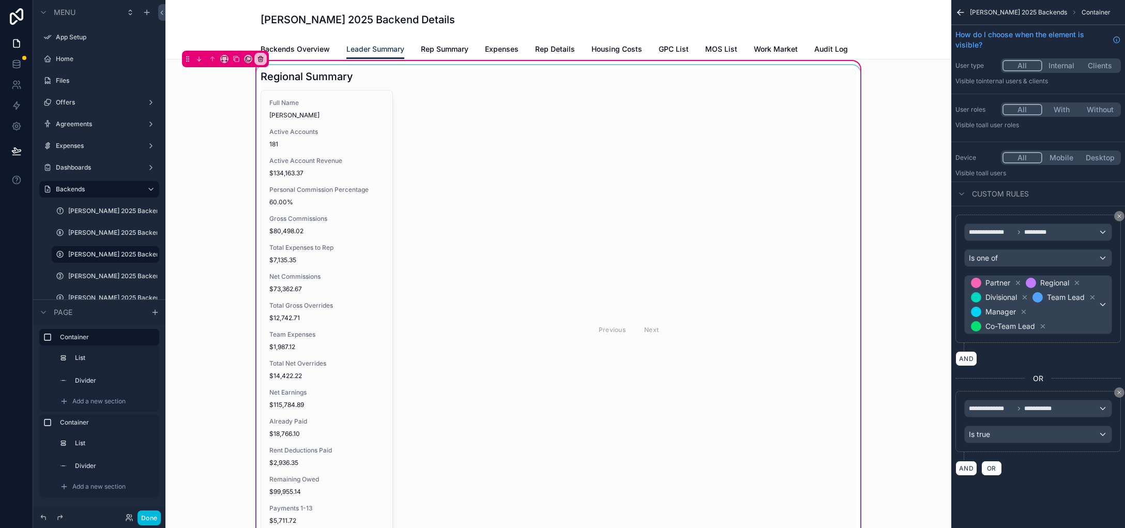
click at [286, 170] on div "scrollable content" at bounding box center [558, 319] width 608 height 508
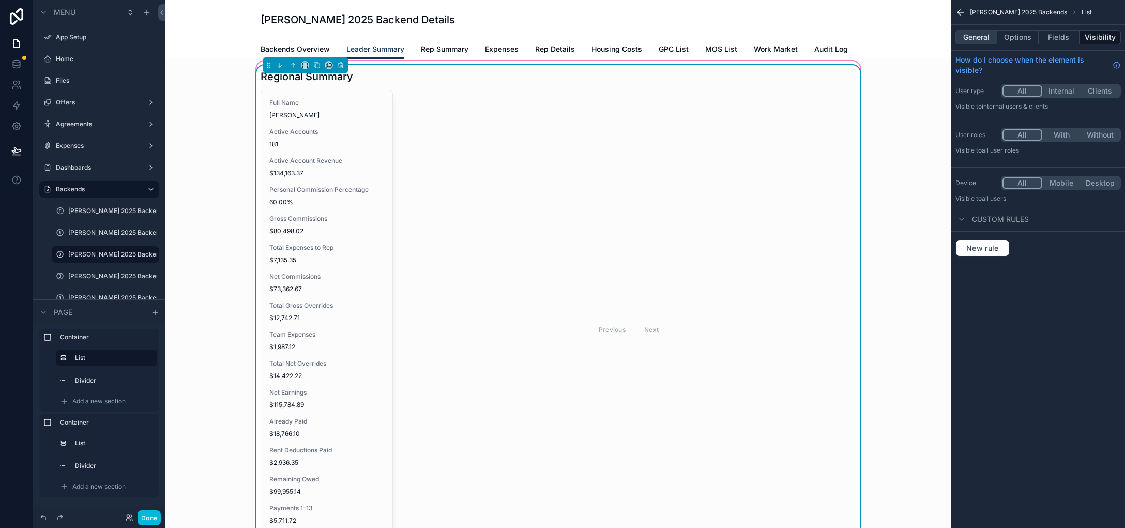
click at [979, 37] on button "General" at bounding box center [976, 37] width 42 height 14
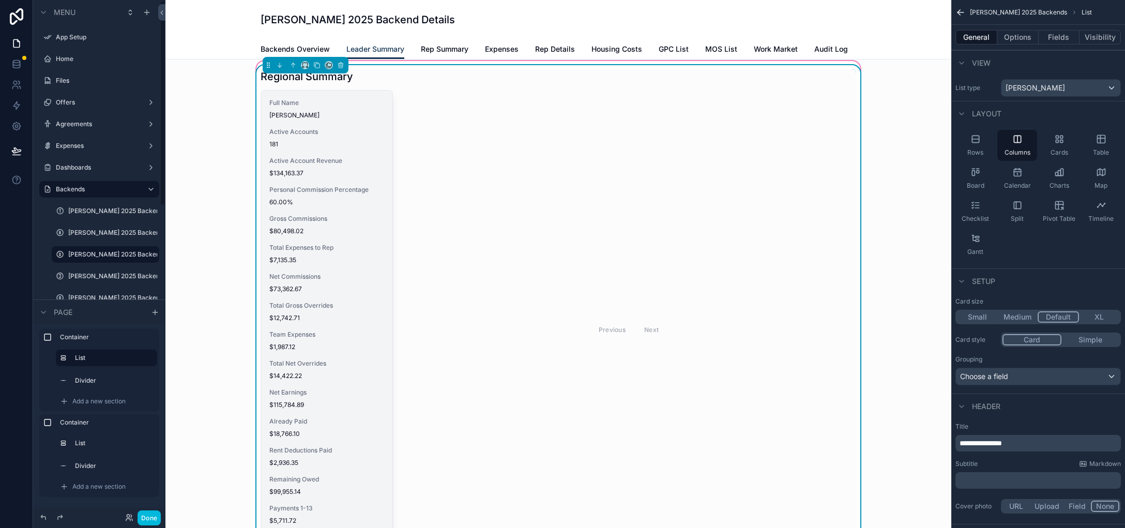
click at [304, 233] on span "$80,498.02" at bounding box center [326, 231] width 115 height 8
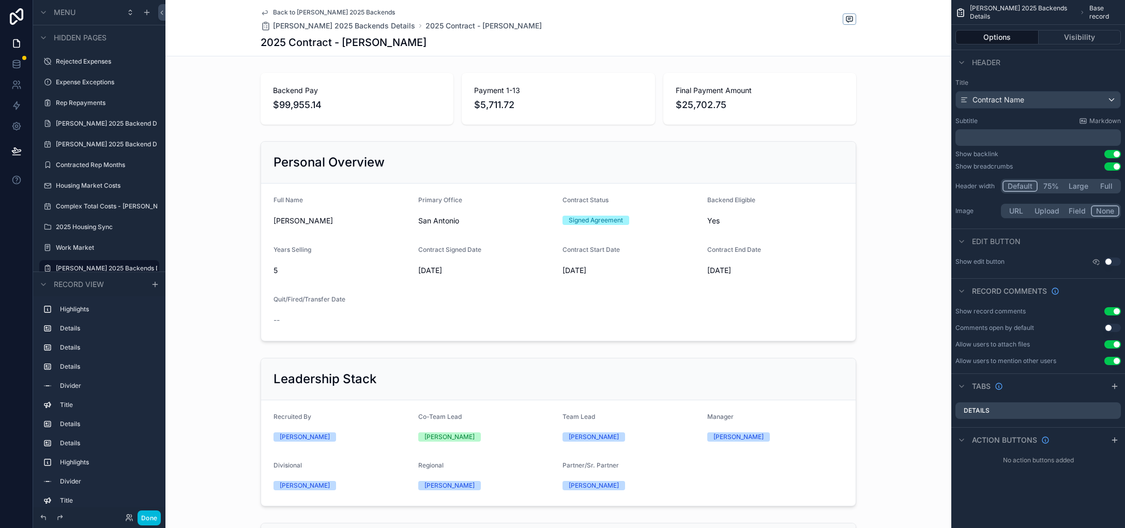
click at [284, 10] on span "Back to [PERSON_NAME] 2025 Backends" at bounding box center [334, 12] width 122 height 8
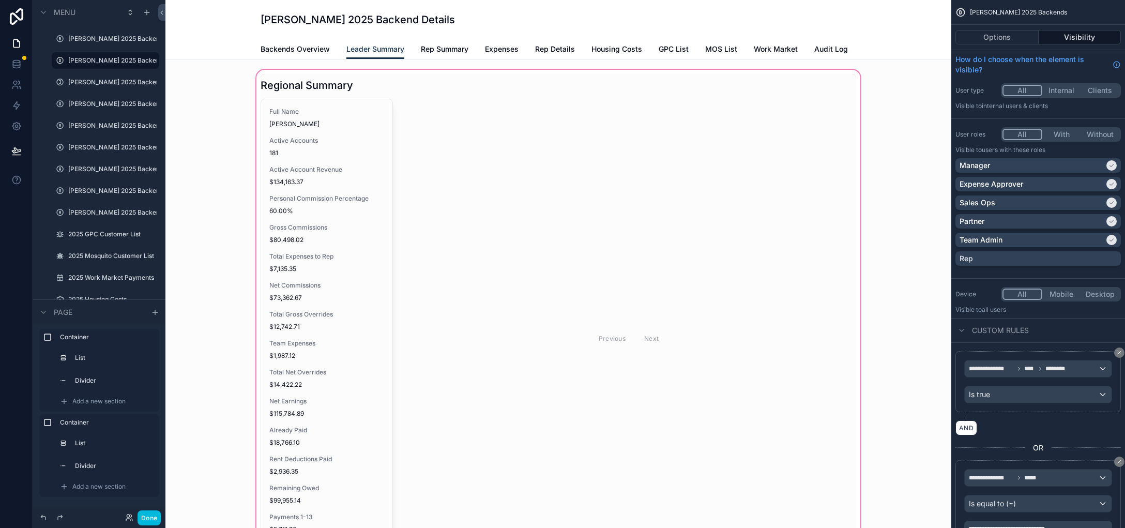
click at [326, 190] on div "scrollable content" at bounding box center [558, 348] width 769 height 560
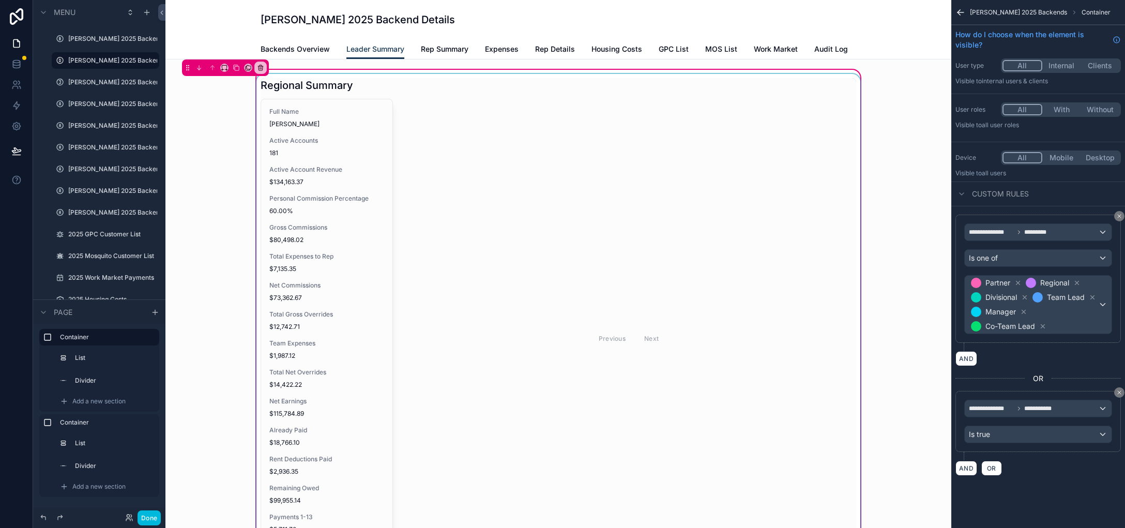
click at [333, 246] on div "scrollable content" at bounding box center [558, 328] width 608 height 508
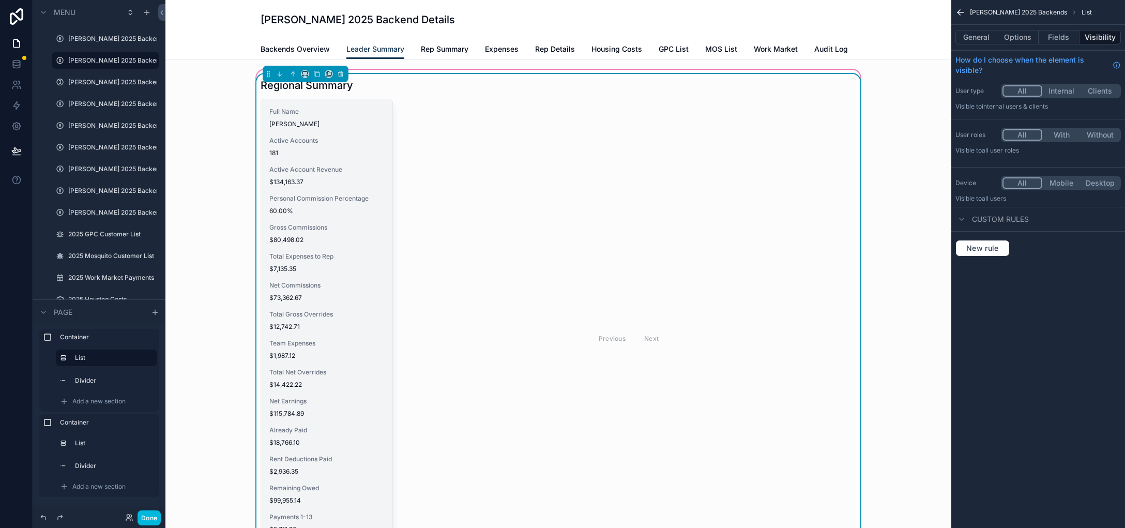
click at [338, 246] on div "Full Name [PERSON_NAME] Active Accounts 181 Active Account Revenue $134,163.37 …" at bounding box center [326, 335] width 131 height 472
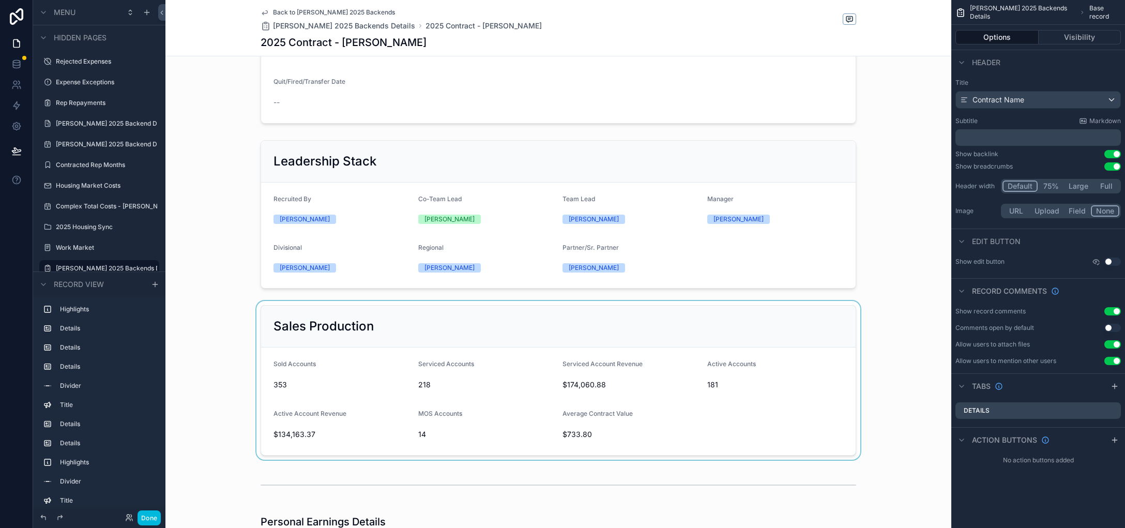
scroll to position [220, 0]
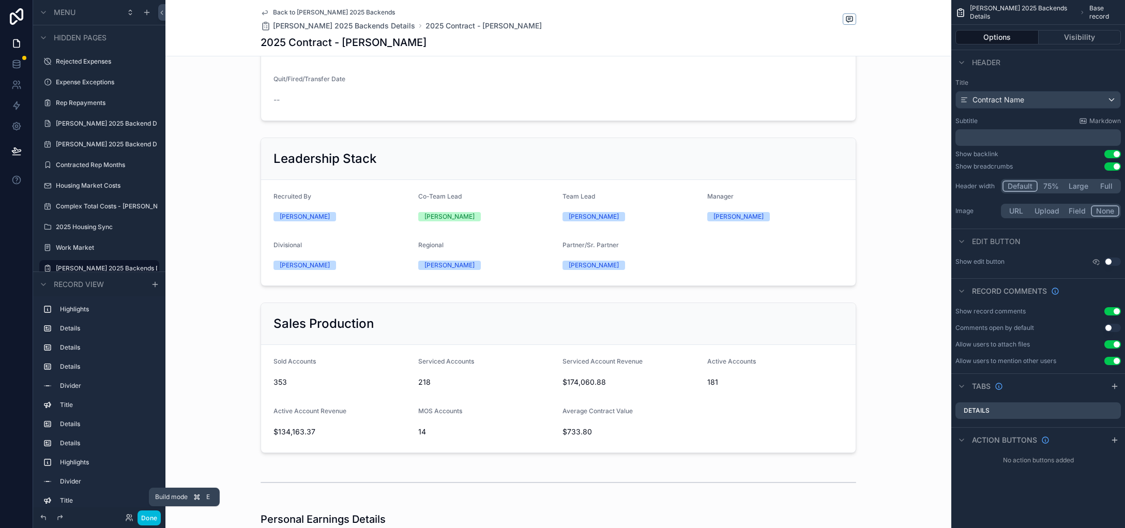
click at [150, 518] on button "Done" at bounding box center [149, 517] width 23 height 15
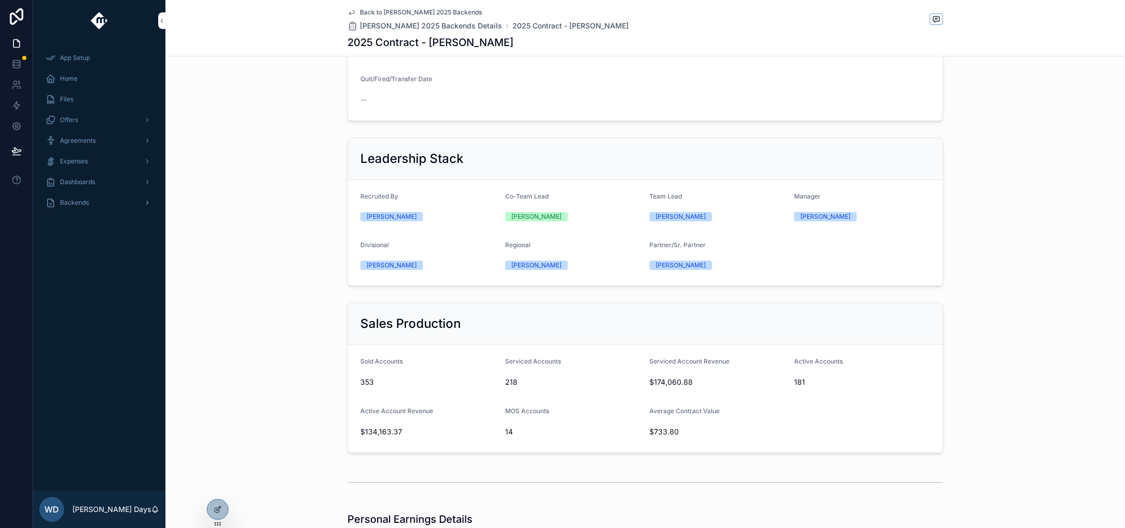
click at [84, 202] on span "Backends" at bounding box center [74, 203] width 29 height 8
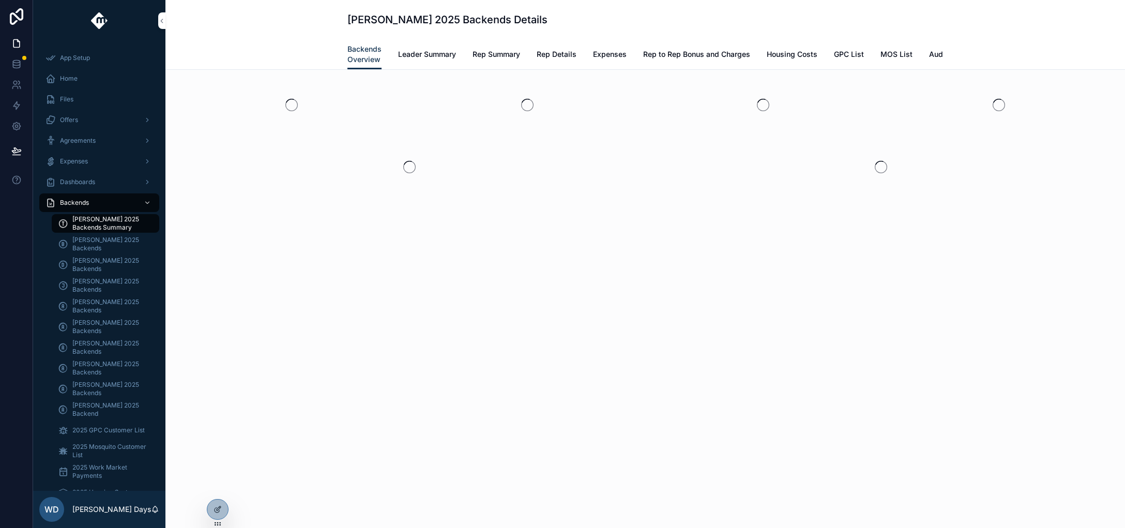
click at [105, 240] on span "[PERSON_NAME] 2025 Backends" at bounding box center [110, 244] width 77 height 17
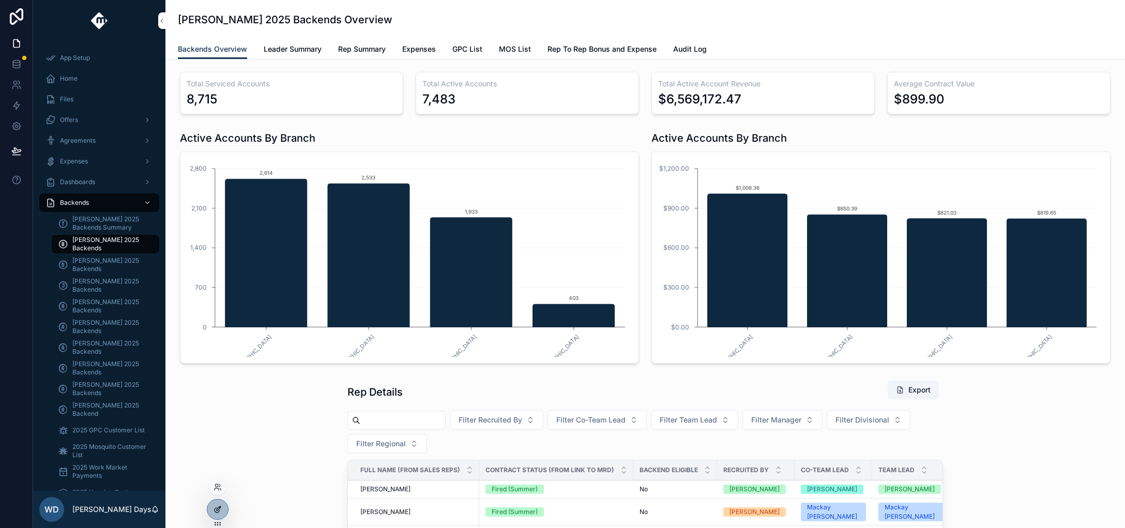
click at [219, 510] on icon at bounding box center [218, 509] width 8 height 8
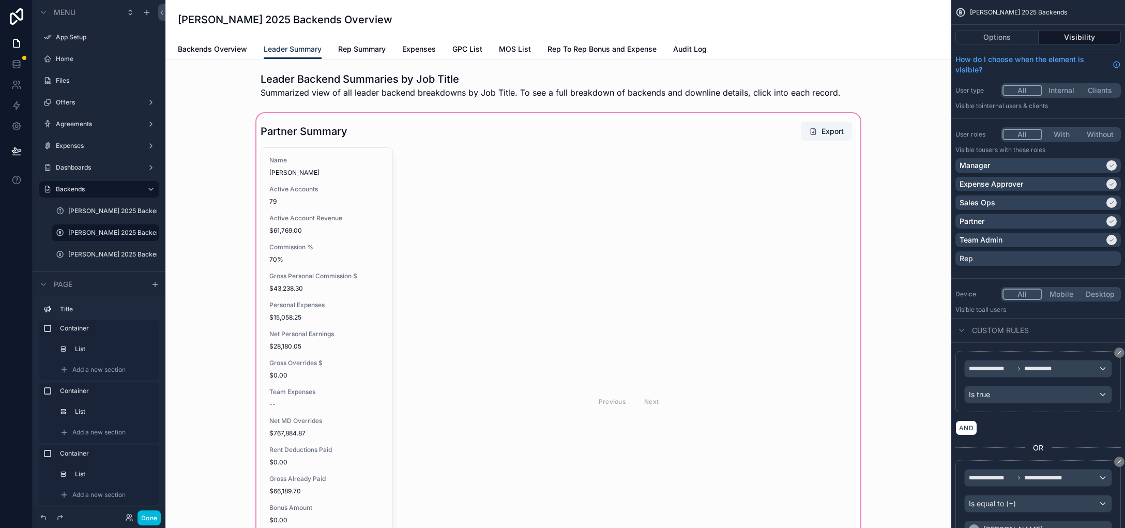
click at [302, 202] on div "scrollable content" at bounding box center [558, 388] width 769 height 554
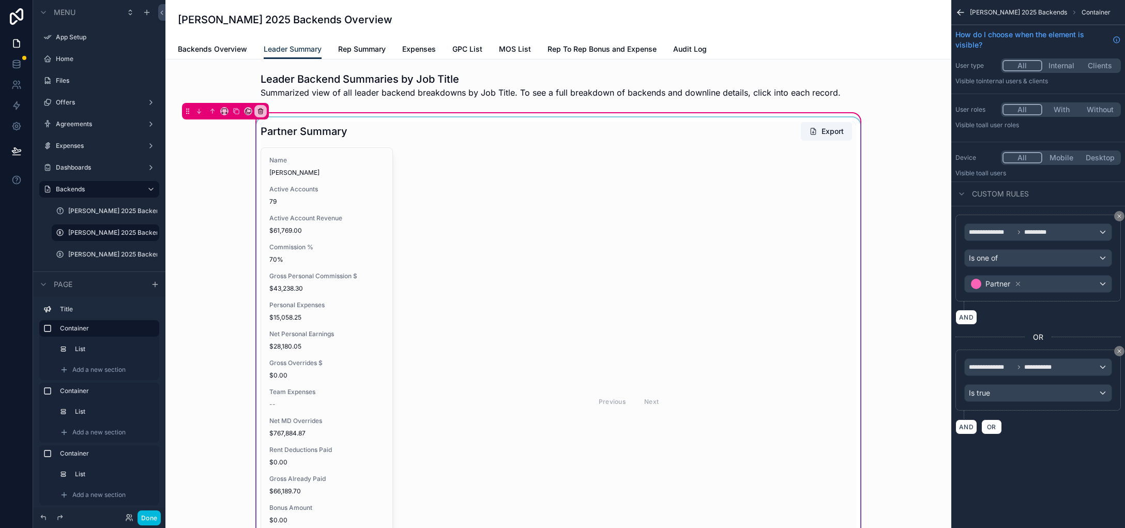
click at [295, 206] on div "scrollable content" at bounding box center [558, 388] width 608 height 542
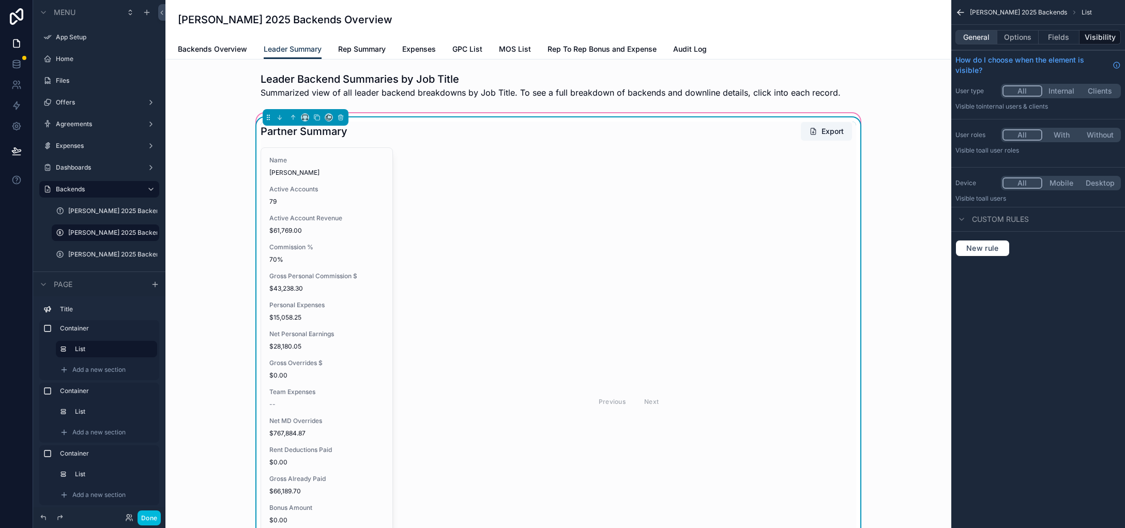
click at [978, 40] on button "General" at bounding box center [976, 37] width 42 height 14
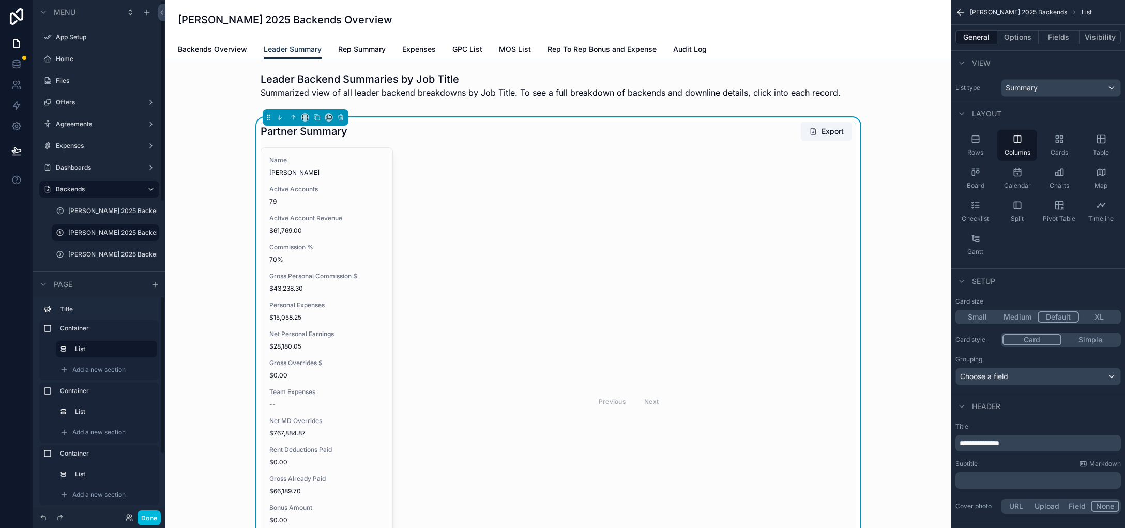
click at [150, 519] on button "Done" at bounding box center [149, 517] width 23 height 15
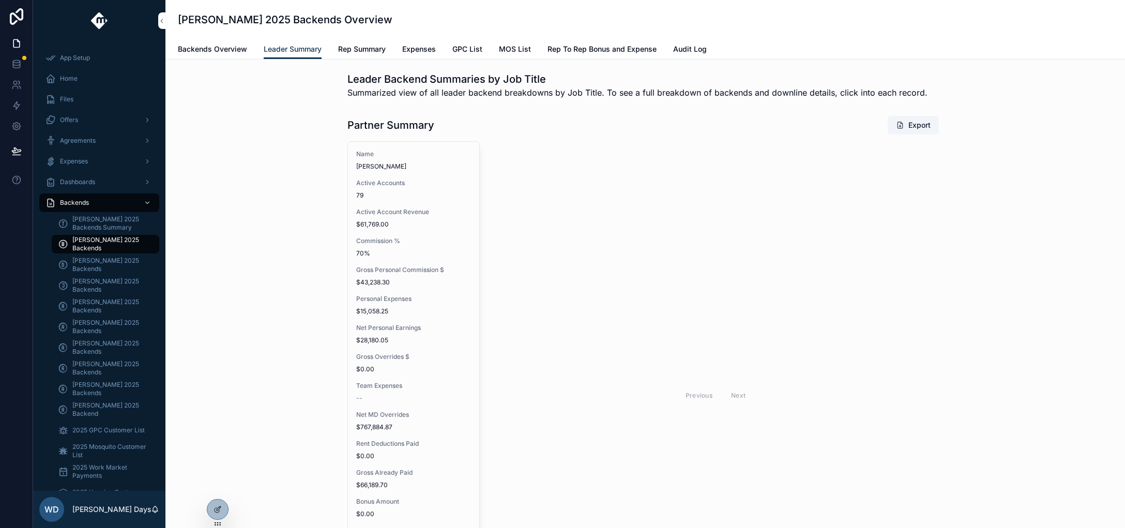
click at [97, 369] on span "[PERSON_NAME] 2025 Backends" at bounding box center [110, 368] width 77 height 17
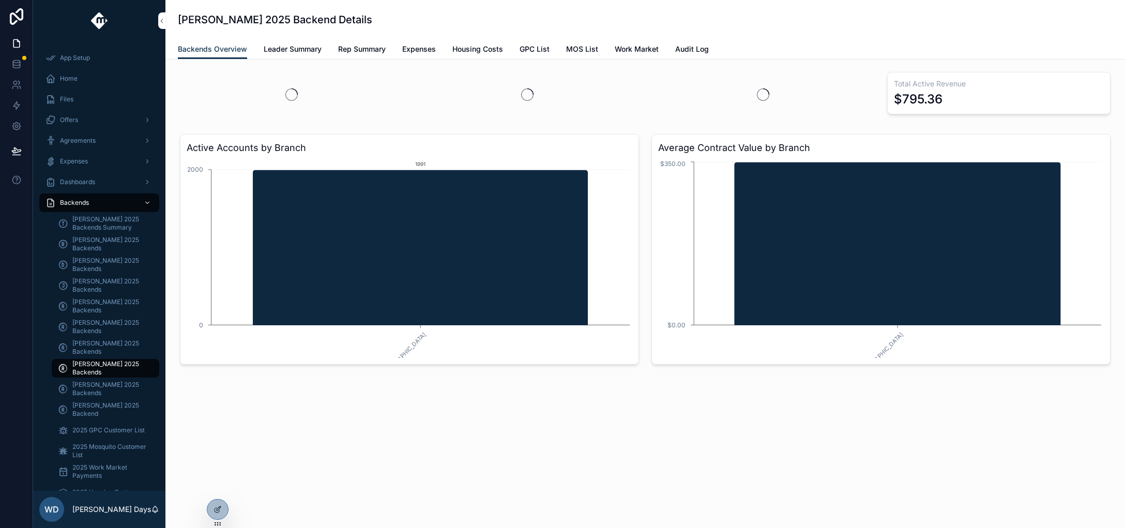
click at [291, 55] on link "Leader Summary" at bounding box center [293, 50] width 58 height 21
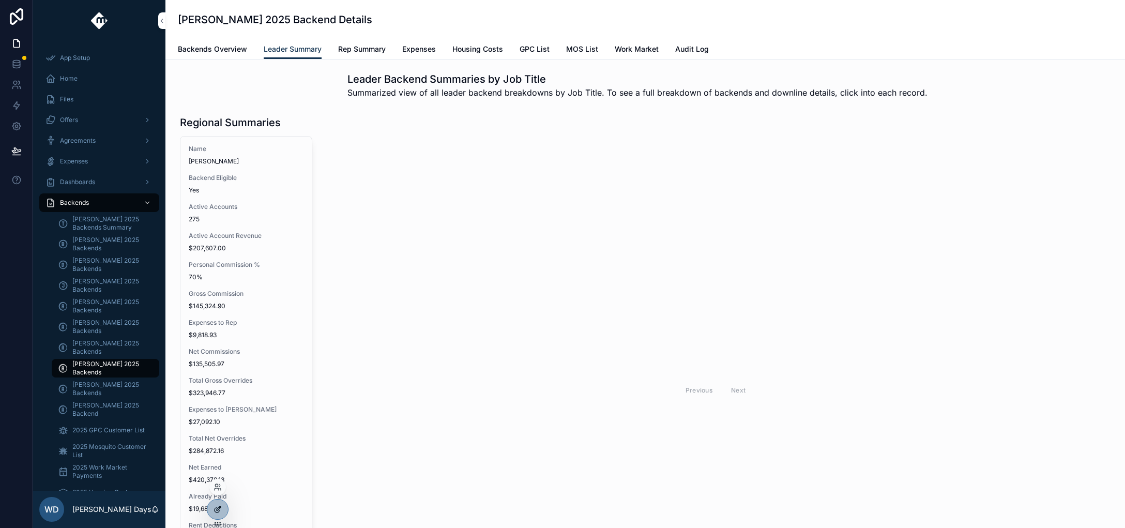
click at [219, 510] on icon at bounding box center [219, 508] width 4 height 4
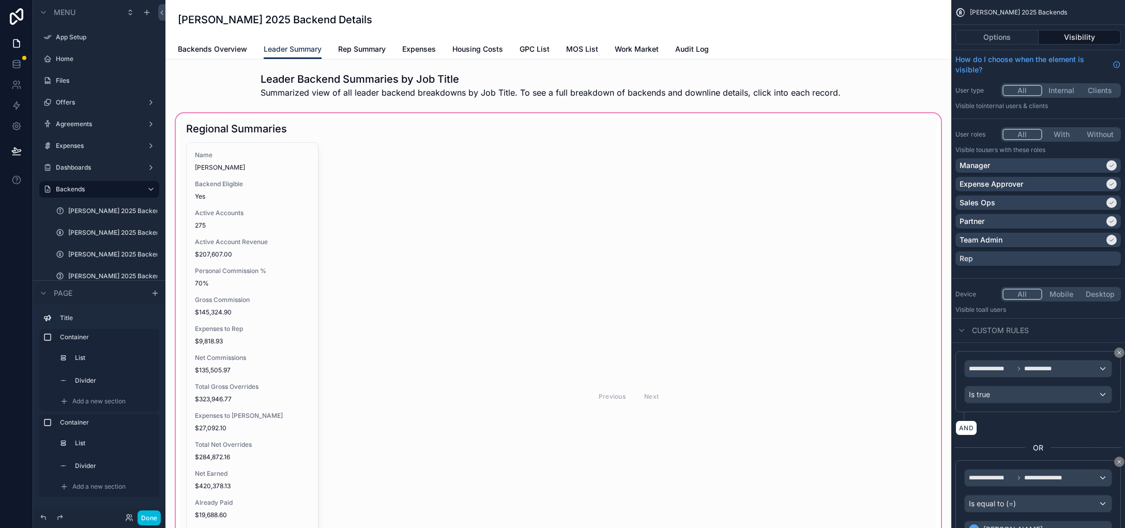
click at [194, 247] on div "scrollable content" at bounding box center [558, 405] width 769 height 589
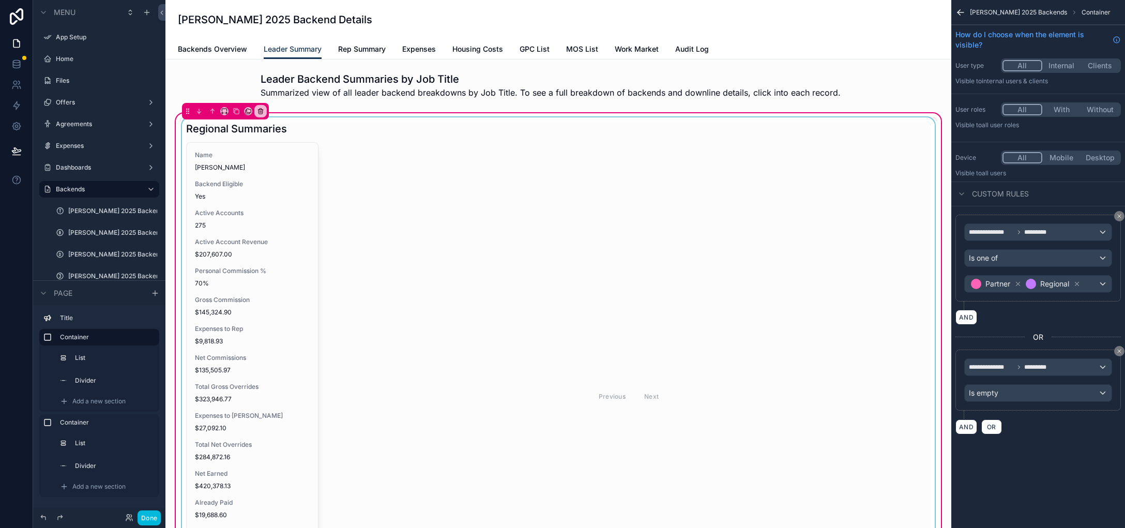
click at [298, 283] on div "scrollable content" at bounding box center [558, 385] width 757 height 537
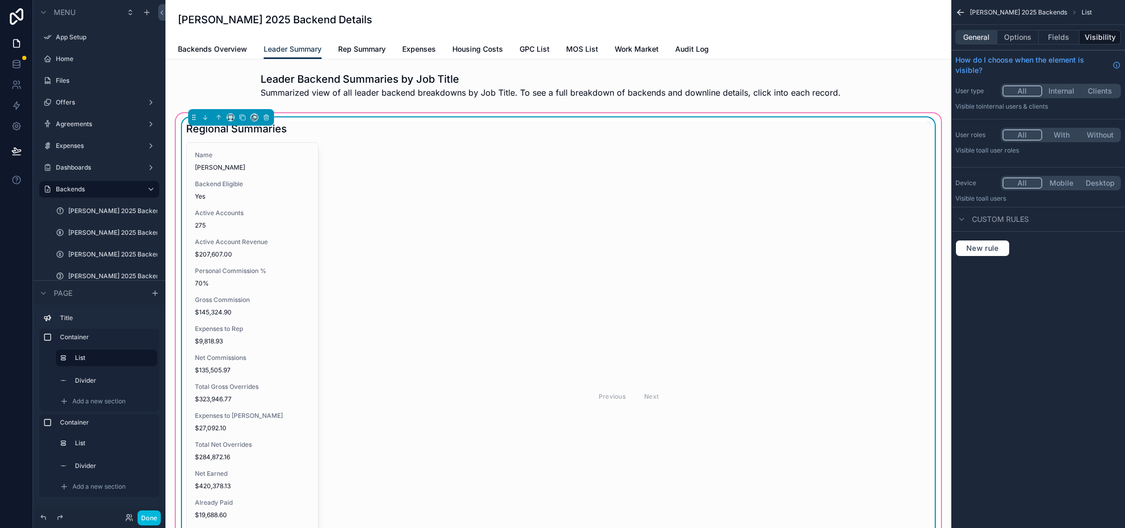
click at [976, 40] on button "General" at bounding box center [976, 37] width 42 height 14
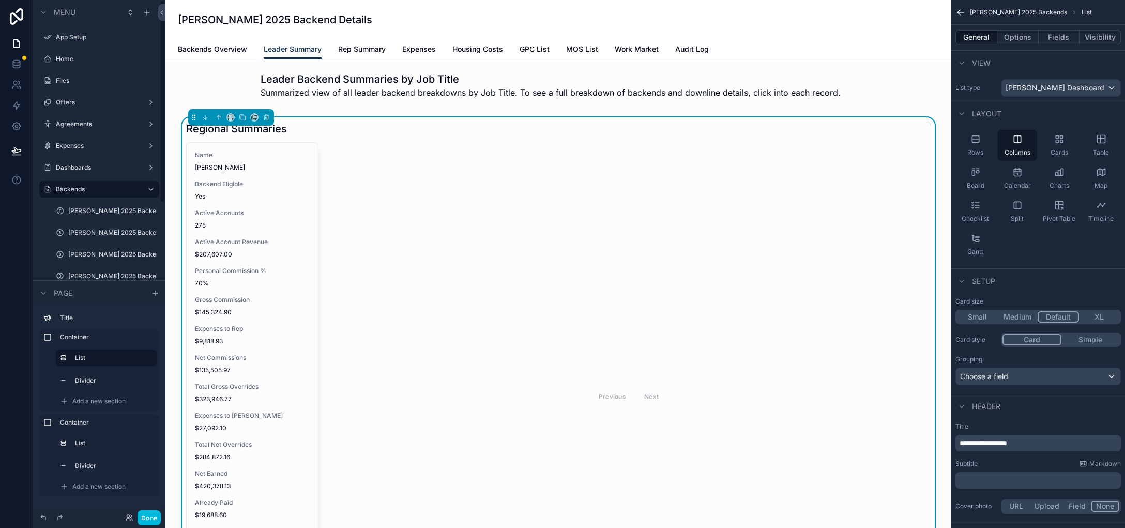
click at [153, 511] on button "Done" at bounding box center [149, 517] width 23 height 15
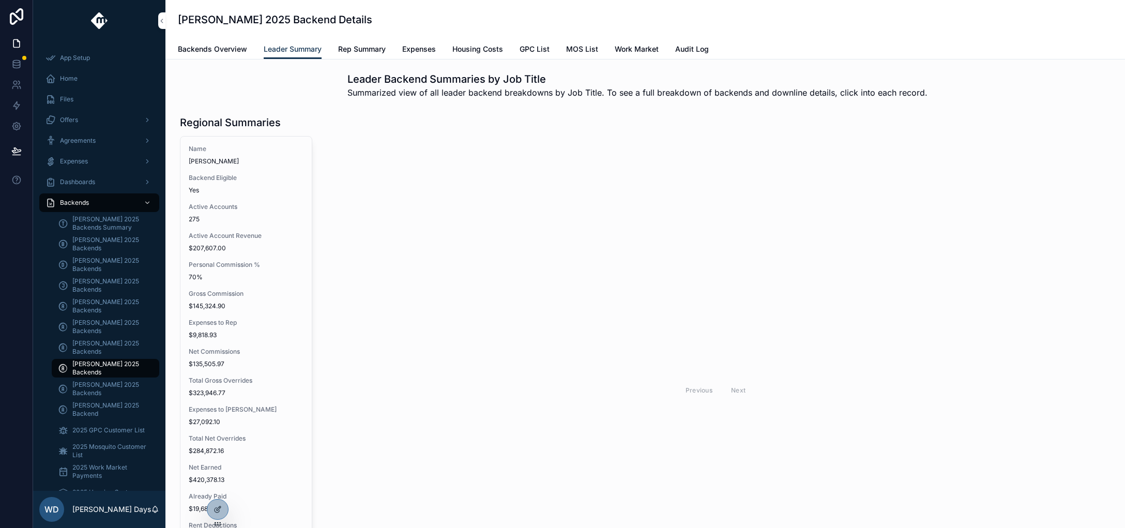
click at [92, 387] on span "[PERSON_NAME] 2025 Backends" at bounding box center [110, 389] width 77 height 17
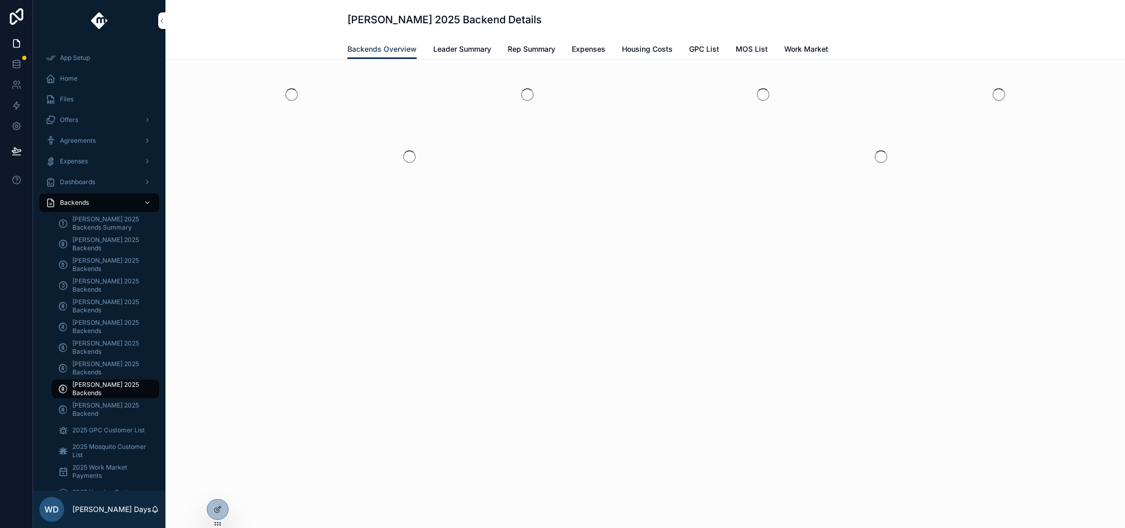
click at [461, 52] on span "Leader Summary" at bounding box center [462, 49] width 58 height 10
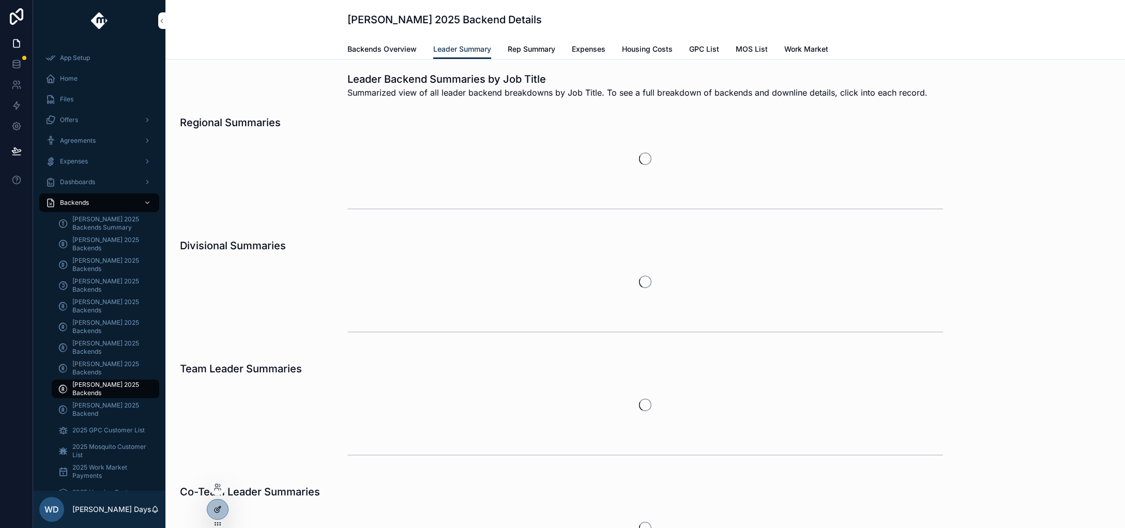
click at [217, 510] on icon at bounding box center [219, 508] width 4 height 4
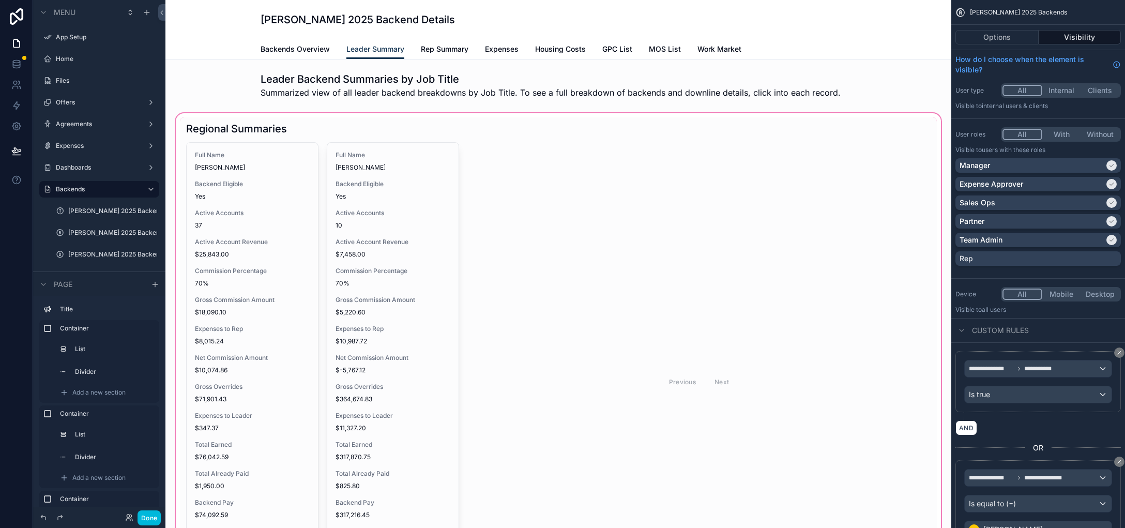
click at [287, 280] on div "scrollable content" at bounding box center [558, 391] width 769 height 560
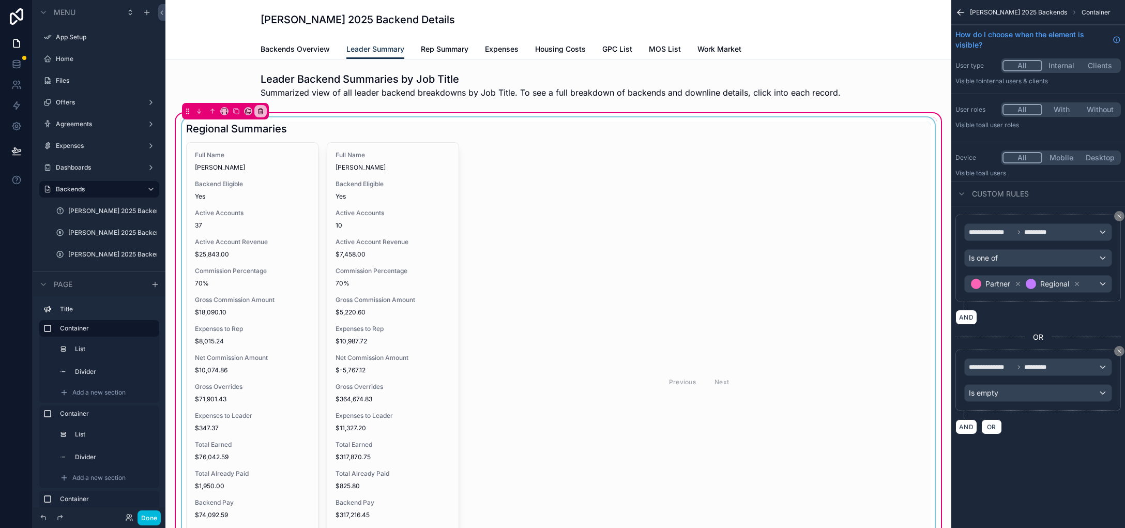
click at [263, 338] on div "scrollable content" at bounding box center [558, 371] width 757 height 508
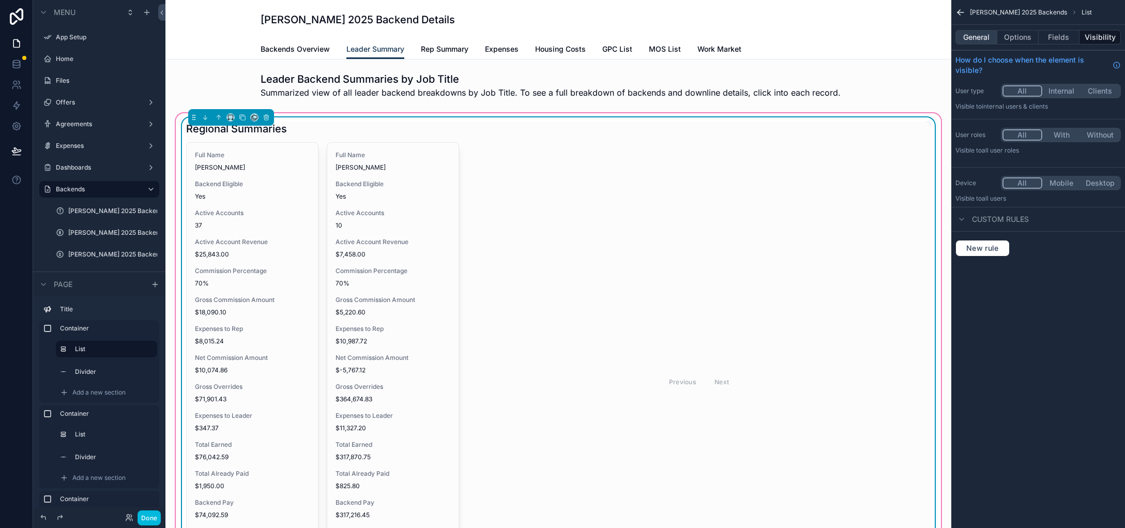
click at [986, 39] on button "General" at bounding box center [976, 37] width 42 height 14
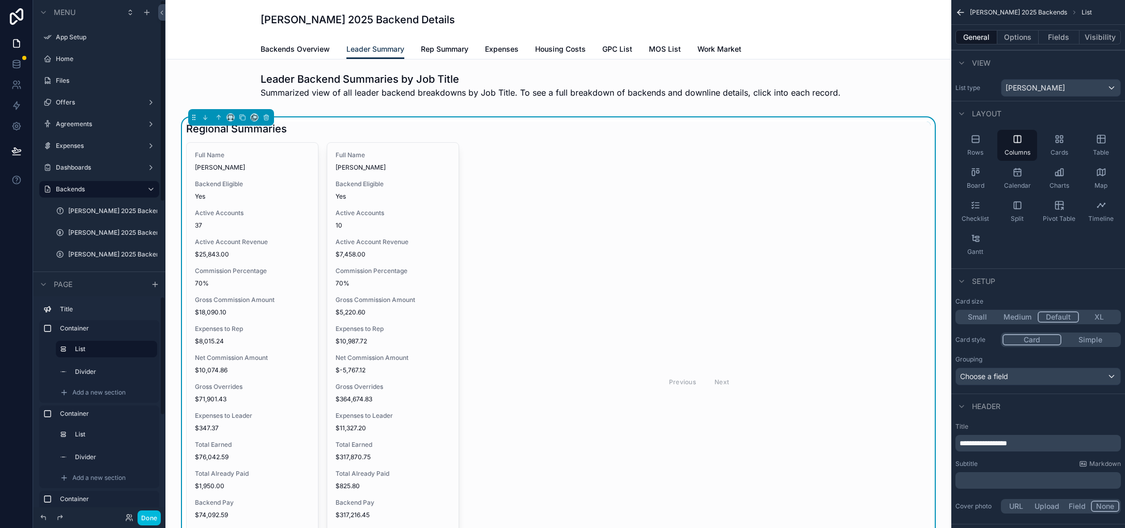
click at [148, 518] on button "Done" at bounding box center [149, 517] width 23 height 15
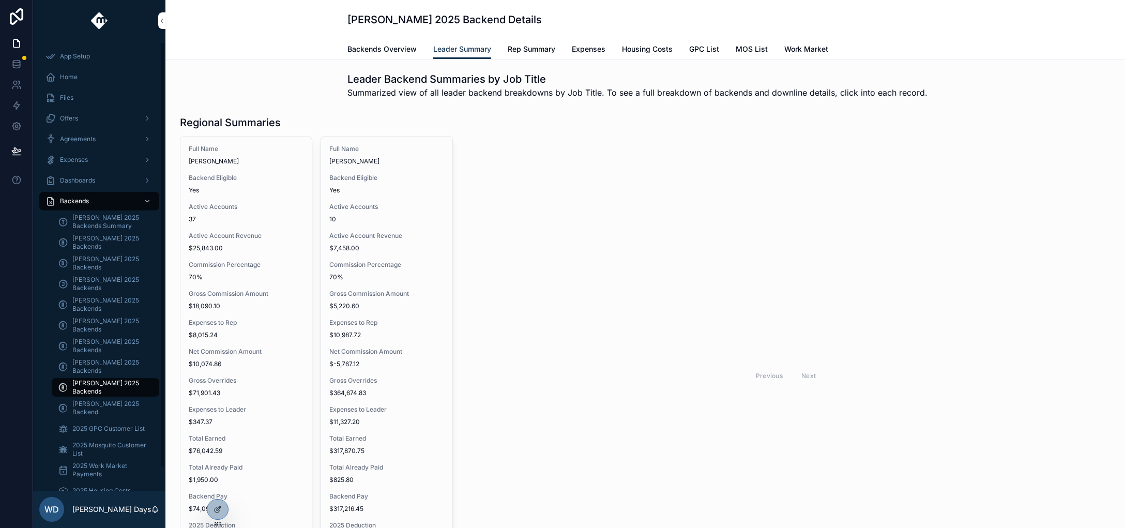
scroll to position [1, 0]
click at [92, 344] on span "[PERSON_NAME] 2025 Backends" at bounding box center [110, 347] width 77 height 17
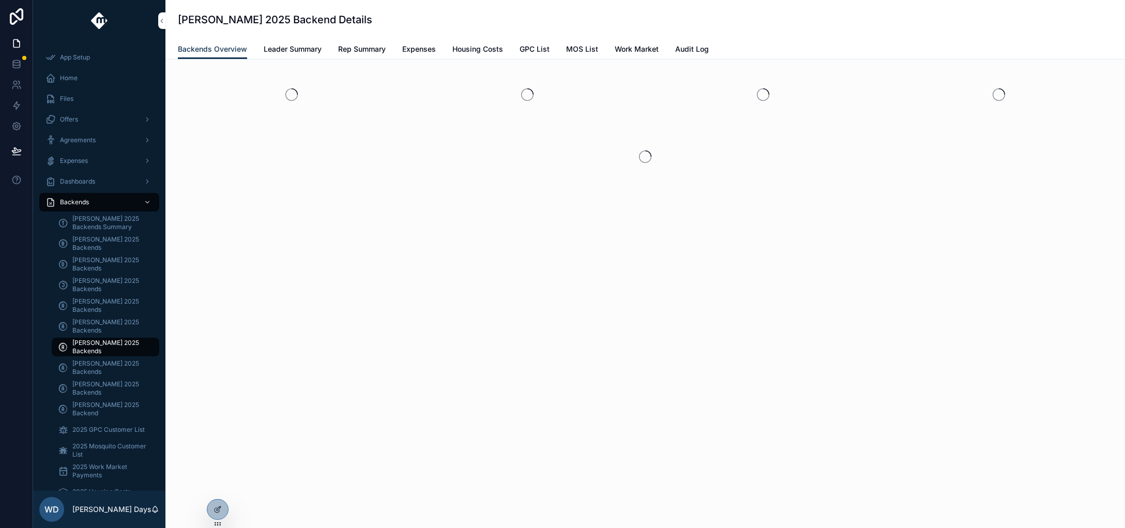
click at [300, 47] on span "Leader Summary" at bounding box center [293, 49] width 58 height 10
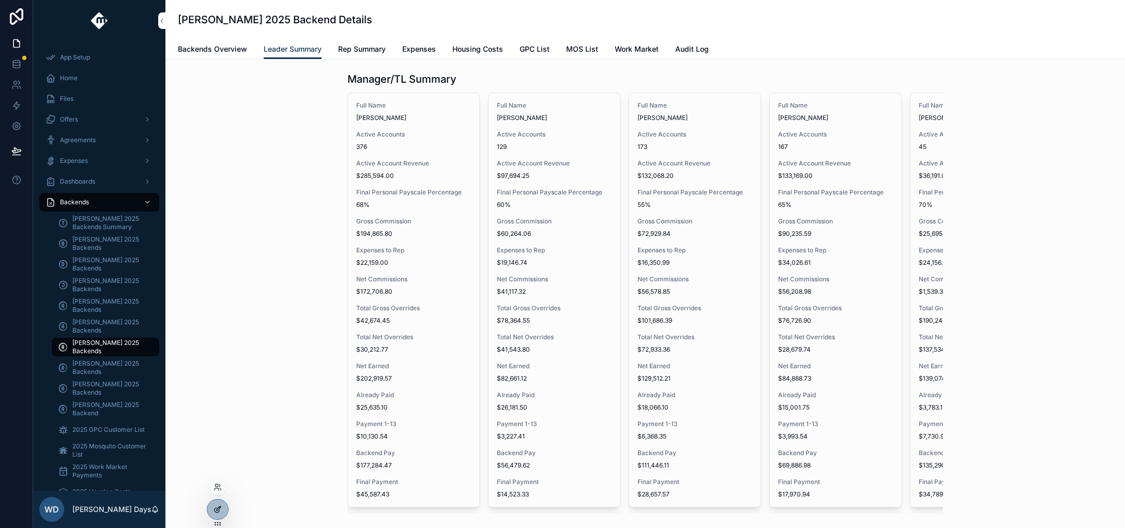
click at [217, 511] on icon at bounding box center [218, 509] width 8 height 8
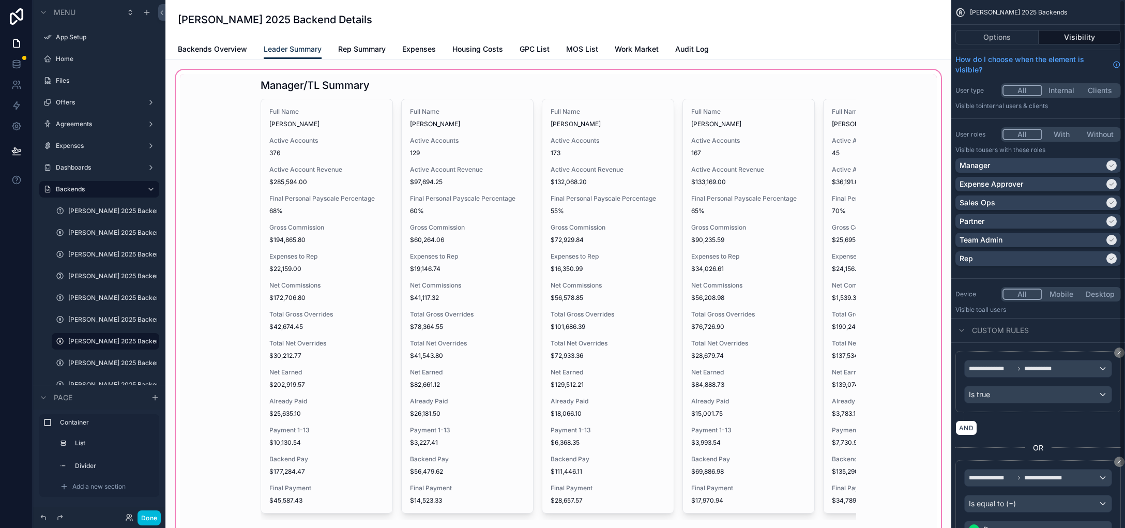
click at [537, 194] on div "scrollable content" at bounding box center [558, 319] width 769 height 503
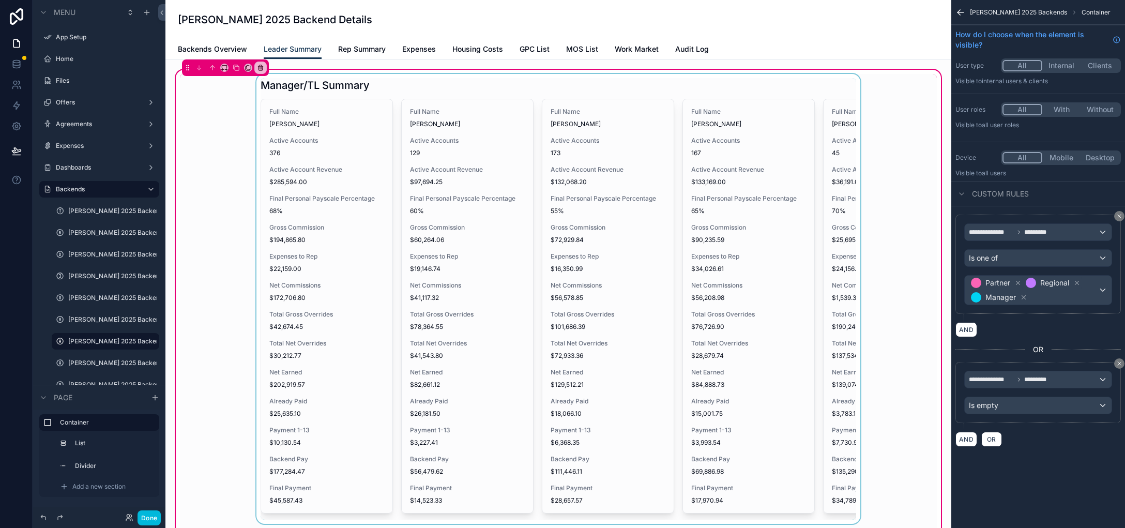
click at [677, 164] on div "scrollable content" at bounding box center [558, 299] width 757 height 450
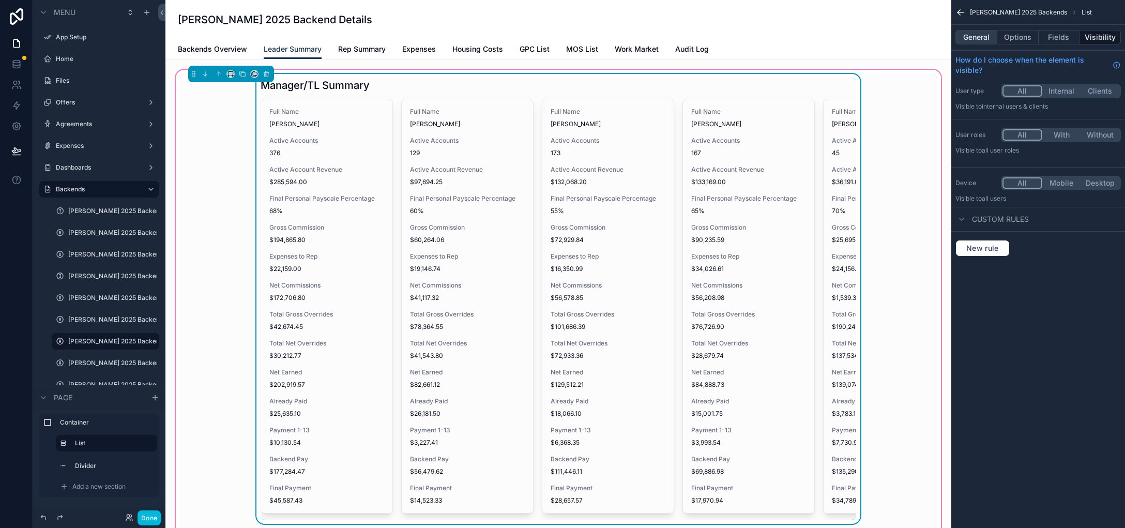
click at [988, 38] on button "General" at bounding box center [976, 37] width 42 height 14
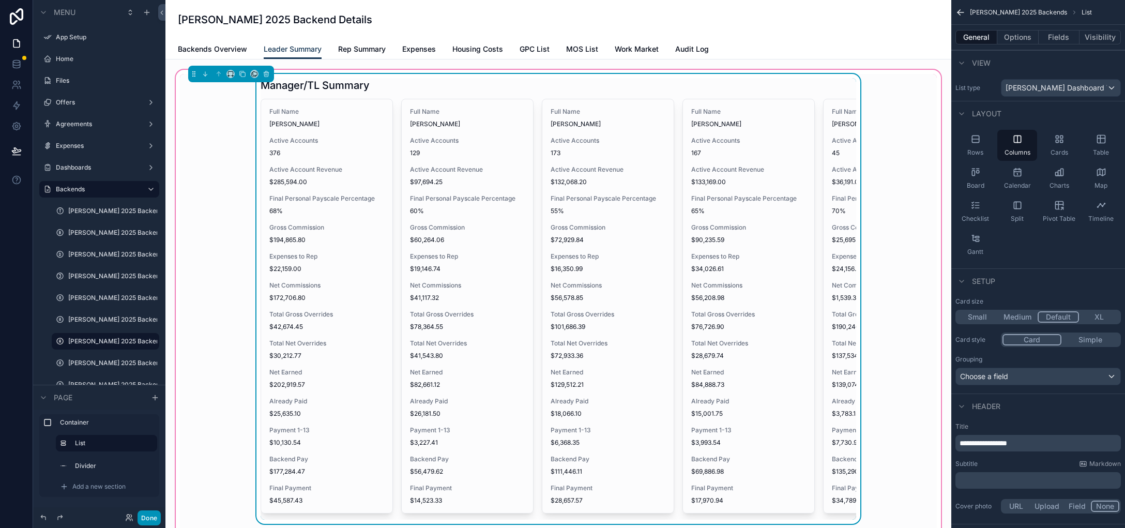
click at [155, 514] on button "Done" at bounding box center [149, 517] width 23 height 15
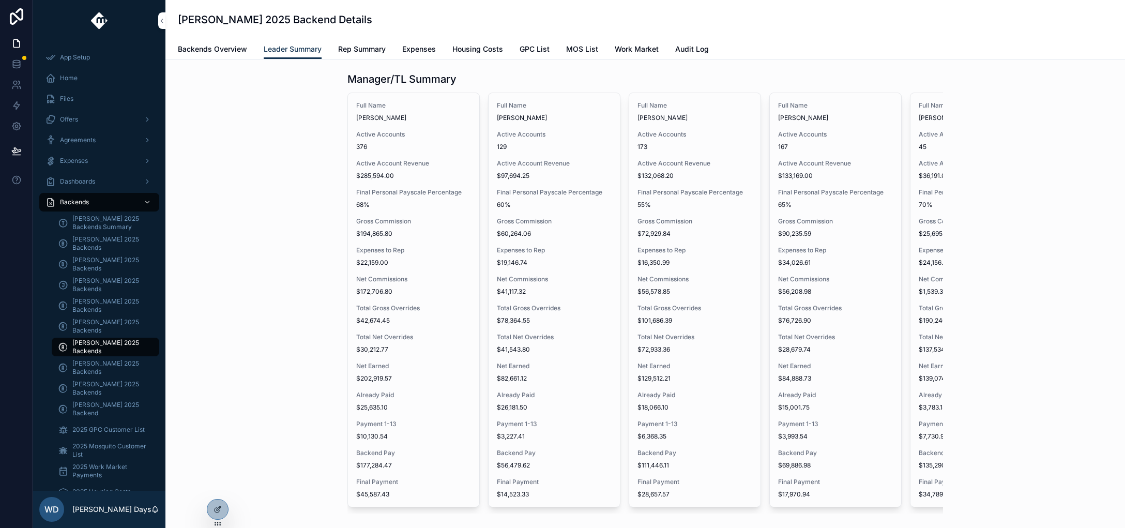
click at [88, 408] on span "[PERSON_NAME] 2025 Backend" at bounding box center [110, 409] width 77 height 17
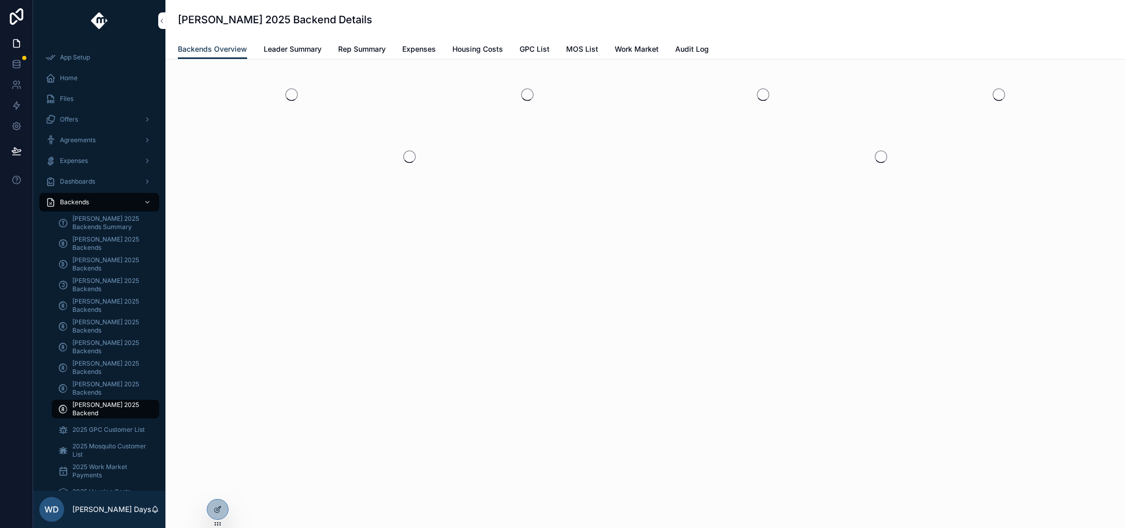
click at [306, 40] on link "Leader Summary" at bounding box center [293, 50] width 58 height 21
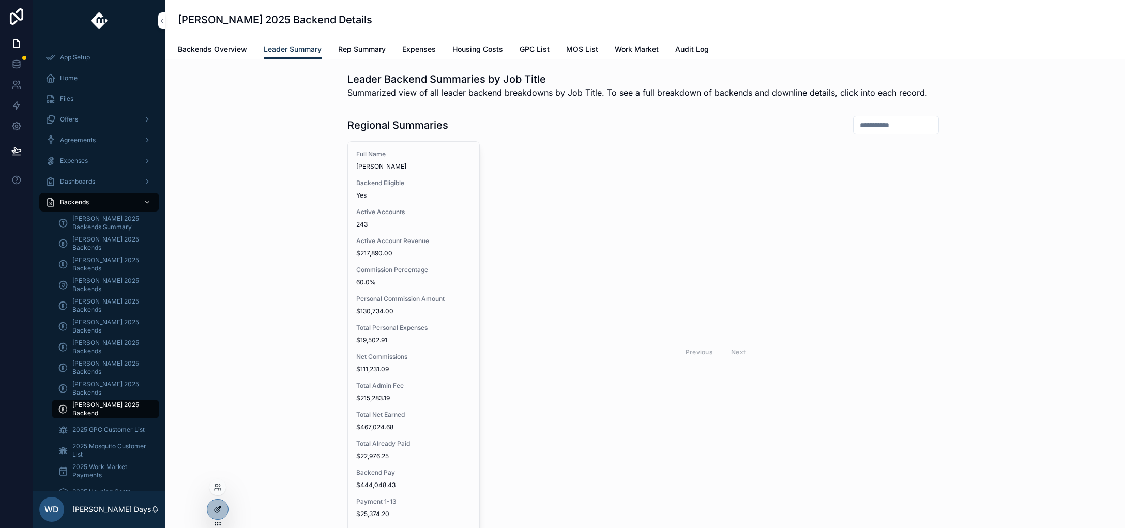
click at [217, 511] on icon at bounding box center [218, 509] width 8 height 8
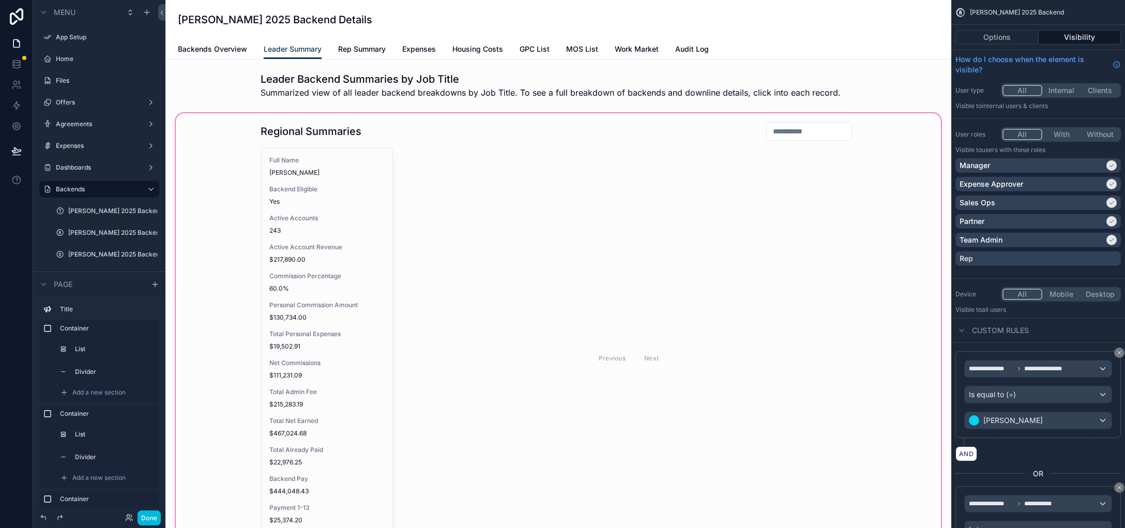
click at [351, 234] on div "scrollable content" at bounding box center [558, 365] width 769 height 508
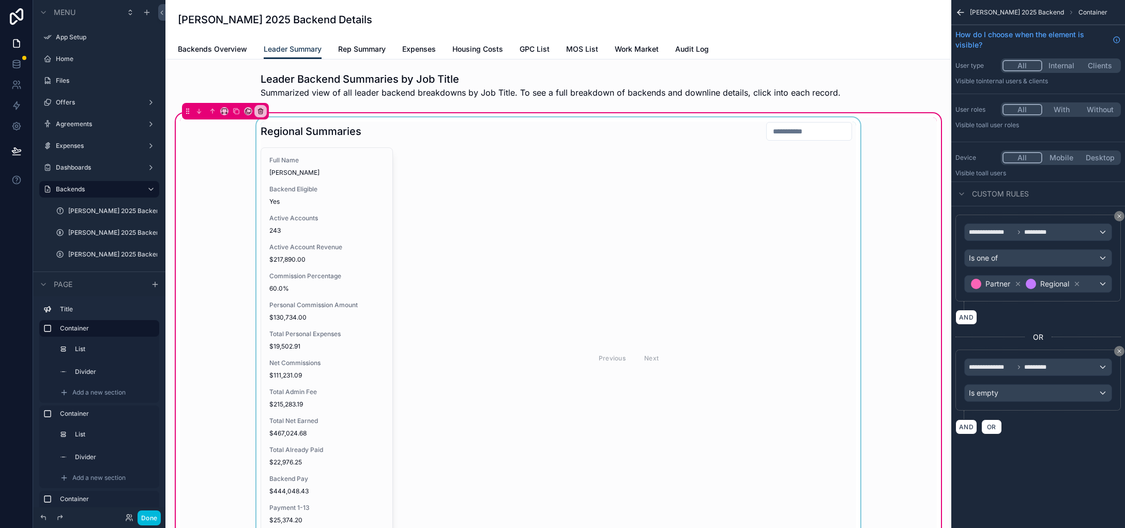
click at [313, 244] on div "scrollable content" at bounding box center [558, 344] width 757 height 455
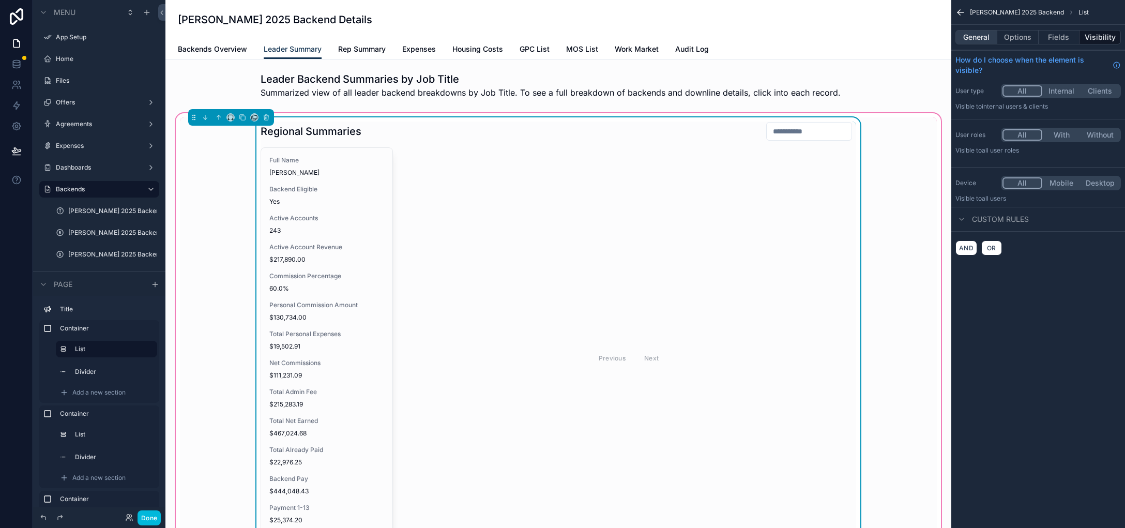
click at [981, 37] on button "General" at bounding box center [976, 37] width 42 height 14
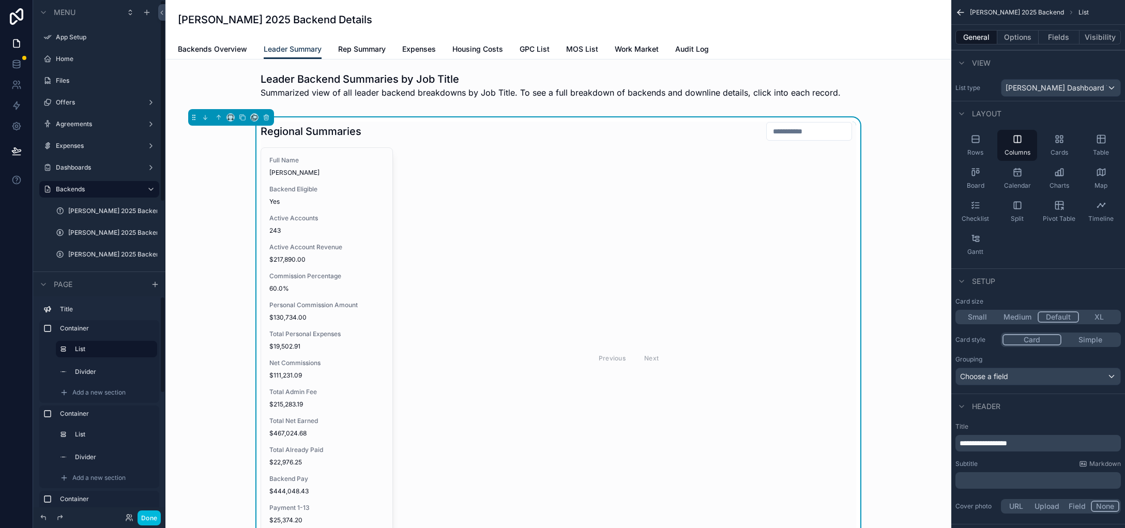
click at [32, 251] on div at bounding box center [16, 264] width 33 height 528
click at [157, 523] on button "Done" at bounding box center [149, 517] width 23 height 15
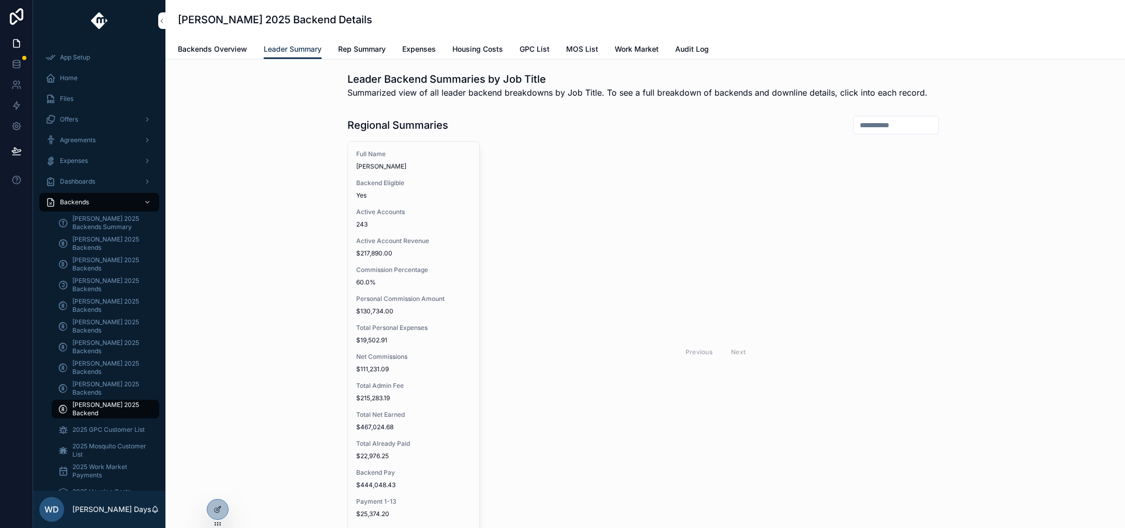
click at [93, 286] on span "[PERSON_NAME] 2025 Backends" at bounding box center [110, 285] width 77 height 17
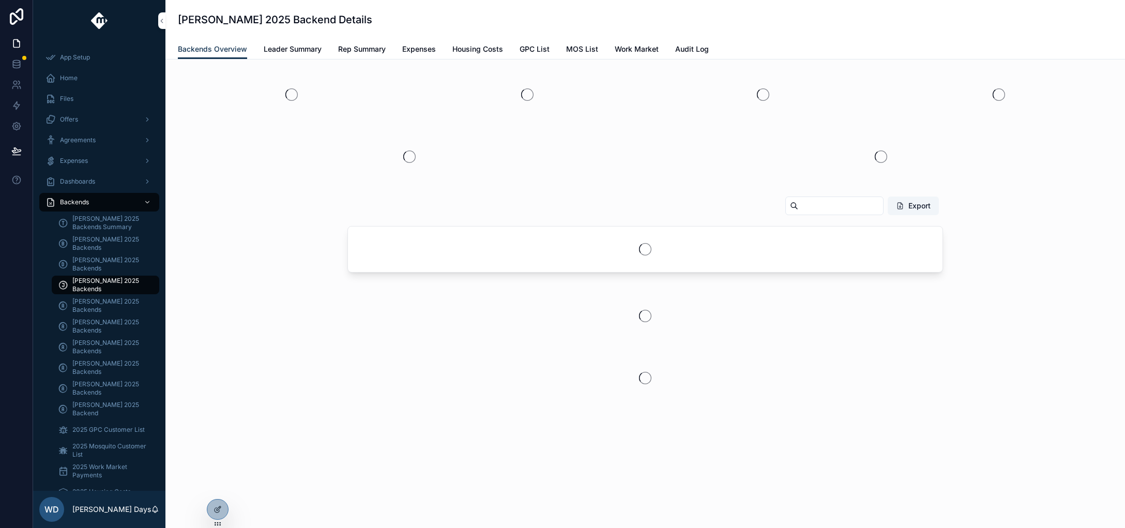
click at [286, 49] on span "Leader Summary" at bounding box center [293, 49] width 58 height 10
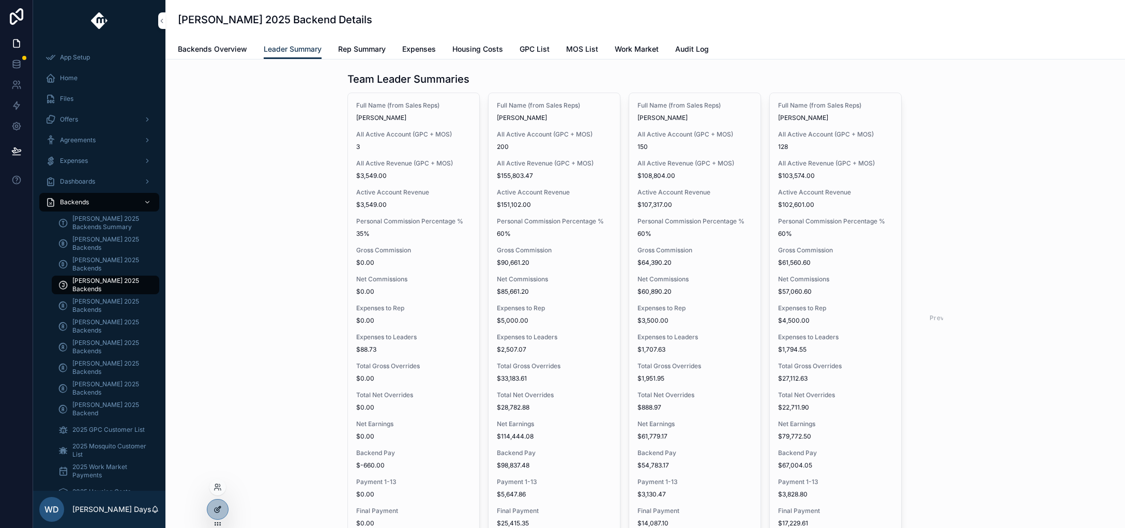
click at [216, 509] on icon at bounding box center [218, 509] width 8 height 8
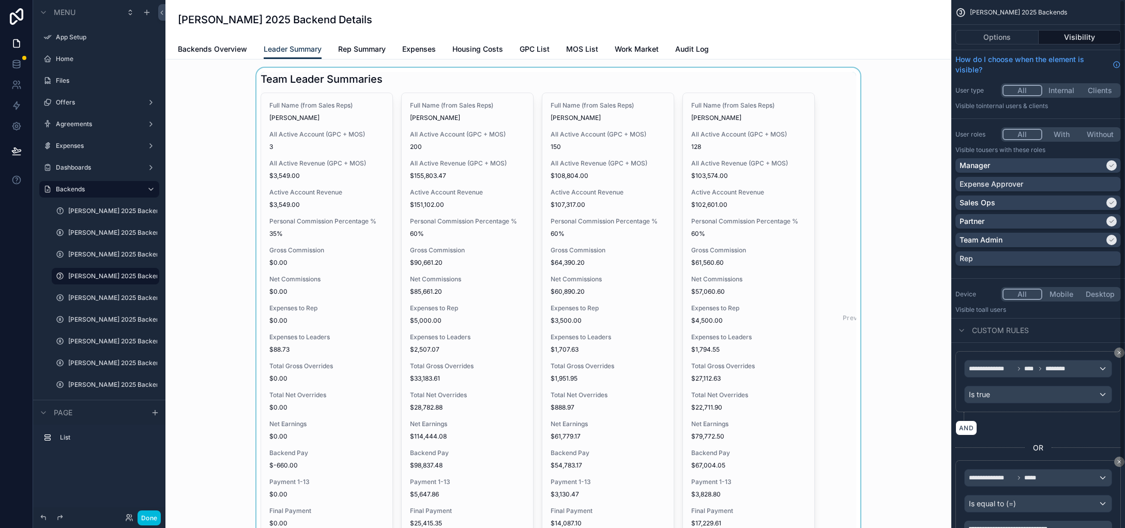
click at [642, 179] on div "scrollable content" at bounding box center [558, 307] width 769 height 479
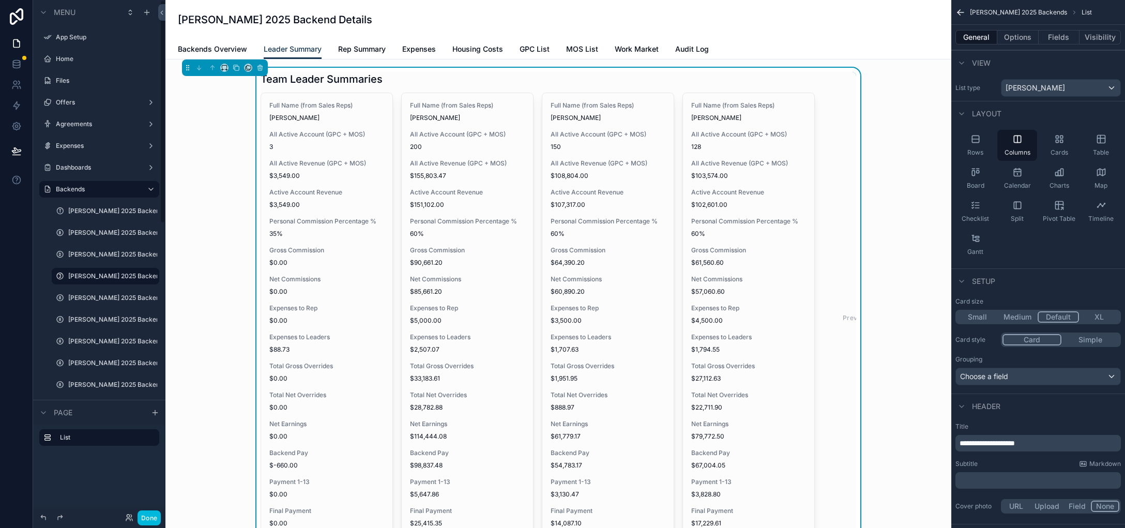
click at [150, 519] on button "Done" at bounding box center [149, 517] width 23 height 15
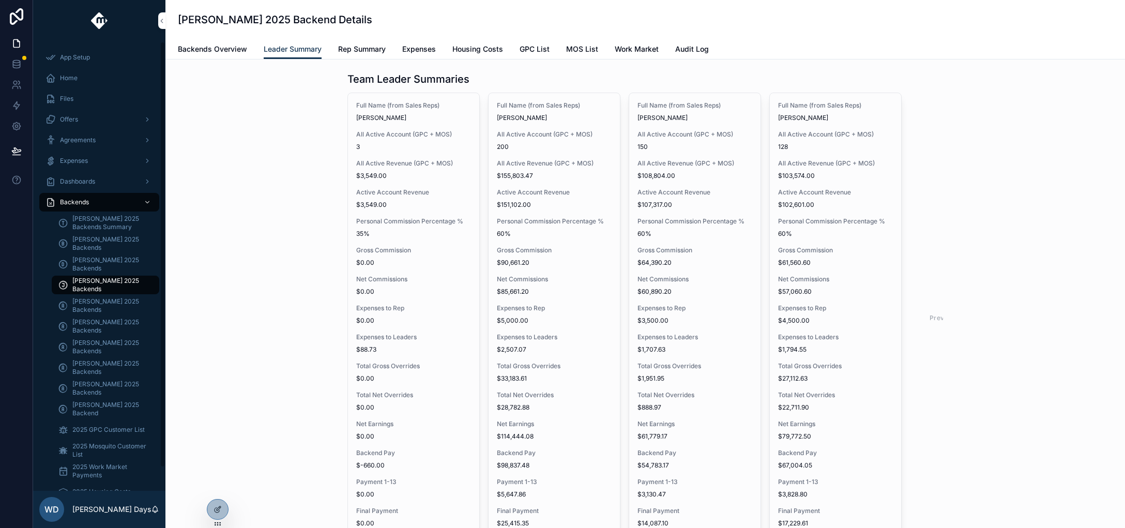
click at [94, 324] on span "[PERSON_NAME] 2025 Backends" at bounding box center [110, 326] width 77 height 17
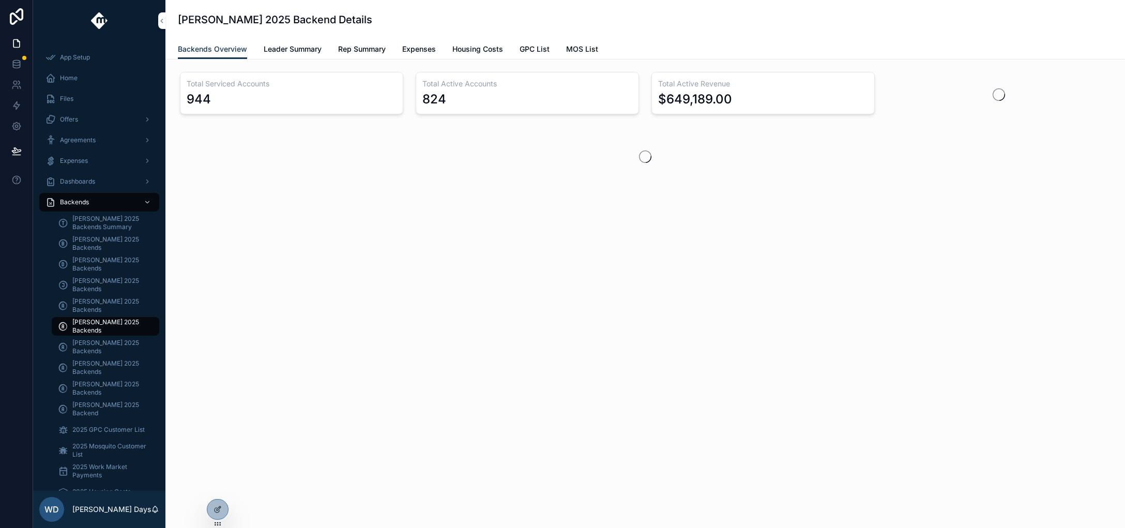
click at [284, 49] on span "Leader Summary" at bounding box center [293, 49] width 58 height 10
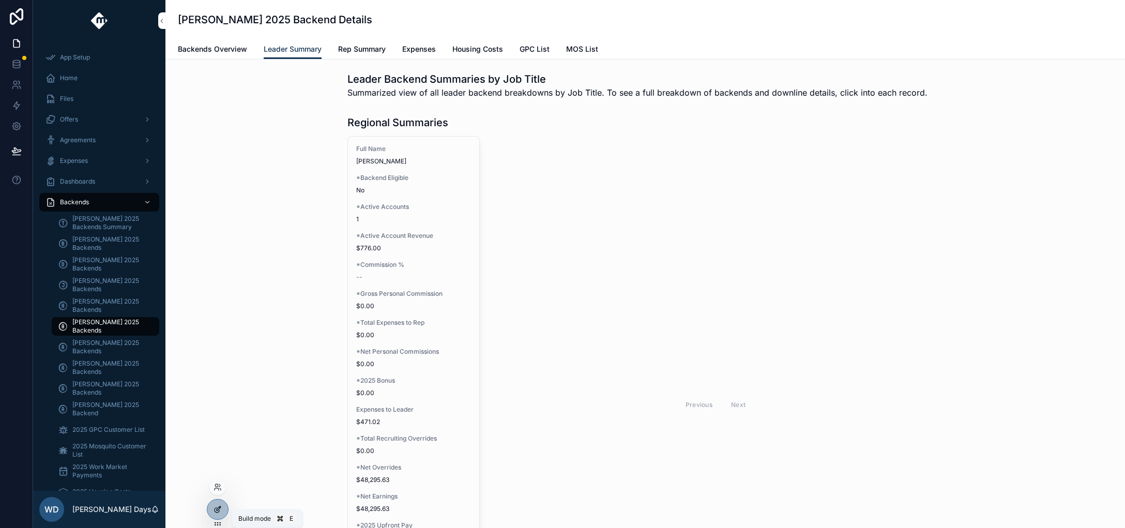
click at [223, 509] on div at bounding box center [217, 509] width 21 height 20
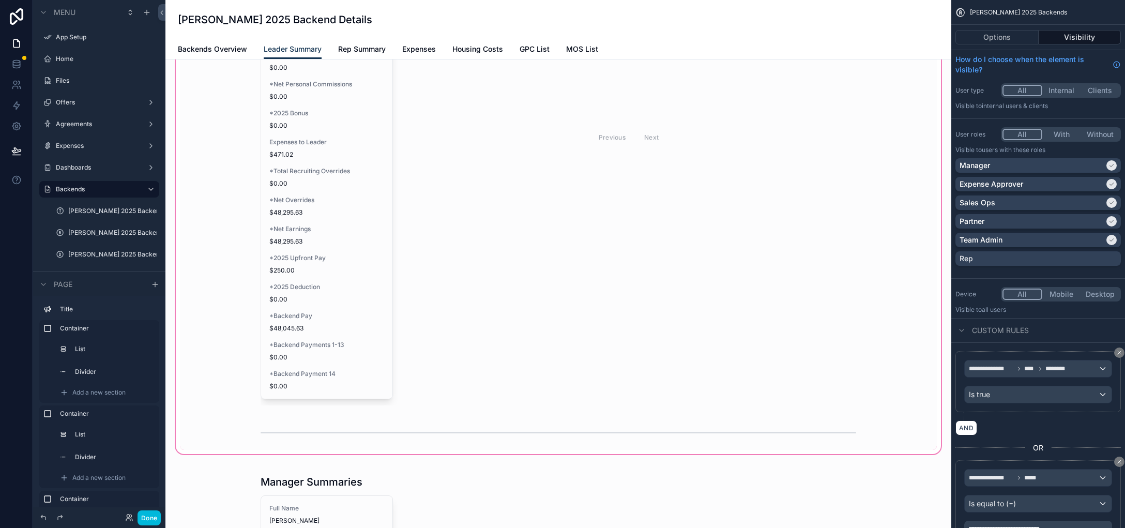
scroll to position [235, 0]
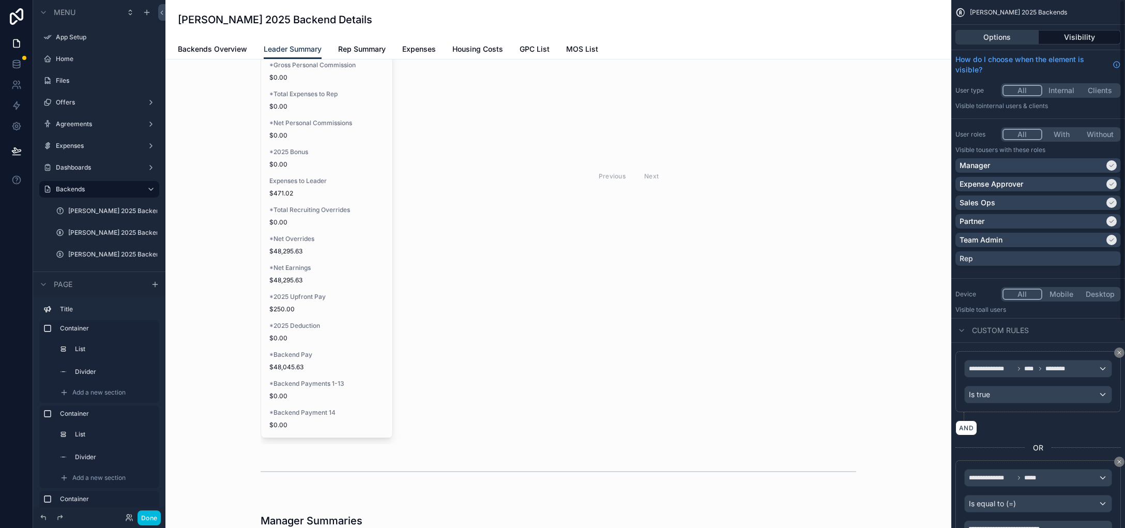
click at [1001, 40] on button "Options" at bounding box center [996, 37] width 83 height 14
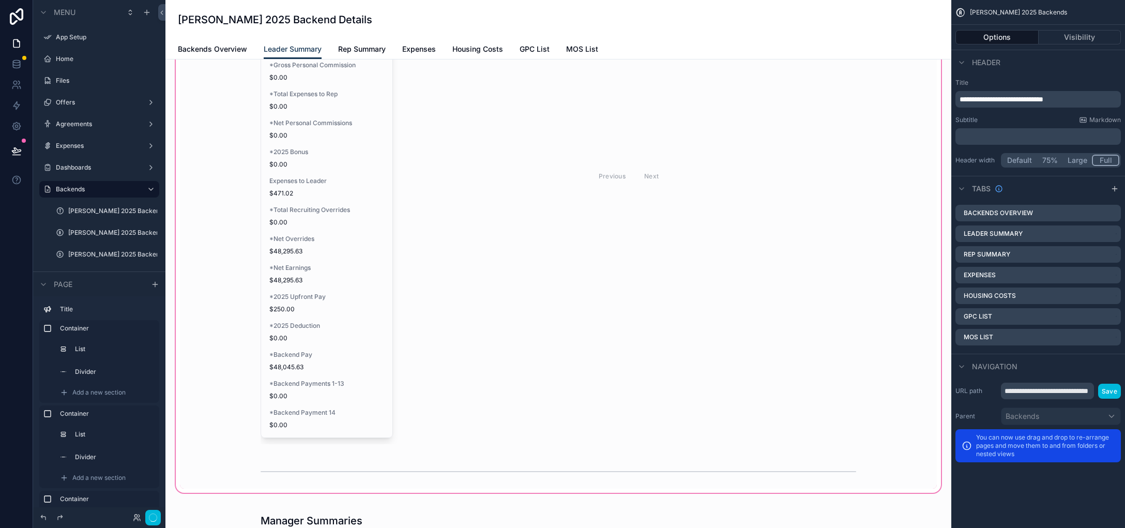
click at [383, 232] on div "scrollable content" at bounding box center [558, 185] width 769 height 618
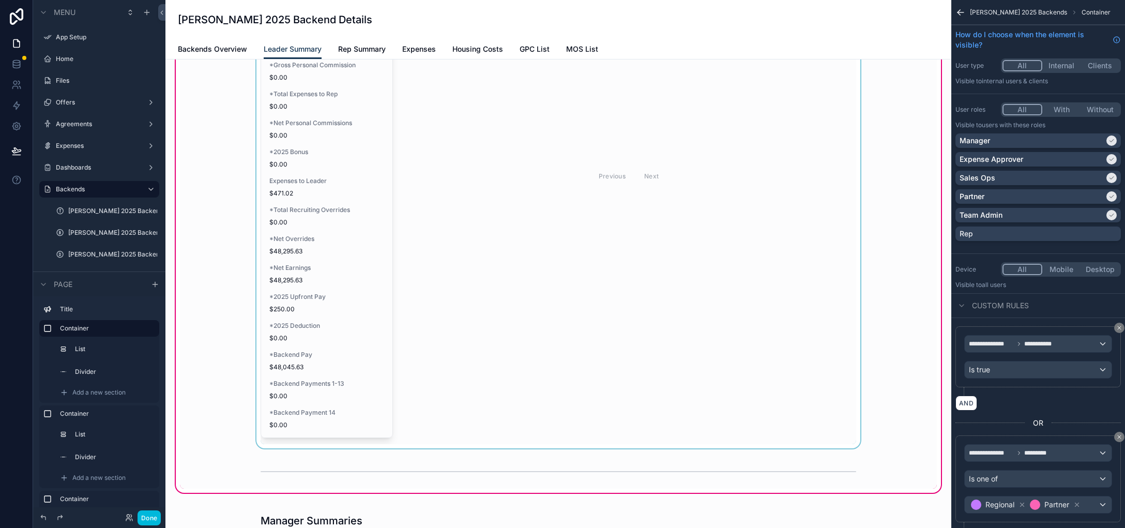
click at [338, 206] on div "scrollable content" at bounding box center [558, 166] width 757 height 566
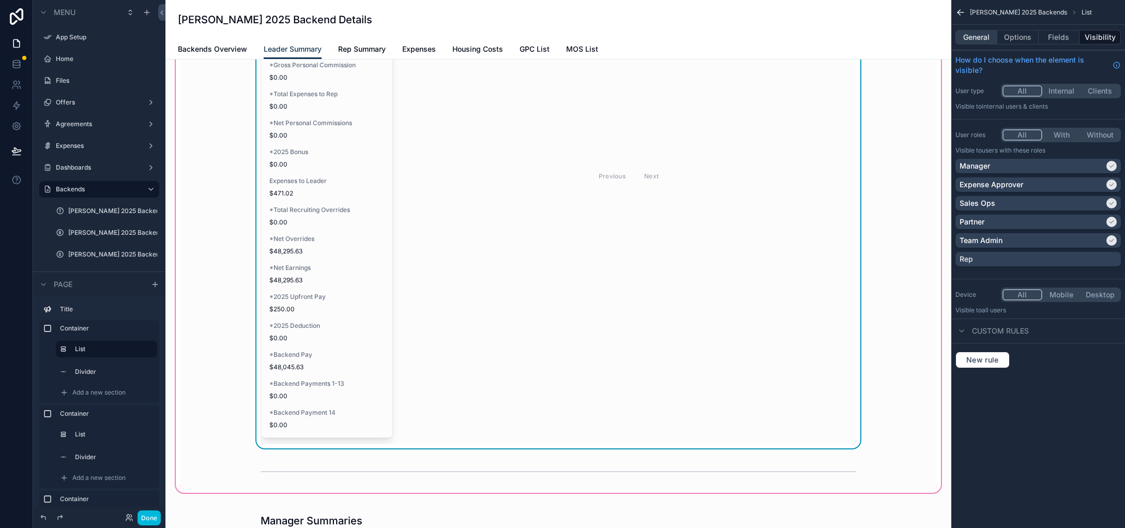
click at [981, 38] on button "General" at bounding box center [976, 37] width 42 height 14
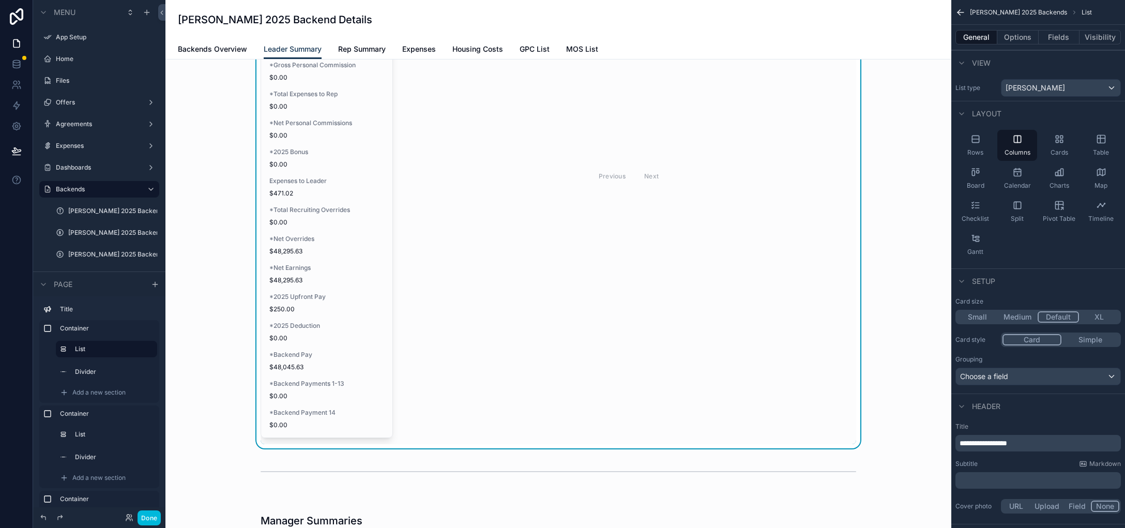
scroll to position [0, 0]
